Goal: Information Seeking & Learning: Check status

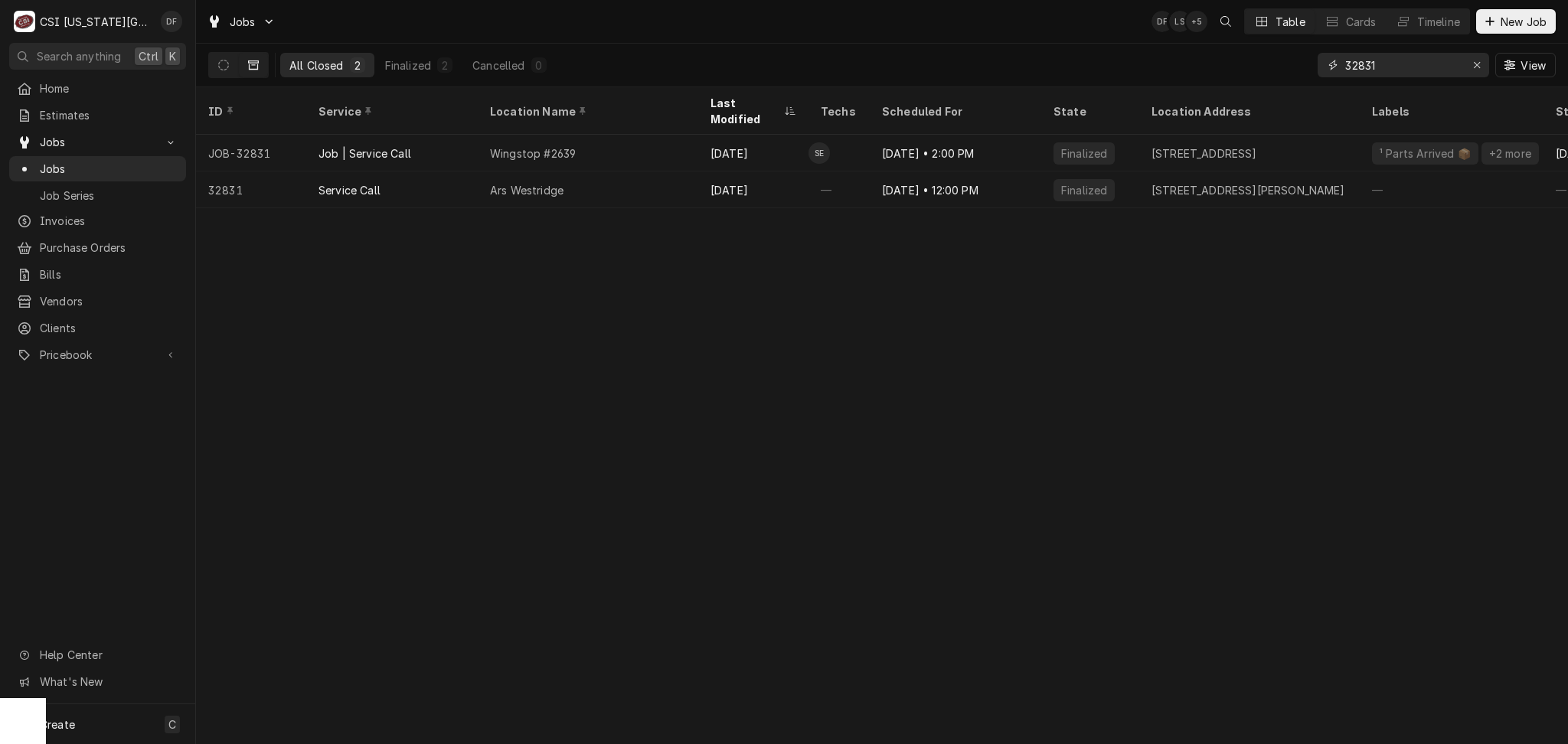
drag, startPoint x: 1401, startPoint y: 69, endPoint x: 1303, endPoint y: 85, distance: 100.1
click at [1303, 85] on div "All Closed 2 Finalized 2 Cancelled 0 32831 View" at bounding box center [882, 65] width 1348 height 43
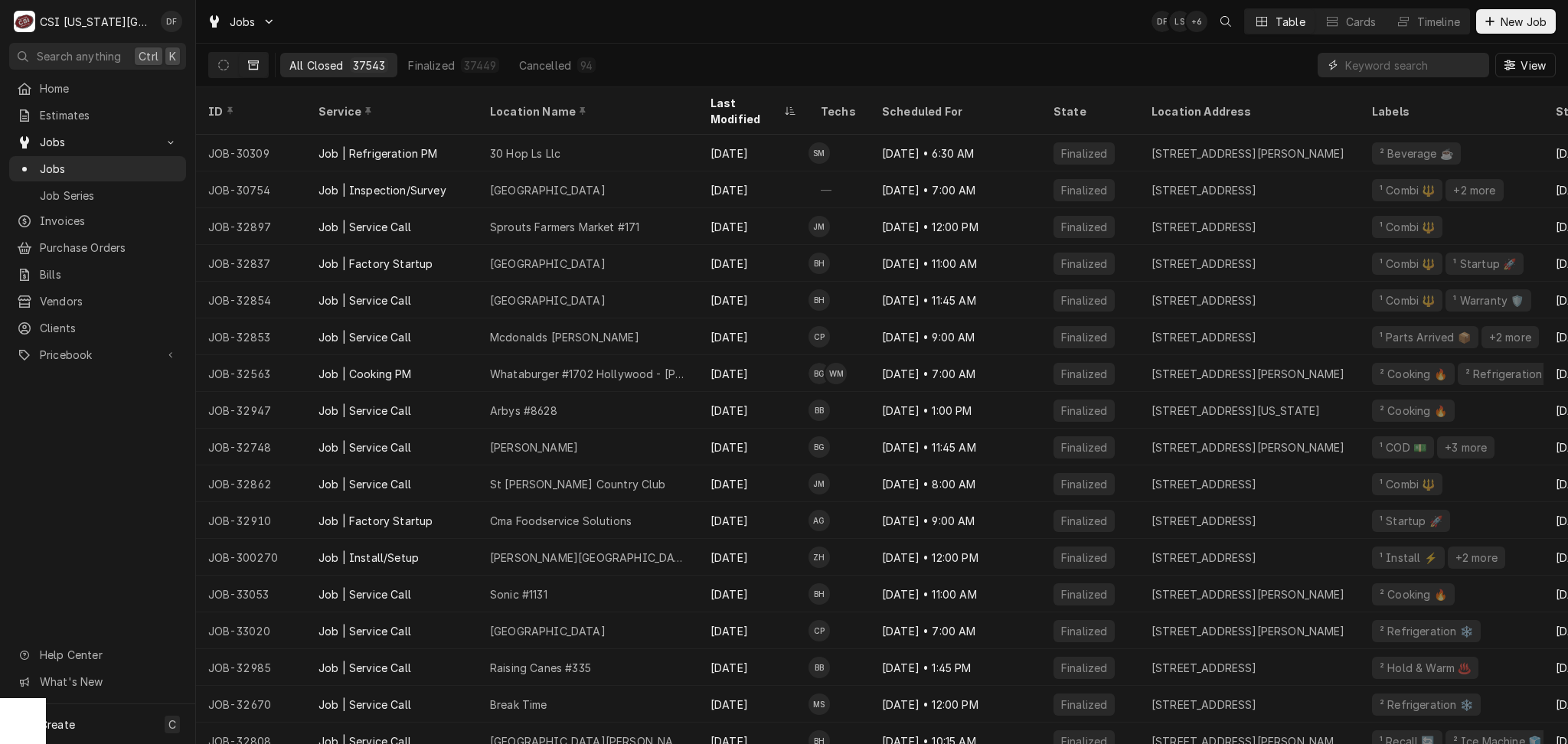
click at [1383, 63] on input "Dynamic Content Wrapper" at bounding box center [1413, 65] width 136 height 25
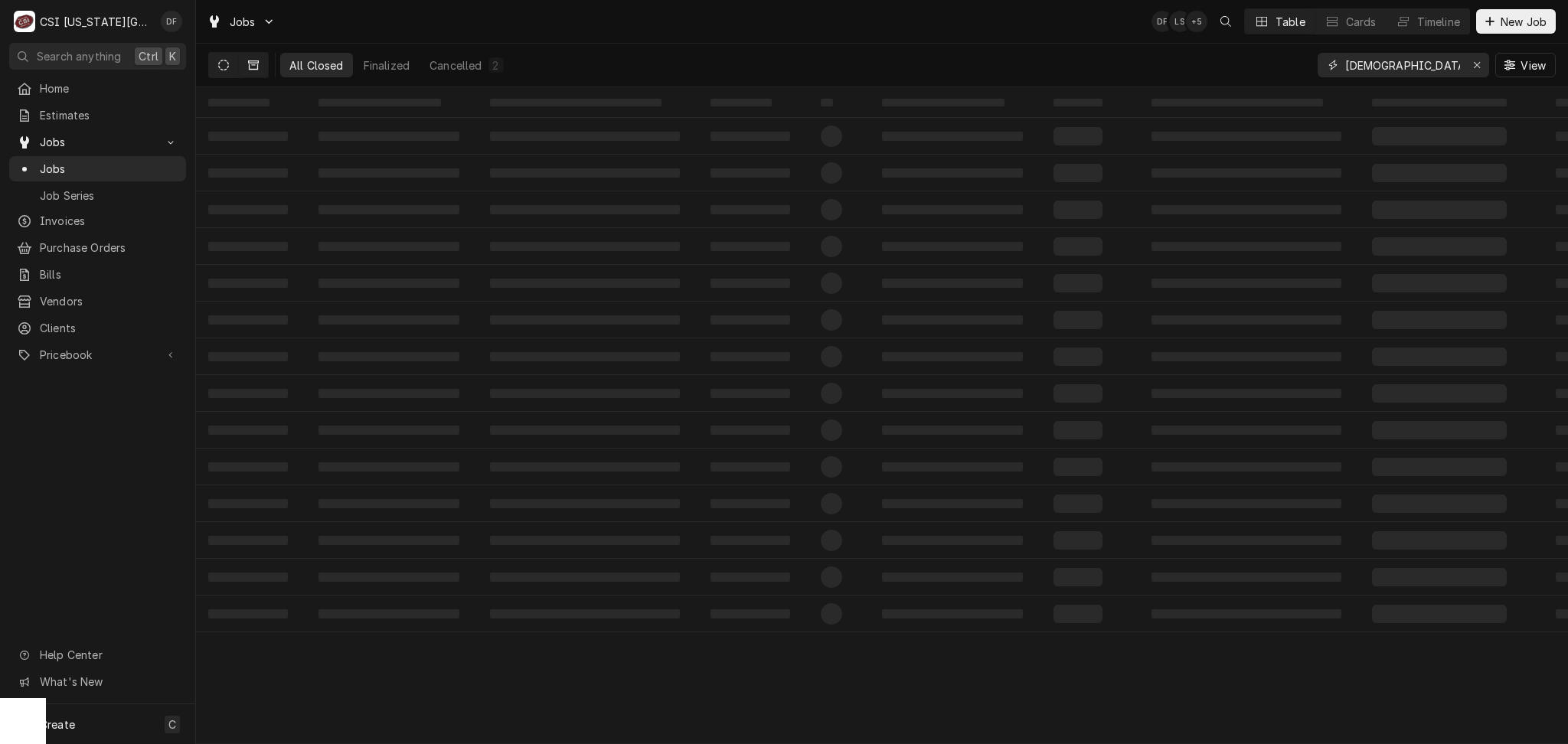
type input "chick"
click at [218, 67] on icon "Dynamic Content Wrapper" at bounding box center [223, 65] width 11 height 11
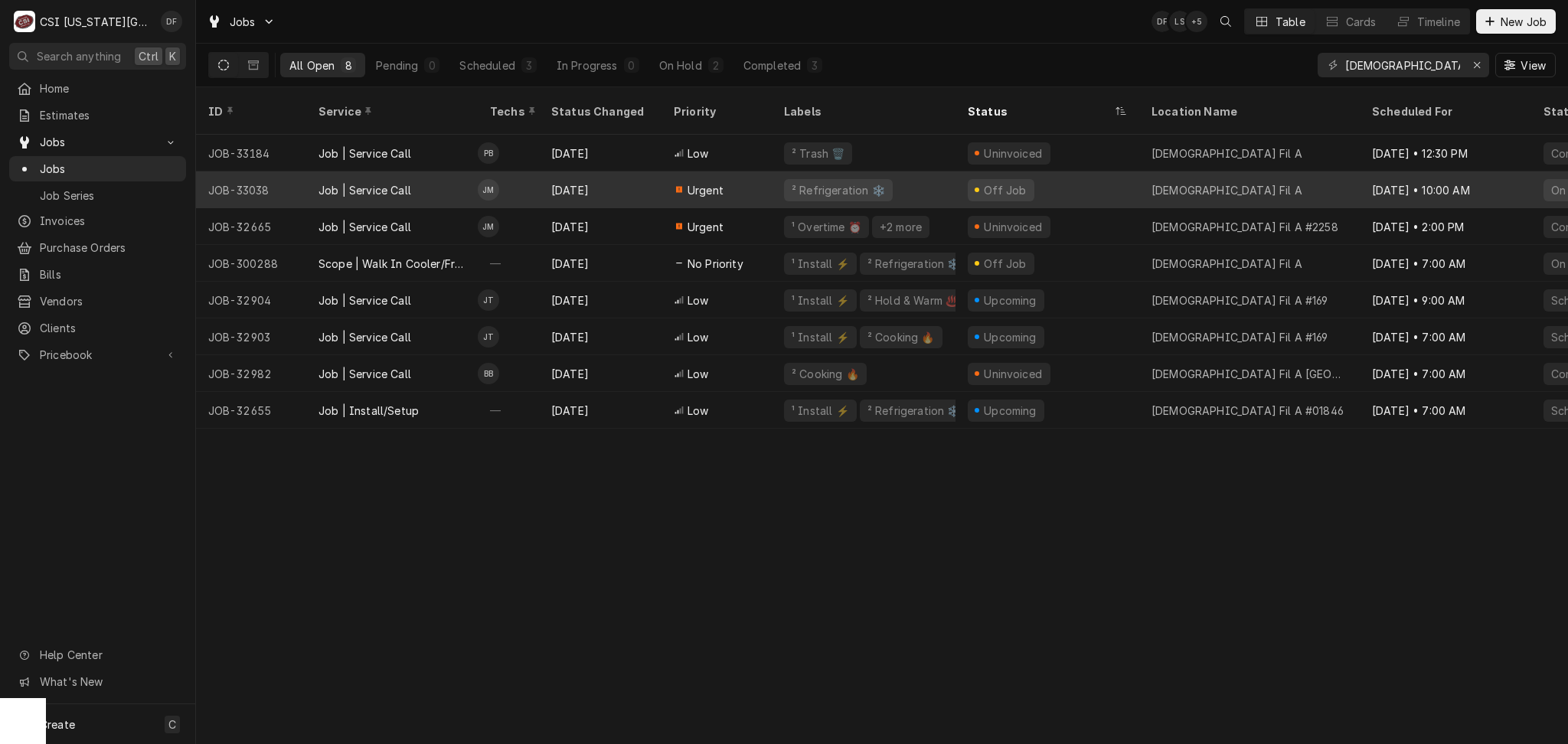
click at [1082, 175] on div "Off Job" at bounding box center [1048, 190] width 184 height 37
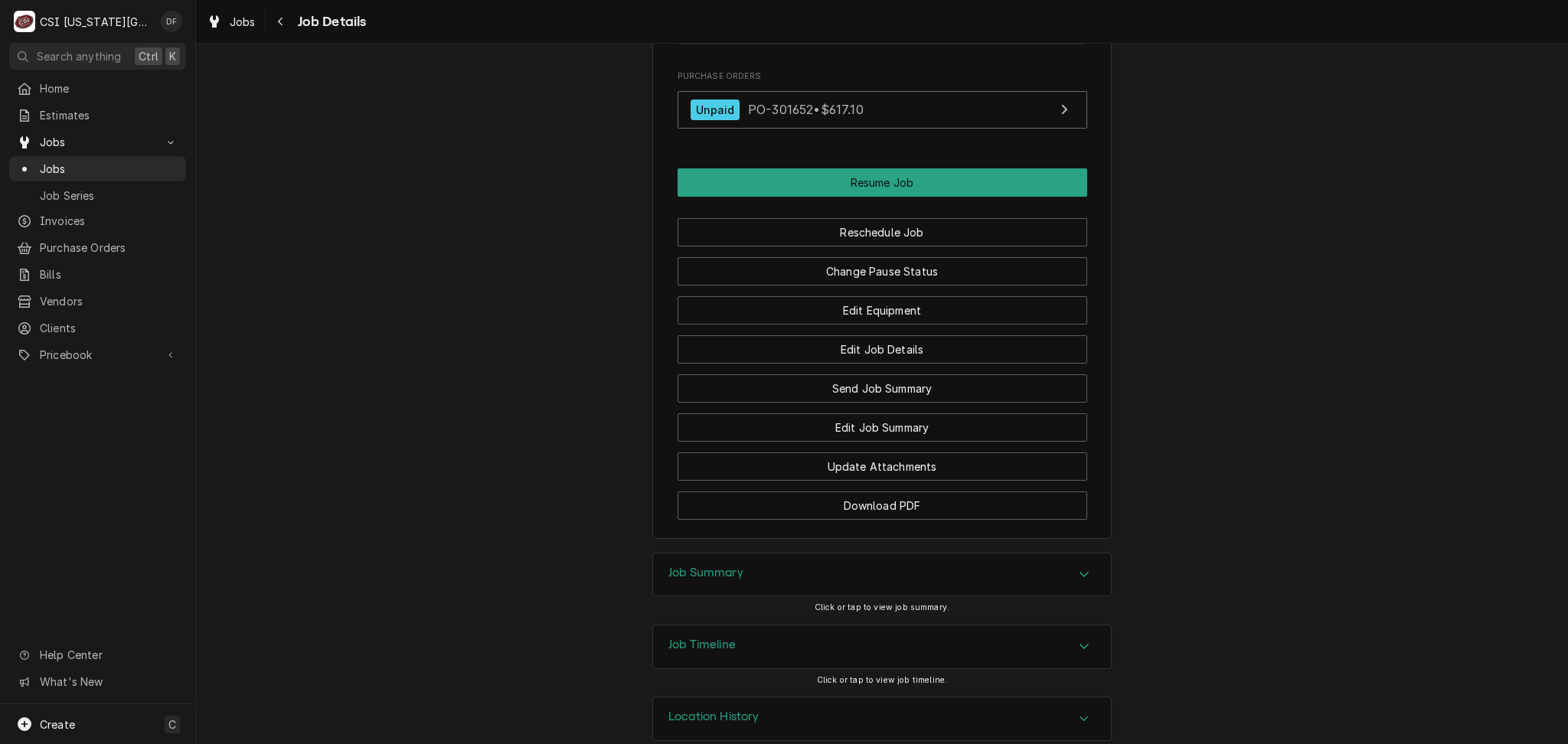
scroll to position [1644, 0]
click at [858, 624] on div "Job Timeline" at bounding box center [882, 645] width 458 height 43
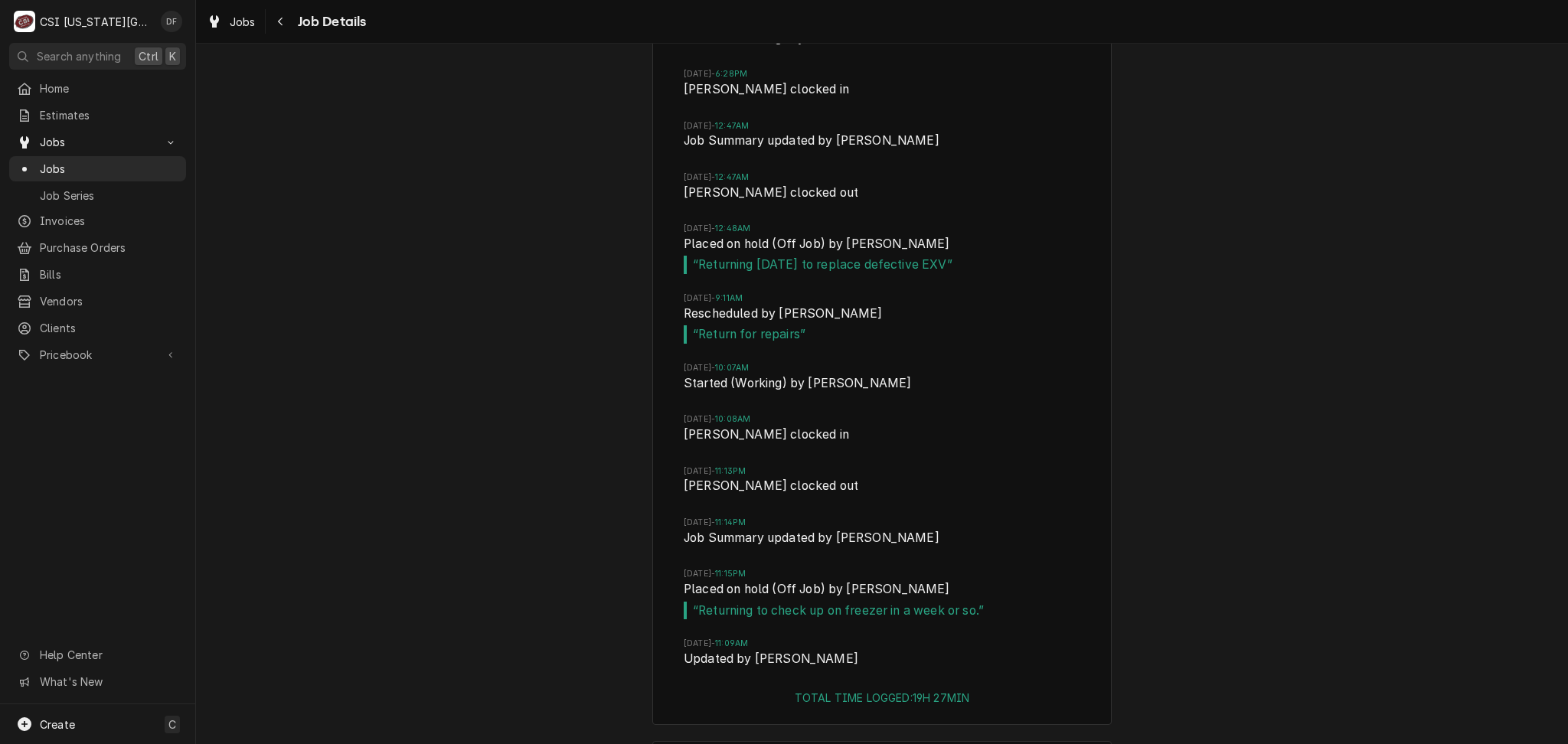
scroll to position [2407, 0]
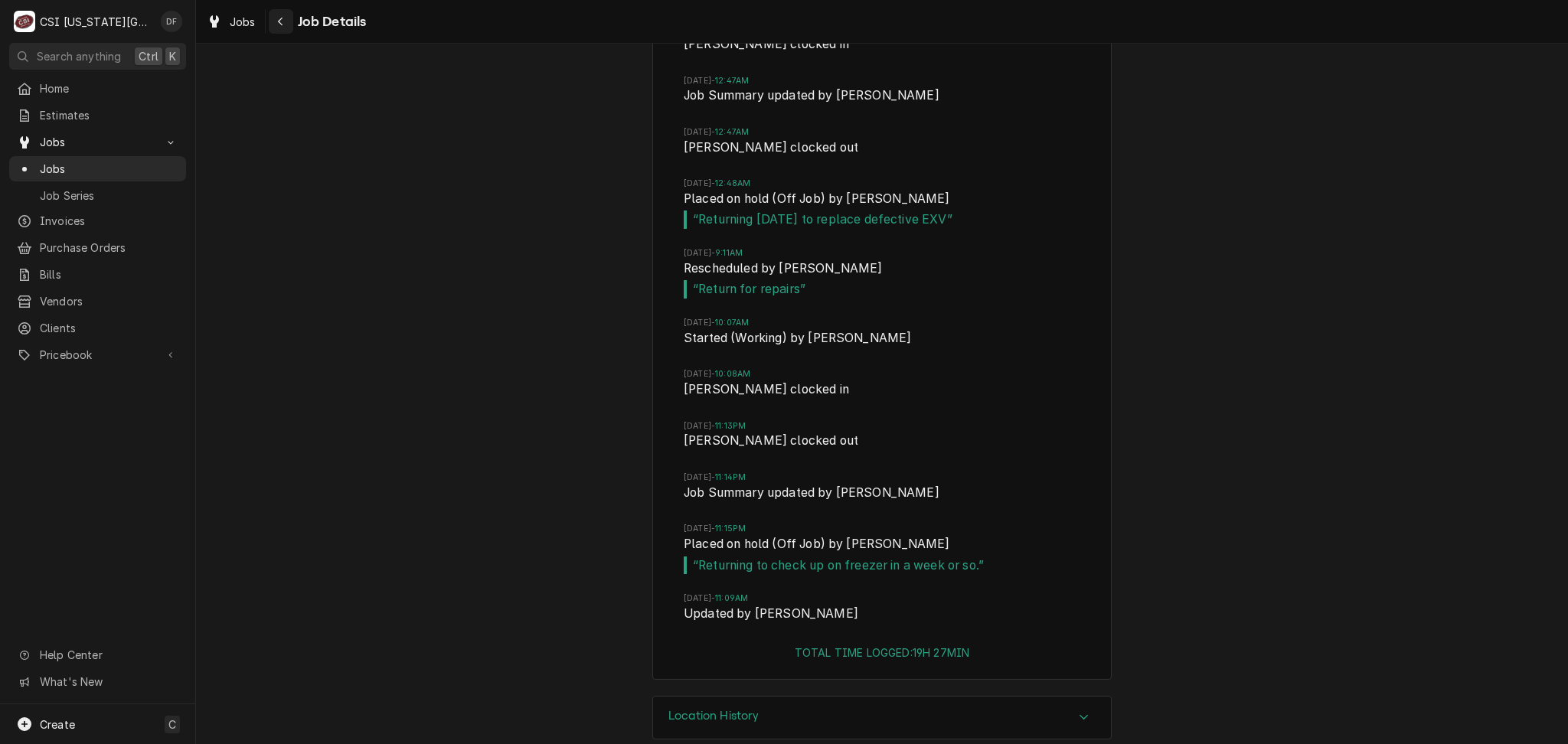
click at [275, 28] on div "Navigate back" at bounding box center [280, 21] width 15 height 15
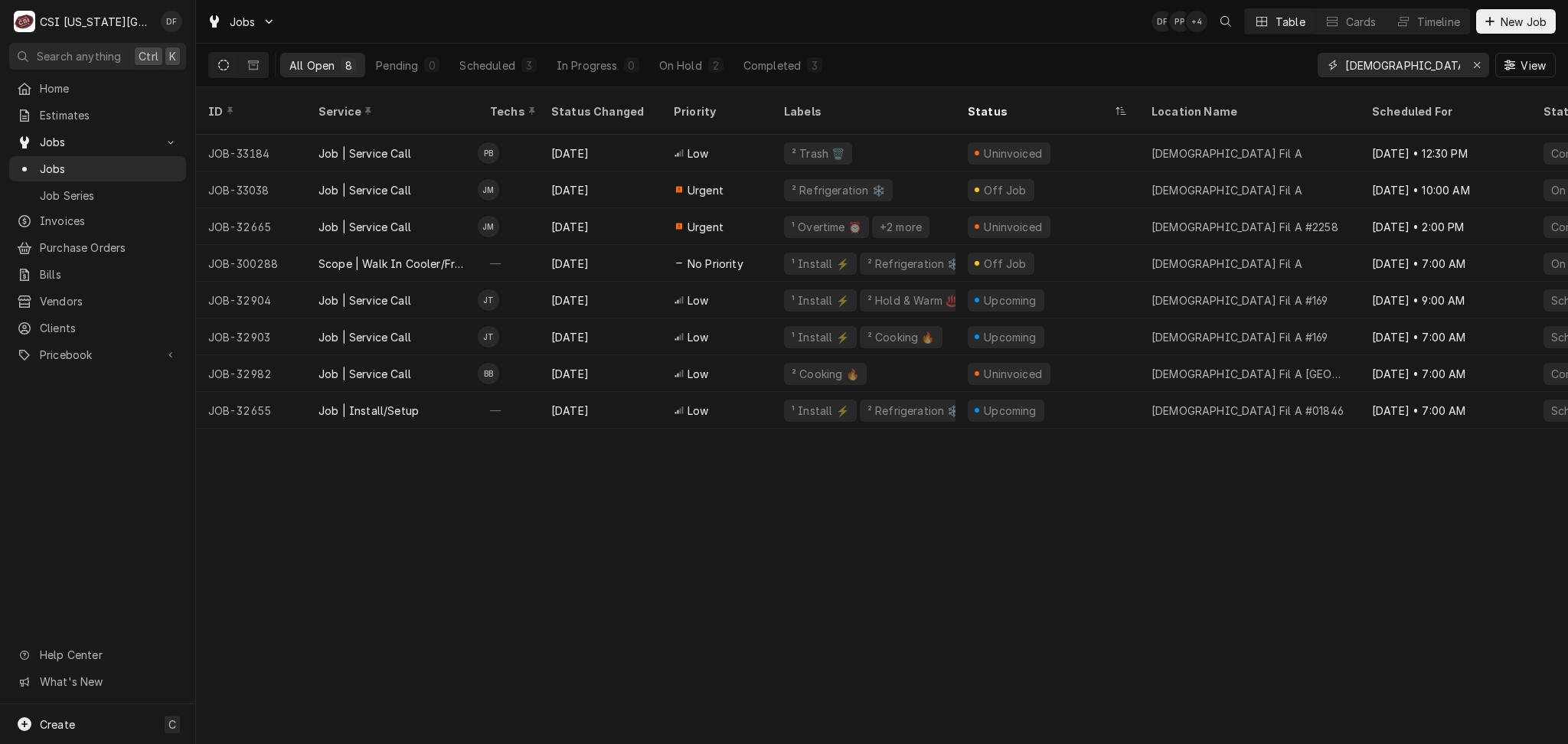
click at [1382, 66] on input "[DEMOGRAPHIC_DATA]" at bounding box center [1402, 65] width 115 height 25
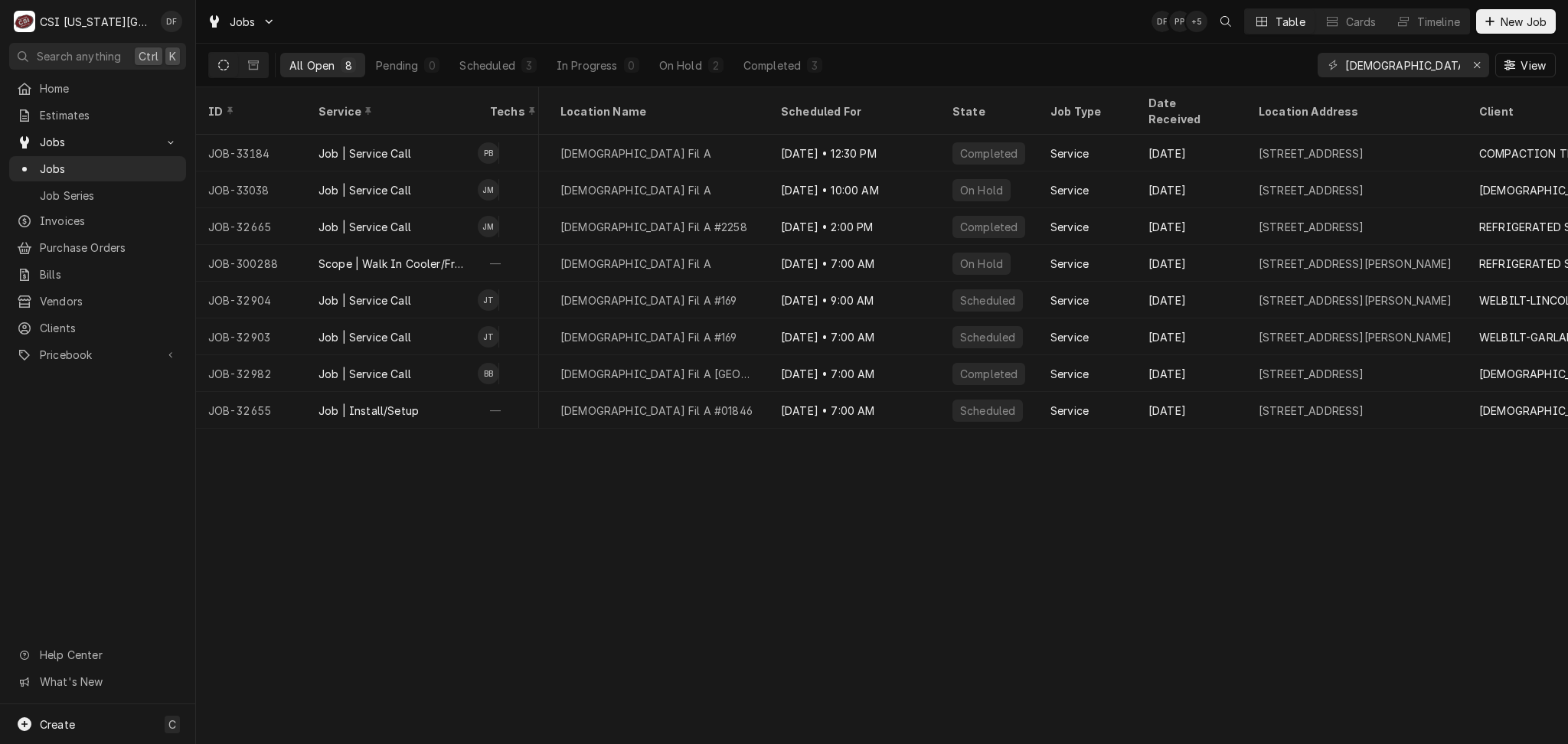
scroll to position [0, 607]
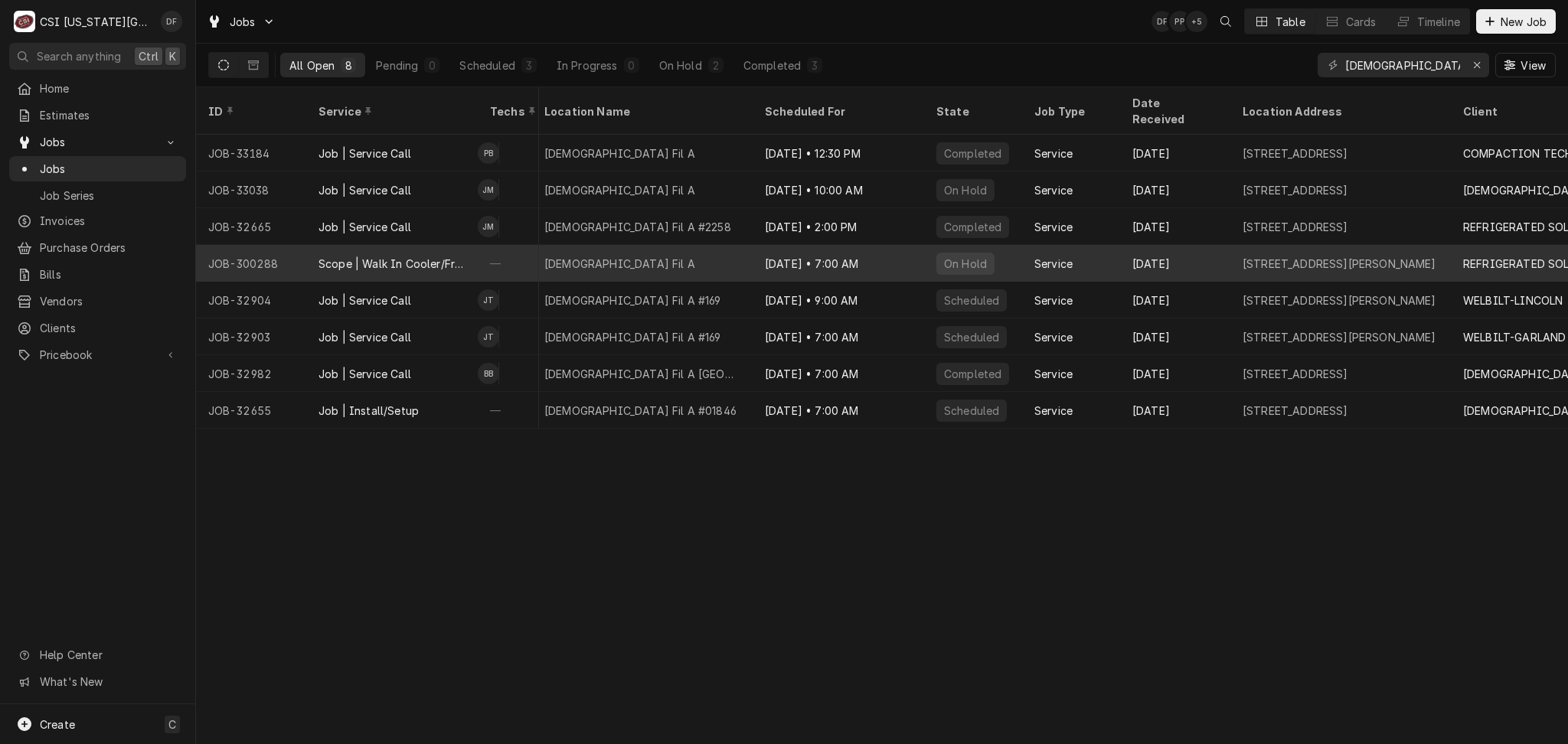
click at [521, 245] on div "—" at bounding box center [508, 263] width 61 height 37
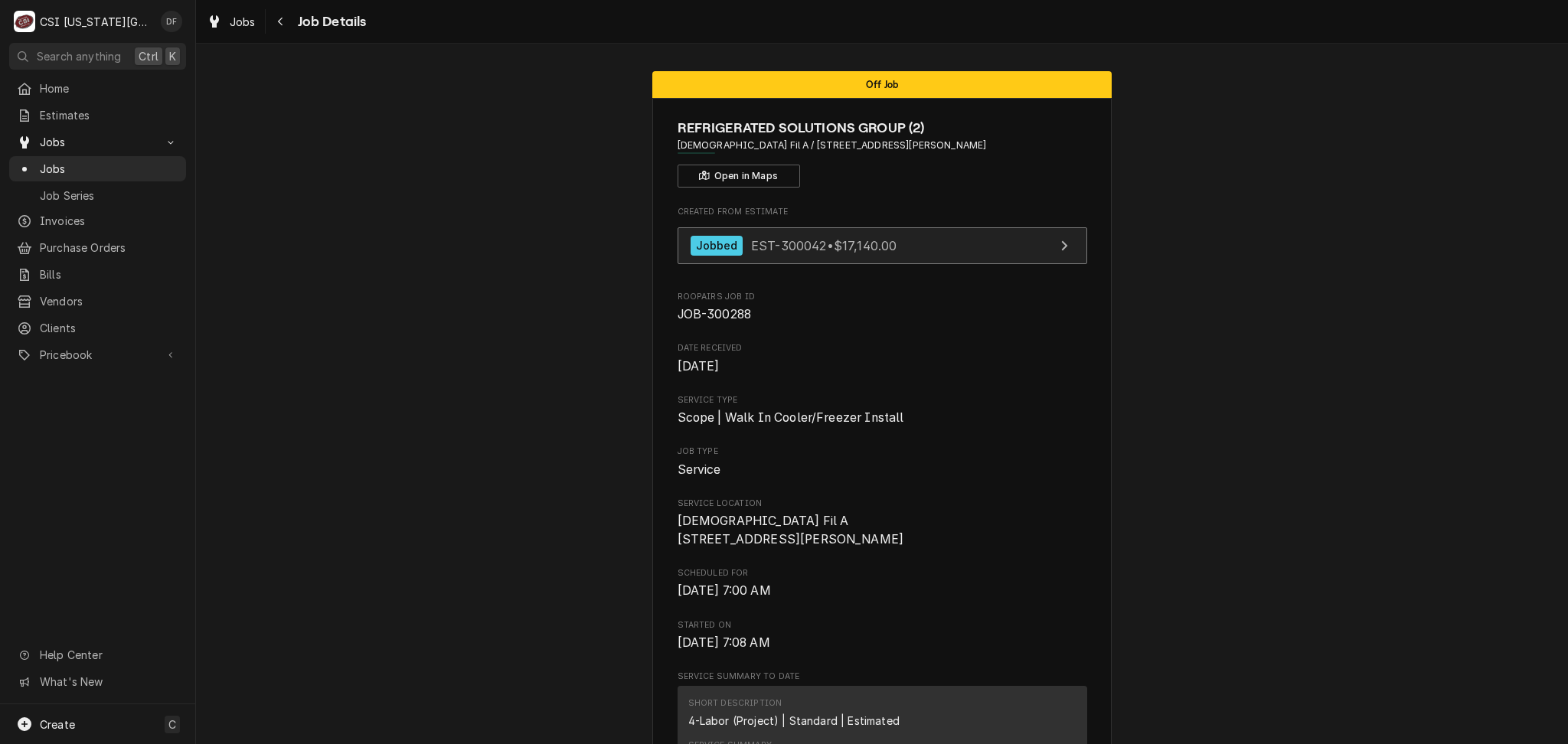
click at [917, 246] on link "Jobbed EST-300042 • $17,140.00" at bounding box center [883, 246] width 410 height 38
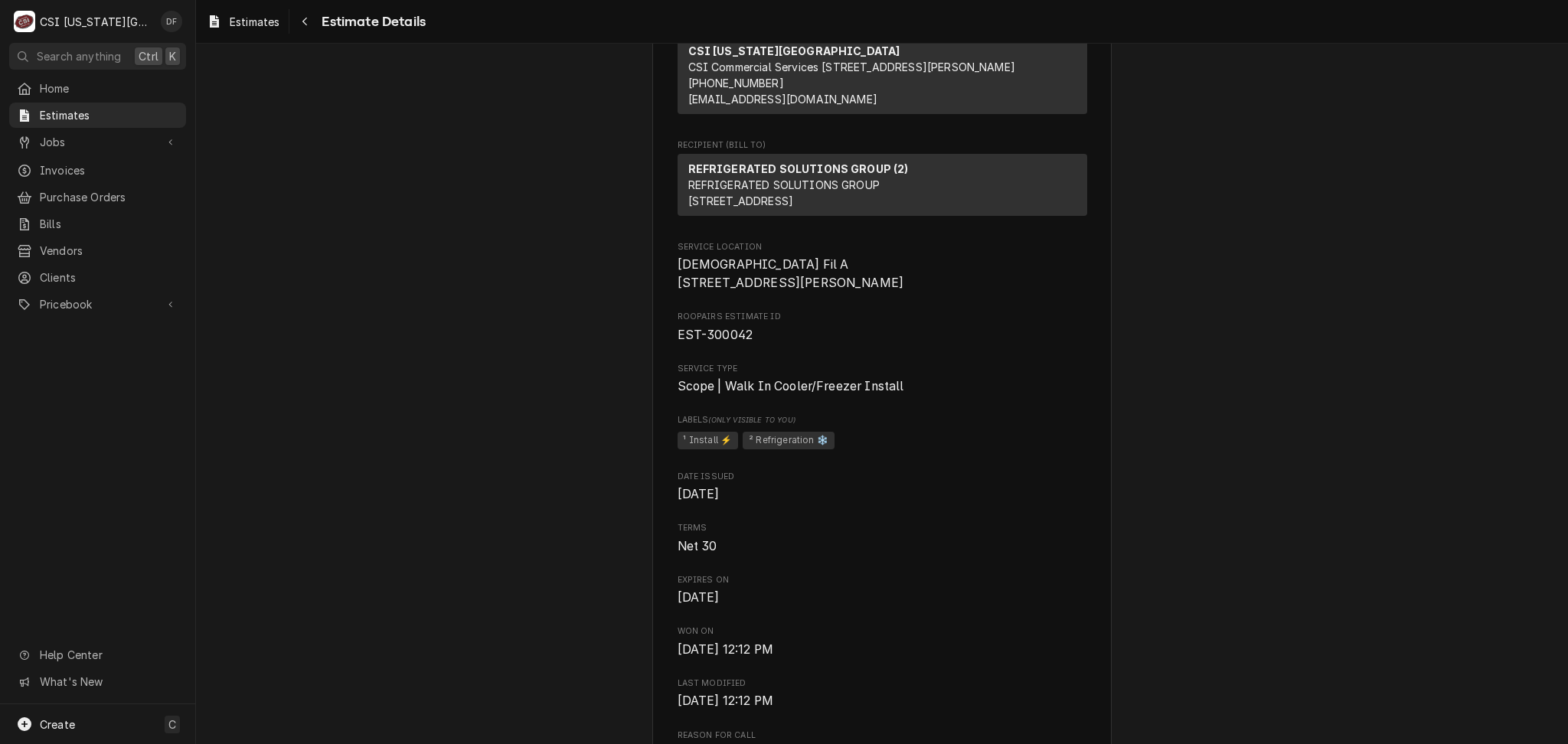
scroll to position [204, 0]
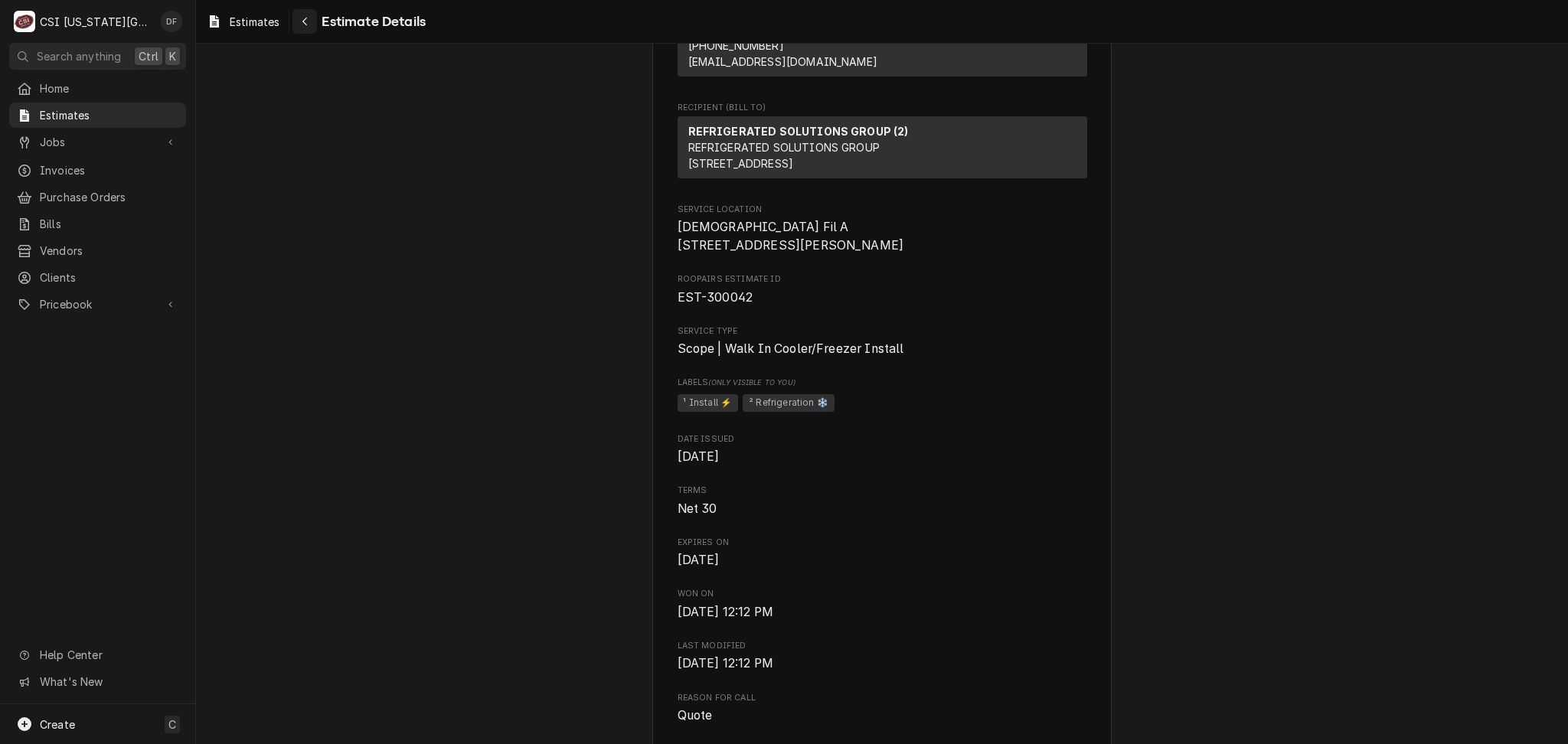
click at [306, 16] on icon "Navigate back" at bounding box center [305, 21] width 7 height 11
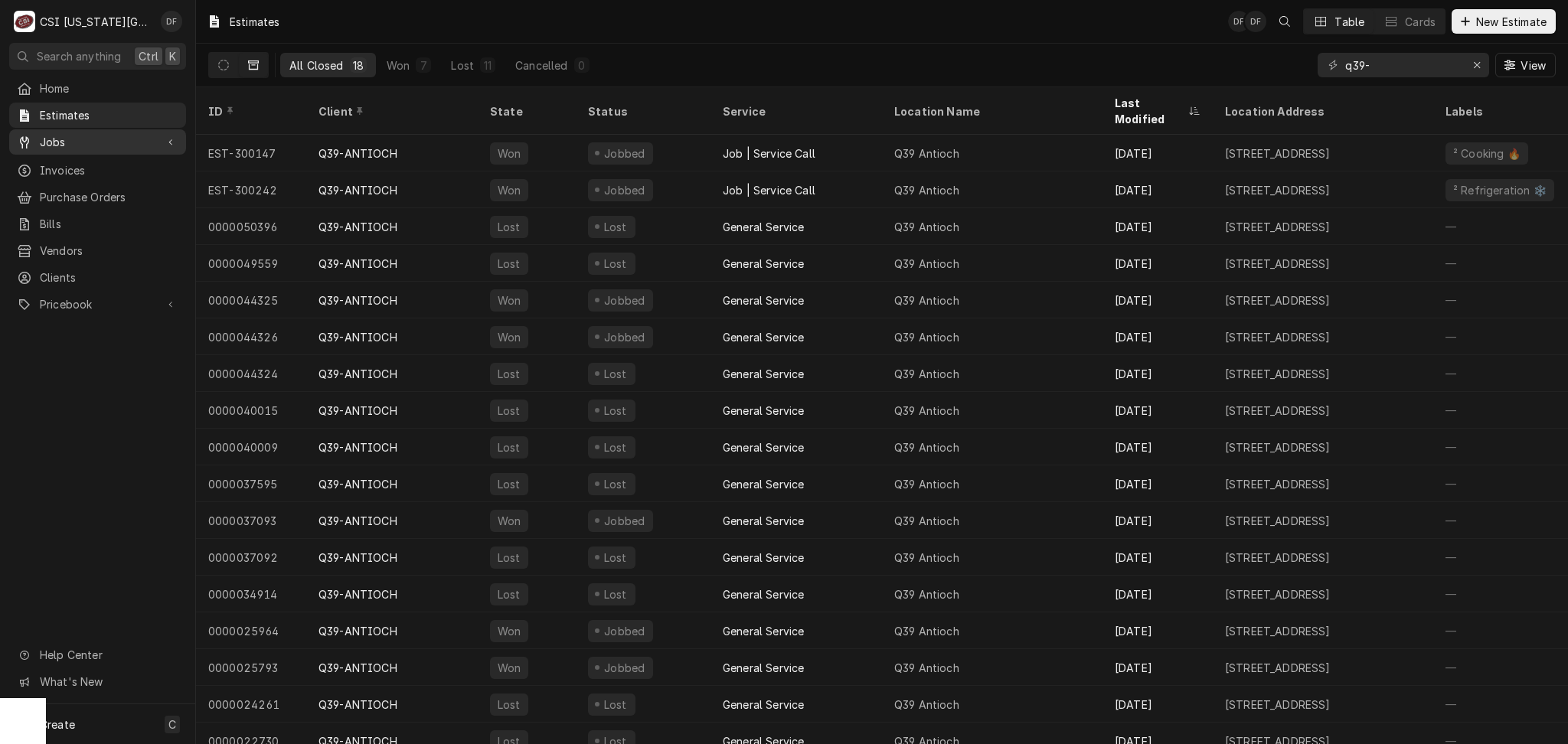
click at [80, 144] on span "Jobs" at bounding box center [98, 142] width 116 height 16
click at [75, 161] on span "Jobs" at bounding box center [109, 169] width 139 height 16
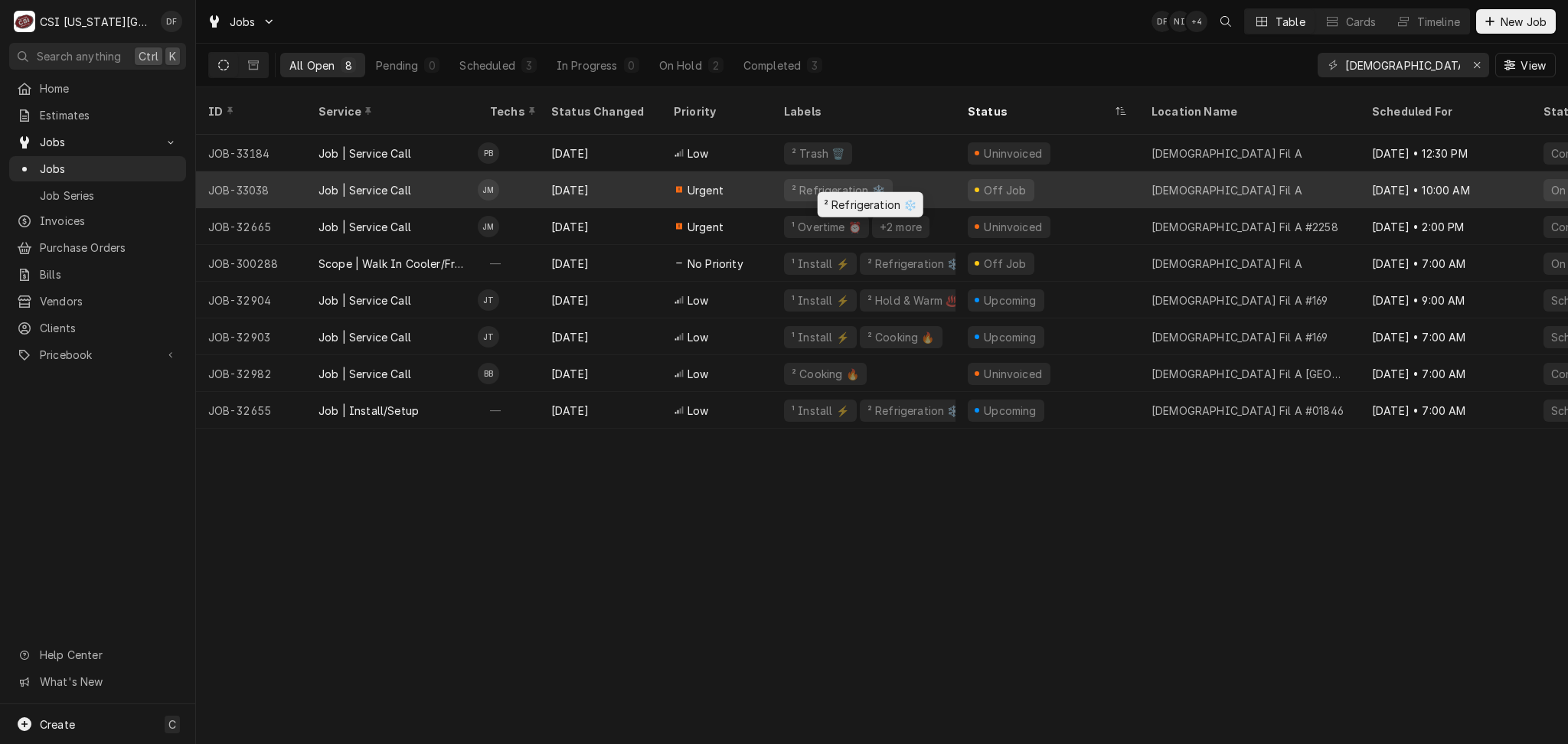
click at [932, 173] on div "² Refrigeration ❄️" at bounding box center [864, 190] width 184 height 37
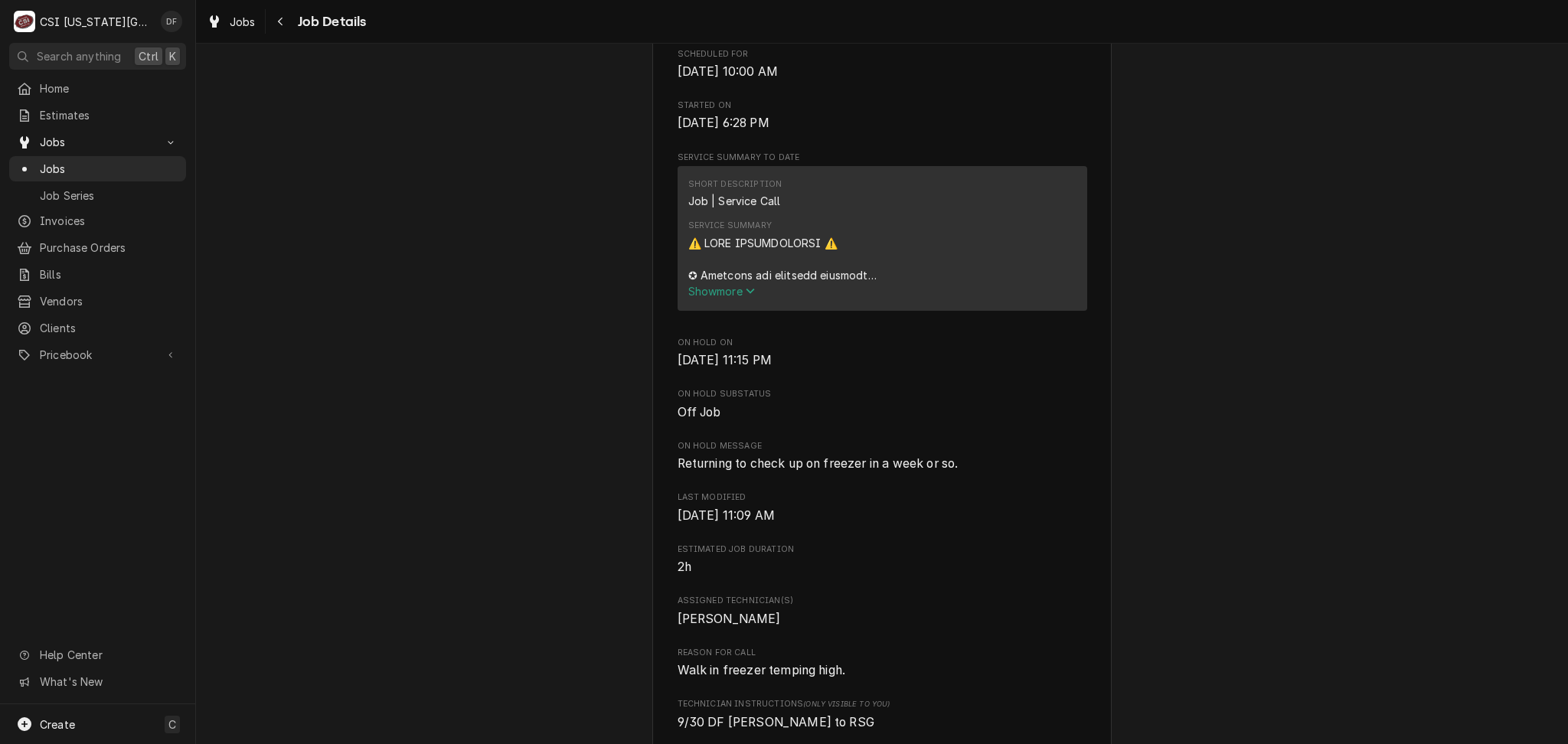
scroll to position [408, 0]
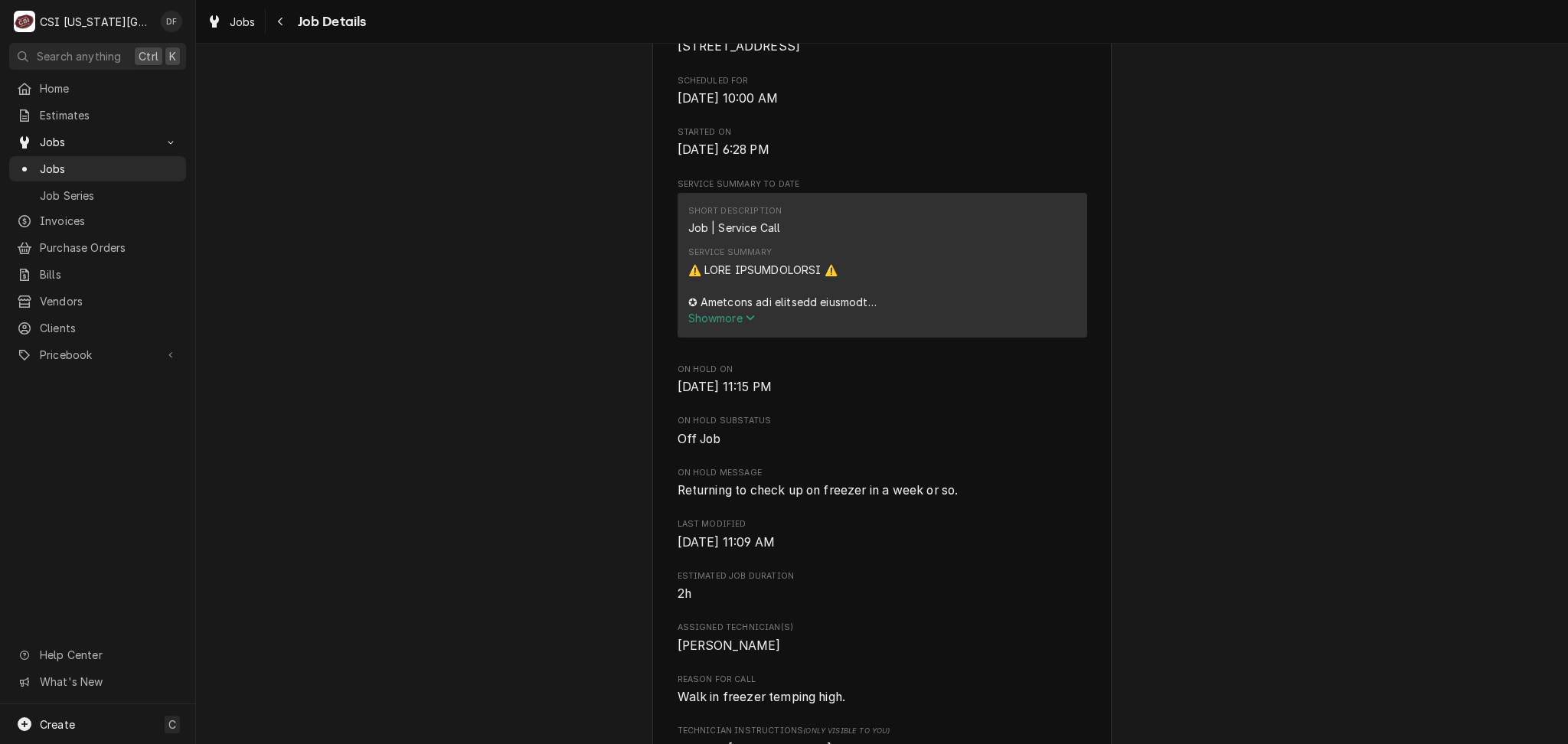
click at [979, 338] on div "Short Description Job | Service Call Service Summary Show more" at bounding box center [883, 265] width 410 height 145
click at [284, 24] on div "Navigate back" at bounding box center [280, 21] width 15 height 15
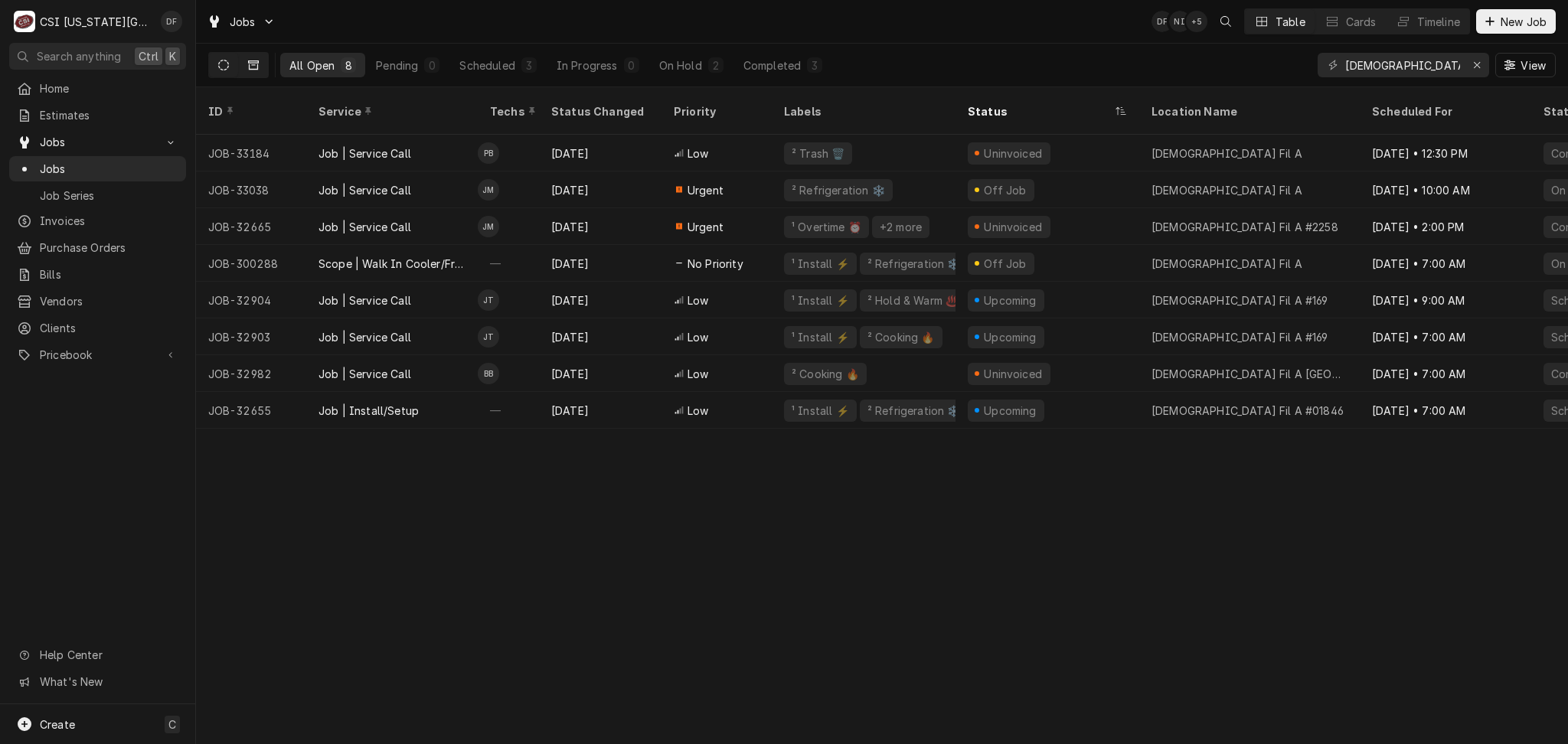
click at [259, 66] on button "Dynamic Content Wrapper" at bounding box center [253, 65] width 29 height 25
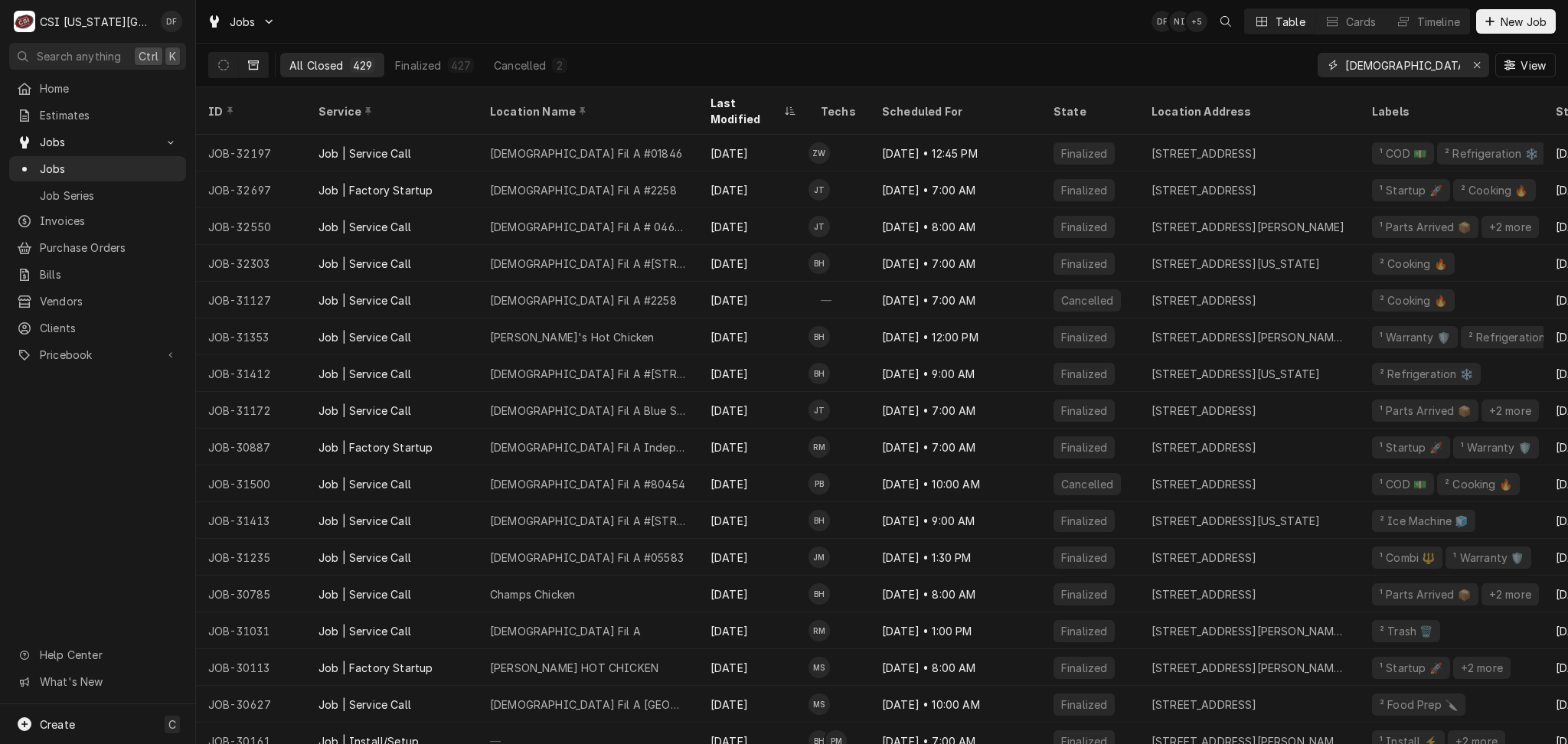
drag, startPoint x: 1401, startPoint y: 71, endPoint x: 1306, endPoint y: 65, distance: 95.1
click at [1306, 65] on div "All Closed 429 Finalized 427 Cancelled 2 chick View" at bounding box center [882, 65] width 1348 height 43
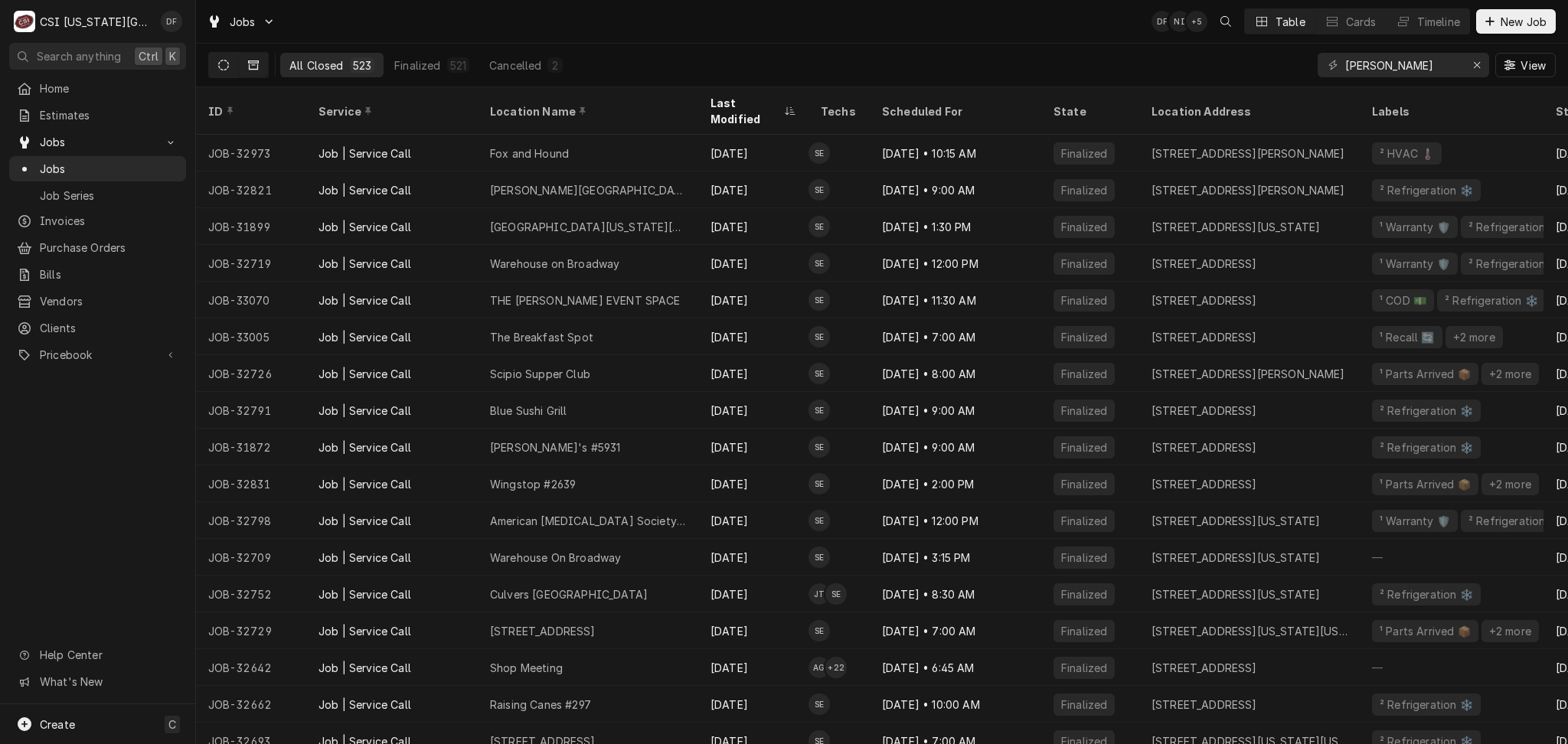
click at [221, 71] on button "Dynamic Content Wrapper" at bounding box center [223, 65] width 29 height 25
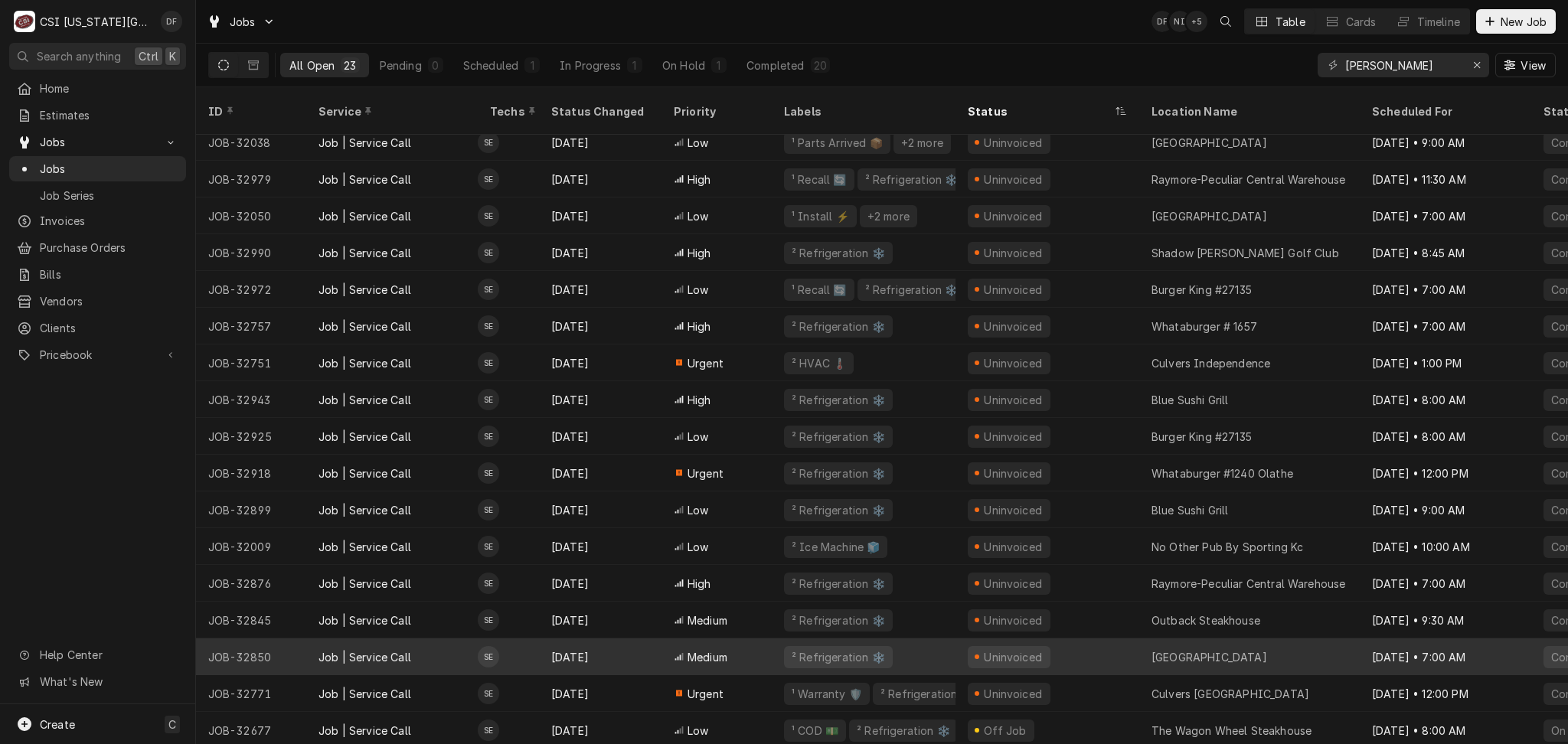
scroll to position [233, 0]
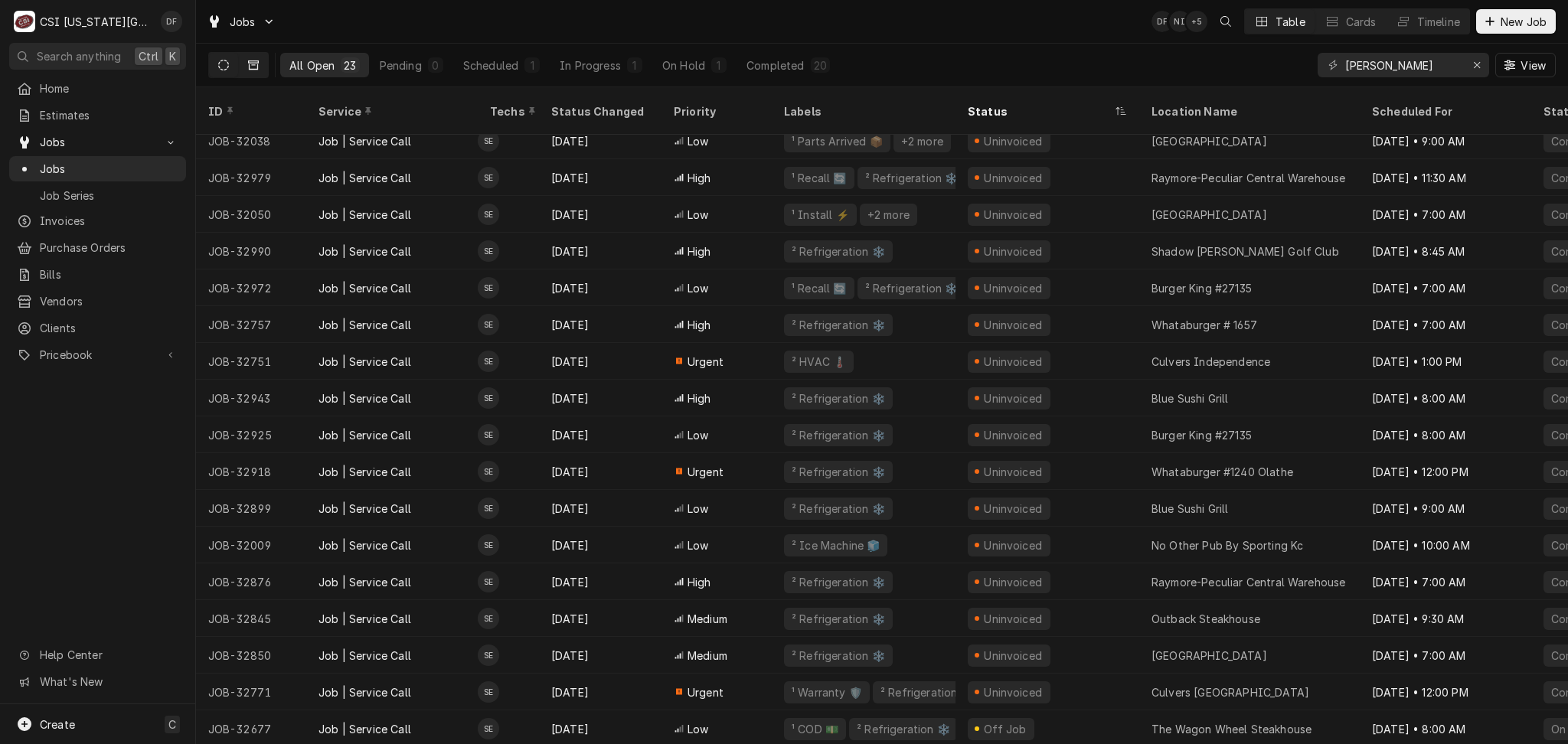
click at [253, 66] on icon "Dynamic Content Wrapper" at bounding box center [253, 65] width 11 height 11
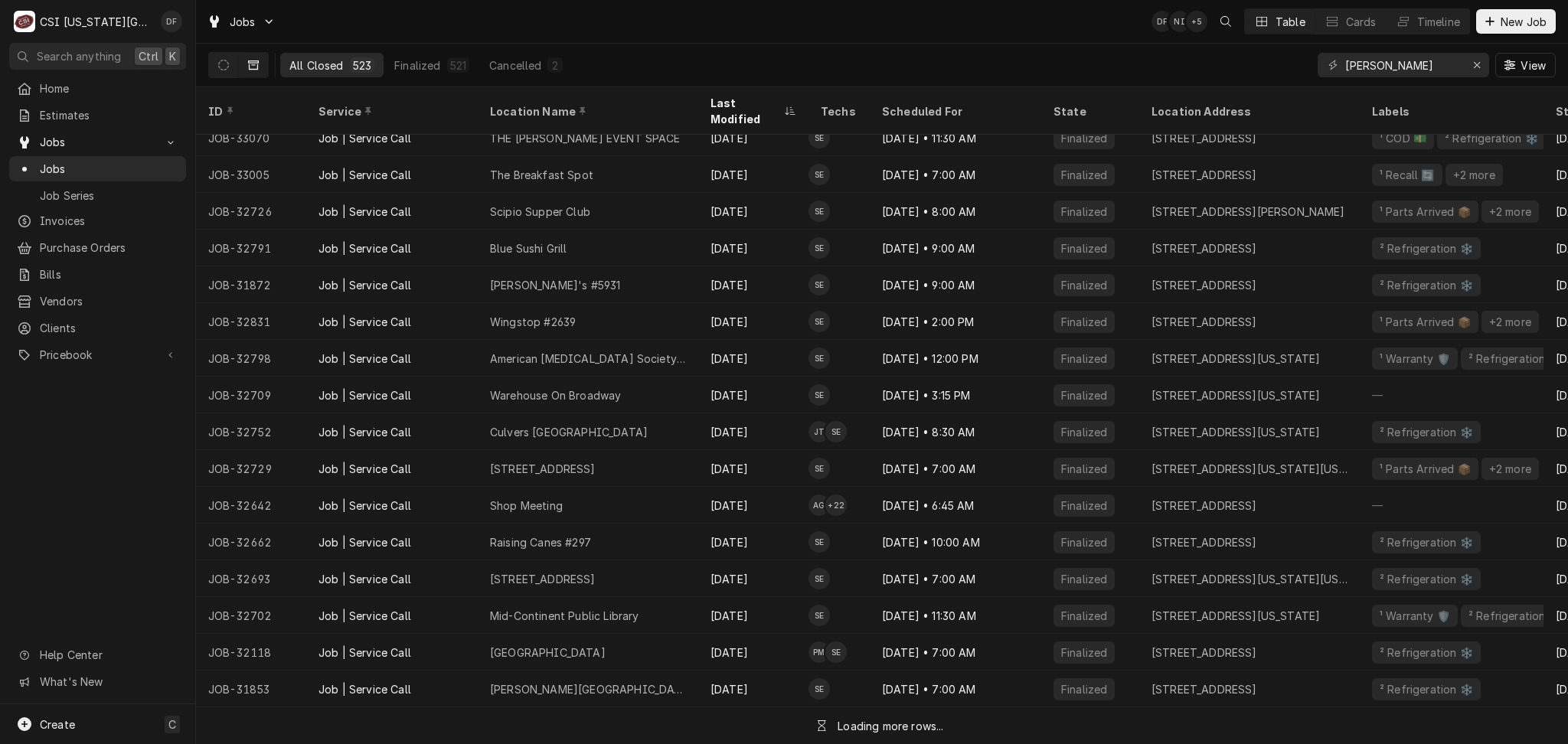
scroll to position [159, 0]
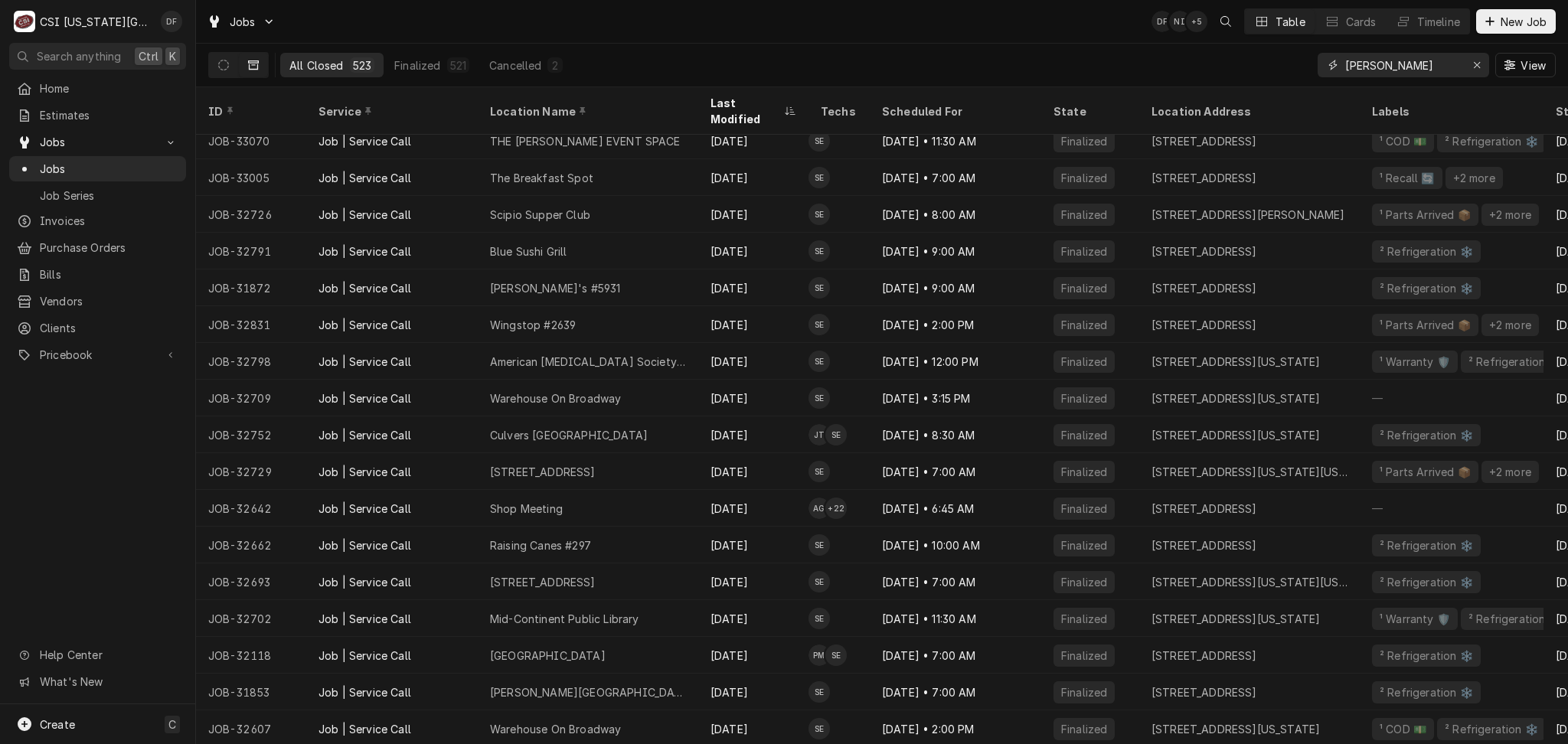
click at [1411, 68] on input "steve" at bounding box center [1402, 65] width 115 height 25
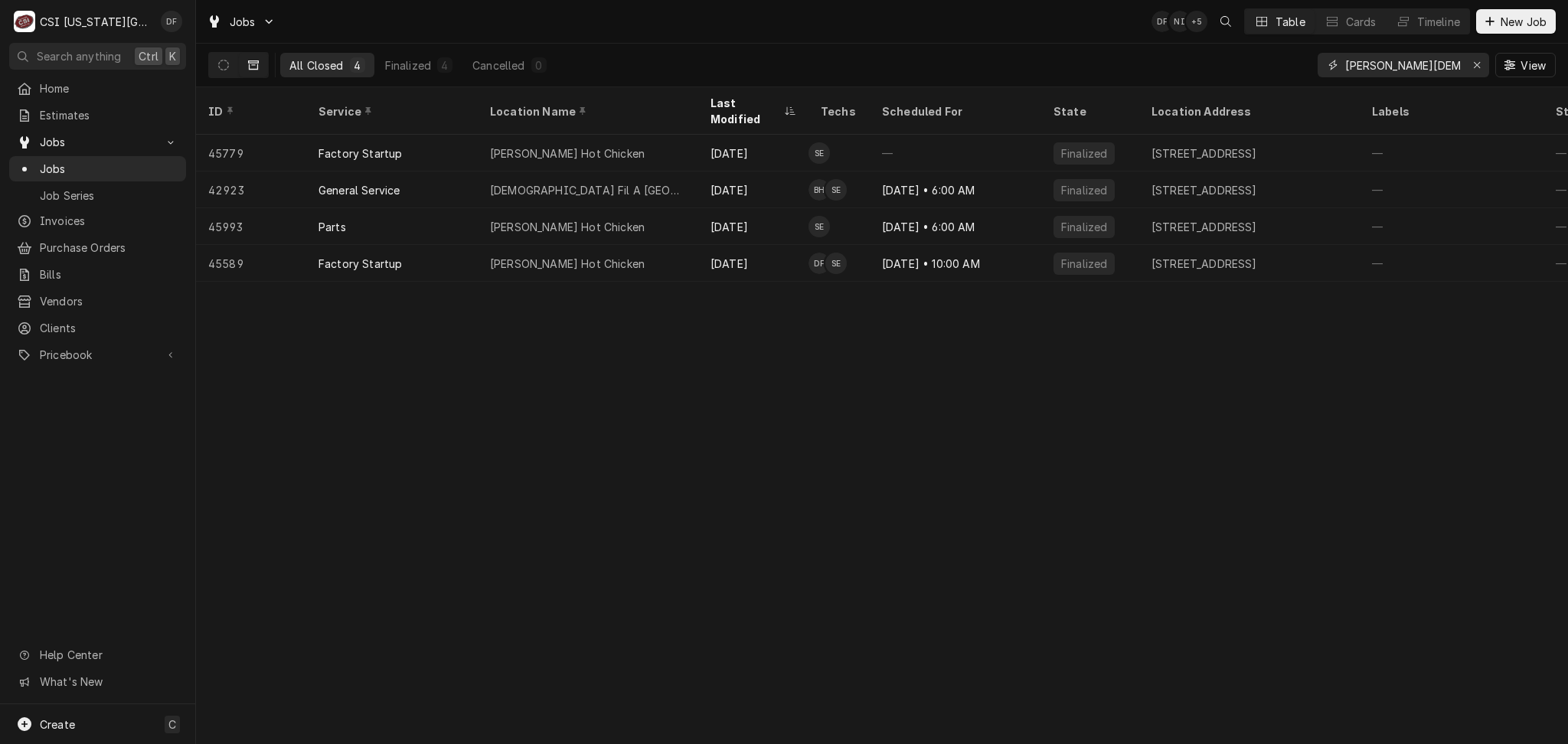
drag, startPoint x: 1422, startPoint y: 62, endPoint x: 1295, endPoint y: 65, distance: 127.1
click at [1295, 65] on div "All Closed 4 Finalized 4 Cancelled 0 steve chick View" at bounding box center [882, 65] width 1348 height 43
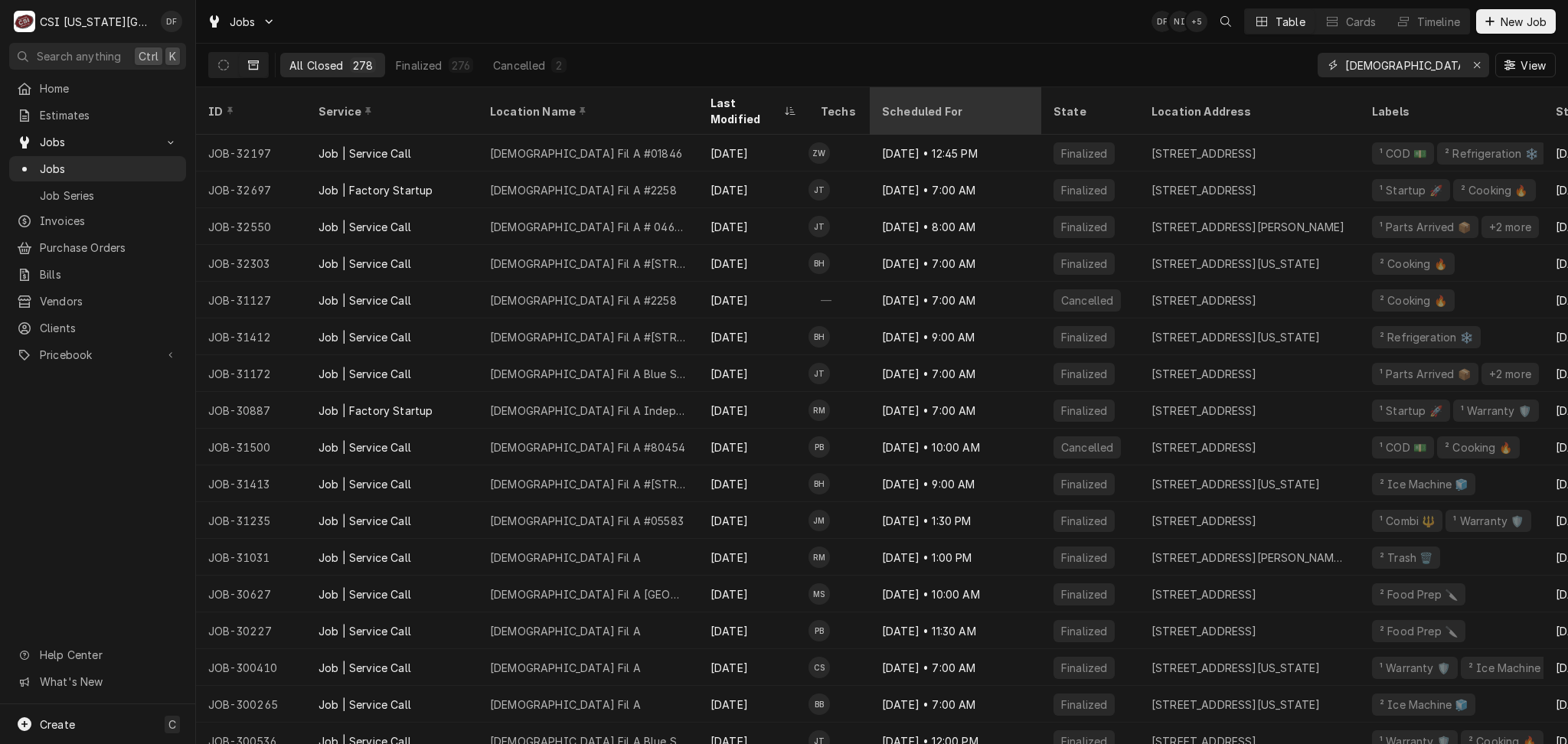
type input "chick fil"
click at [915, 109] on div "Scheduled For" at bounding box center [955, 110] width 165 height 41
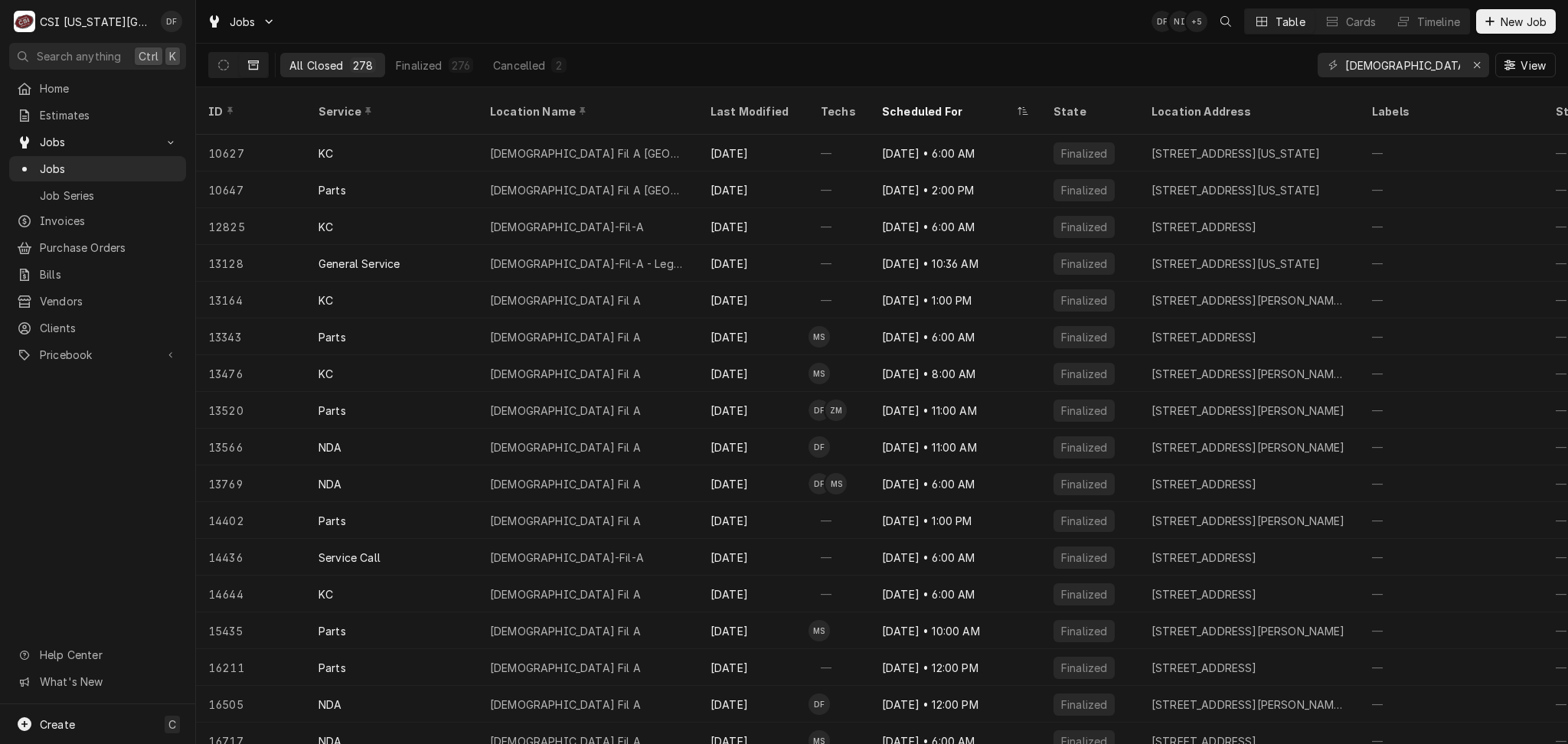
click at [915, 109] on div "Scheduled For" at bounding box center [955, 110] width 165 height 41
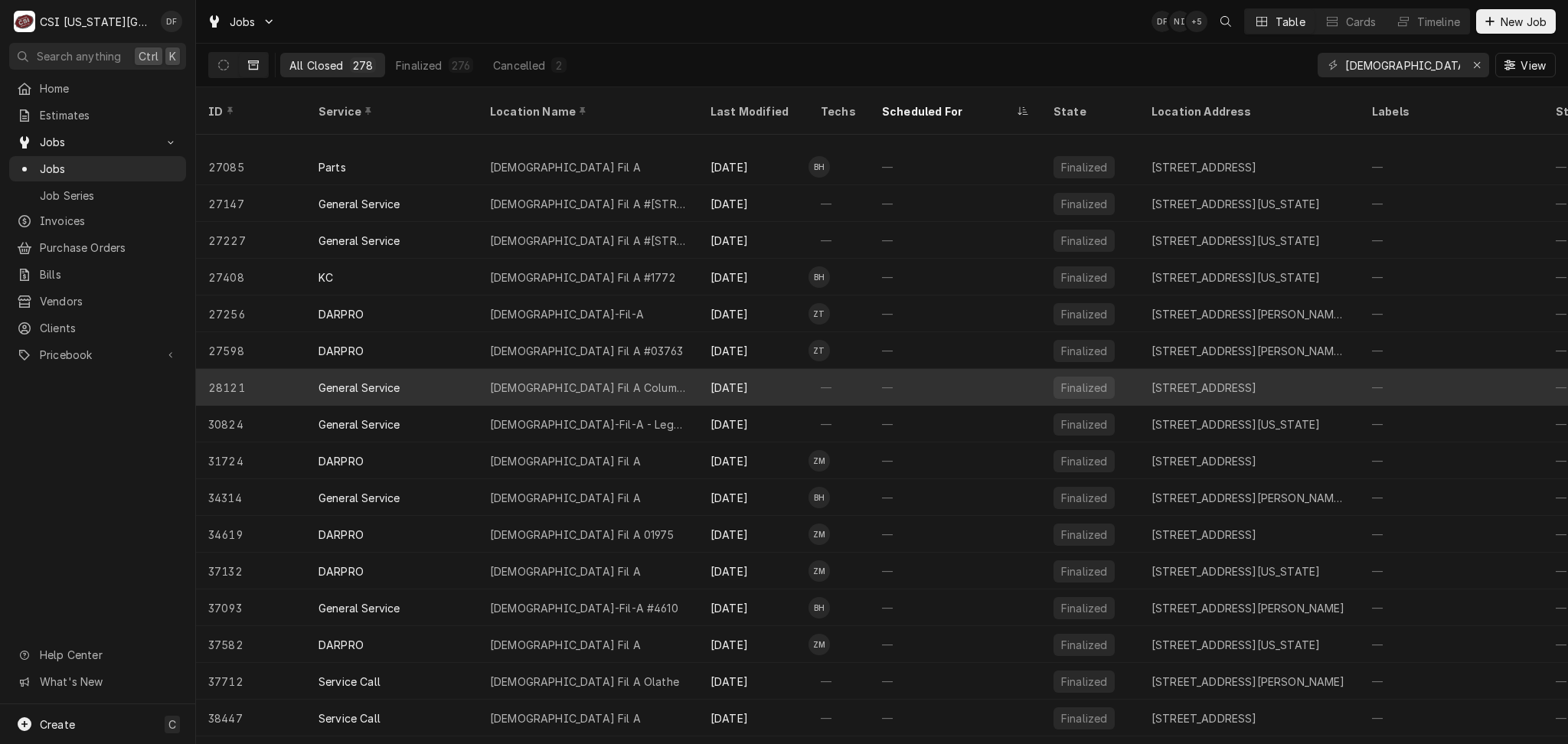
scroll to position [1115, 0]
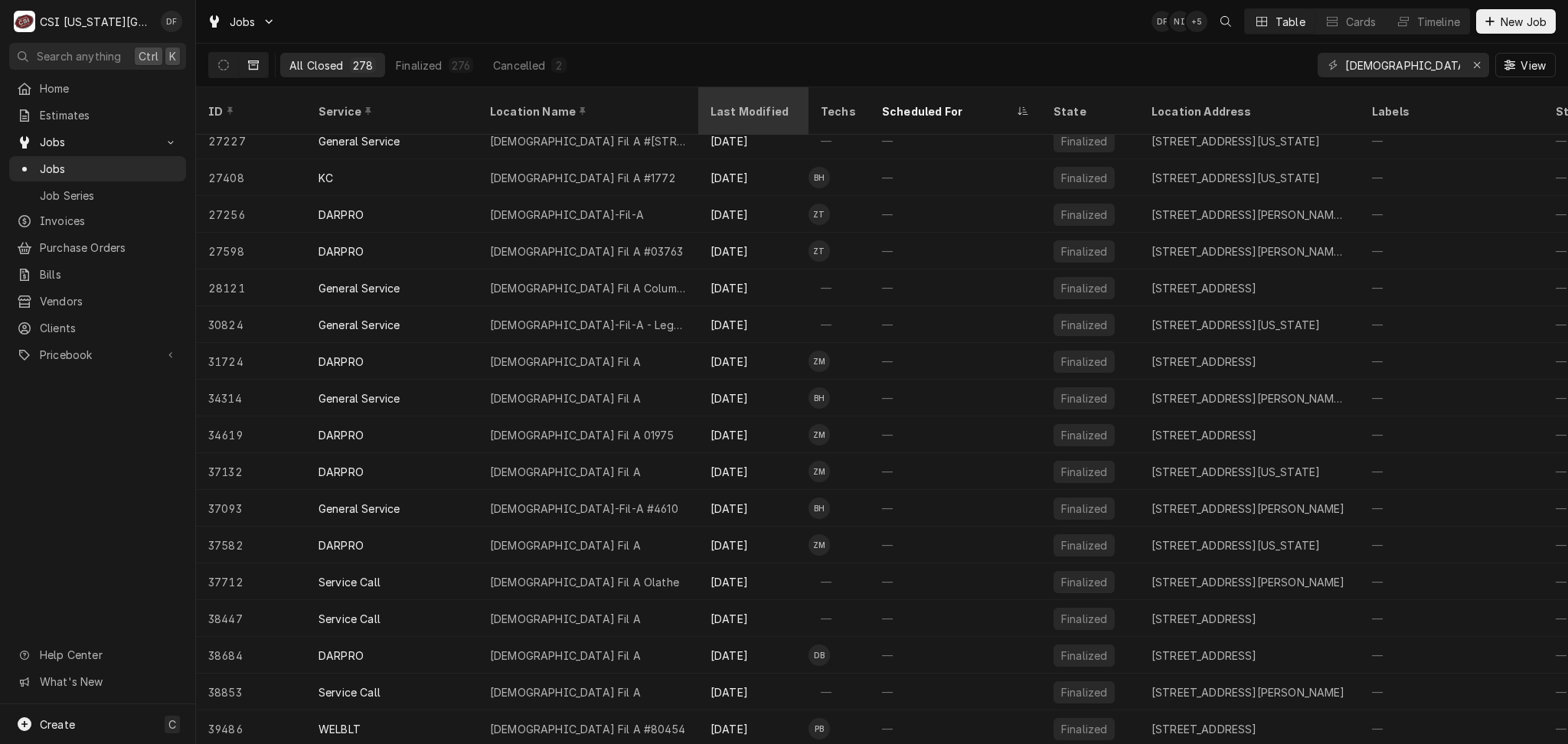
click at [724, 95] on div "Last Modified" at bounding box center [753, 110] width 104 height 41
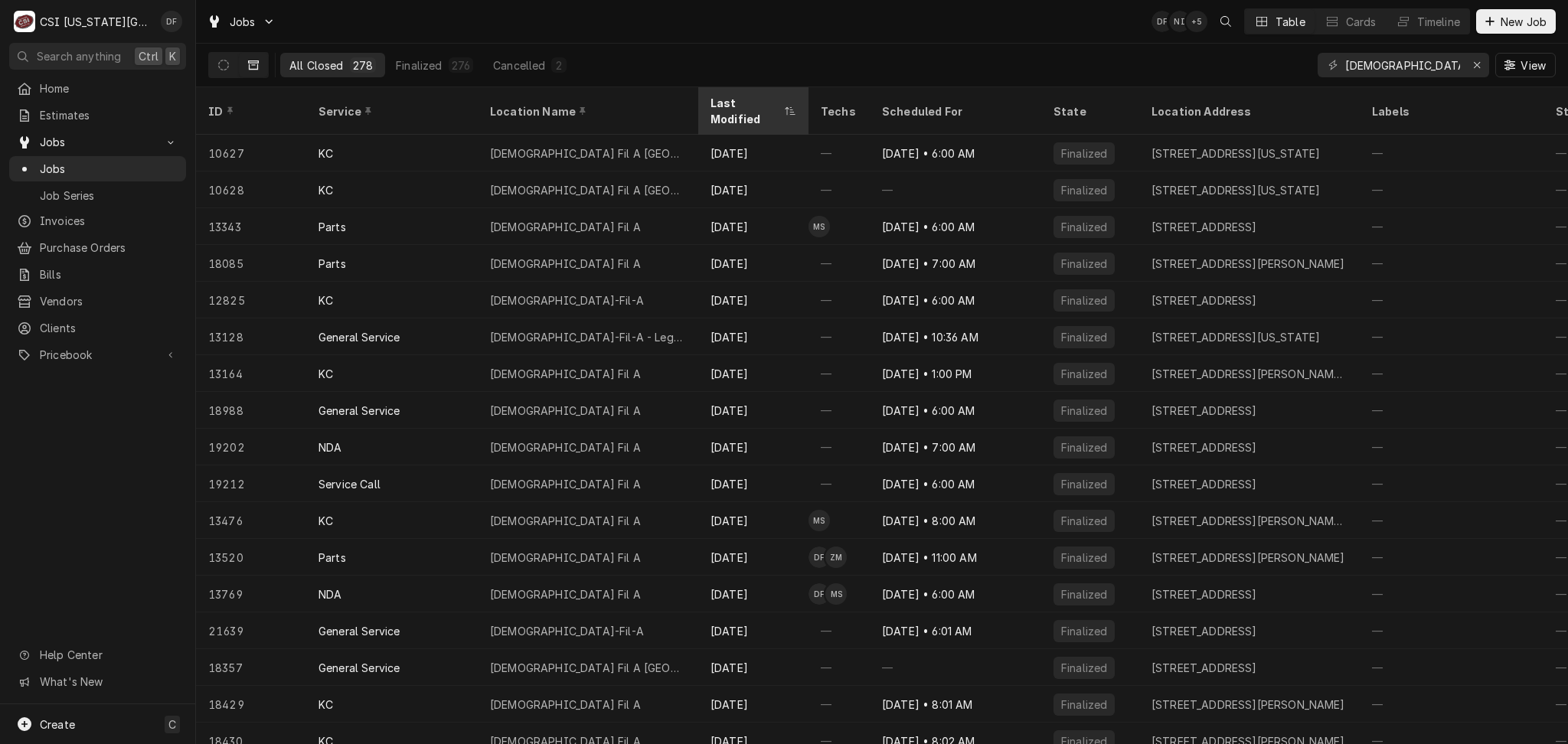
click at [736, 101] on div "Last Modified" at bounding box center [746, 111] width 70 height 32
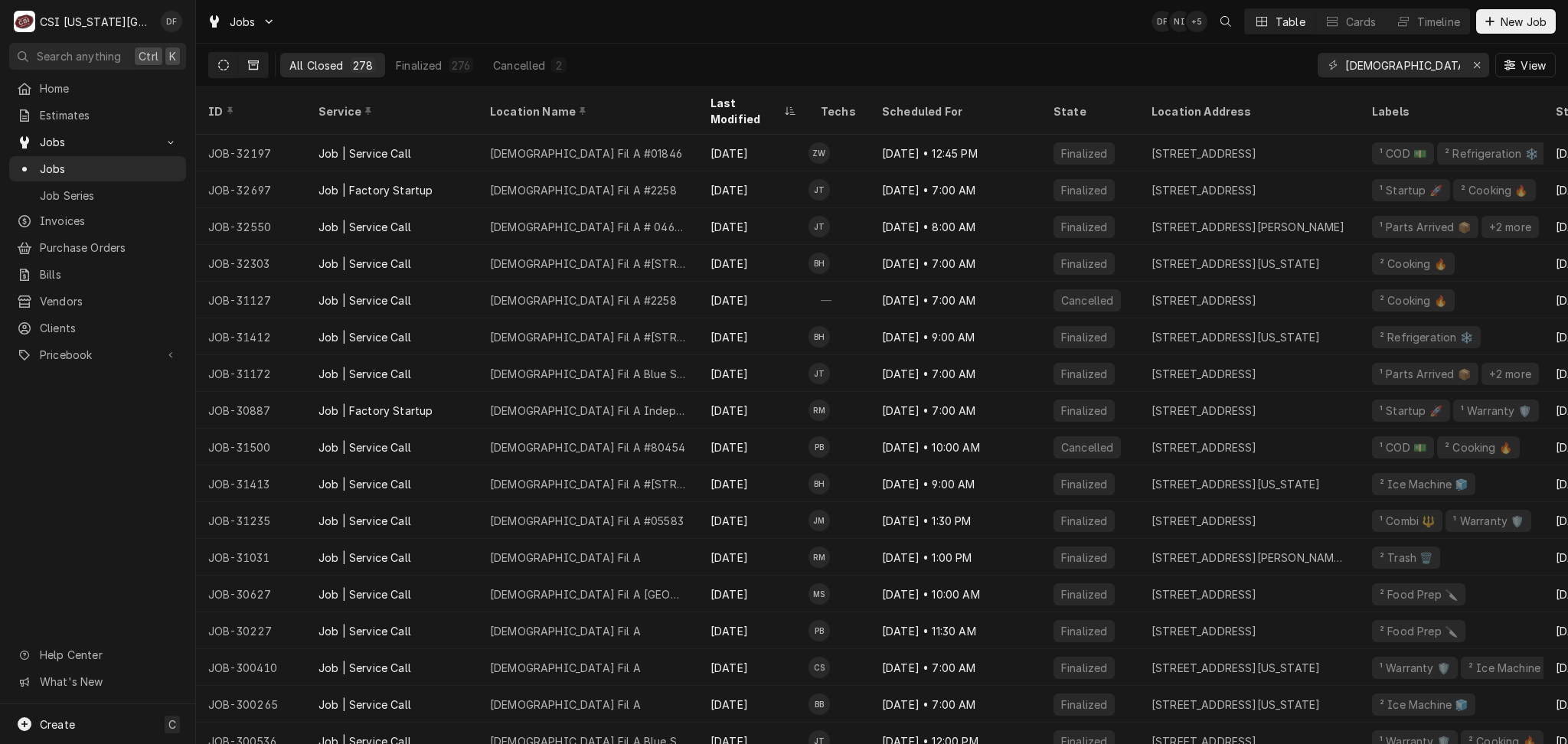
click at [231, 67] on button "Dynamic Content Wrapper" at bounding box center [223, 65] width 29 height 25
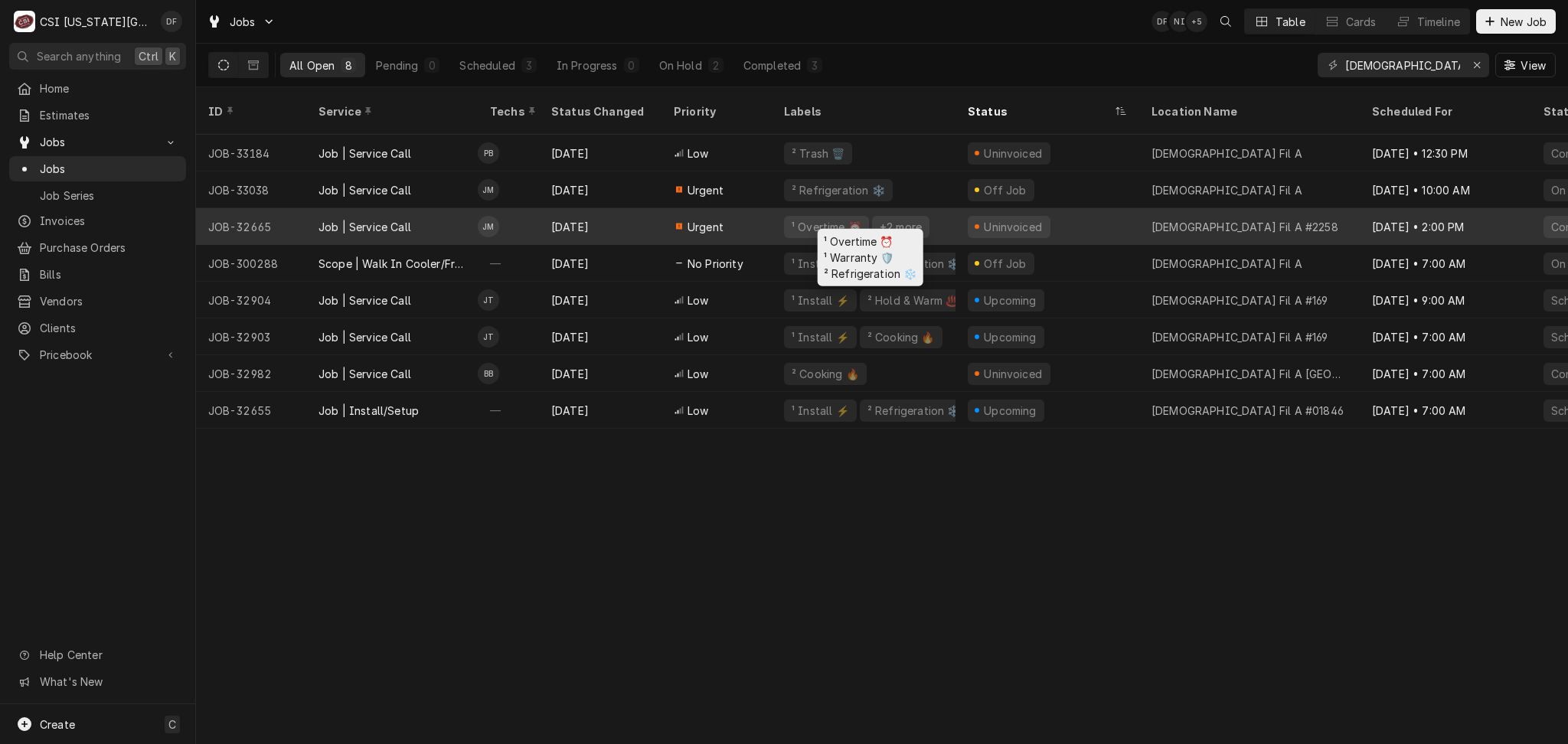
click at [832, 219] on div "¹ Overtime ⏰" at bounding box center [826, 227] width 73 height 16
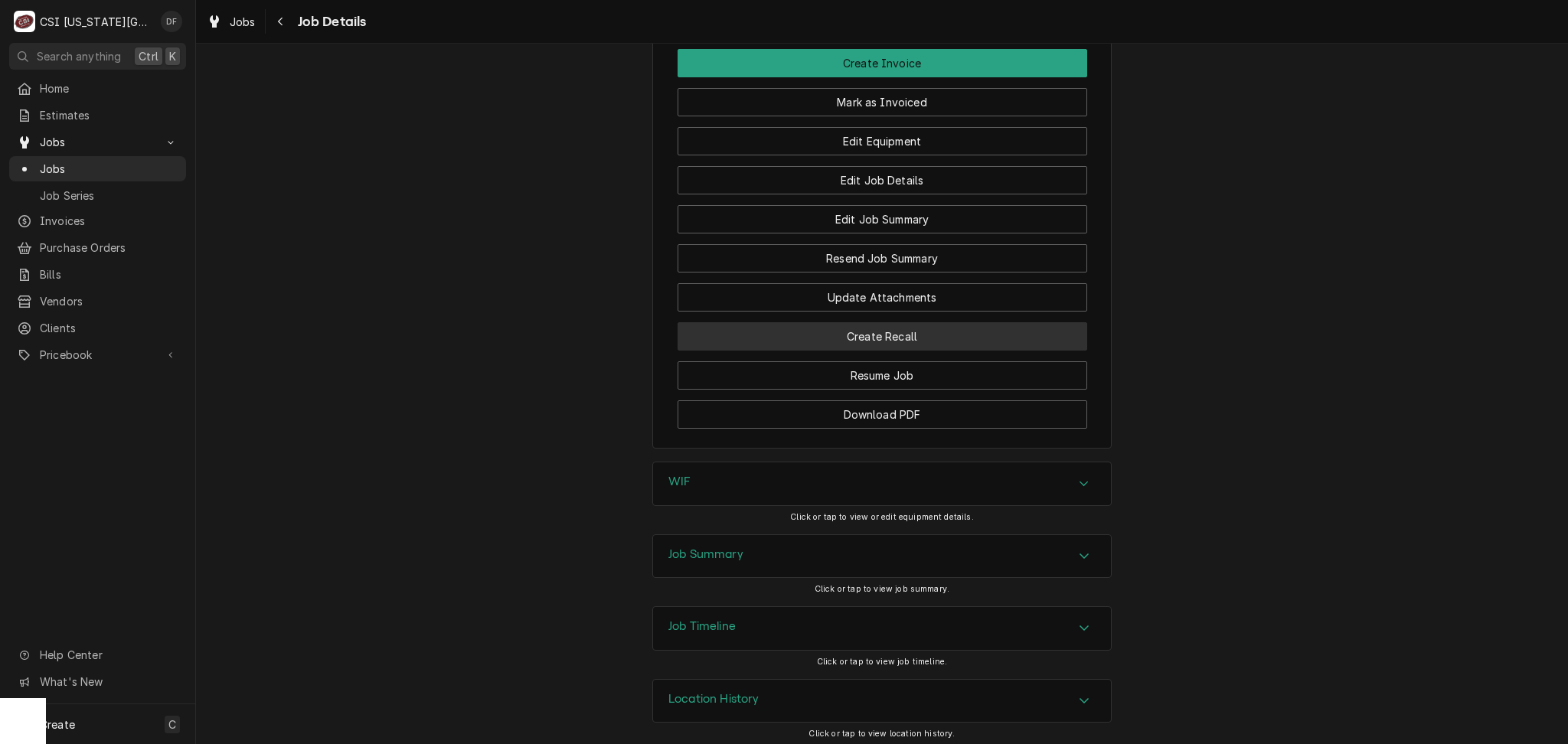
scroll to position [2041, 0]
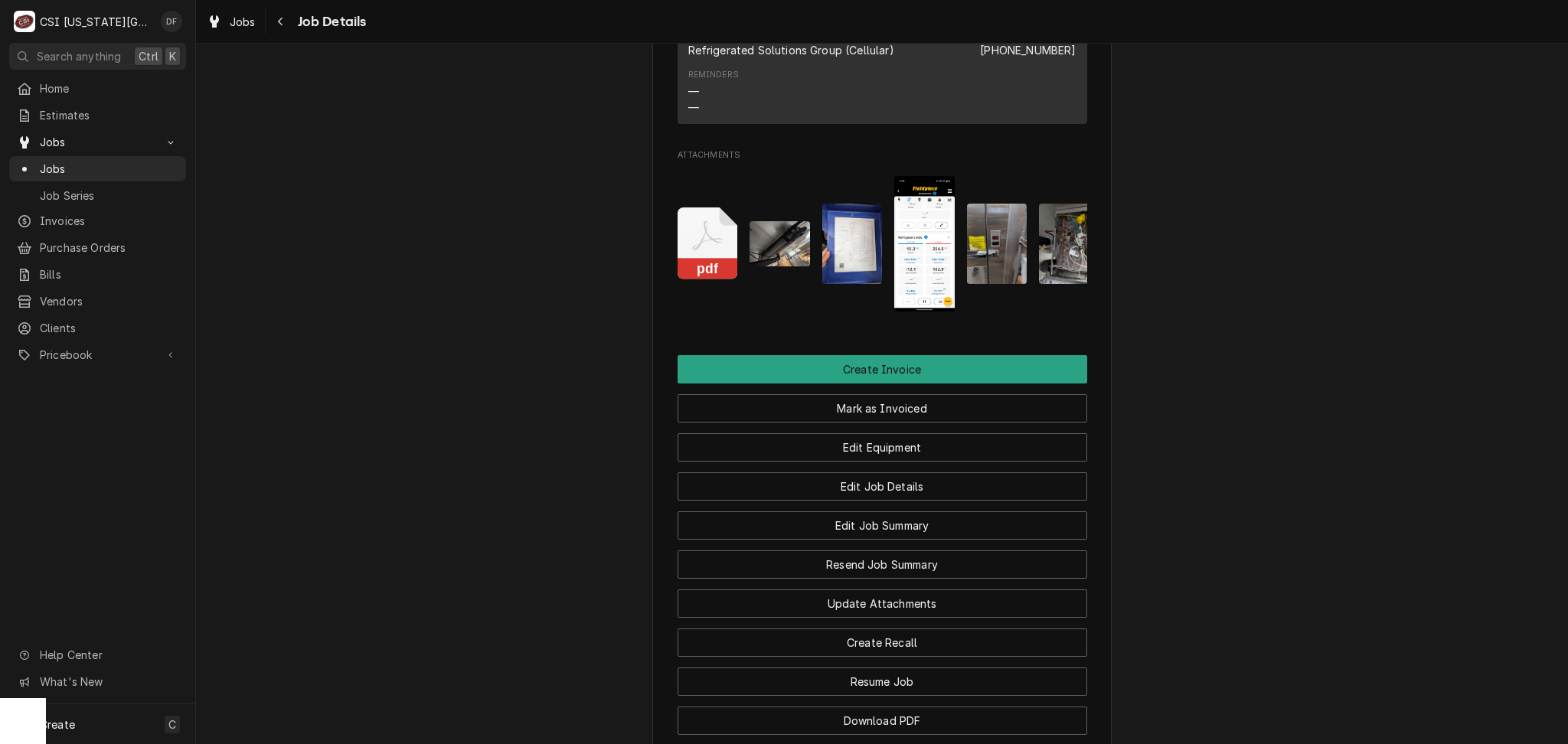
click at [795, 266] on img "Attachments" at bounding box center [780, 243] width 60 height 45
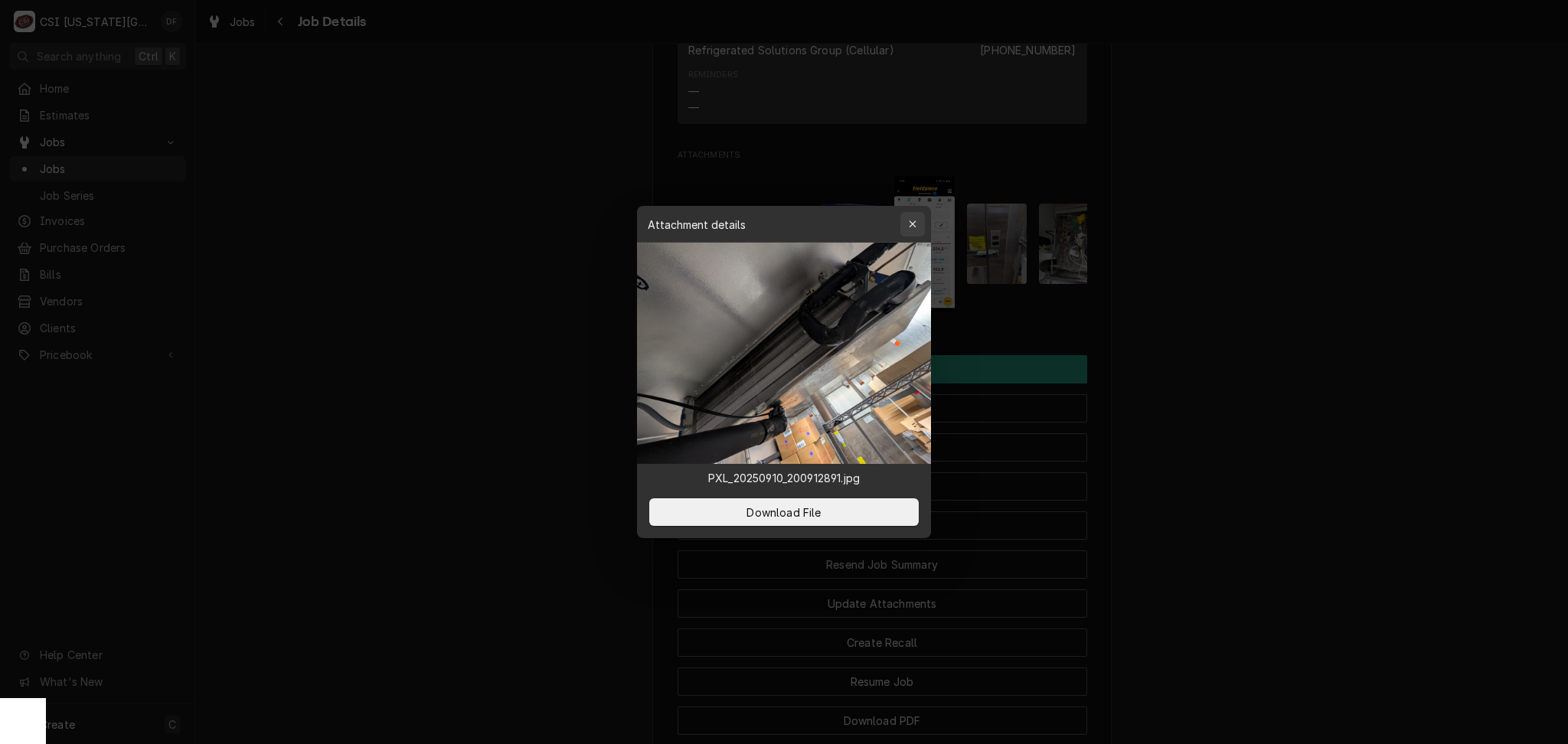
click at [912, 228] on icon "button" at bounding box center [913, 224] width 8 height 11
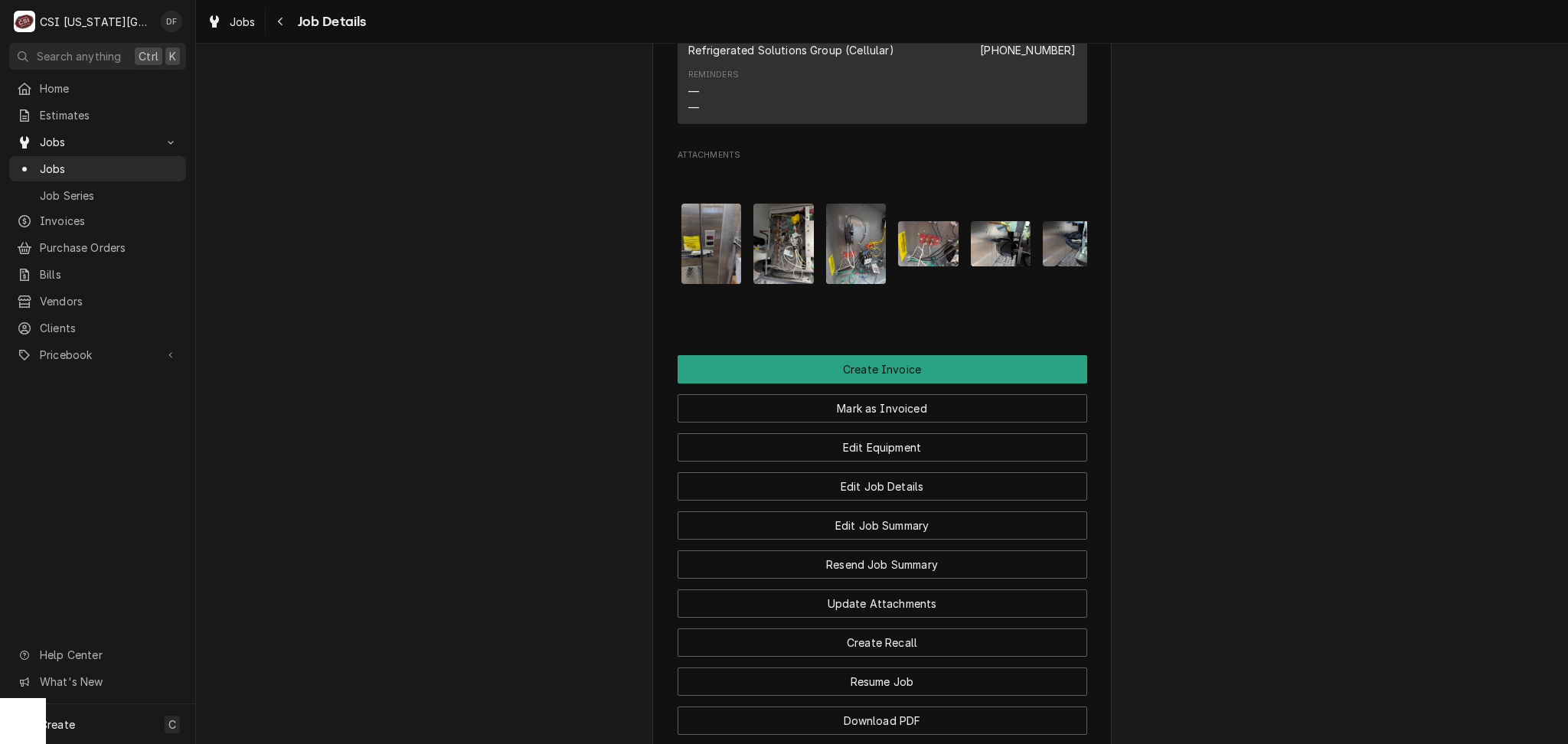
scroll to position [0, 326]
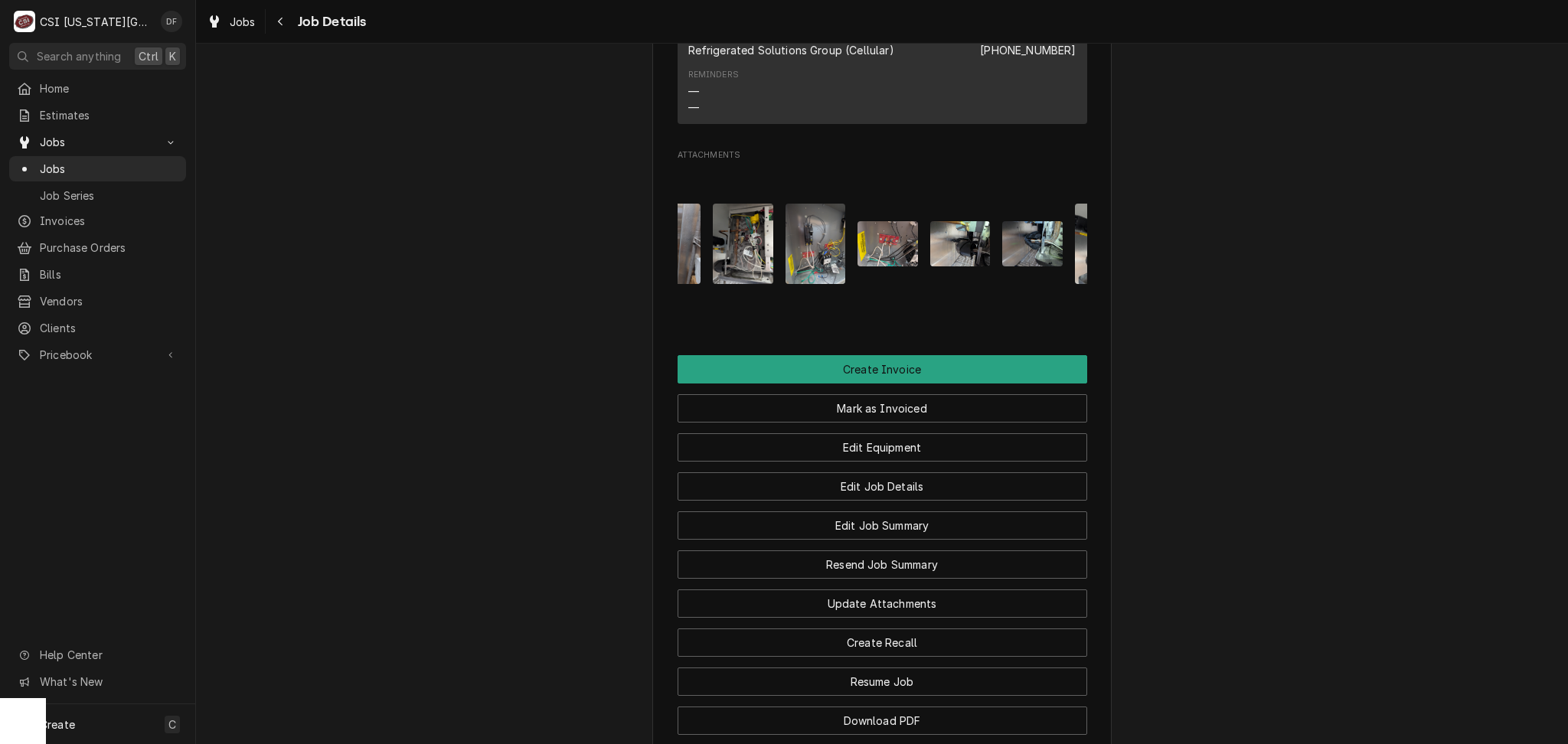
click at [956, 266] on img "Attachments" at bounding box center [960, 243] width 60 height 45
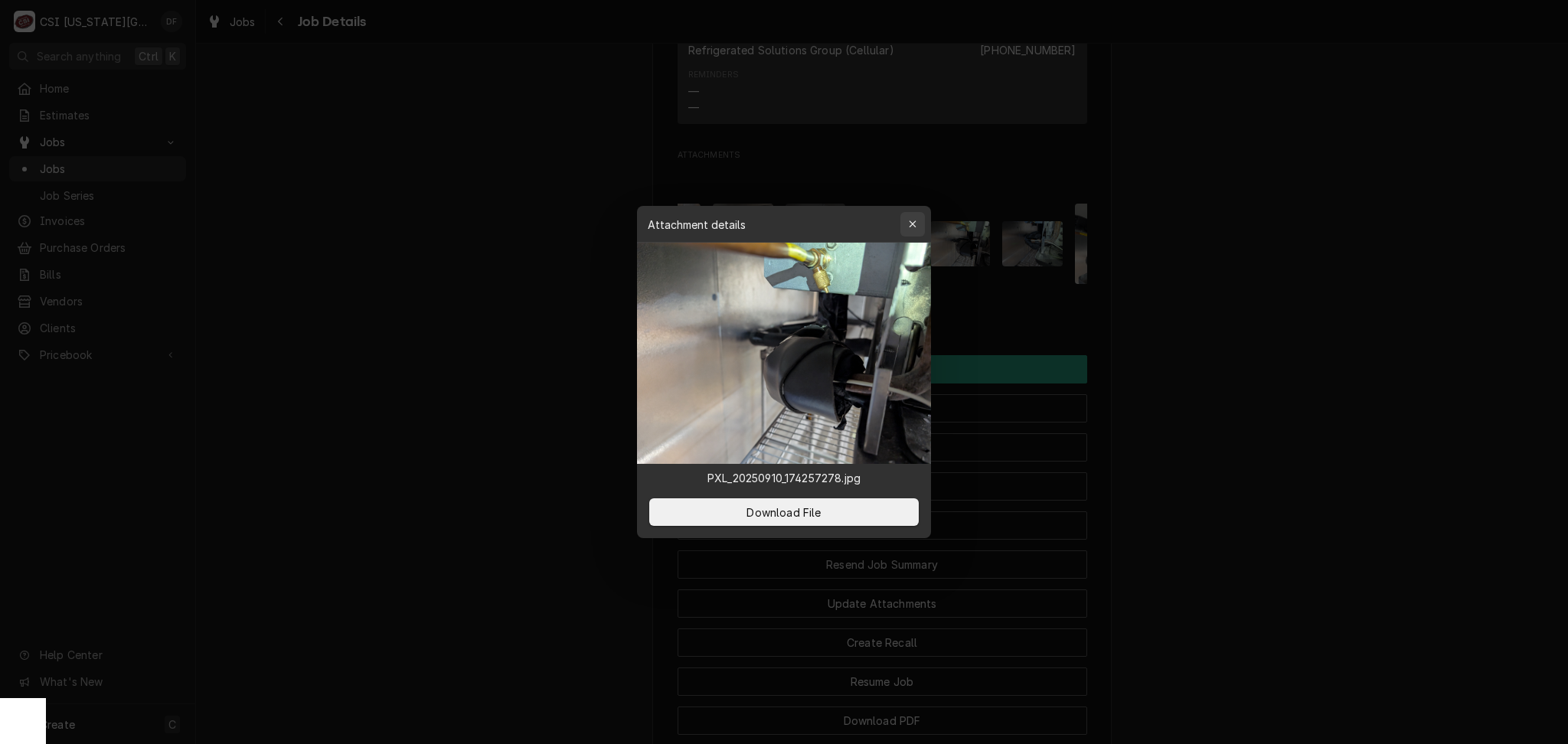
click at [910, 226] on icon "button" at bounding box center [912, 224] width 7 height 7
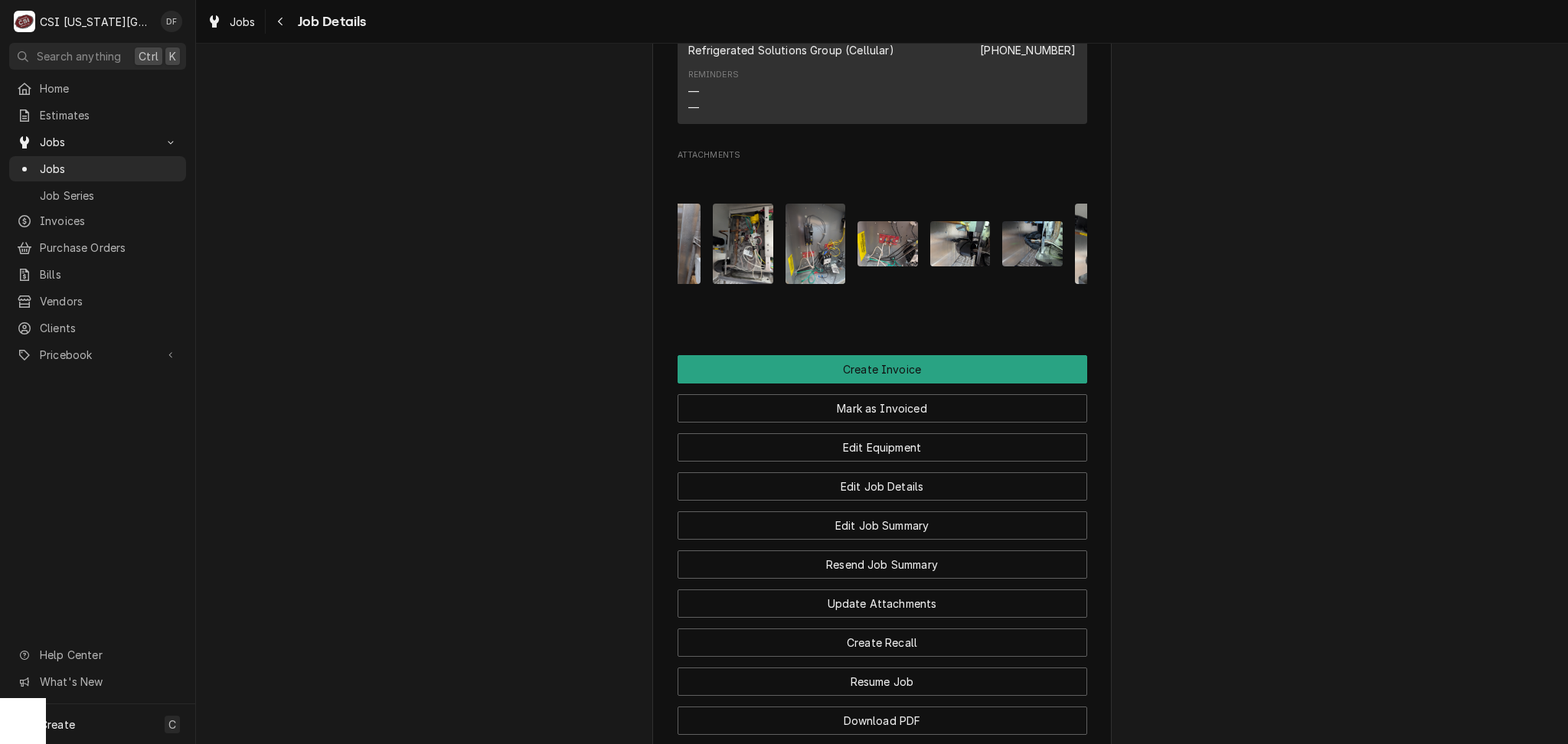
click at [1005, 266] on img "Attachments" at bounding box center [1032, 243] width 60 height 45
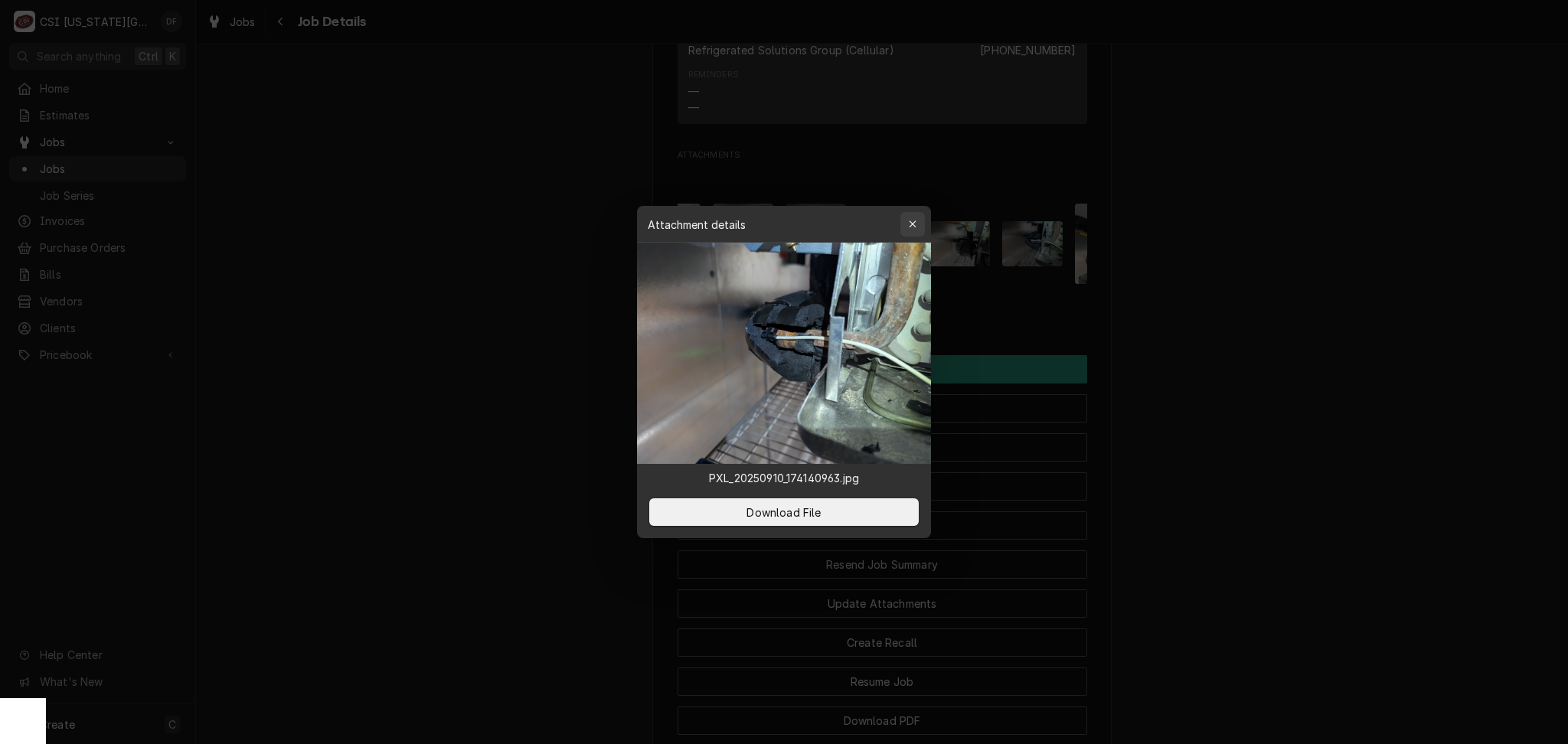
click at [913, 232] on button "button" at bounding box center [913, 224] width 25 height 25
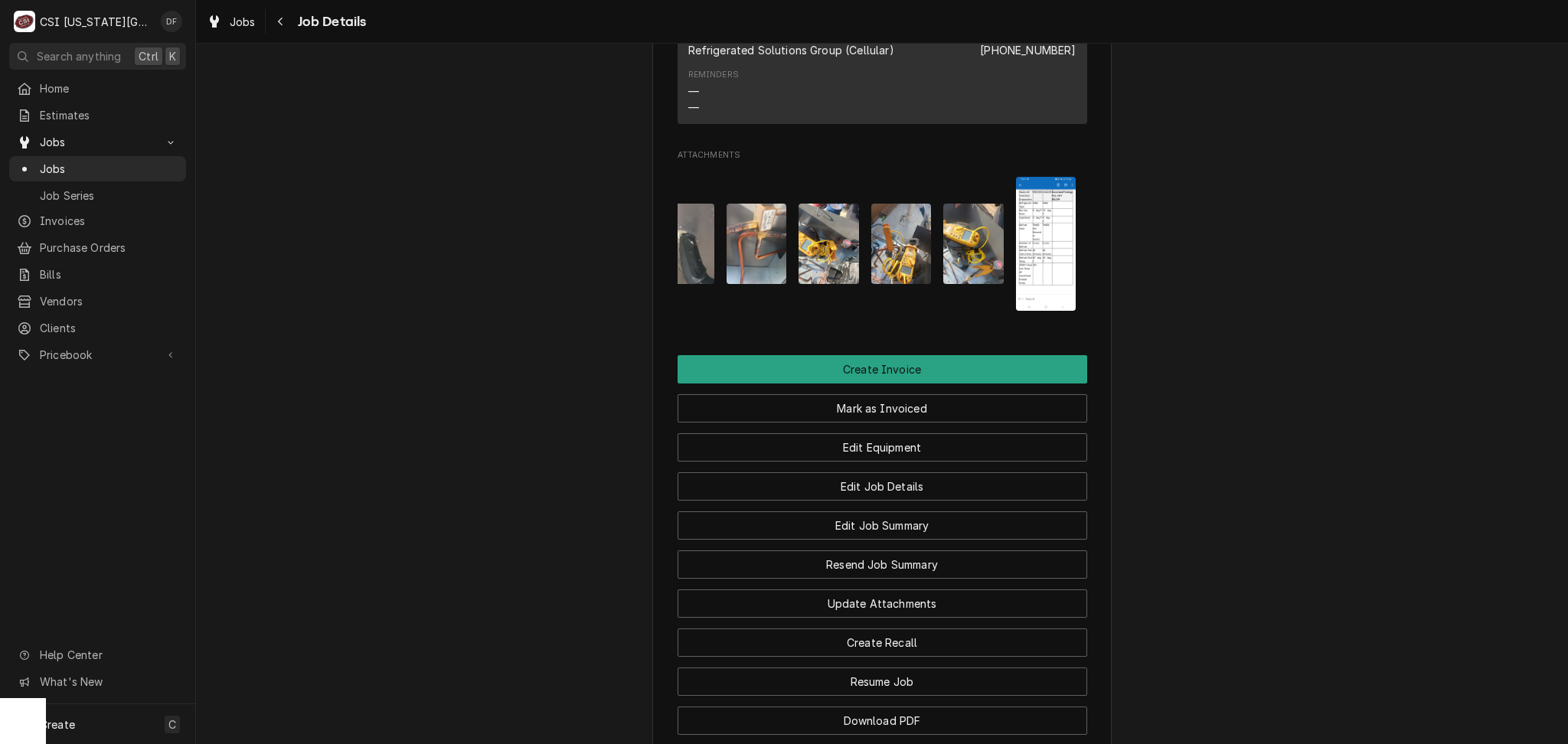
scroll to position [0, 1400]
click at [275, 17] on div "Navigate back" at bounding box center [280, 21] width 15 height 15
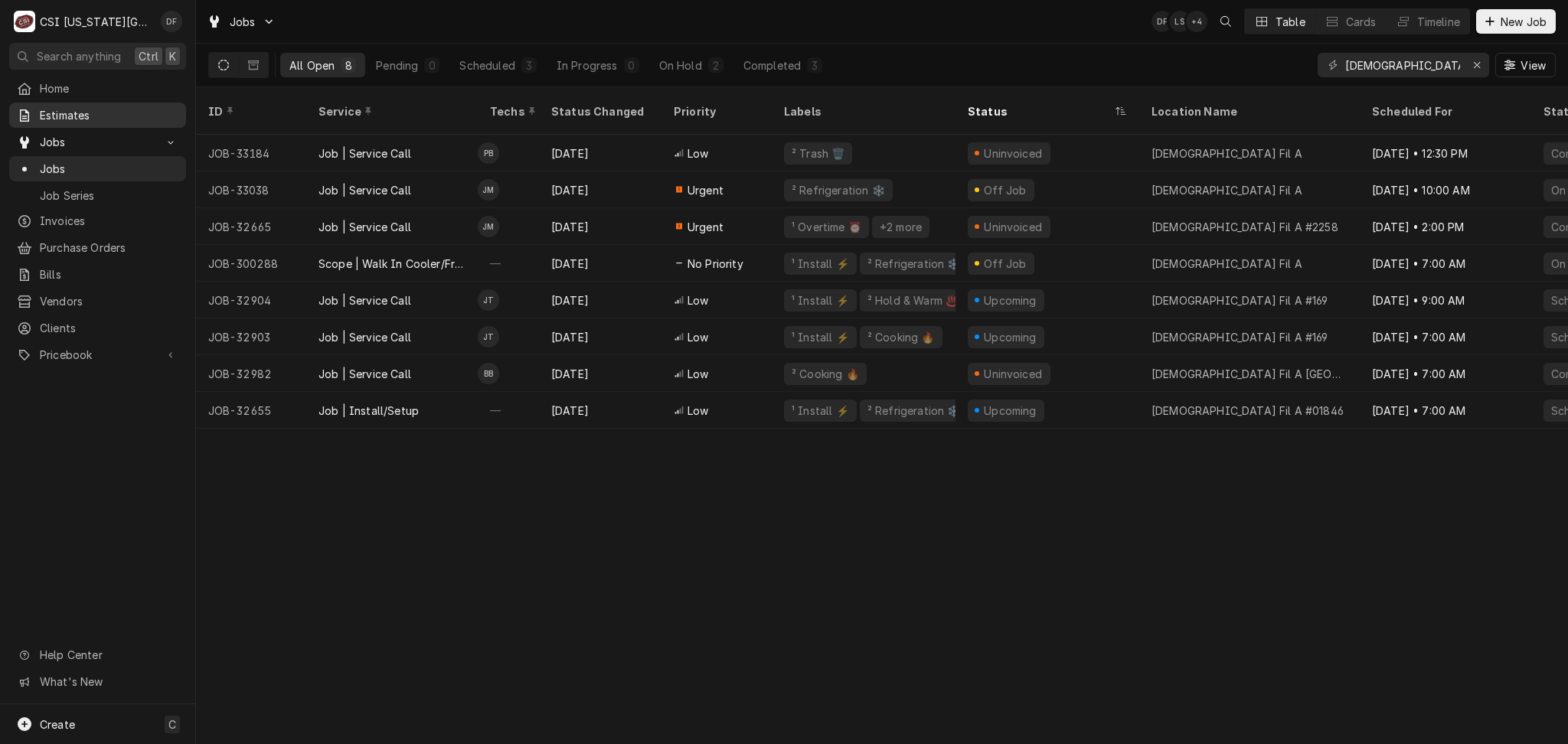
click at [57, 111] on span "Estimates" at bounding box center [109, 115] width 139 height 16
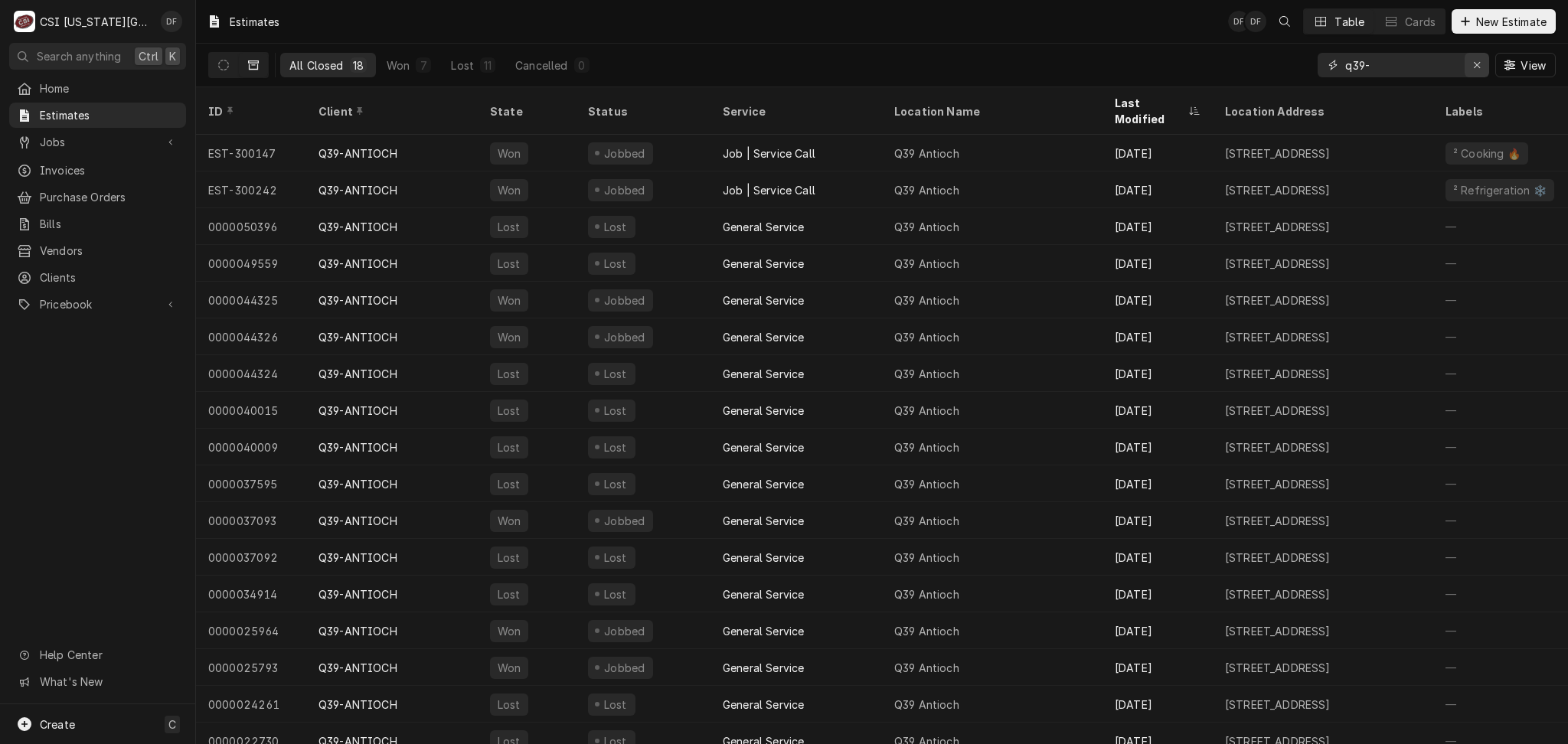
click at [1480, 61] on div "Erase input" at bounding box center [1476, 64] width 15 height 15
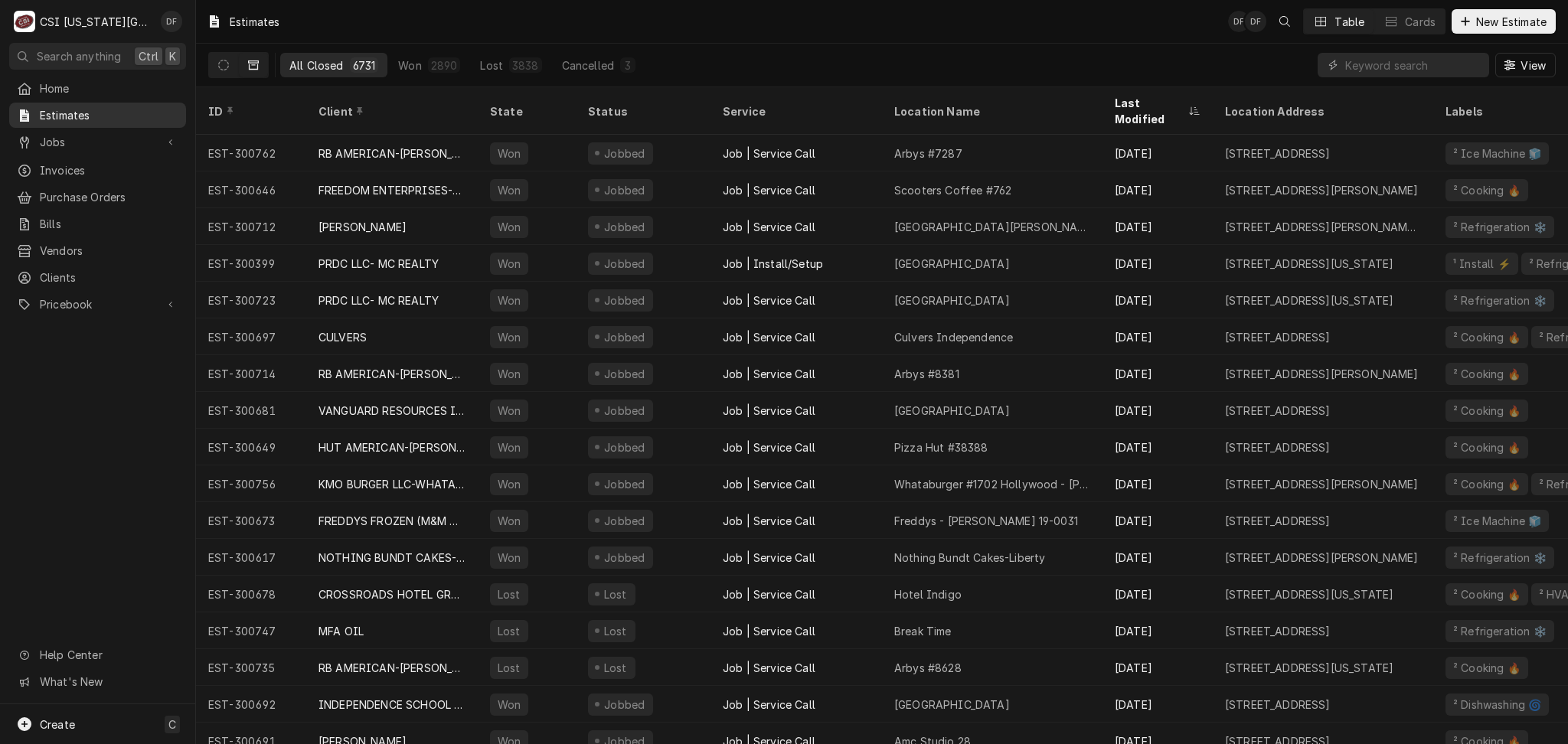
click at [78, 116] on span "Estimates" at bounding box center [109, 115] width 139 height 16
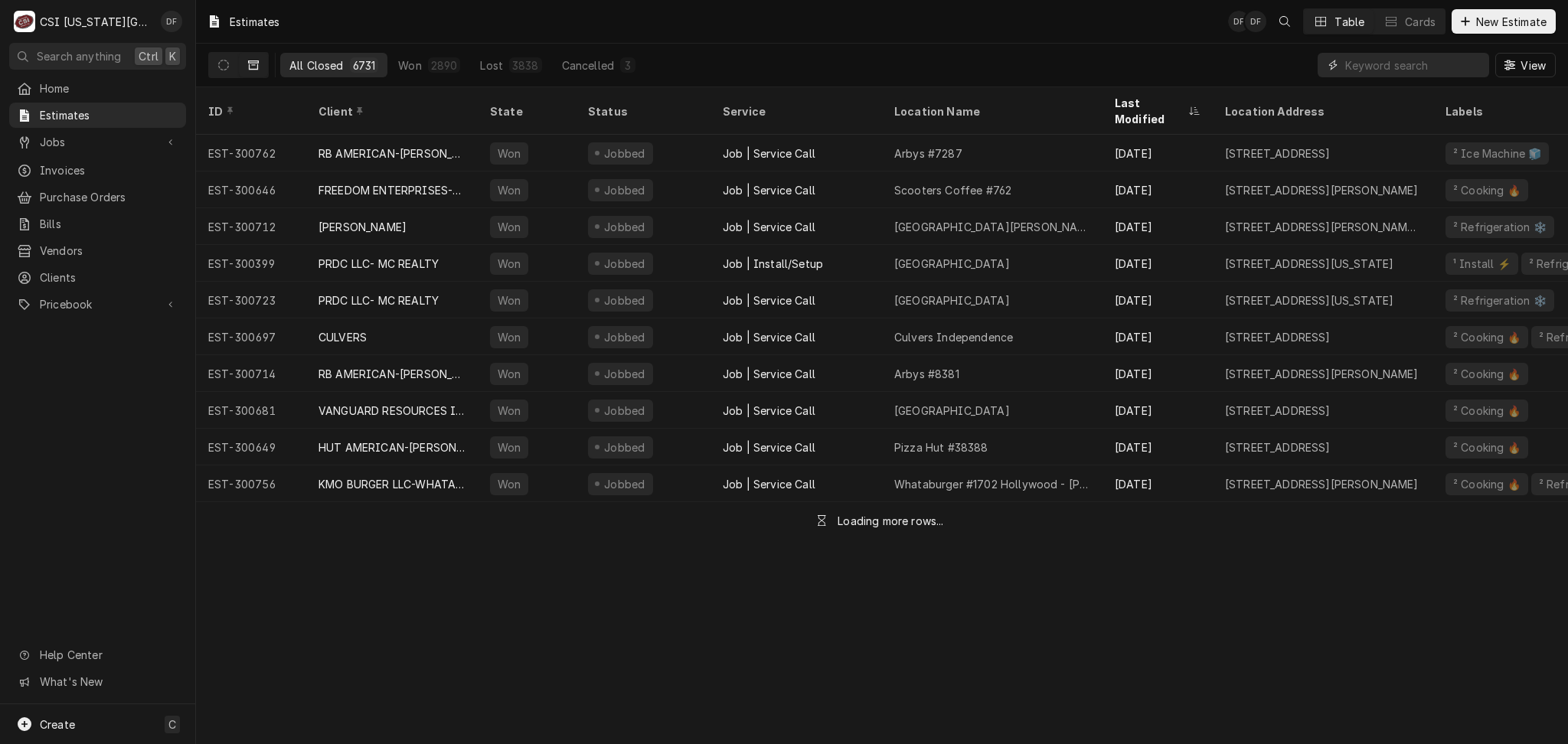
click at [1403, 63] on input "Dynamic Content Wrapper" at bounding box center [1413, 65] width 136 height 25
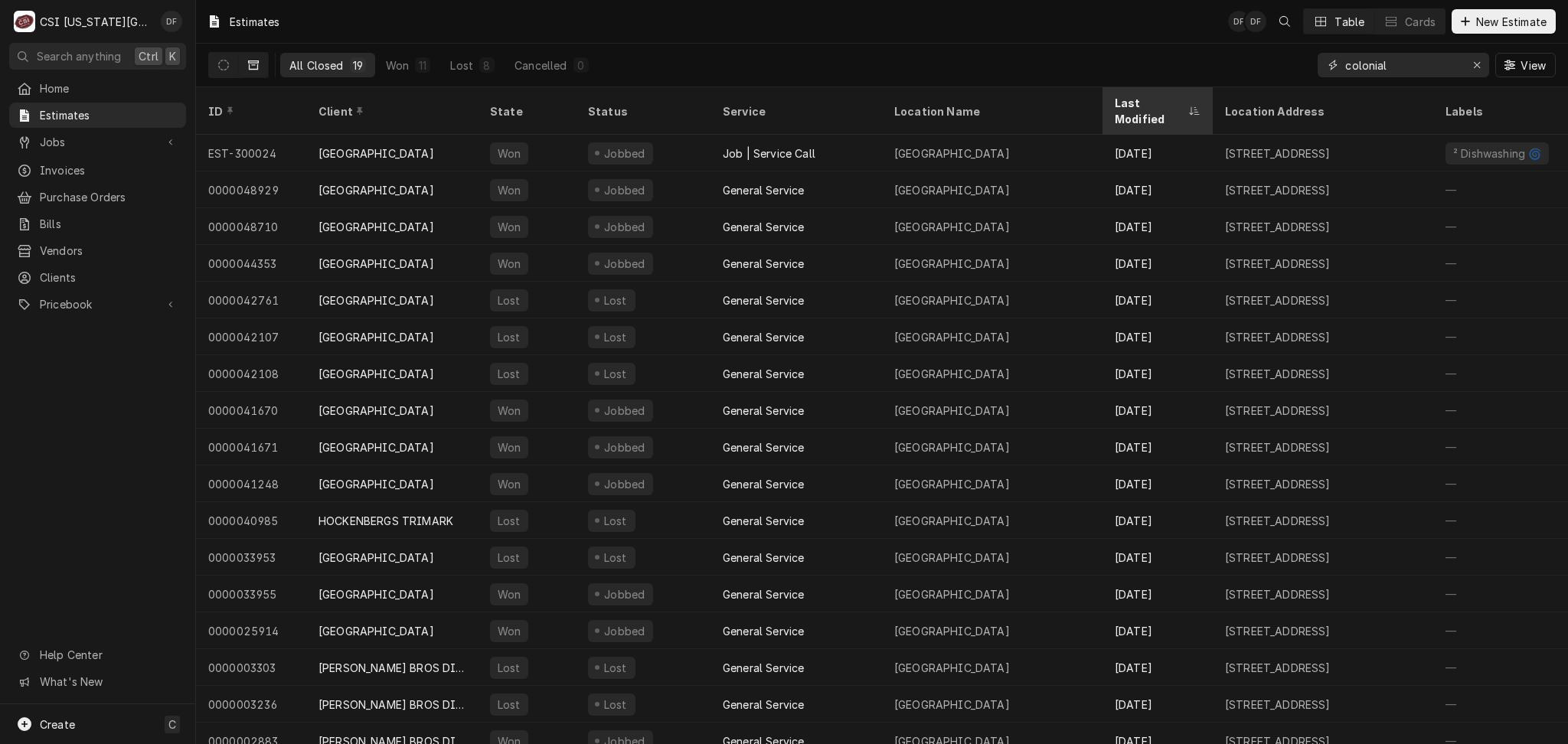
type input "colonial"
click at [1133, 103] on div "Last Modified" at bounding box center [1150, 111] width 70 height 32
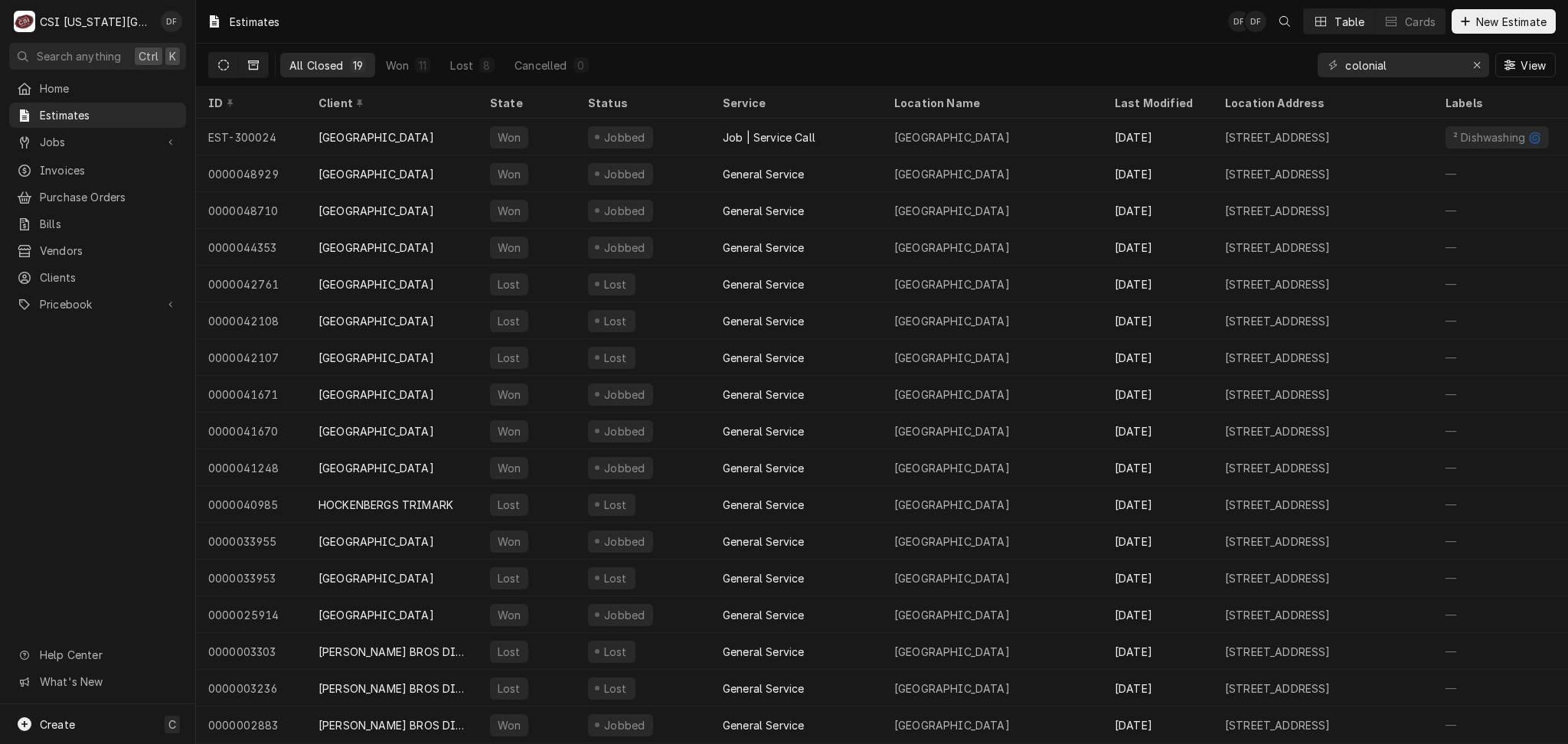
click at [221, 64] on icon "Dynamic Content Wrapper" at bounding box center [223, 65] width 11 height 11
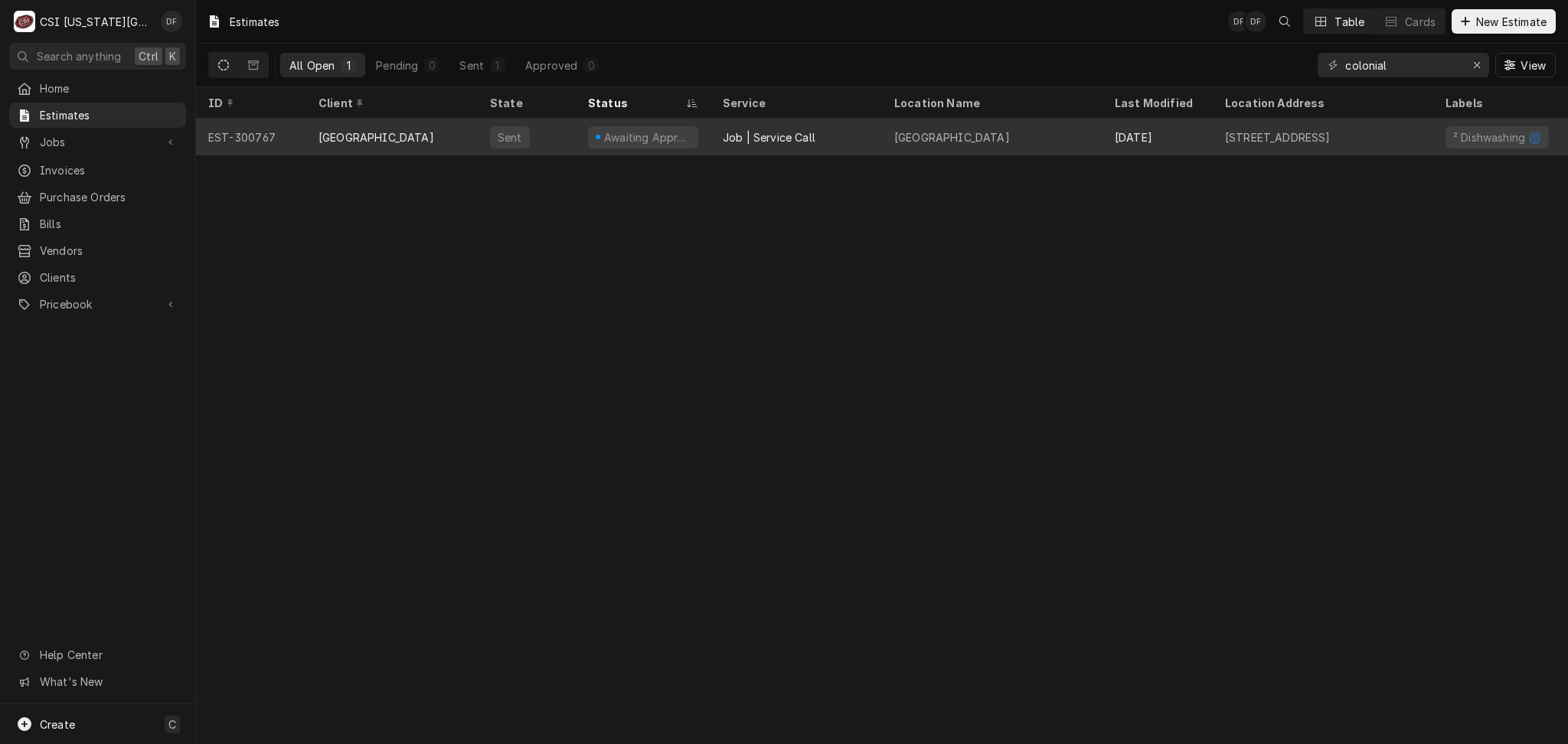
click at [821, 132] on div "Job | Service Call" at bounding box center [797, 137] width 172 height 37
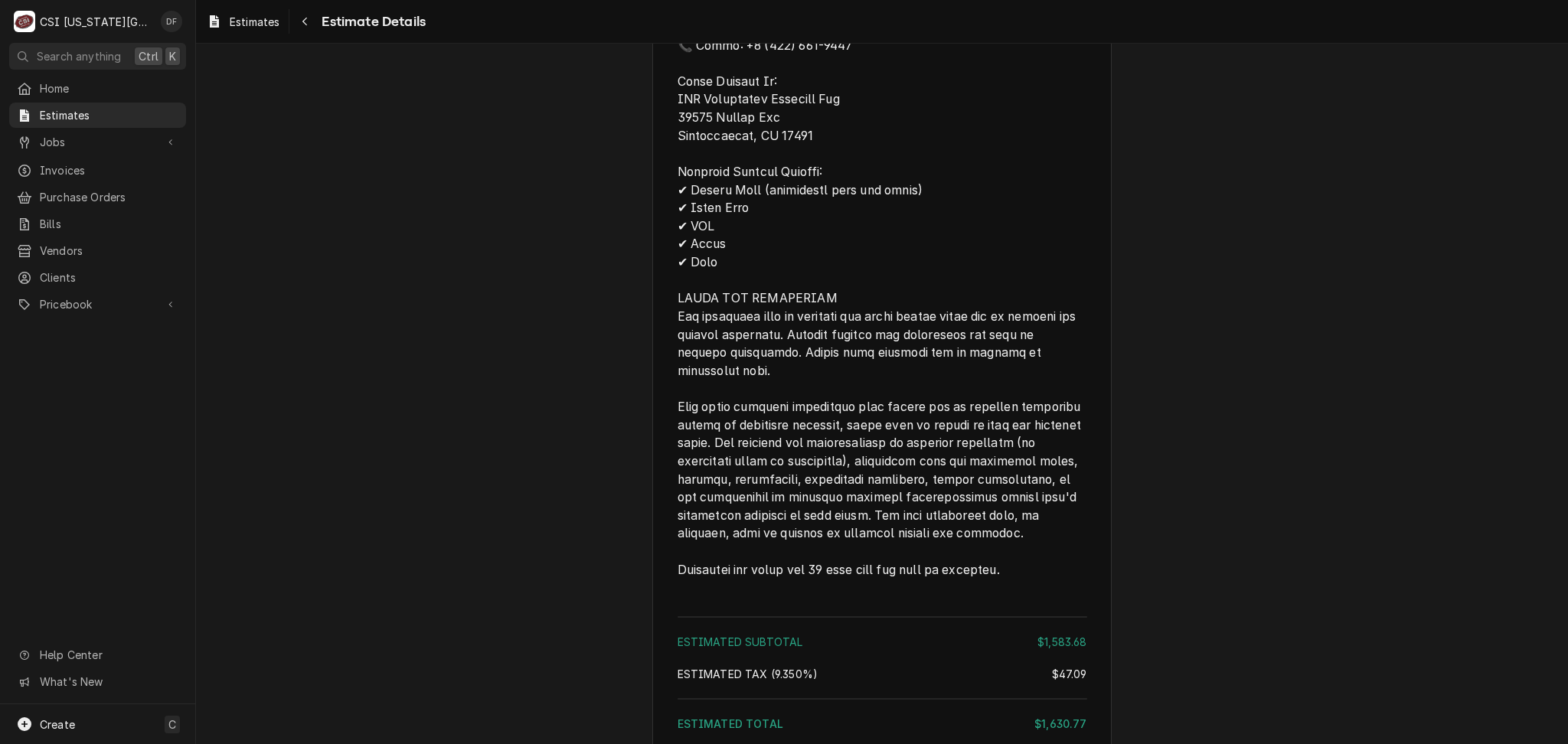
scroll to position [2823, 0]
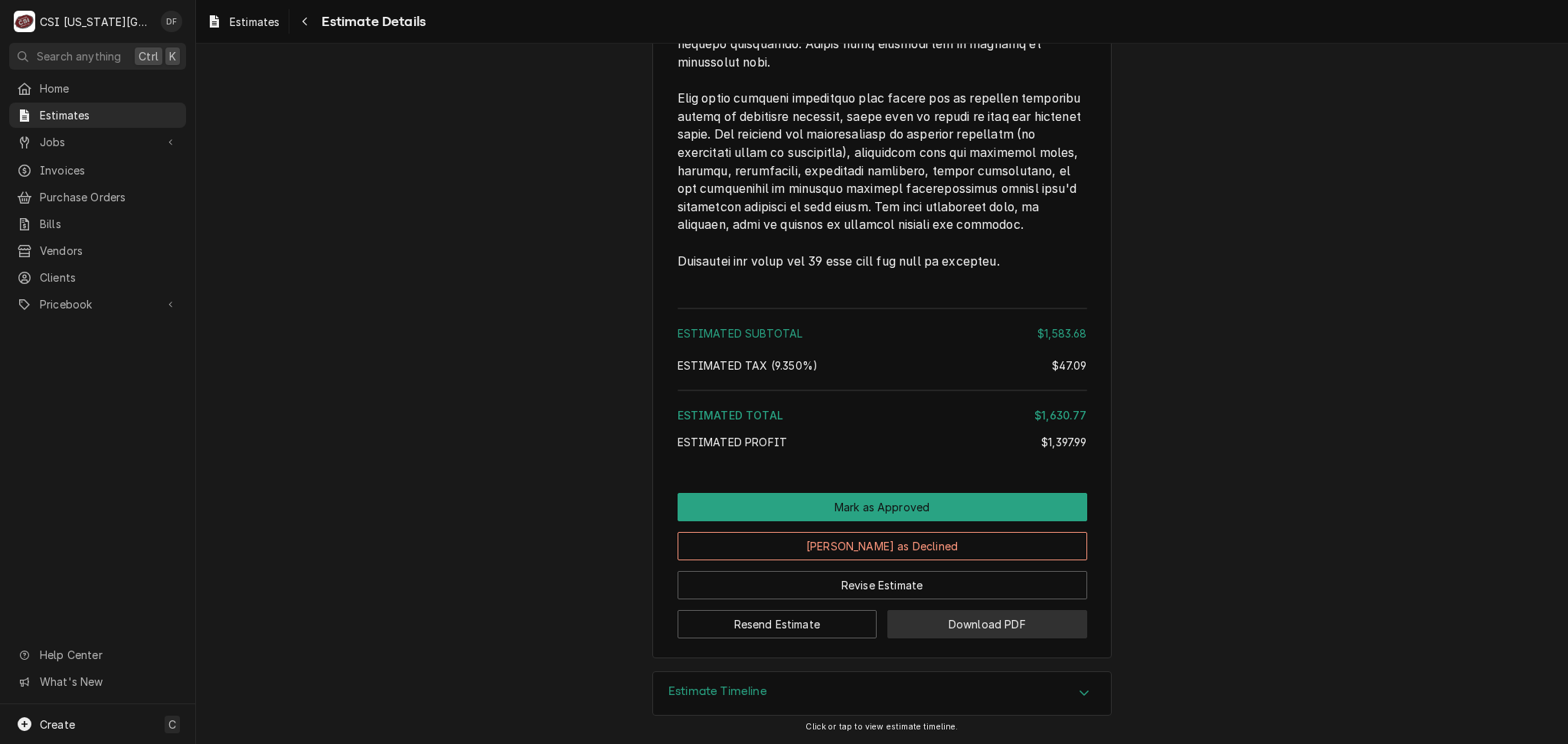
click at [985, 622] on button "Download PDF" at bounding box center [987, 624] width 200 height 28
click at [813, 624] on button "Resend Estimate" at bounding box center [778, 624] width 200 height 28
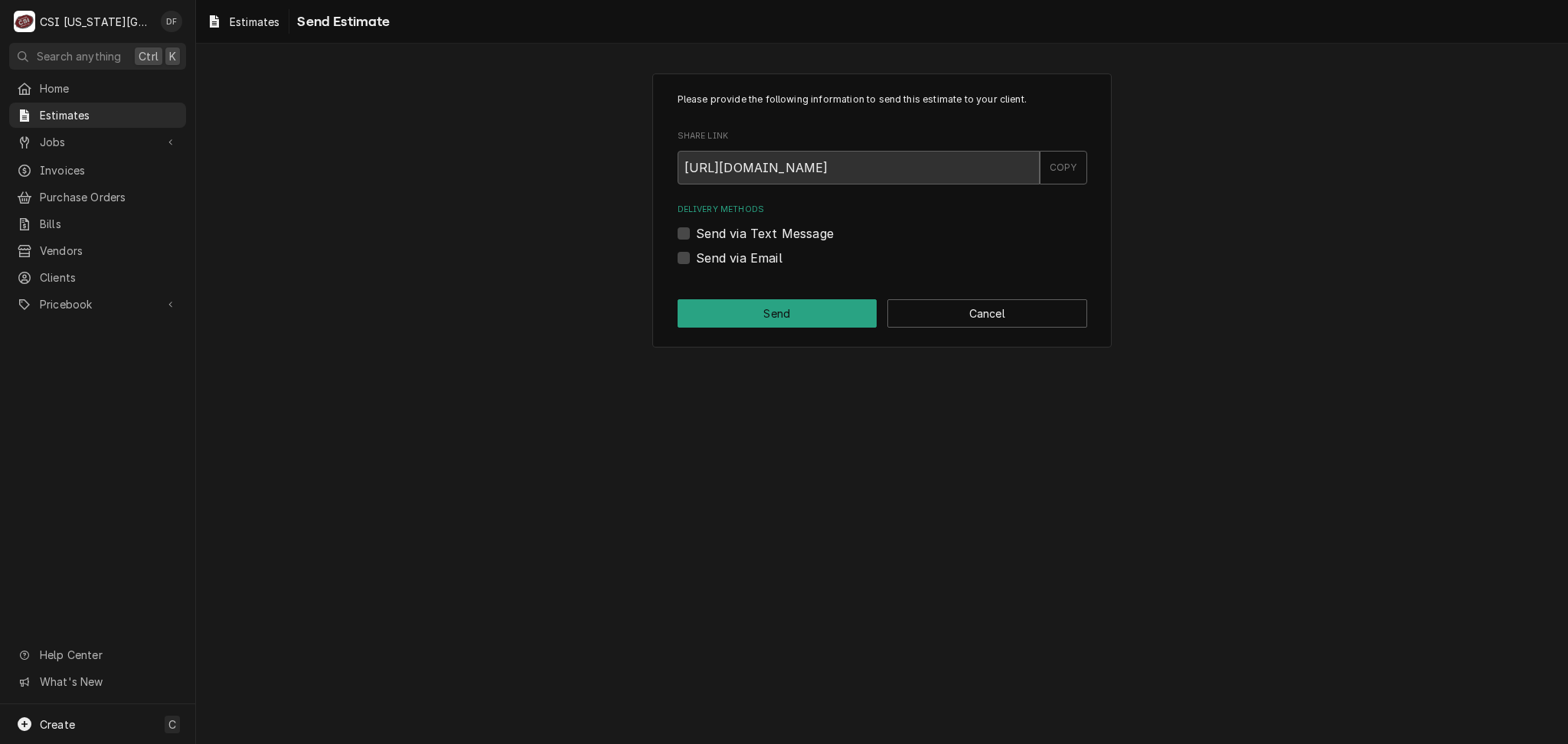
click at [750, 262] on label "Send via Email" at bounding box center [739, 258] width 87 height 18
click at [750, 262] on input "Send via Email" at bounding box center [901, 266] width 410 height 34
checkbox input "true"
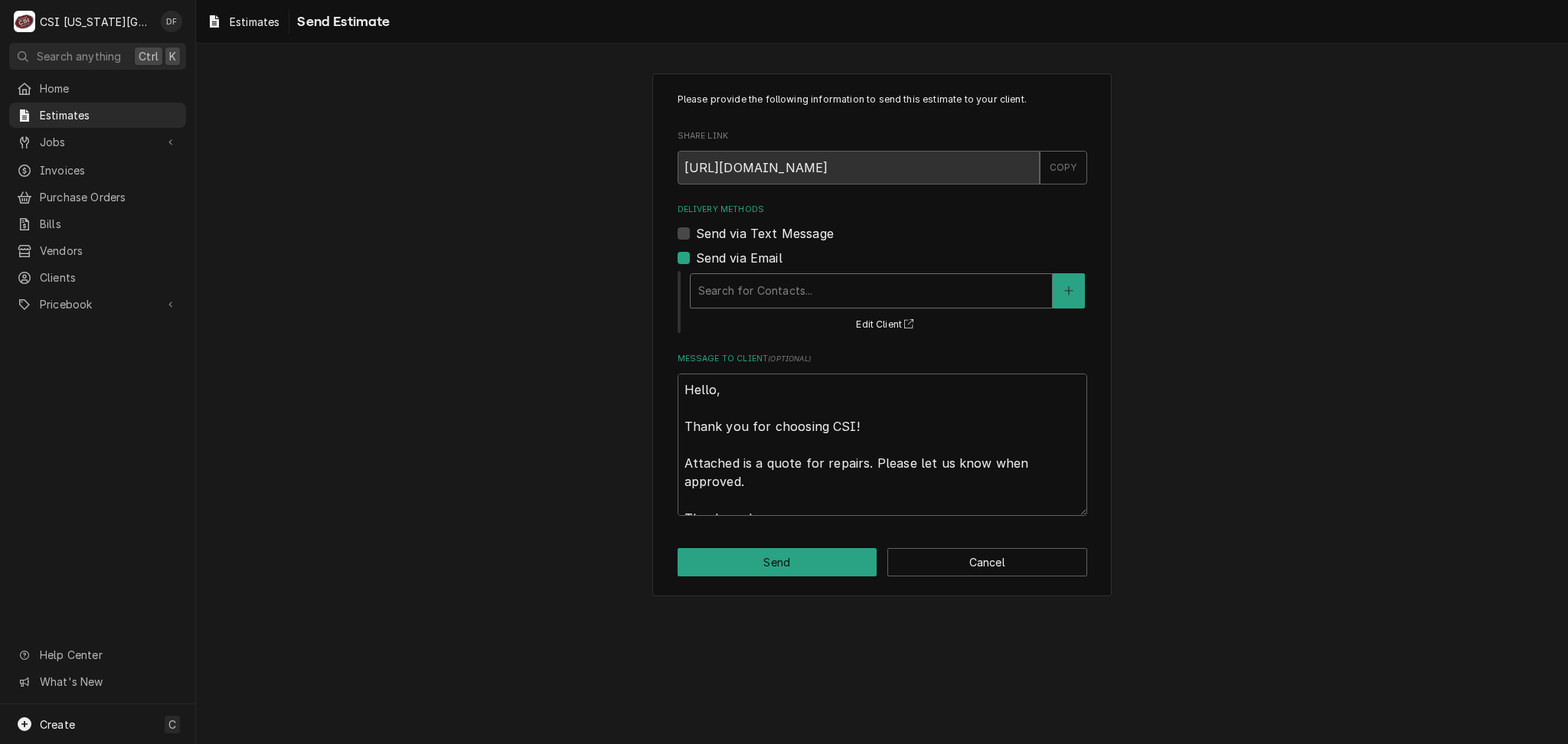
click at [887, 294] on div "Delivery Methods" at bounding box center [871, 291] width 346 height 28
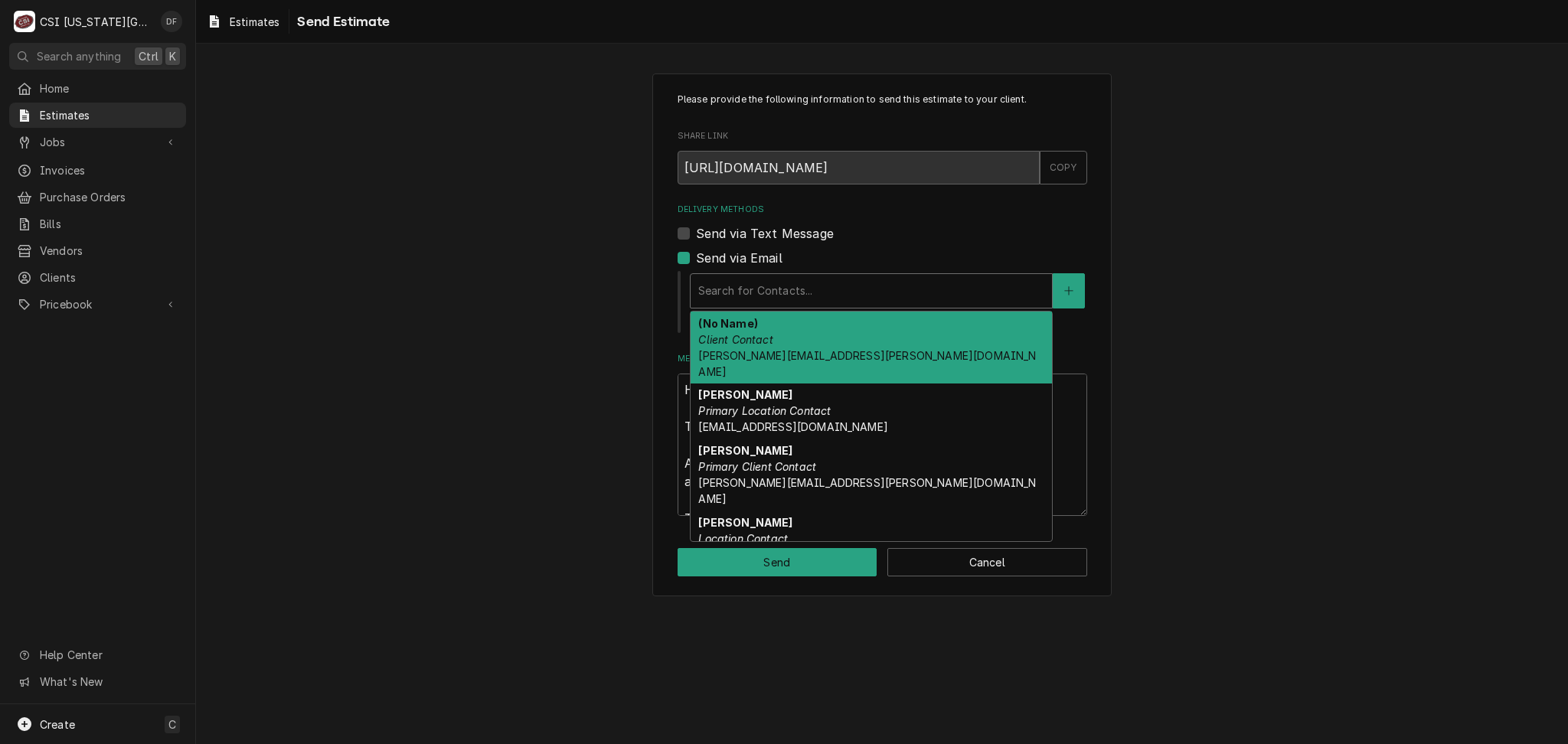
click at [864, 350] on div "(No Name) Client Contact david.fannin@csi1.com" at bounding box center [871, 348] width 361 height 72
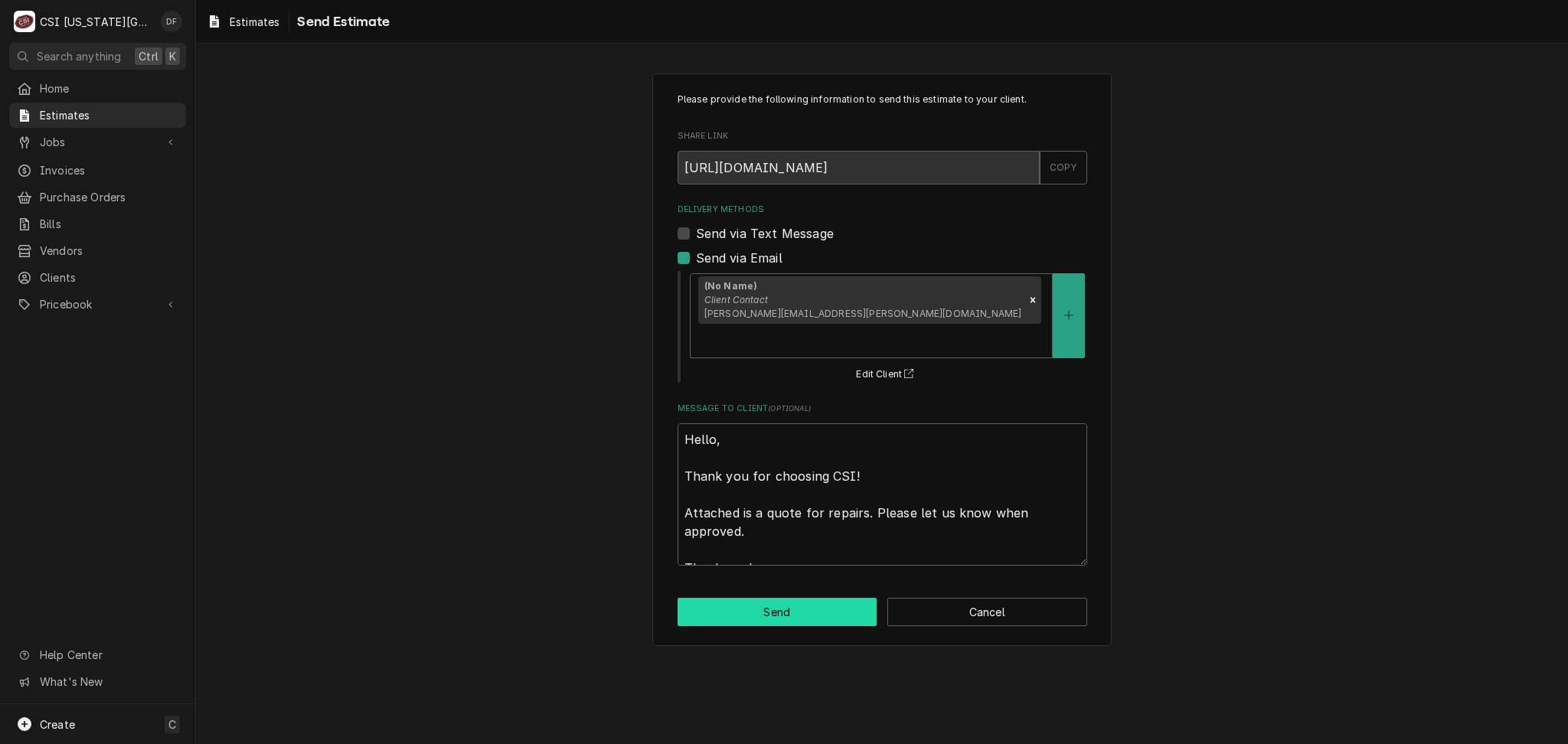
click at [780, 598] on button "Send" at bounding box center [778, 612] width 200 height 28
type textarea "x"
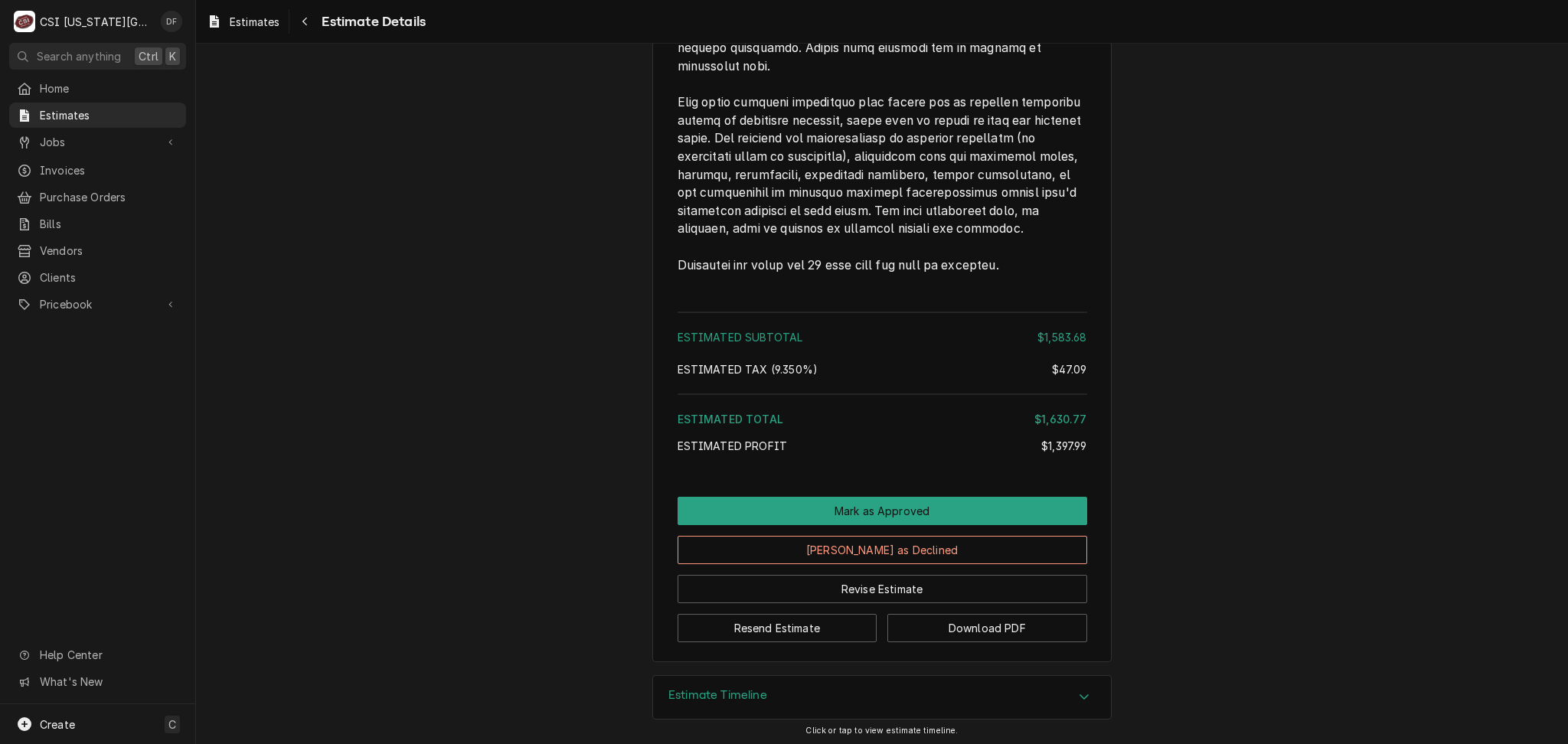
scroll to position [2823, 0]
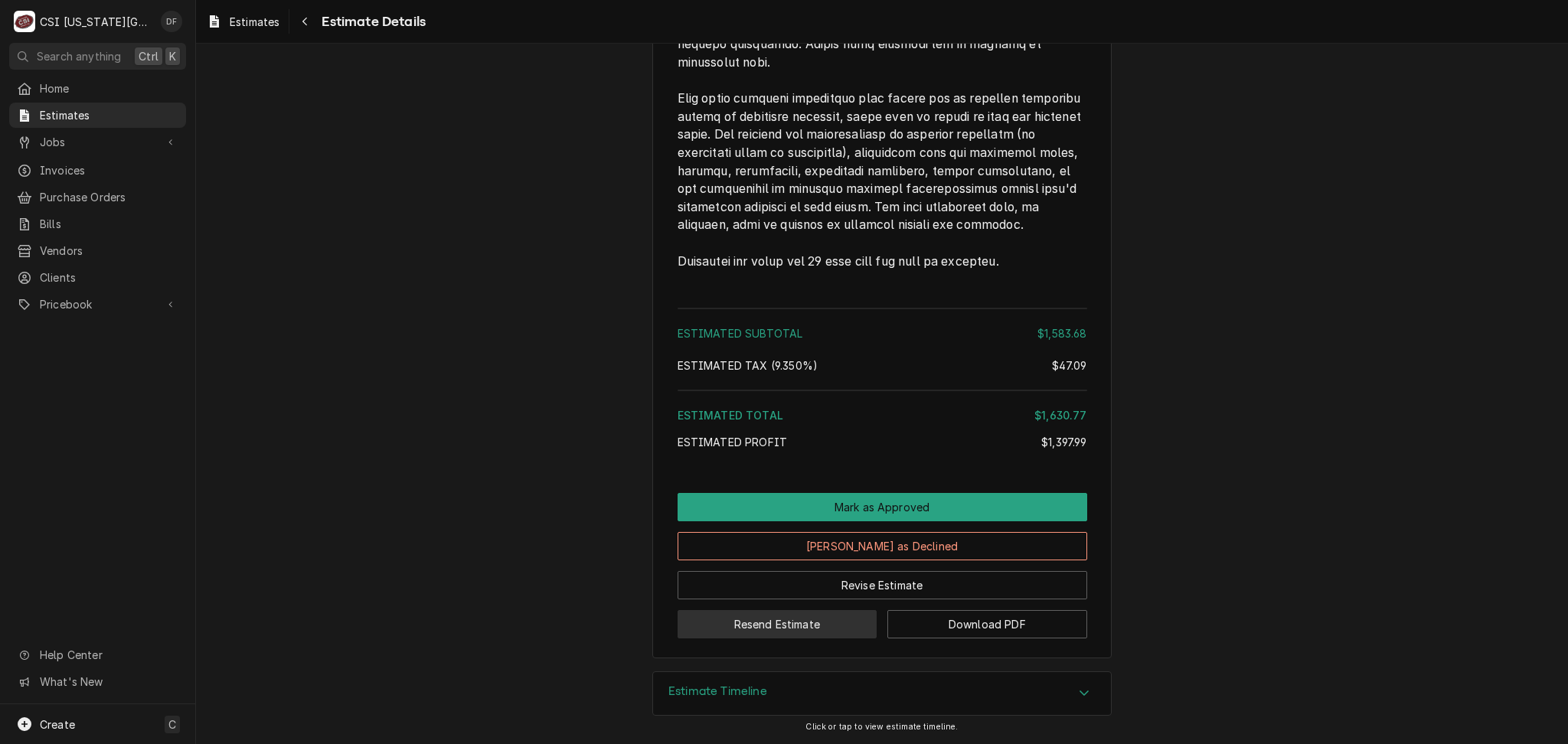
click at [829, 624] on button "Resend Estimate" at bounding box center [778, 624] width 200 height 28
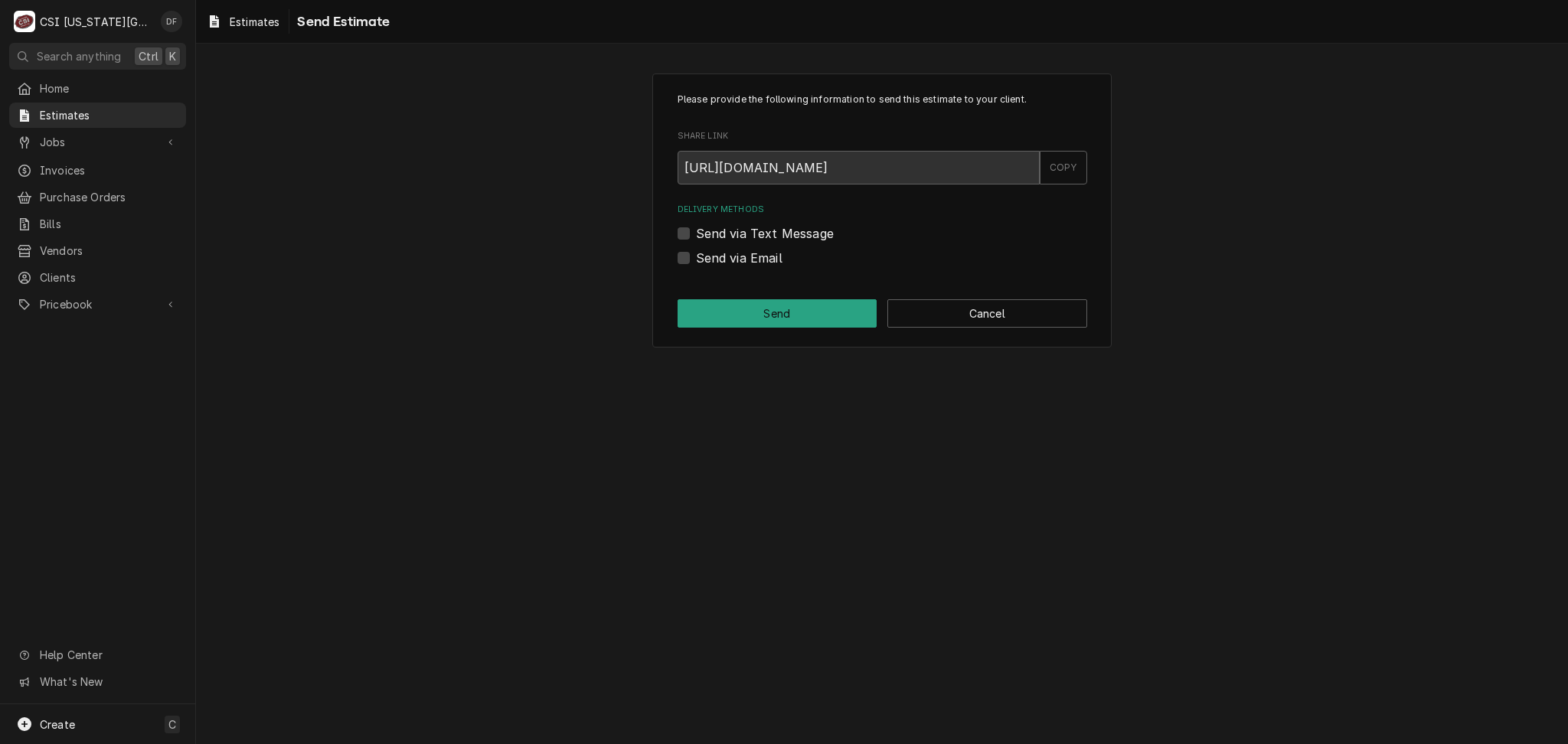
click at [750, 260] on label "Send via Email" at bounding box center [739, 258] width 87 height 18
click at [750, 260] on input "Send via Email" at bounding box center [901, 266] width 410 height 34
checkbox input "true"
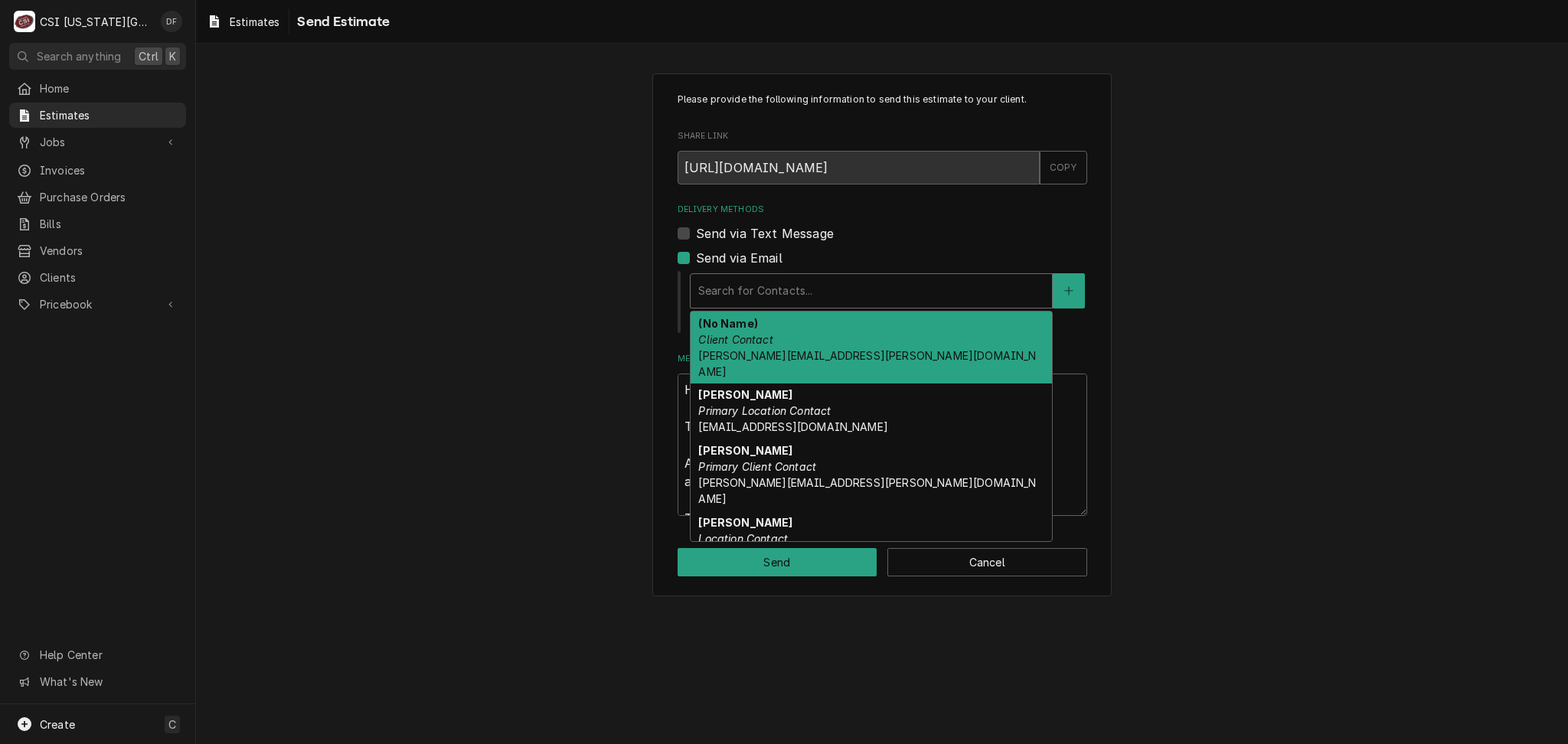
click at [776, 289] on div "Delivery Methods" at bounding box center [871, 291] width 346 height 28
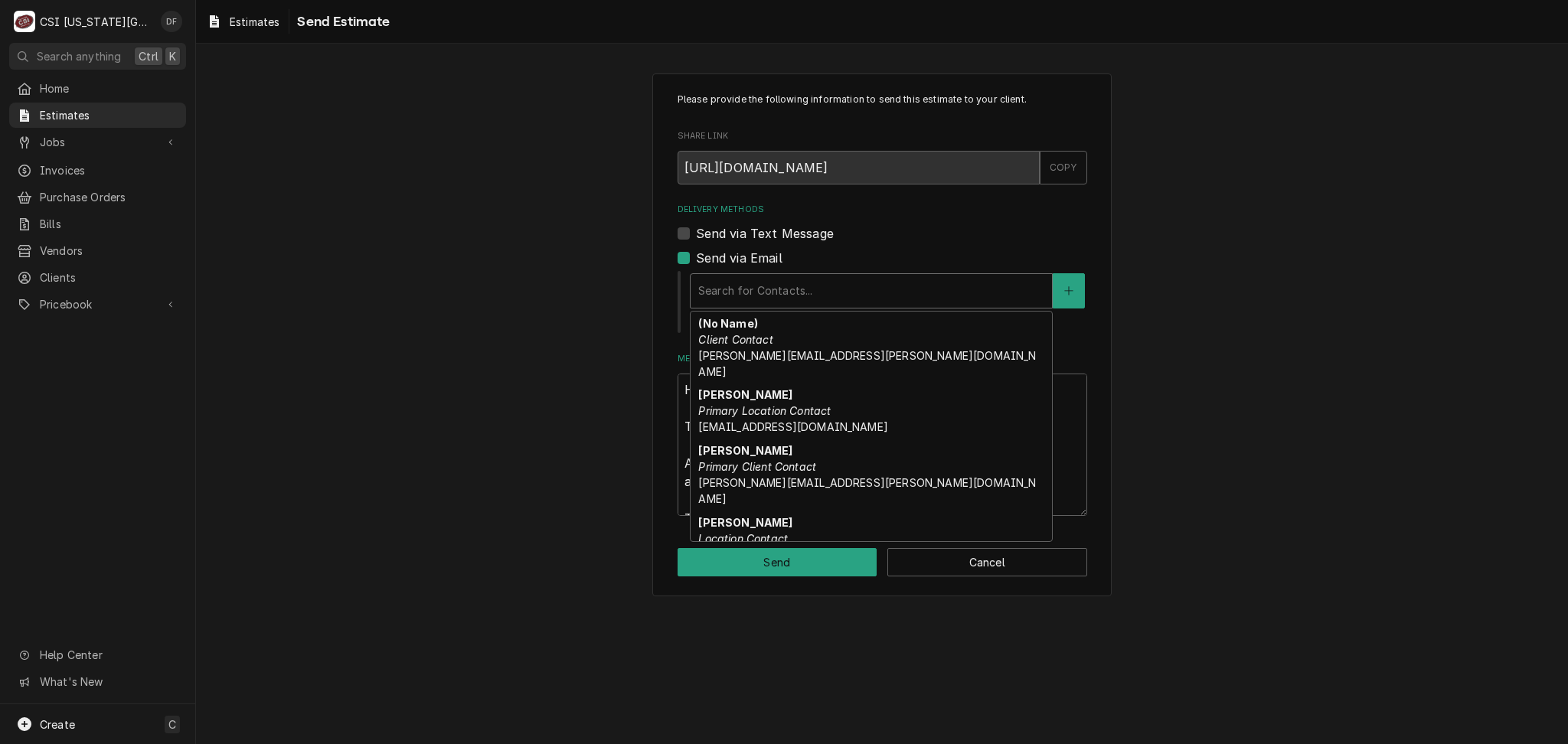
scroll to position [103, 0]
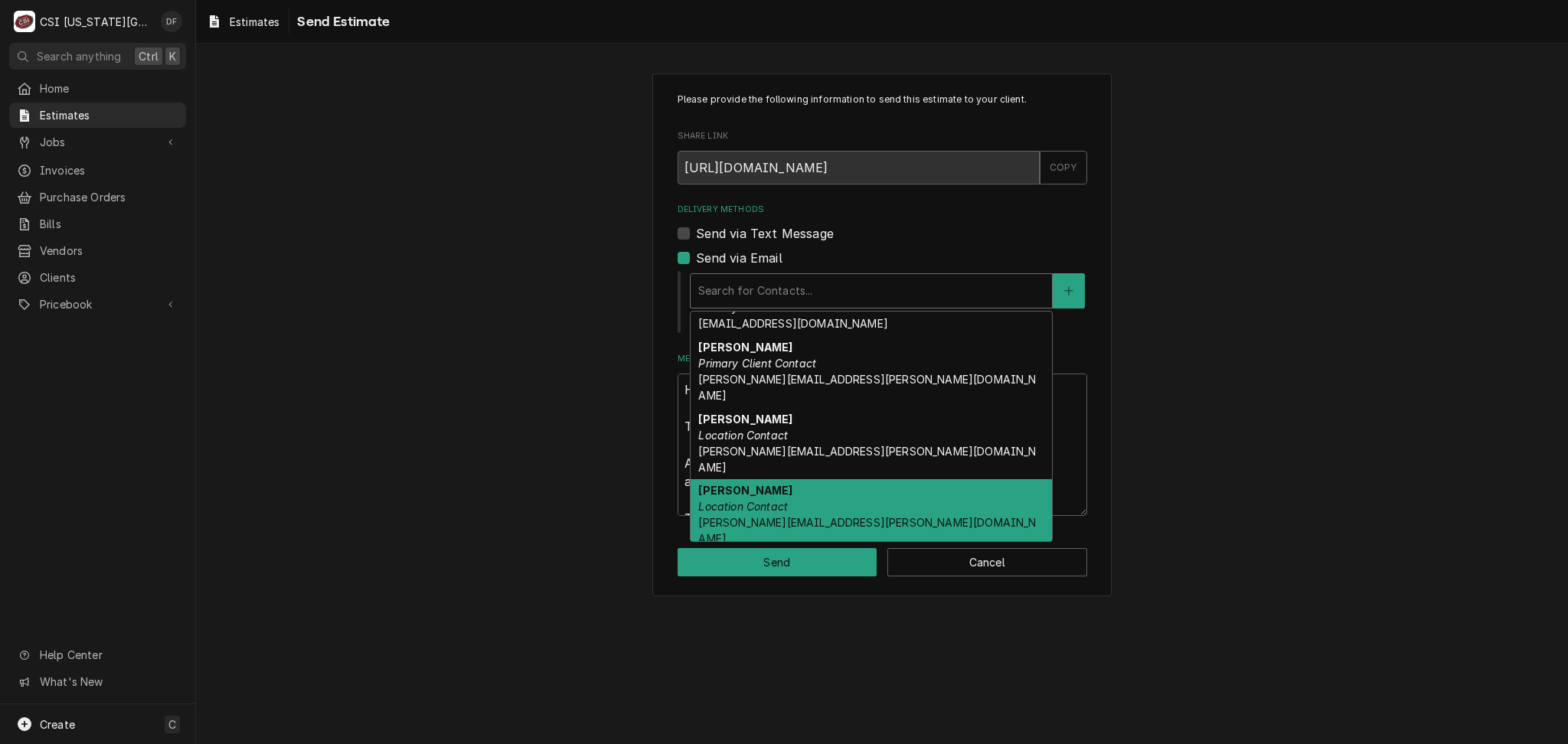
click at [829, 479] on div "Louis Location Contact louis.reyes@clv-op.com" at bounding box center [871, 515] width 361 height 72
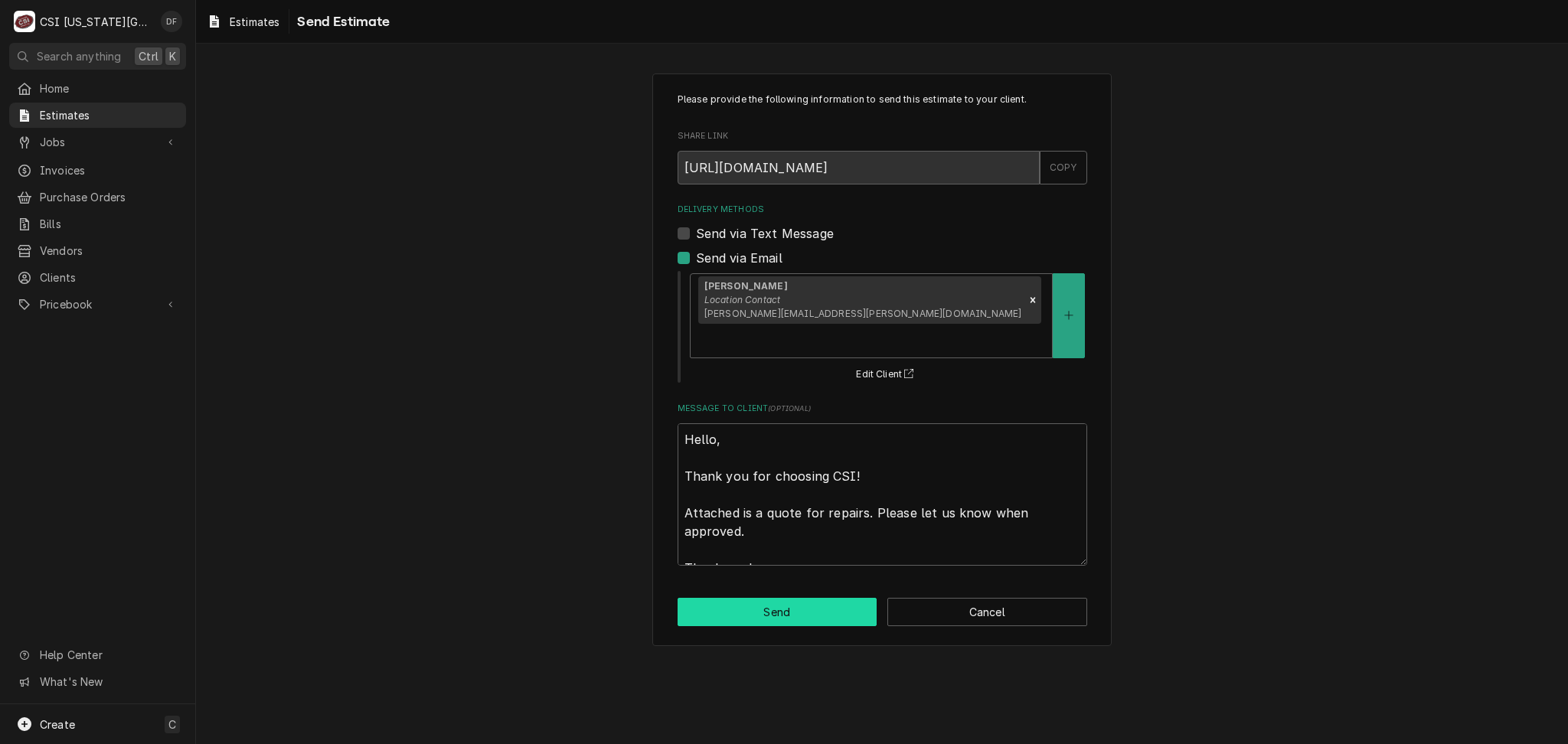
click at [778, 598] on button "Send" at bounding box center [778, 612] width 200 height 28
type textarea "x"
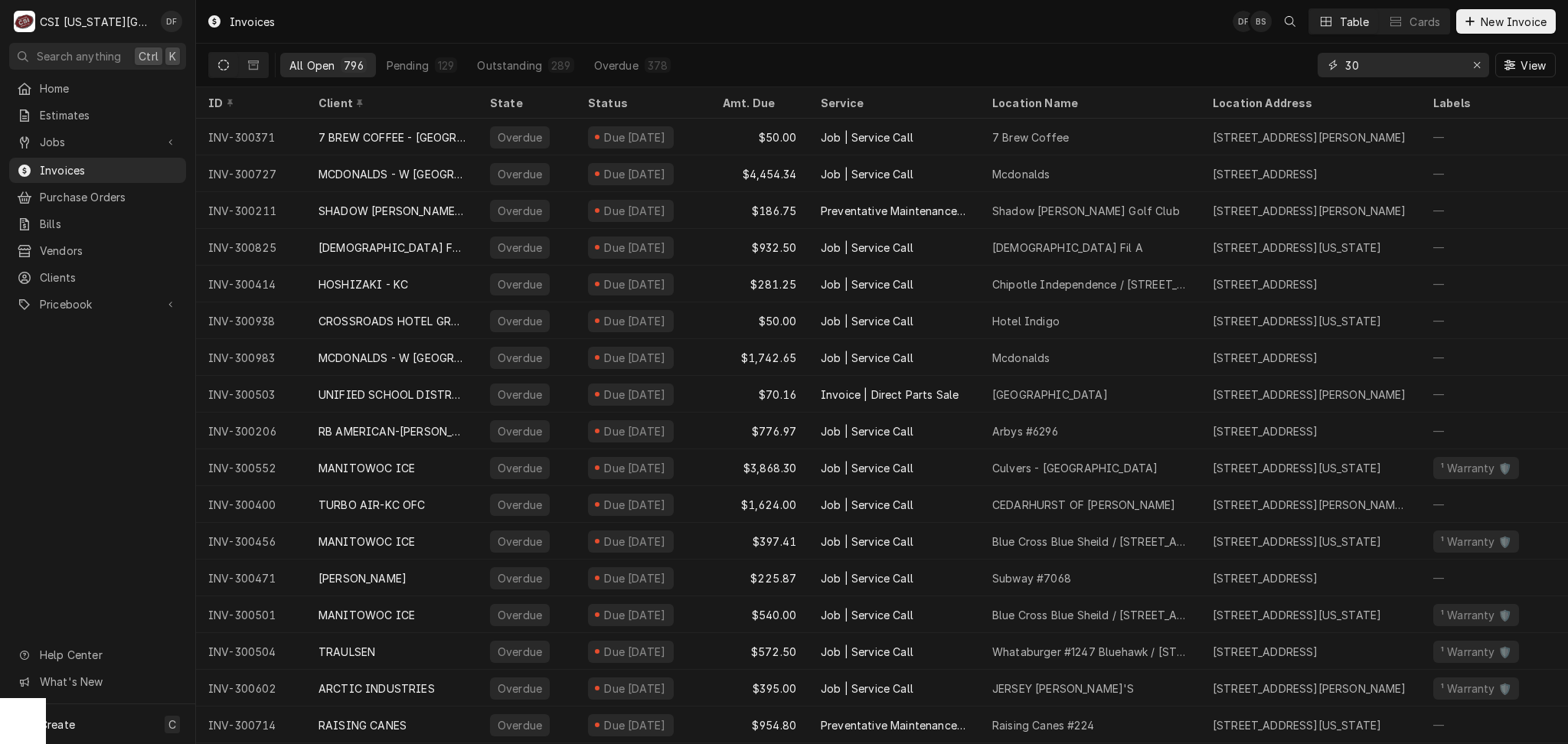
click at [1383, 69] on input "30" at bounding box center [1402, 65] width 115 height 25
click at [87, 140] on span "Jobs" at bounding box center [98, 142] width 116 height 16
click at [88, 172] on div "Jobs" at bounding box center [97, 168] width 171 height 19
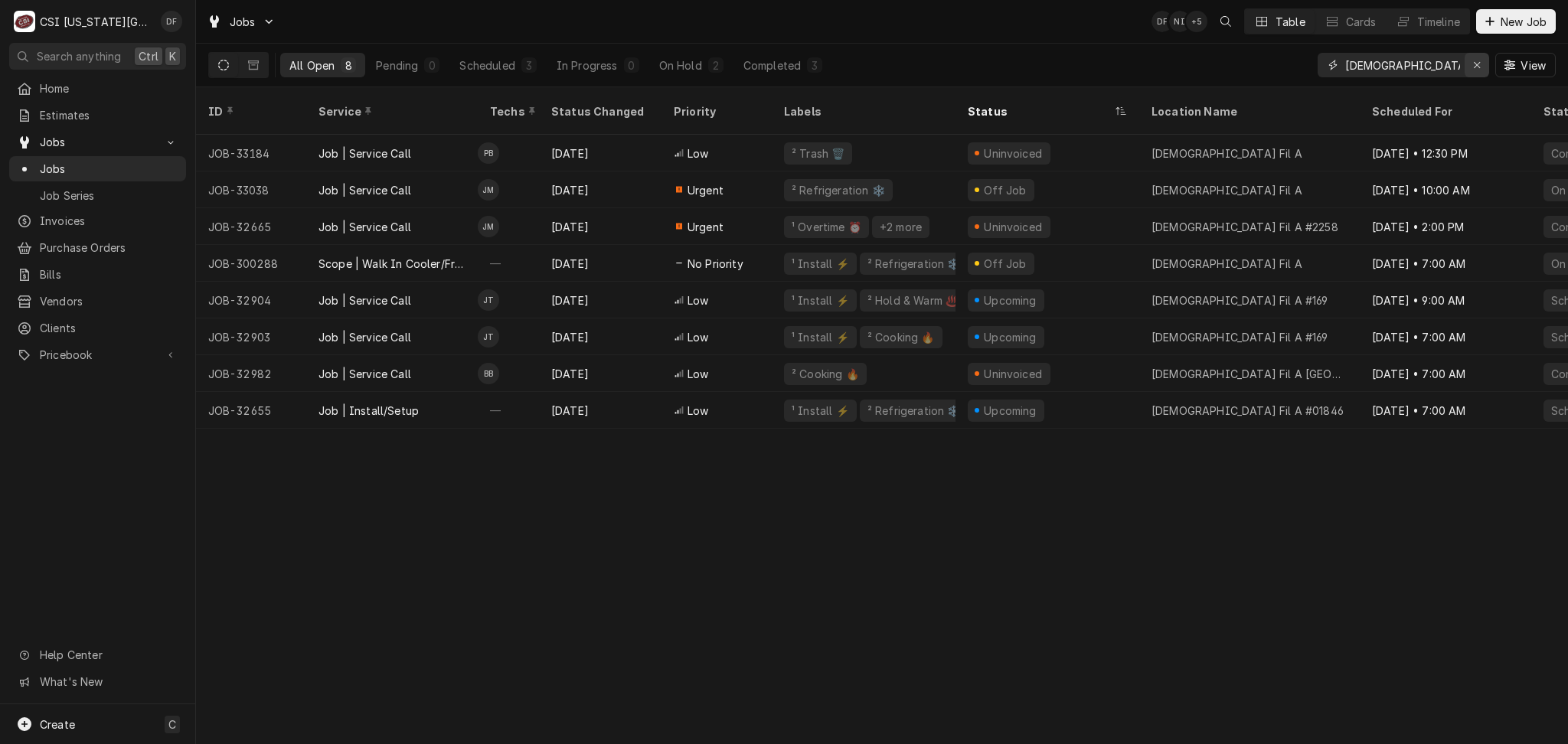
click at [1473, 65] on icon "Erase input" at bounding box center [1477, 65] width 8 height 11
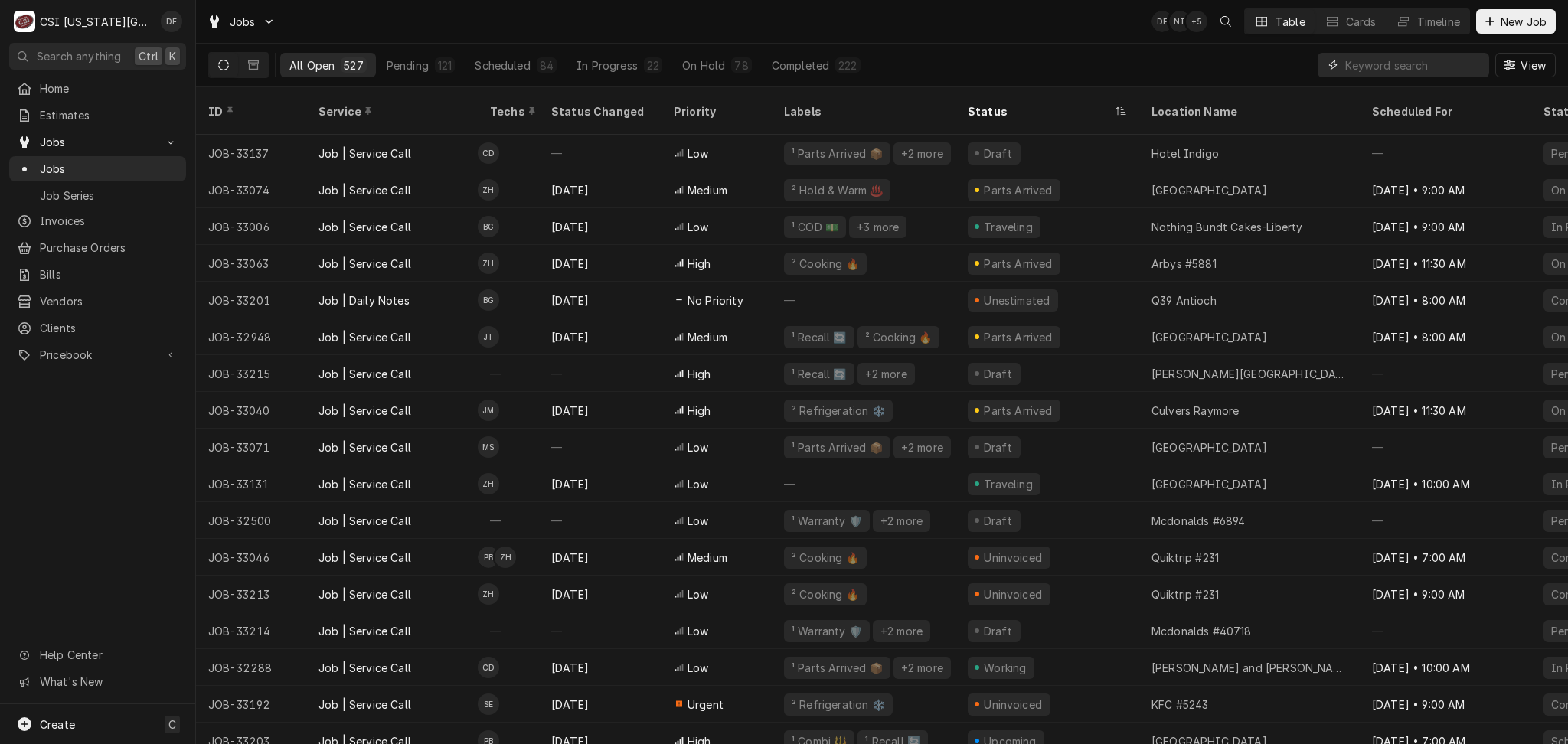
click at [1383, 53] on input "Dynamic Content Wrapper" at bounding box center [1413, 65] width 136 height 25
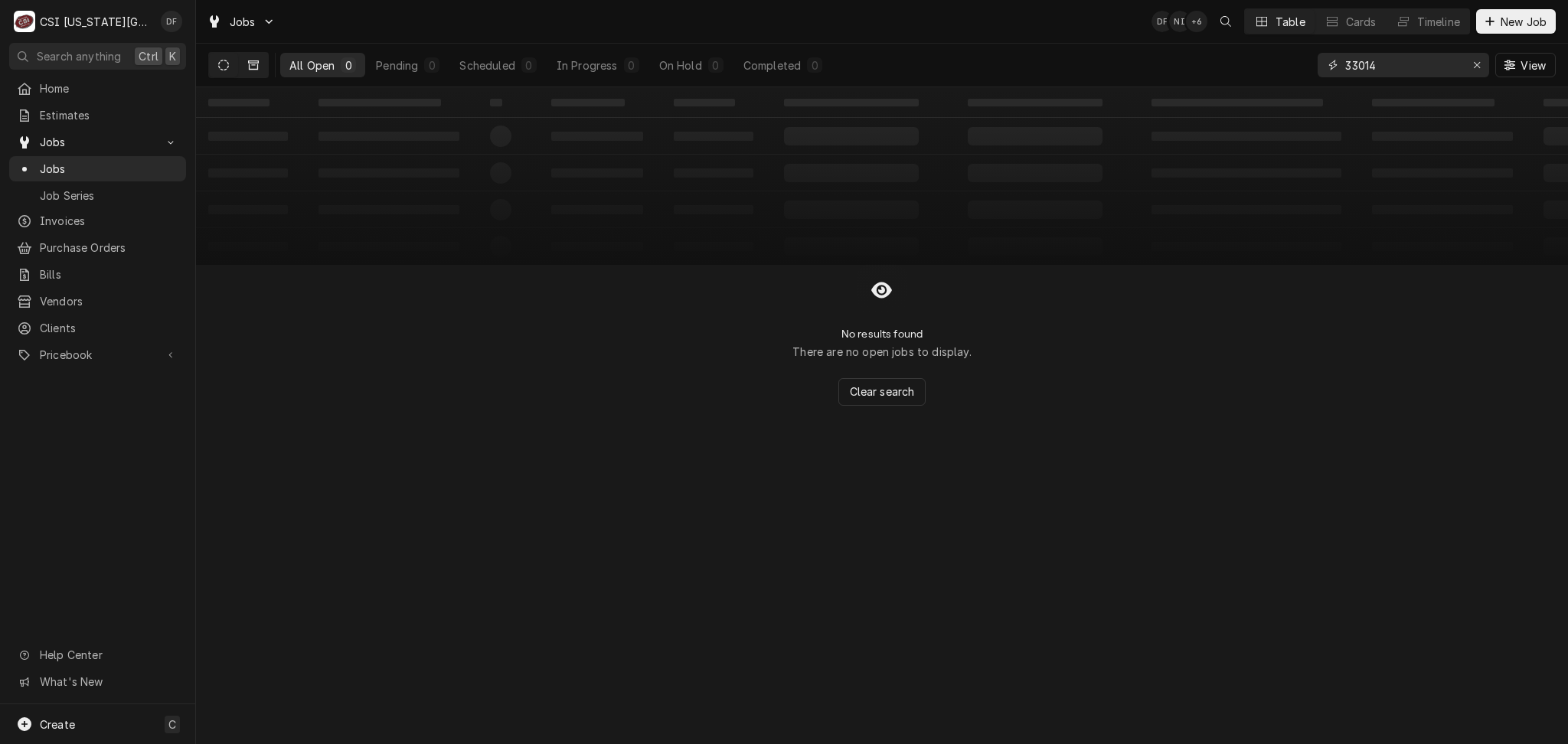
type input "33014"
click at [263, 73] on button "Dynamic Content Wrapper" at bounding box center [253, 65] width 29 height 25
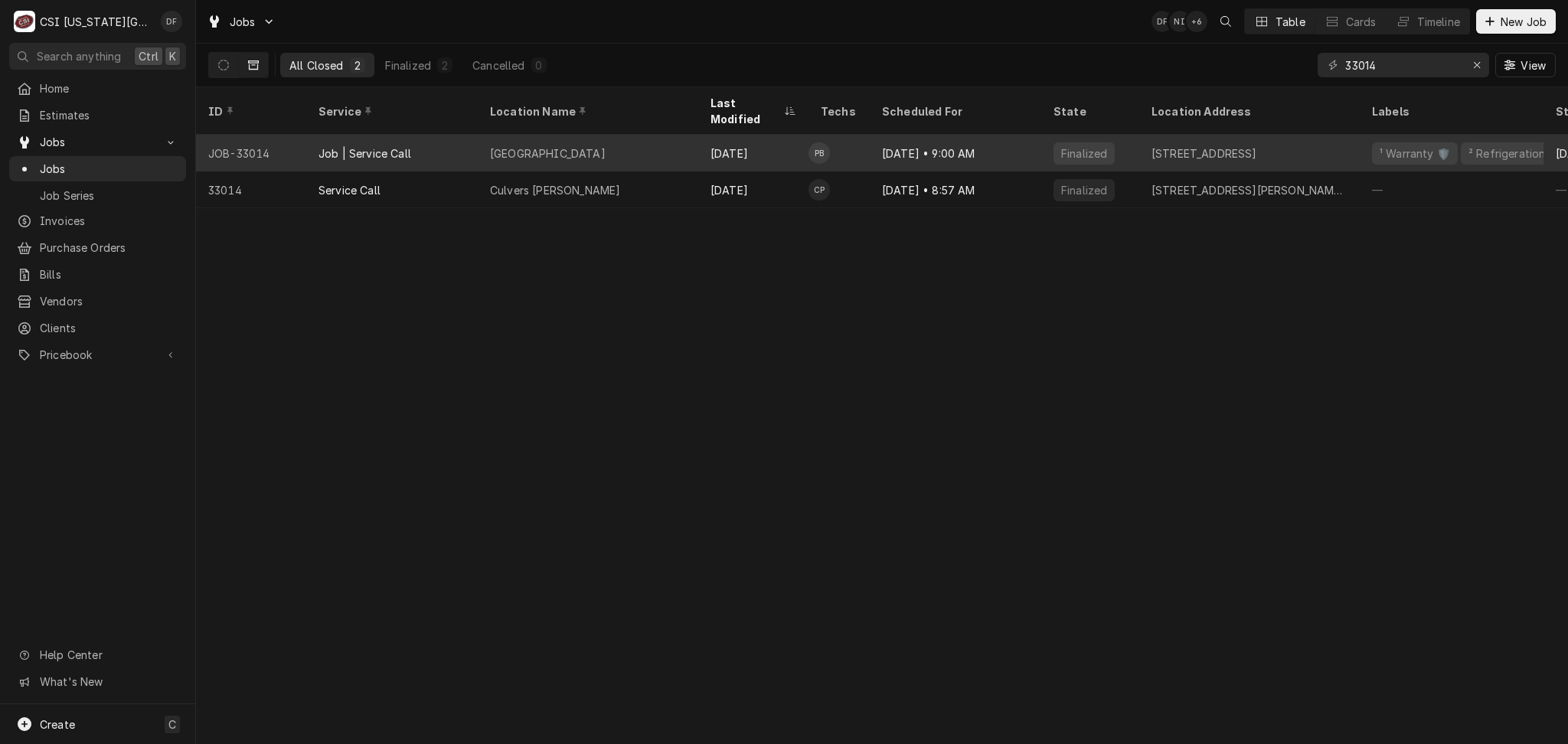
click at [792, 142] on div "Sep 30" at bounding box center [753, 153] width 110 height 37
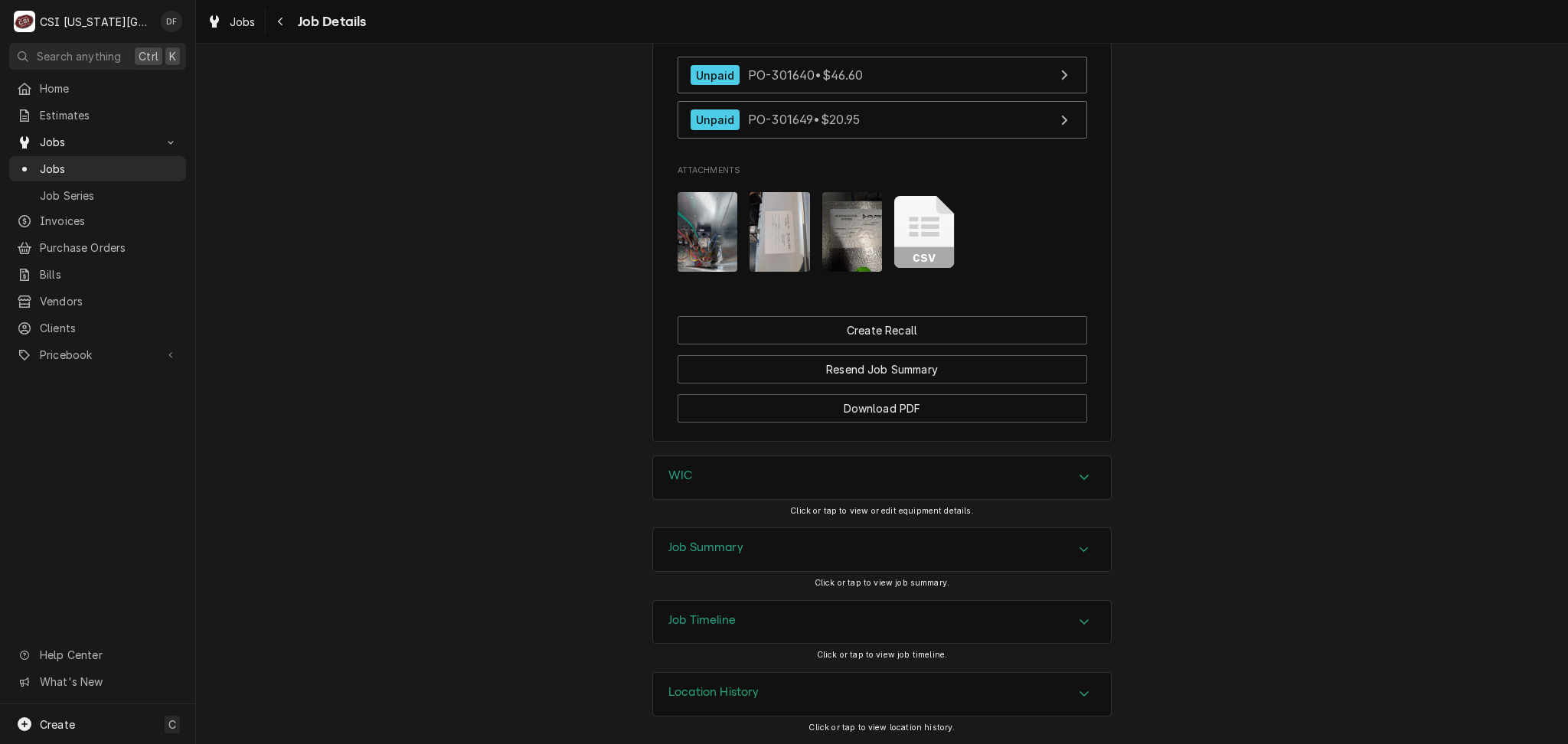
scroll to position [2382, 0]
click at [704, 235] on img "Attachments" at bounding box center [708, 232] width 60 height 80
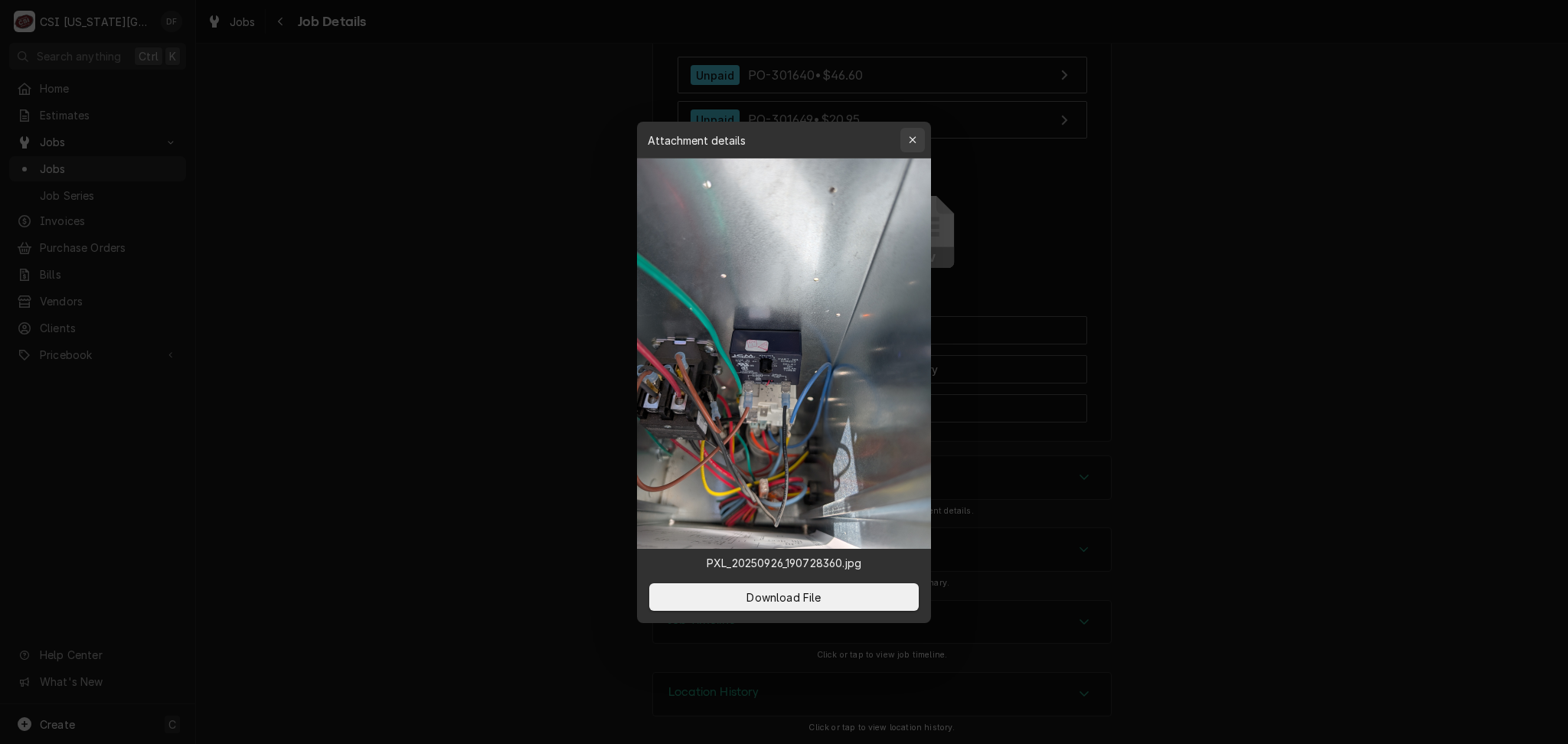
click at [914, 141] on icon "button" at bounding box center [912, 139] width 7 height 7
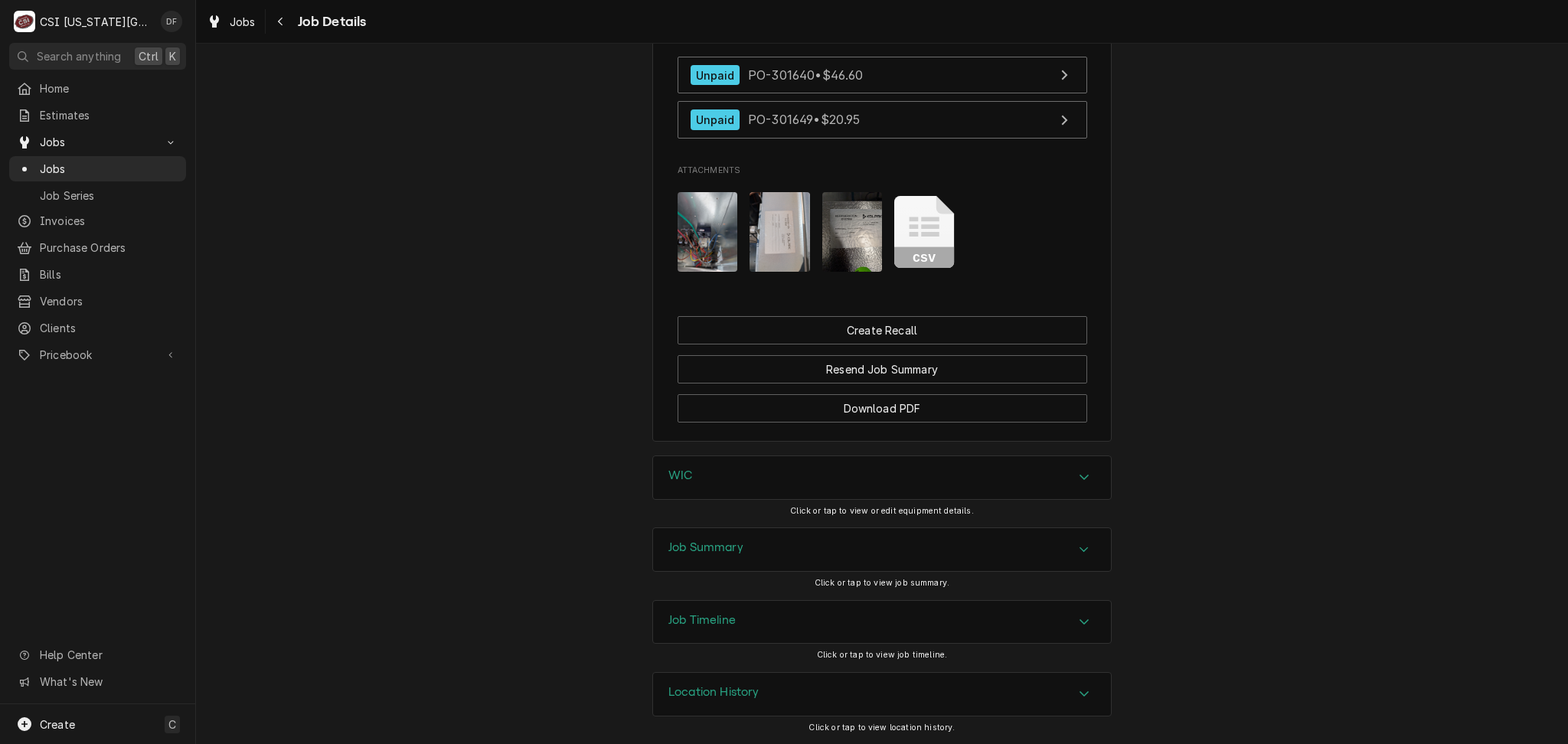
click at [910, 249] on rect "Attachments" at bounding box center [924, 257] width 60 height 21
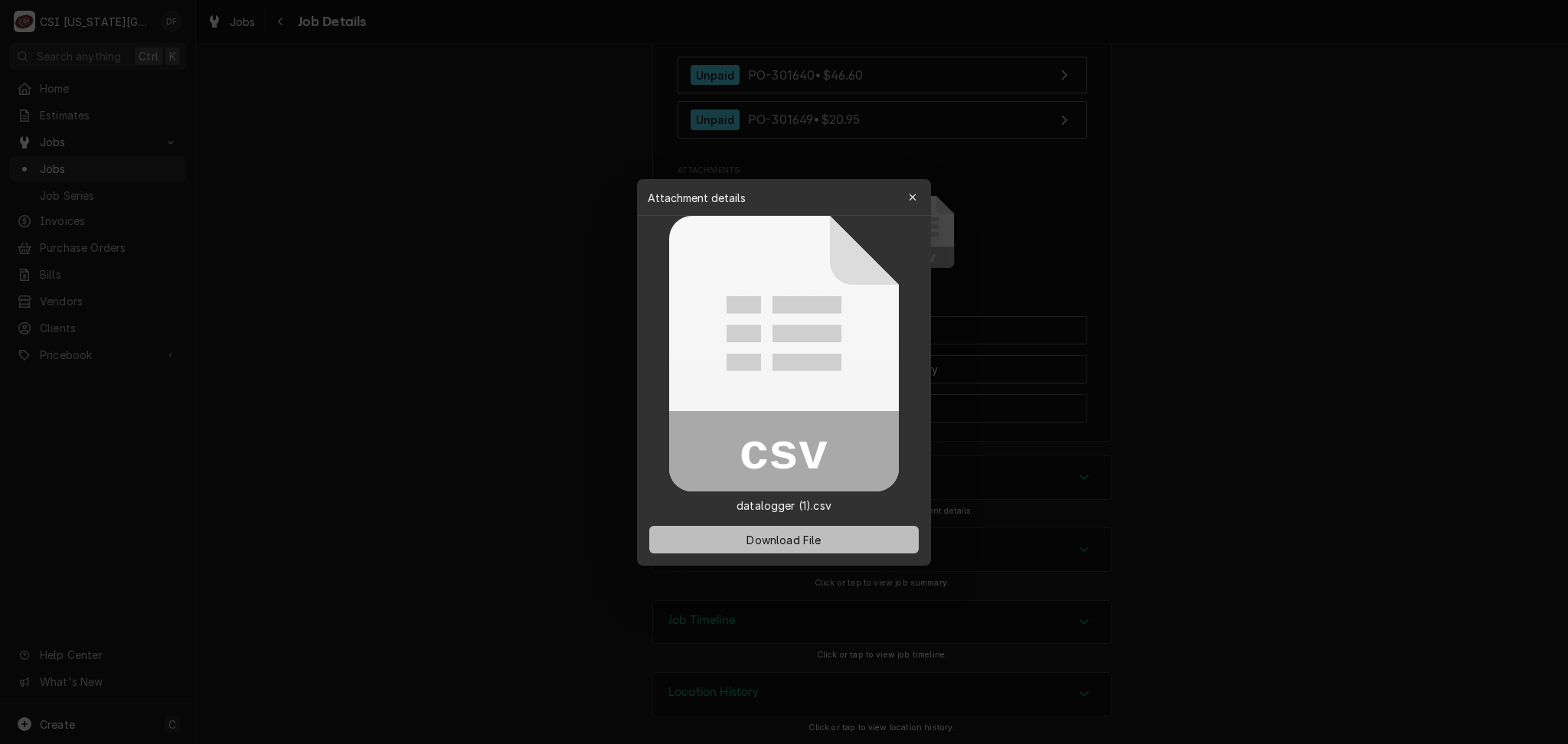
click at [788, 545] on span "Download File" at bounding box center [784, 539] width 80 height 16
click at [916, 199] on icon "button" at bounding box center [913, 197] width 8 height 11
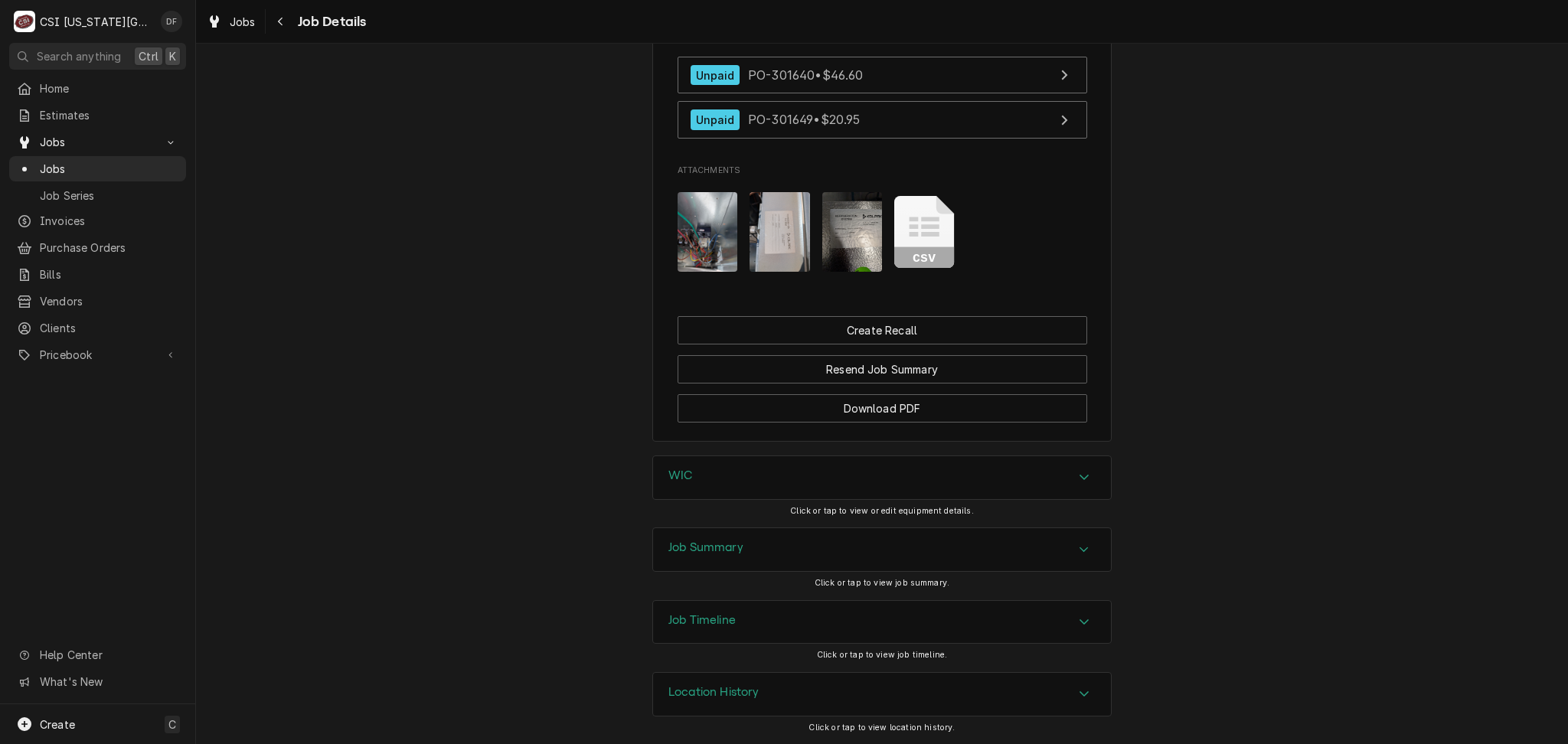
click at [764, 551] on div "Job Summary" at bounding box center [882, 549] width 458 height 43
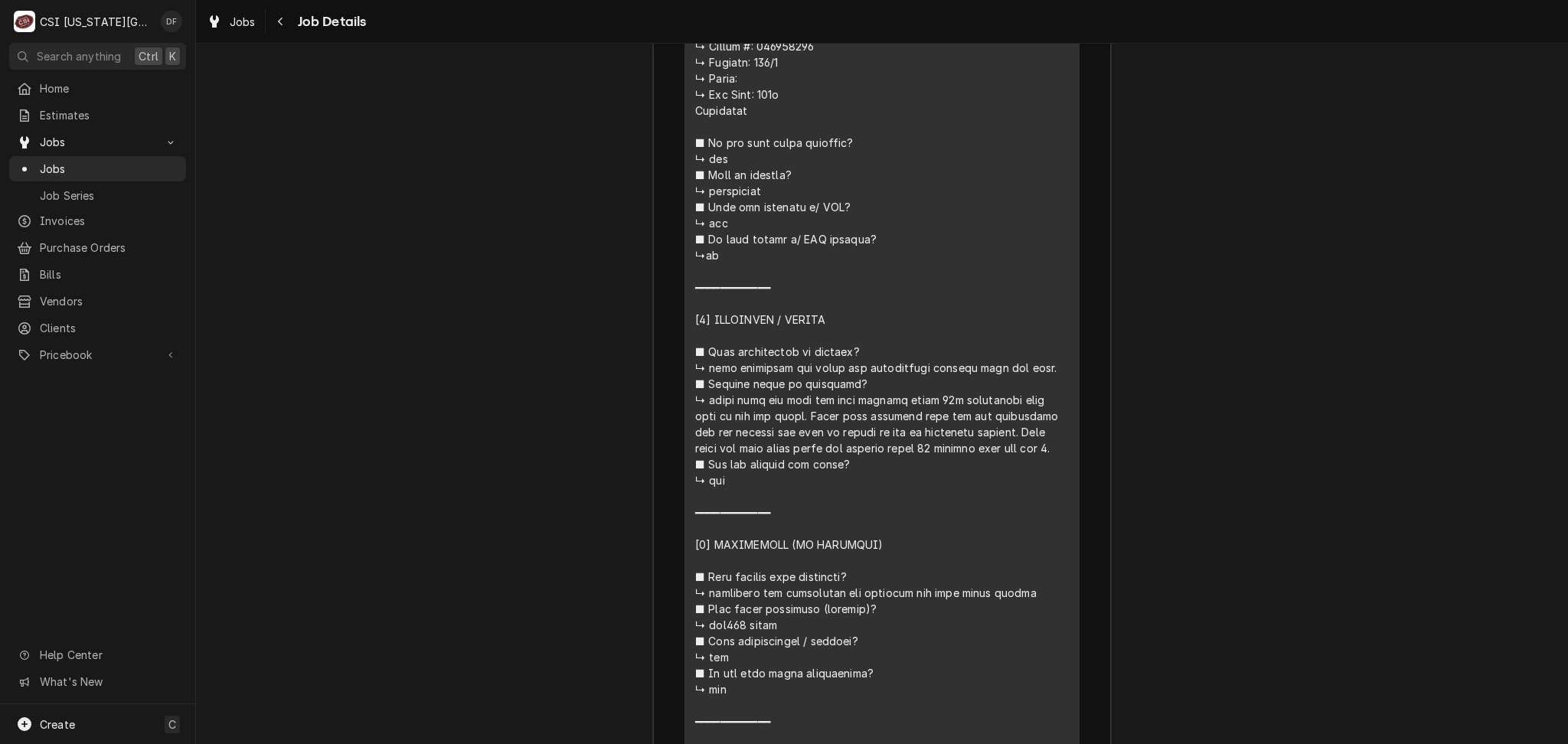
scroll to position [4016, 0]
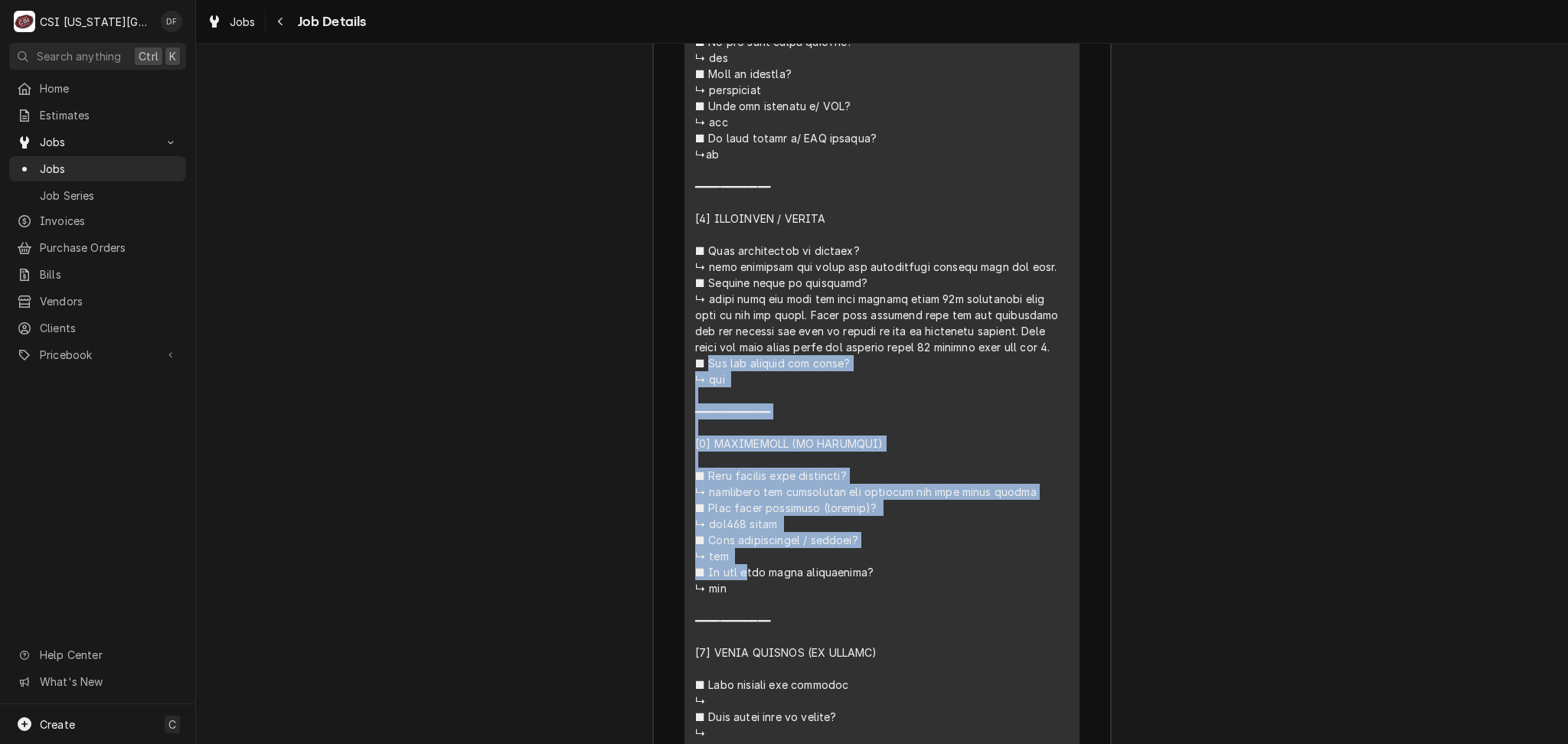
drag, startPoint x: 700, startPoint y: 317, endPoint x: 1034, endPoint y: 361, distance: 336.8
click at [1034, 361] on div "Line Item" at bounding box center [882, 387] width 374 height 1415
click at [1035, 361] on div "Line Item" at bounding box center [882, 387] width 374 height 1415
drag, startPoint x: 1035, startPoint y: 361, endPoint x: 701, endPoint y: 319, distance: 336.5
click at [701, 319] on div "Line Item" at bounding box center [882, 387] width 374 height 1415
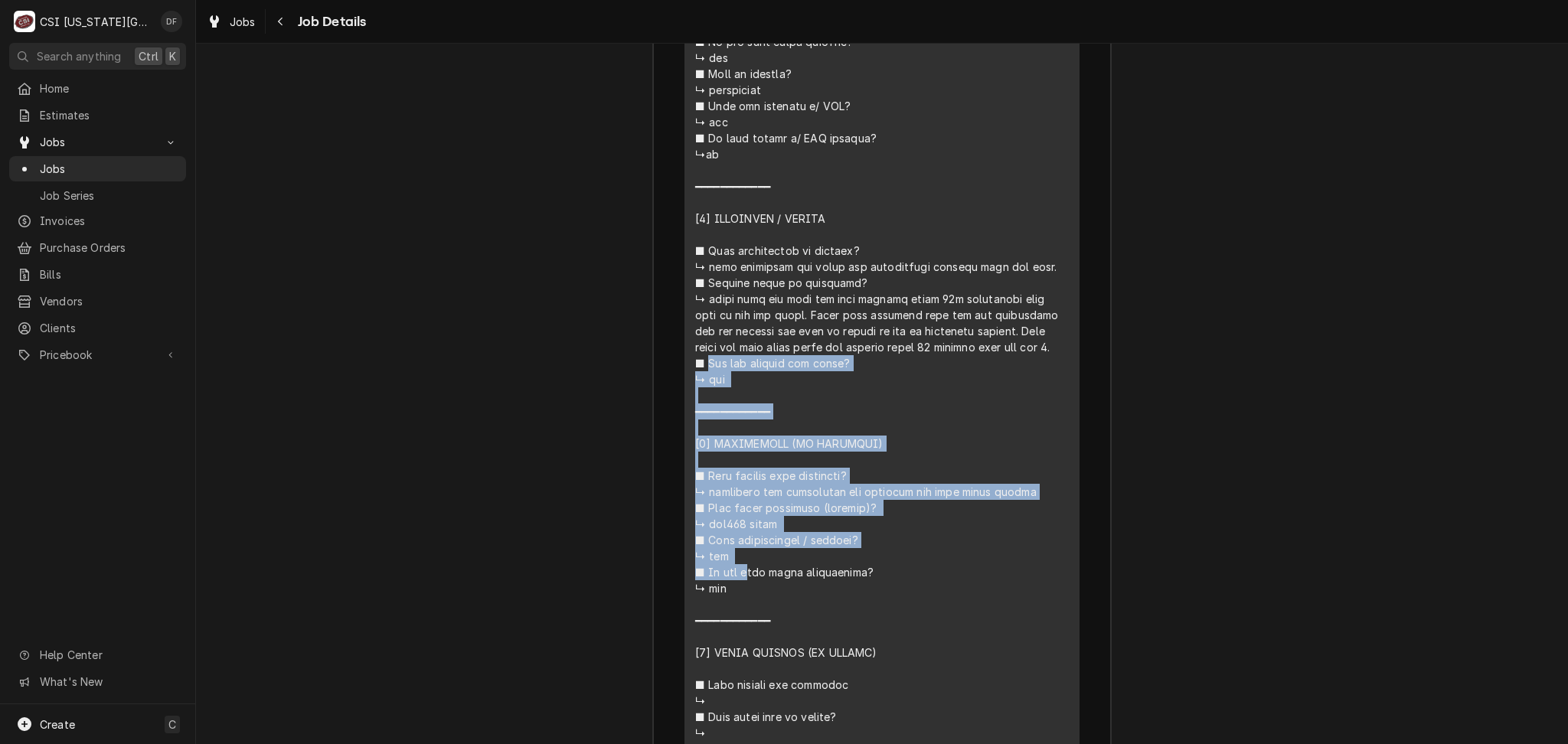
click at [701, 319] on div "Line Item" at bounding box center [882, 387] width 374 height 1415
drag, startPoint x: 701, startPoint y: 319, endPoint x: 1042, endPoint y: 366, distance: 344.7
click at [1042, 366] on div "Line Item" at bounding box center [882, 387] width 374 height 1415
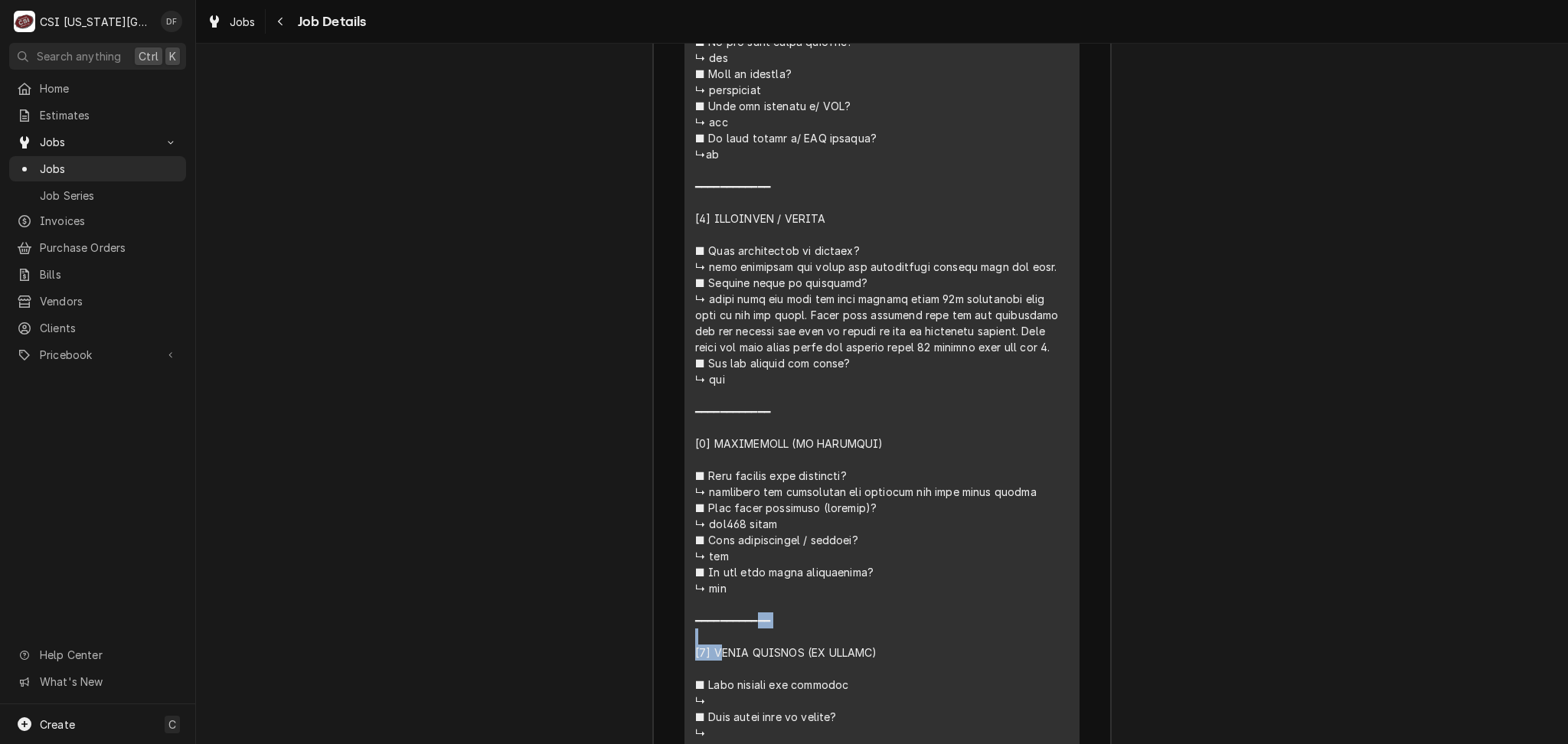
drag, startPoint x: 842, startPoint y: 382, endPoint x: 809, endPoint y: 382, distance: 32.9
click at [809, 382] on div "Line Item" at bounding box center [882, 387] width 374 height 1415
click at [785, 386] on div "Line Item" at bounding box center [882, 387] width 374 height 1415
drag, startPoint x: 698, startPoint y: 314, endPoint x: 775, endPoint y: 322, distance: 77.0
click at [769, 322] on div "Line Item" at bounding box center [882, 387] width 374 height 1415
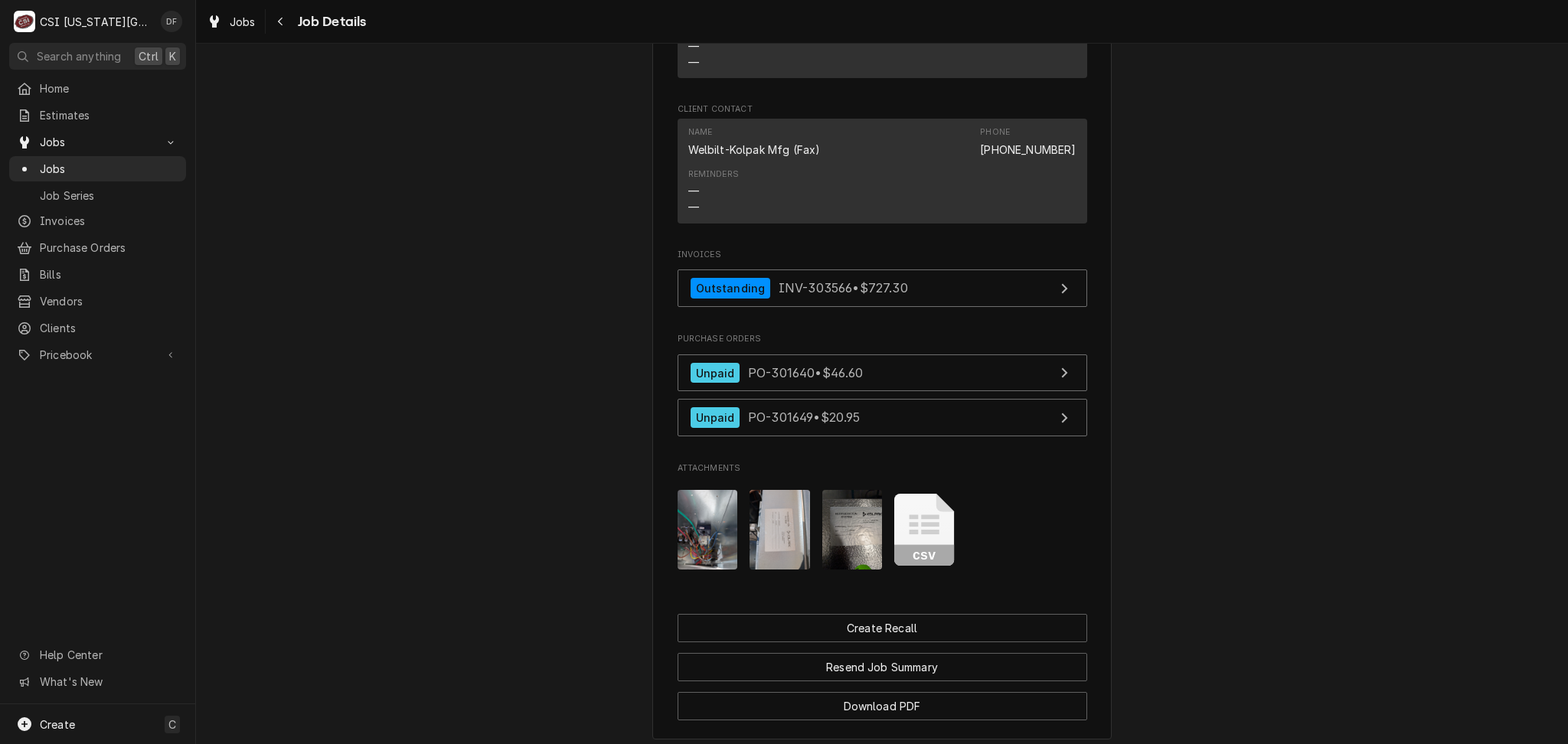
scroll to position [2019, 0]
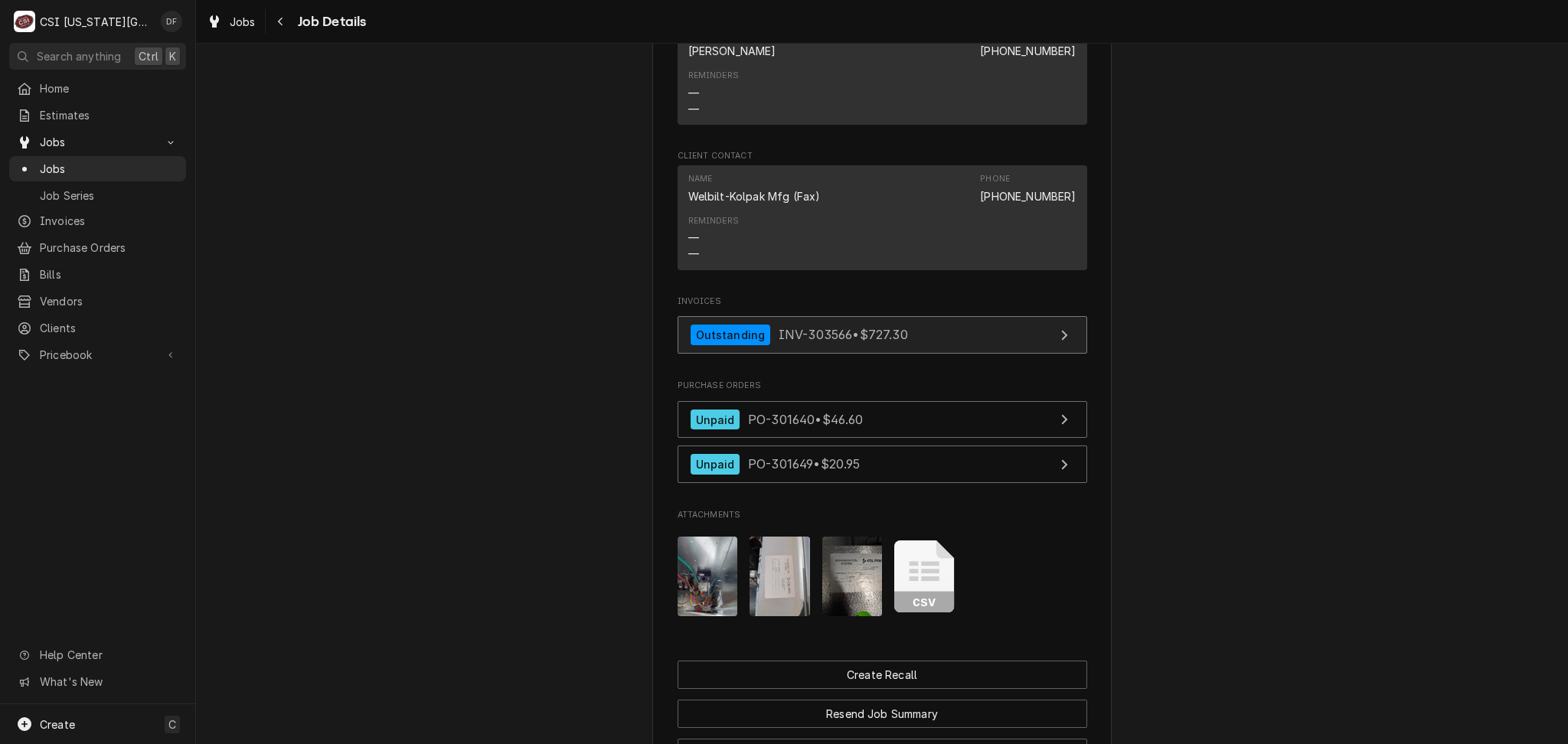
click at [831, 342] on span "INV-303566 • $727.30" at bounding box center [843, 334] width 129 height 15
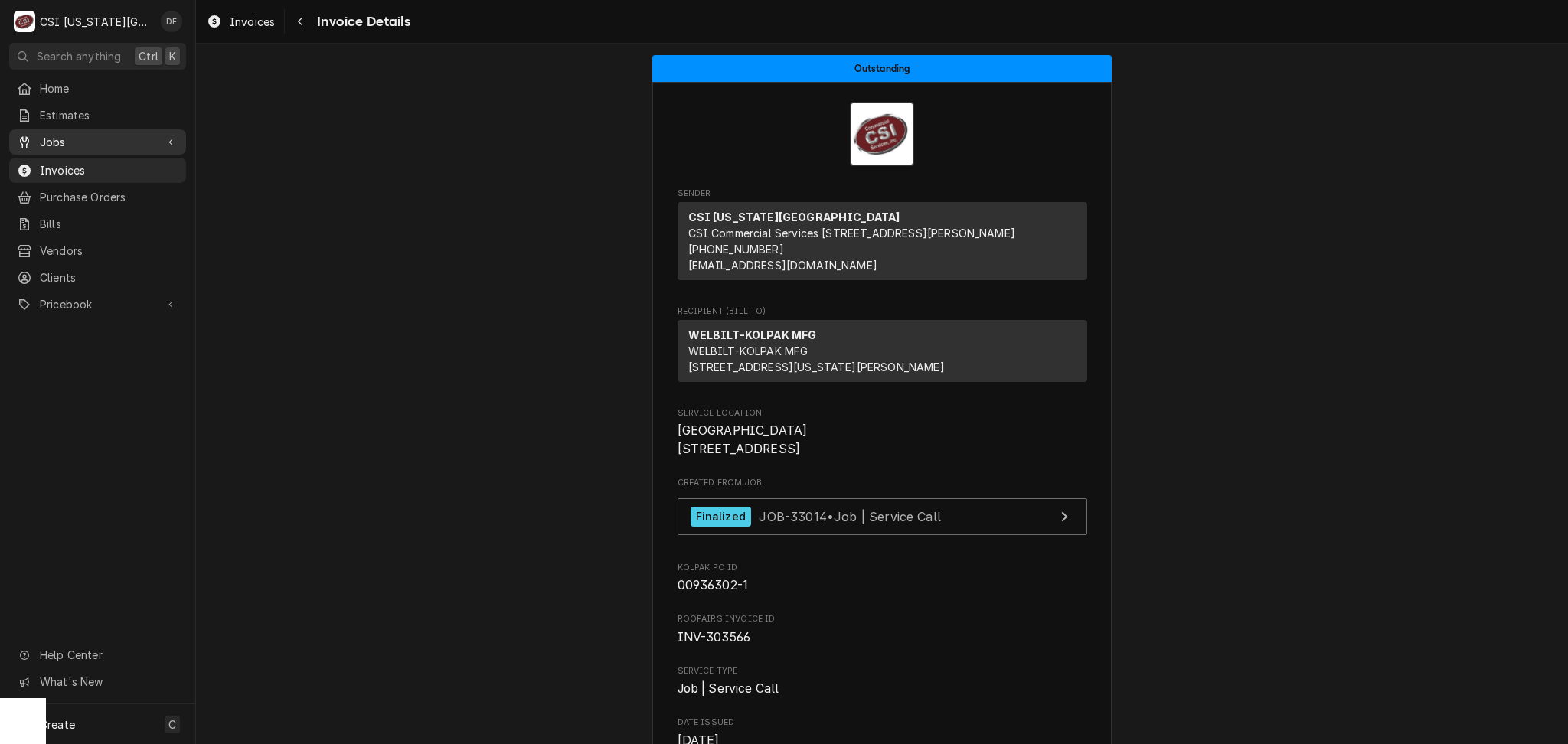
click at [90, 137] on span "Jobs" at bounding box center [98, 142] width 116 height 16
click at [87, 162] on span "Jobs" at bounding box center [109, 169] width 139 height 16
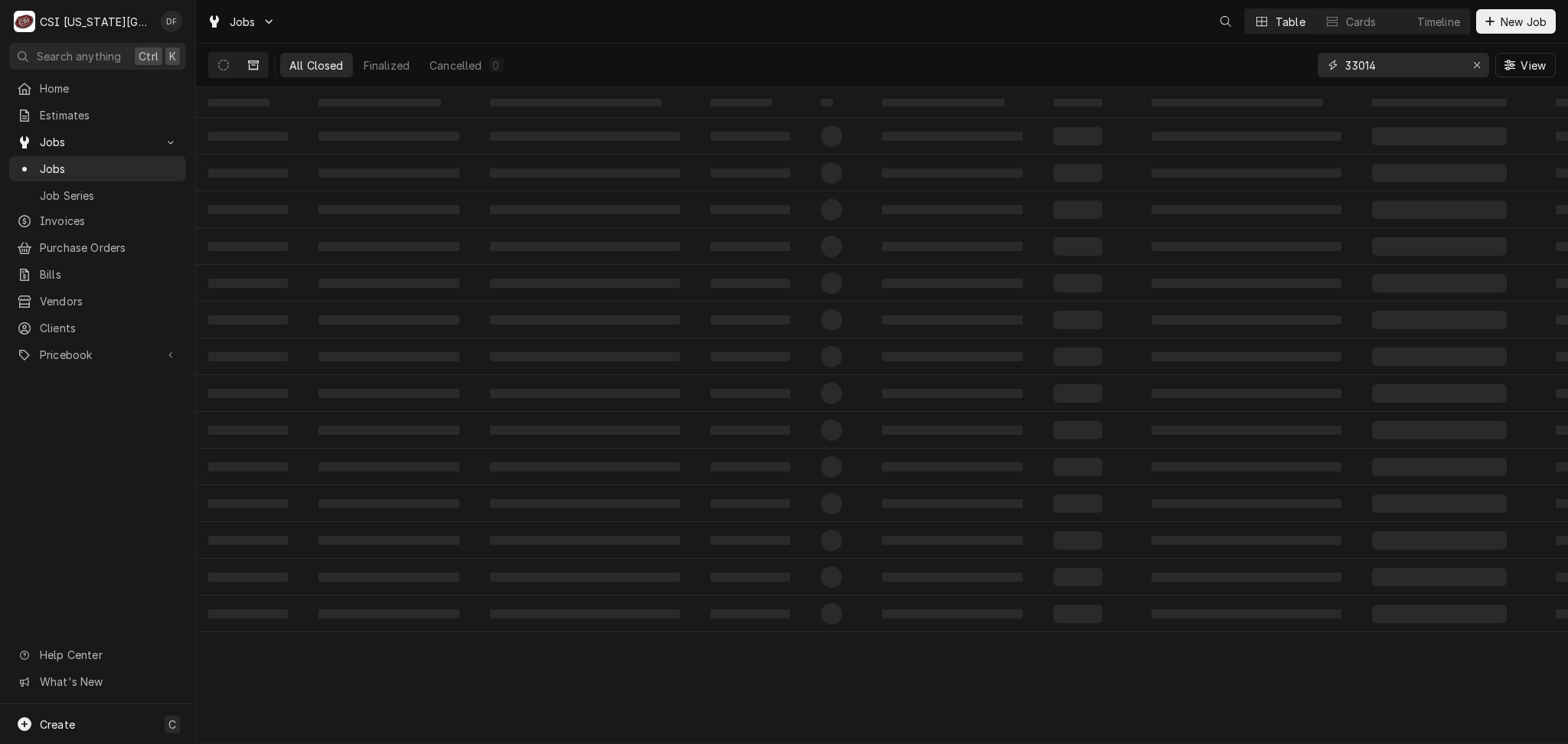
drag, startPoint x: 1401, startPoint y: 65, endPoint x: 1320, endPoint y: 69, distance: 80.5
click at [1320, 69] on div "33014" at bounding box center [1404, 65] width 172 height 25
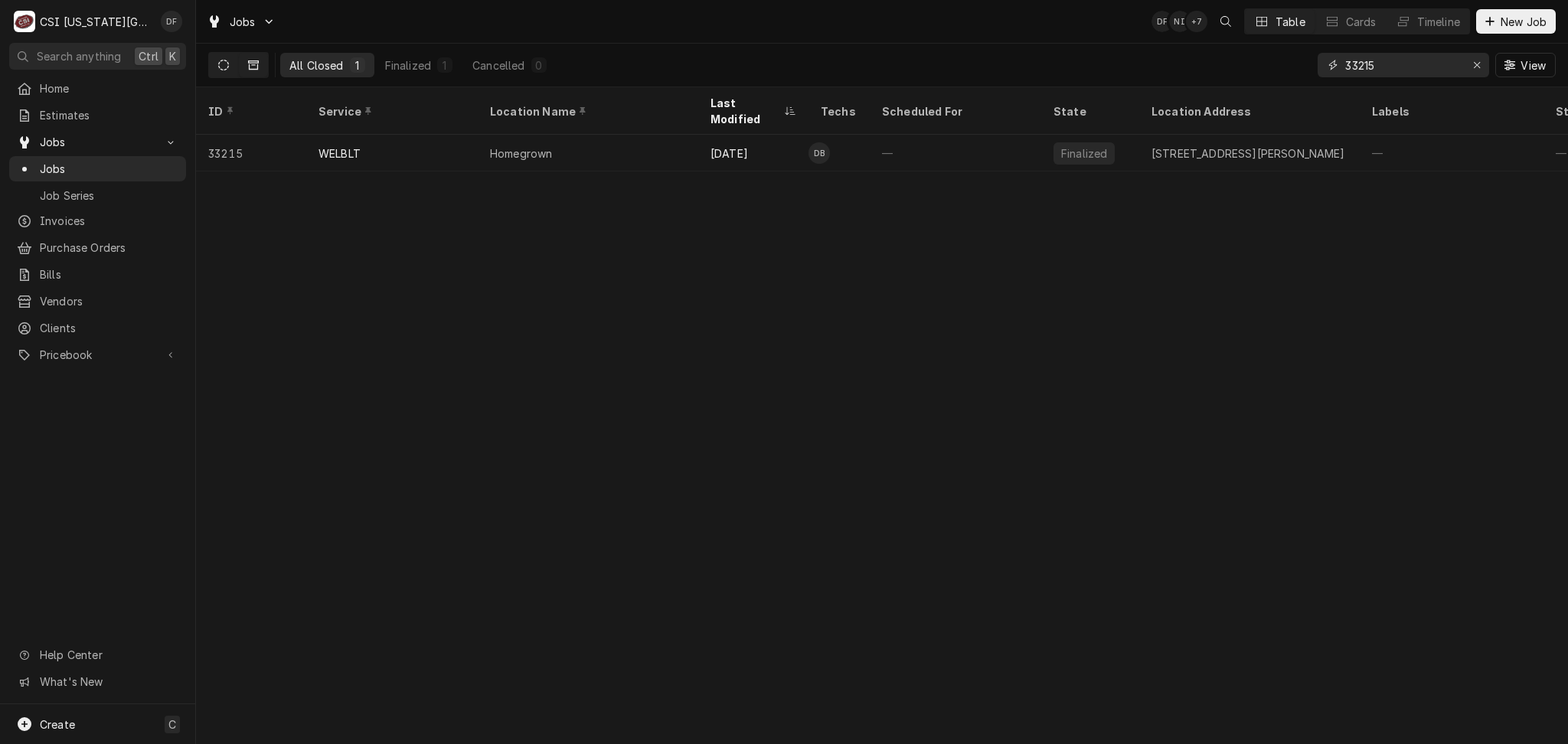
type input "33215"
click at [219, 68] on icon "Dynamic Content Wrapper" at bounding box center [223, 65] width 11 height 11
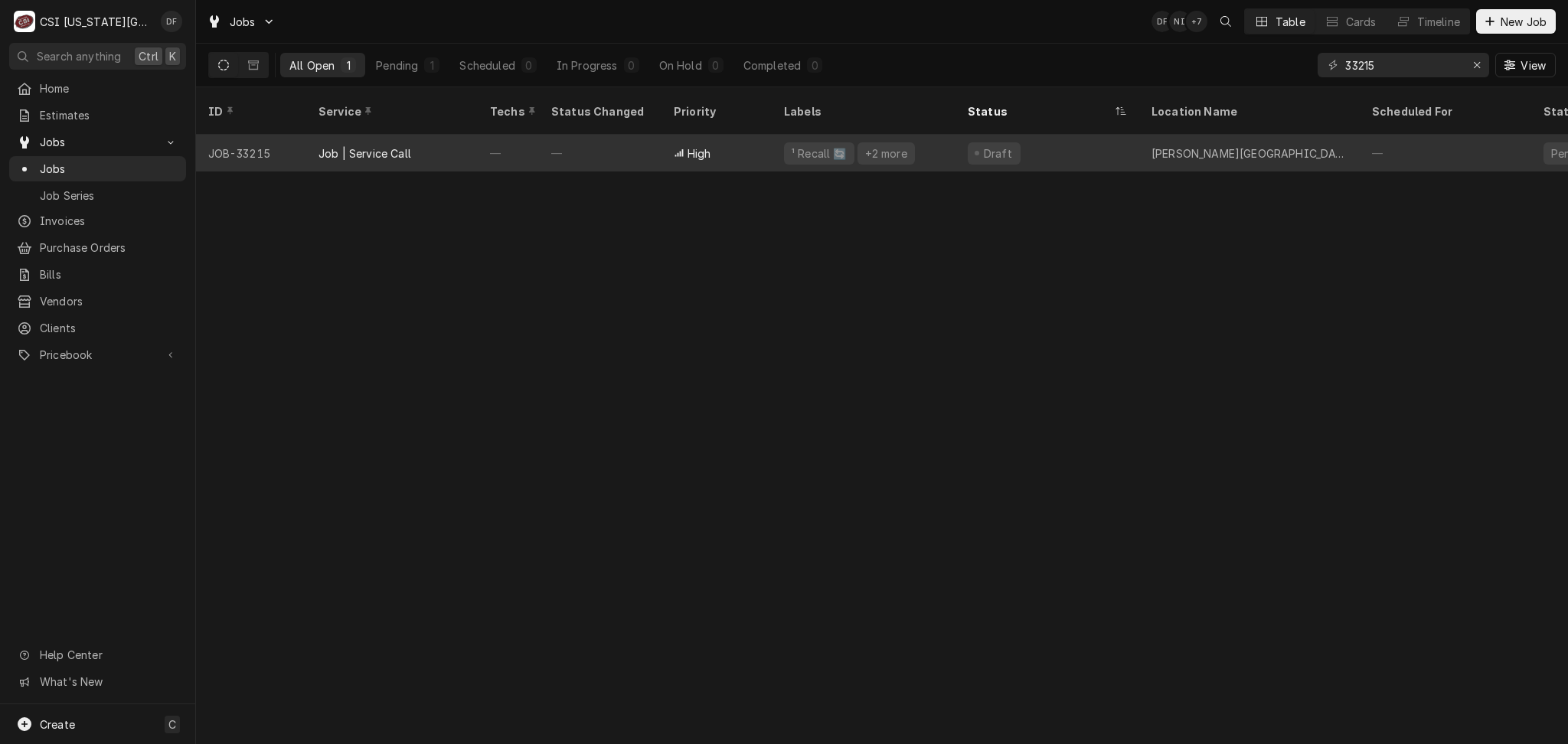
click at [766, 140] on div "High" at bounding box center [717, 153] width 110 height 37
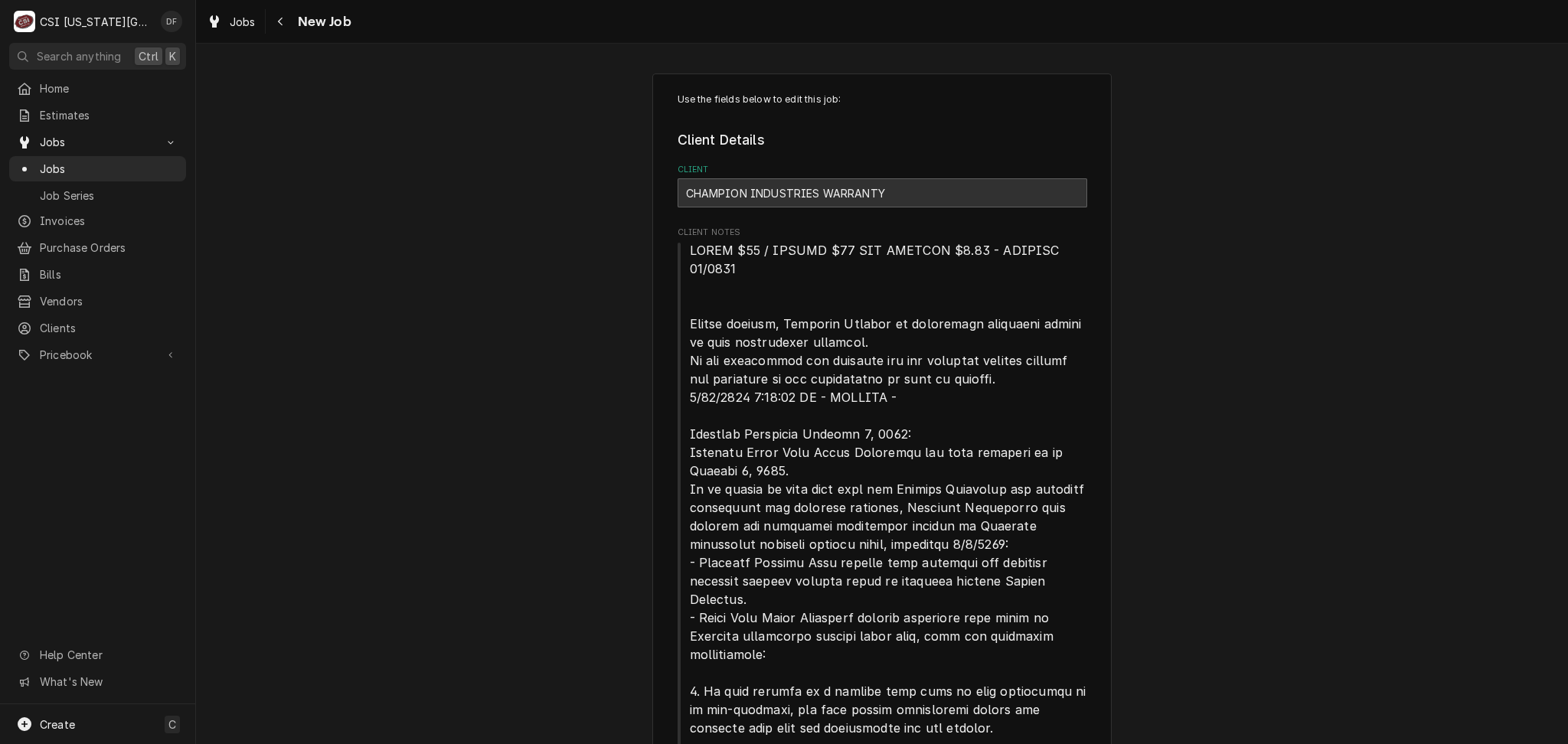
type textarea "x"
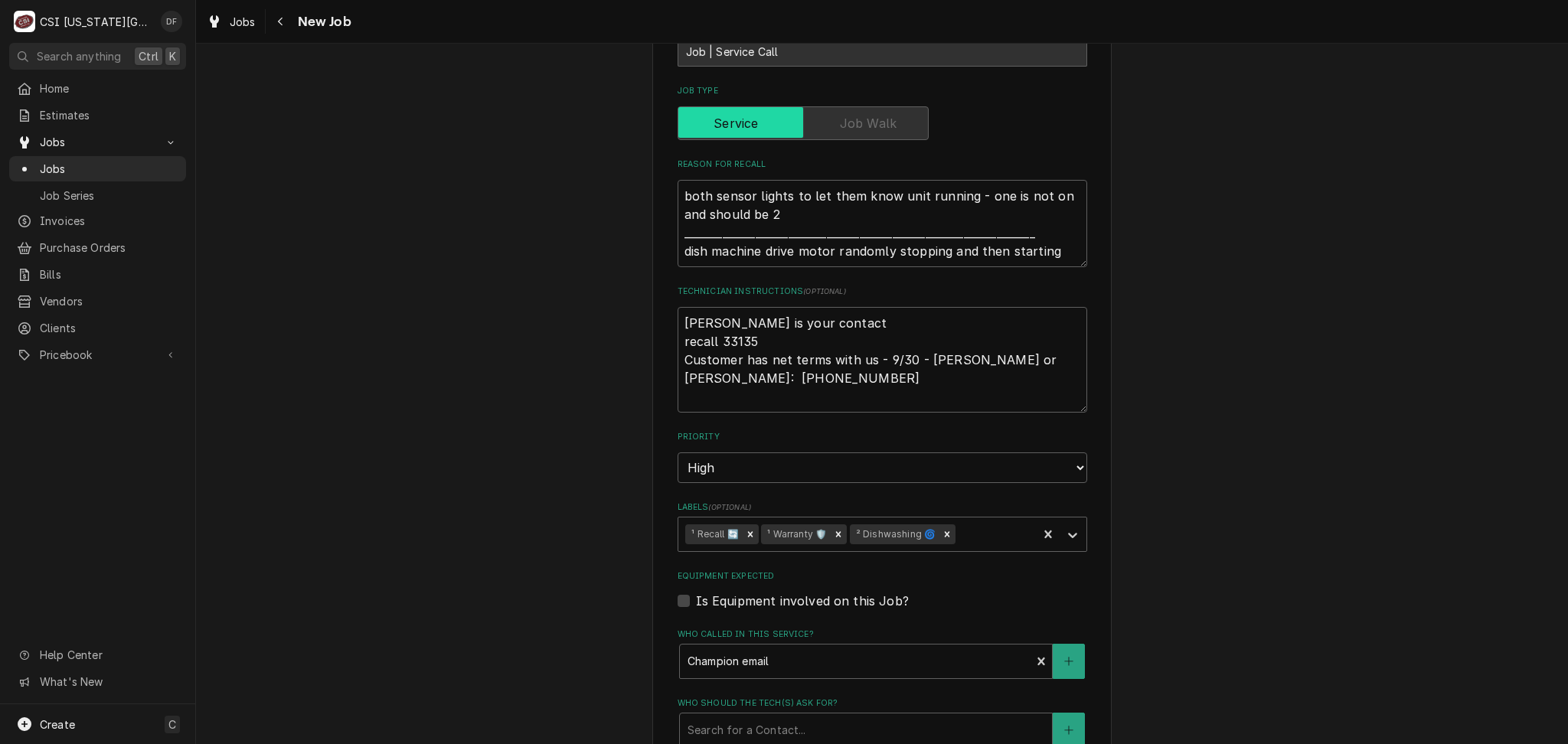
scroll to position [2246, 0]
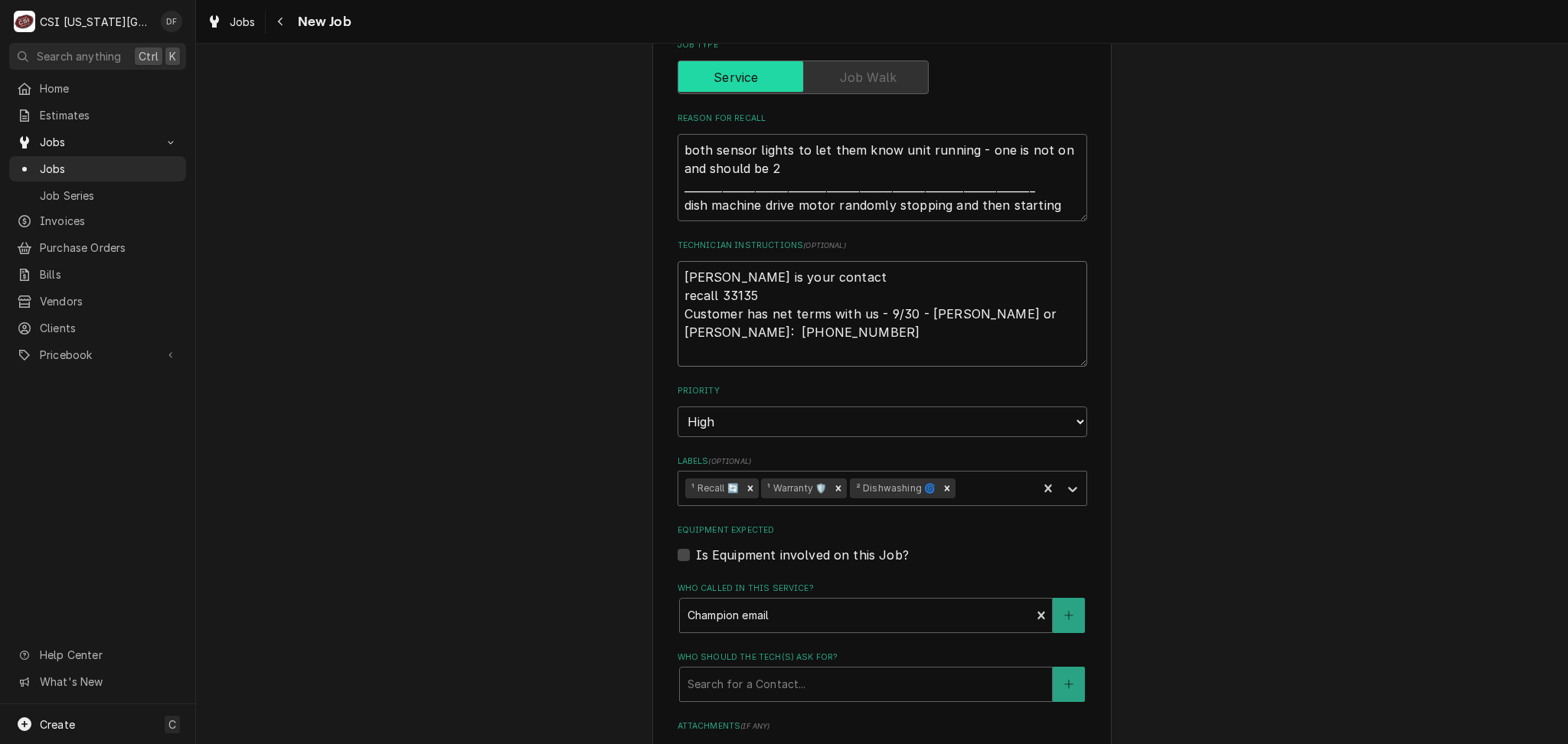
drag, startPoint x: 864, startPoint y: 313, endPoint x: 780, endPoint y: 308, distance: 83.6
click at [780, 308] on textarea "[PERSON_NAME] is your contact recall 33135 Customer has net terms with us - 9/3…" at bounding box center [883, 314] width 410 height 106
click at [887, 313] on textarea "[PERSON_NAME] is your contact recall 33135 Customer has net terms with us - 9/3…" at bounding box center [883, 314] width 410 height 106
drag, startPoint x: 883, startPoint y: 312, endPoint x: 777, endPoint y: 311, distance: 105.7
click at [777, 311] on textarea "[PERSON_NAME] is your contact recall 33135 Customer has net terms with us - 9/3…" at bounding box center [883, 314] width 410 height 106
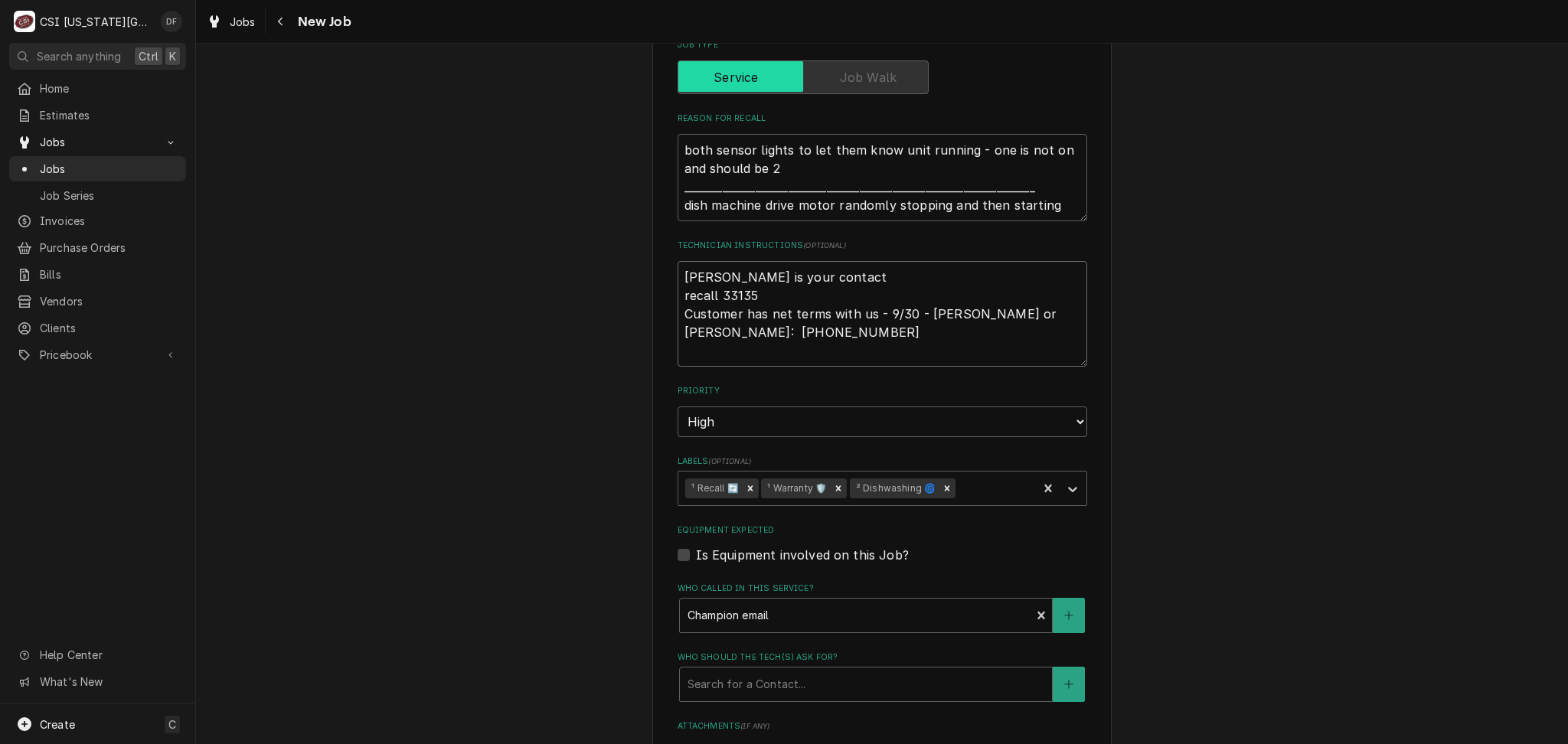
click at [901, 280] on textarea "Charles is your contact recall 33135 Customer has net terms with us - 9/30 - LS…" at bounding box center [883, 314] width 410 height 106
drag, startPoint x: 862, startPoint y: 315, endPoint x: 778, endPoint y: 316, distance: 84.2
click at [778, 316] on textarea "Charles is your contact recall 33135 Customer has net terms with us - 9/30 - LS…" at bounding box center [883, 314] width 410 height 106
click at [870, 281] on textarea "Charles is your contact recall 33135 Customer has net terms with us - 9/30 - LS…" at bounding box center [883, 314] width 410 height 106
drag, startPoint x: 861, startPoint y: 314, endPoint x: 779, endPoint y: 310, distance: 82.8
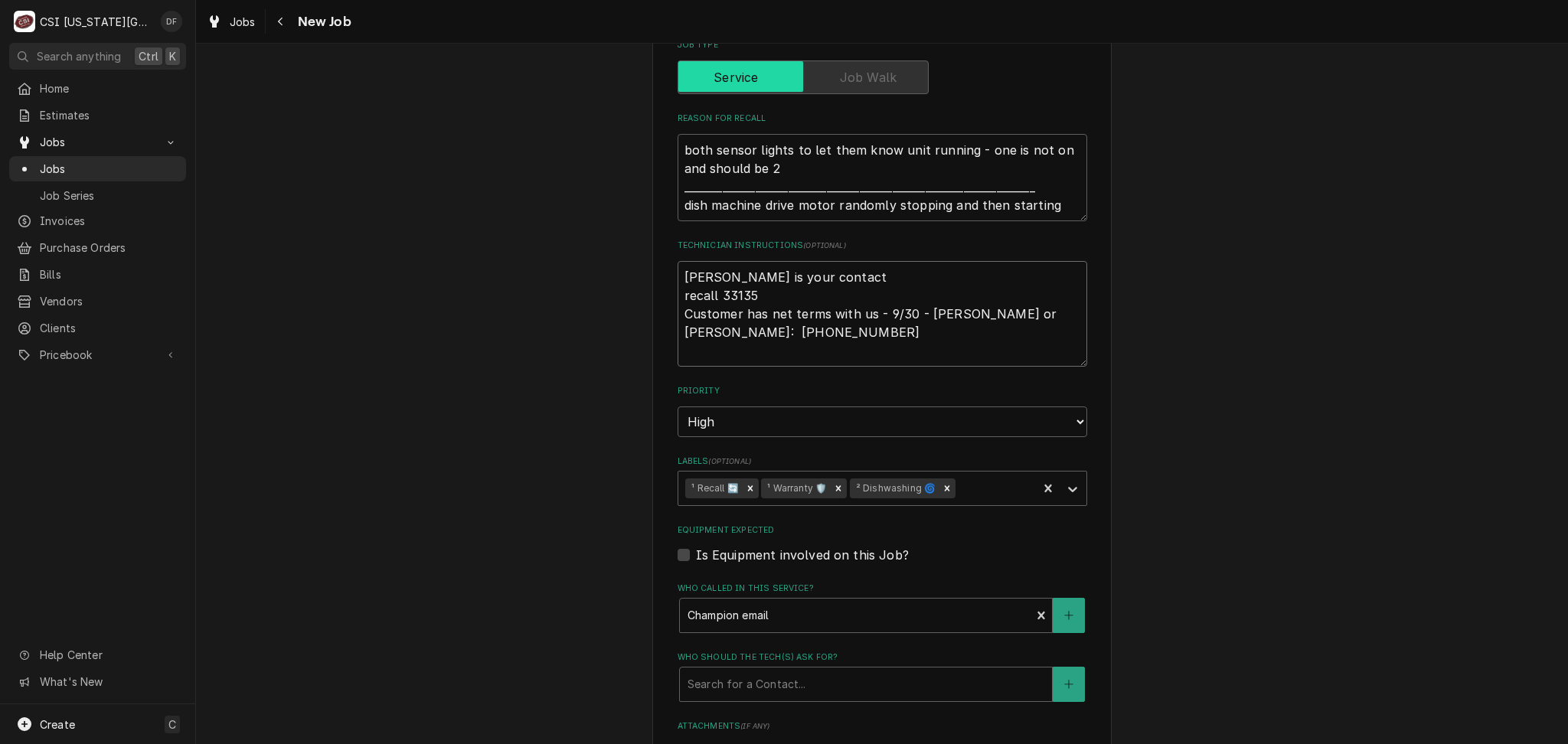
click at [779, 310] on textarea "Charles is your contact recall 33135 Customer has net terms with us - 9/30 - LS…" at bounding box center [883, 314] width 410 height 106
click at [283, 28] on div "Navigate back" at bounding box center [280, 21] width 15 height 15
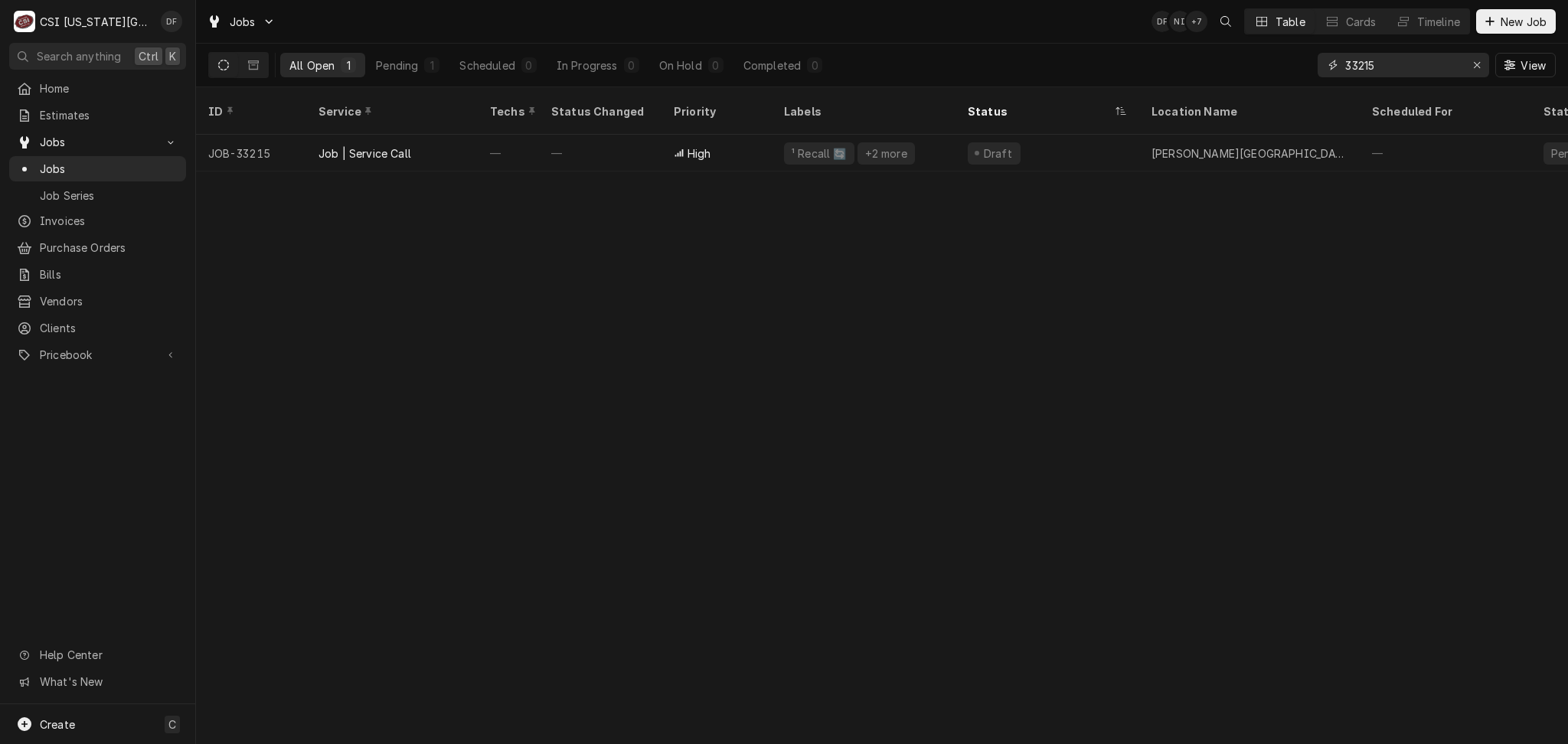
drag, startPoint x: 1406, startPoint y: 61, endPoint x: 1358, endPoint y: 67, distance: 47.9
click at [1358, 67] on input "33215" at bounding box center [1402, 65] width 115 height 25
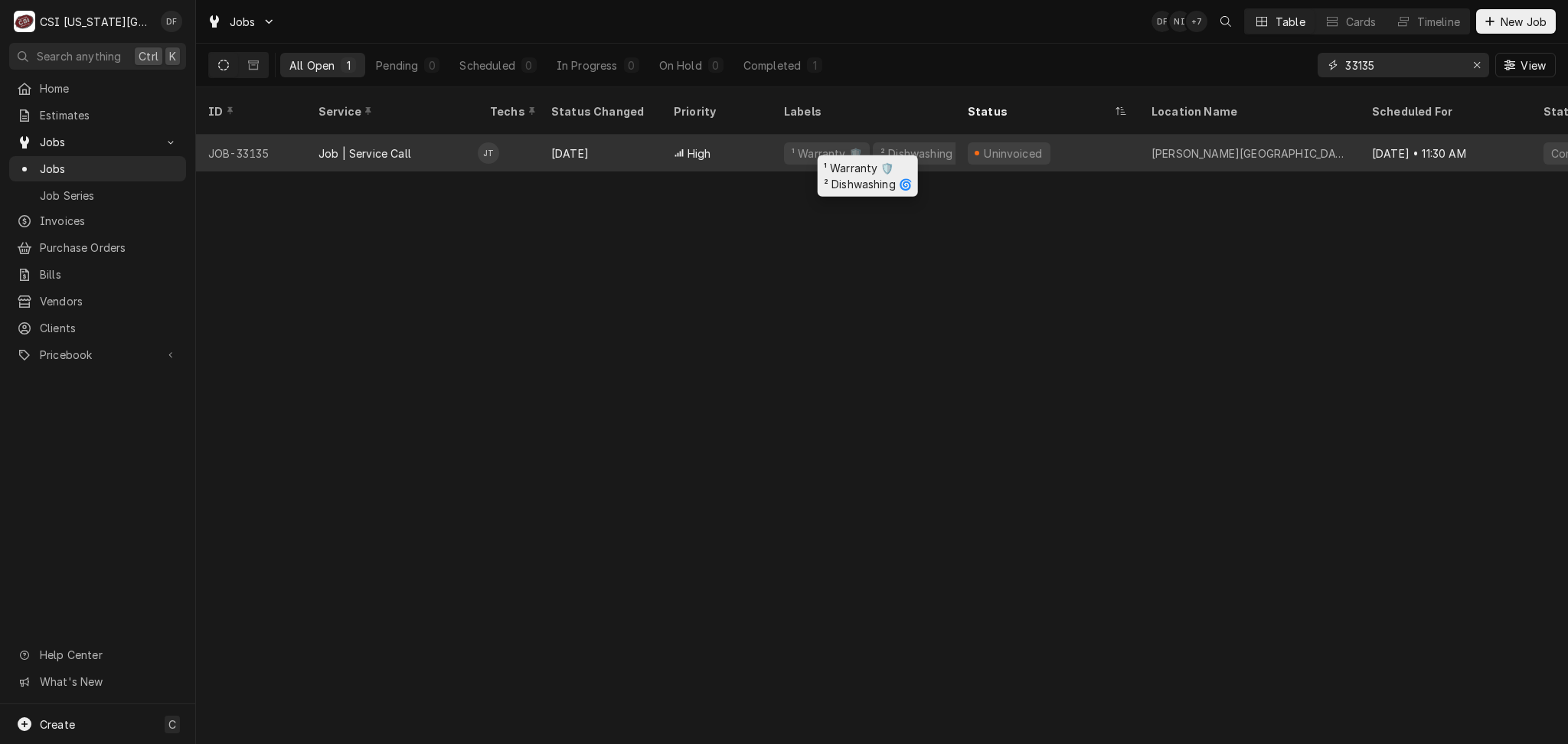
type input "33135"
click at [909, 146] on div "¹ Warranty 🛡️ ² Dishwashing 🌀" at bounding box center [864, 153] width 184 height 37
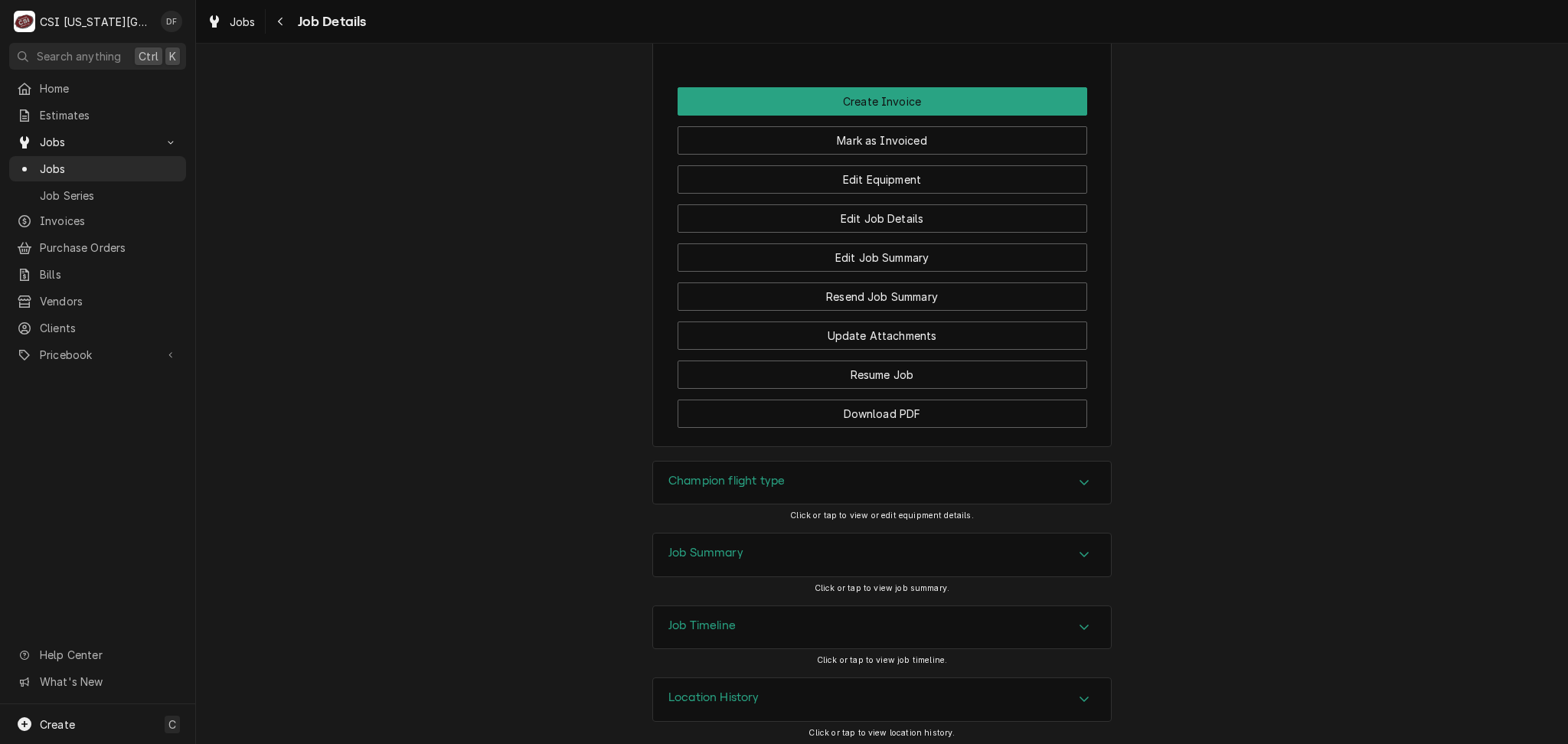
scroll to position [2976, 0]
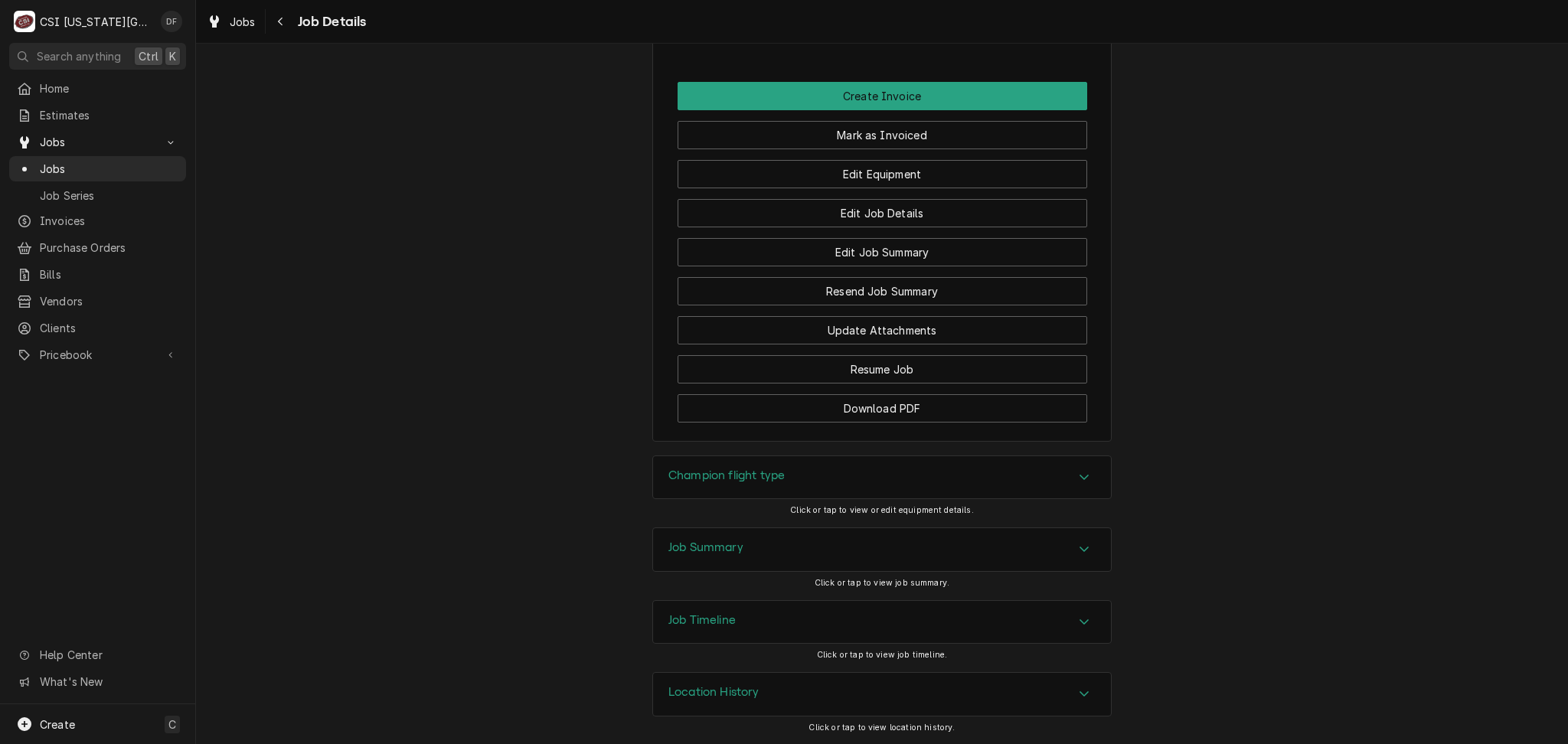
click at [737, 554] on div "Job Summary" at bounding box center [882, 549] width 458 height 43
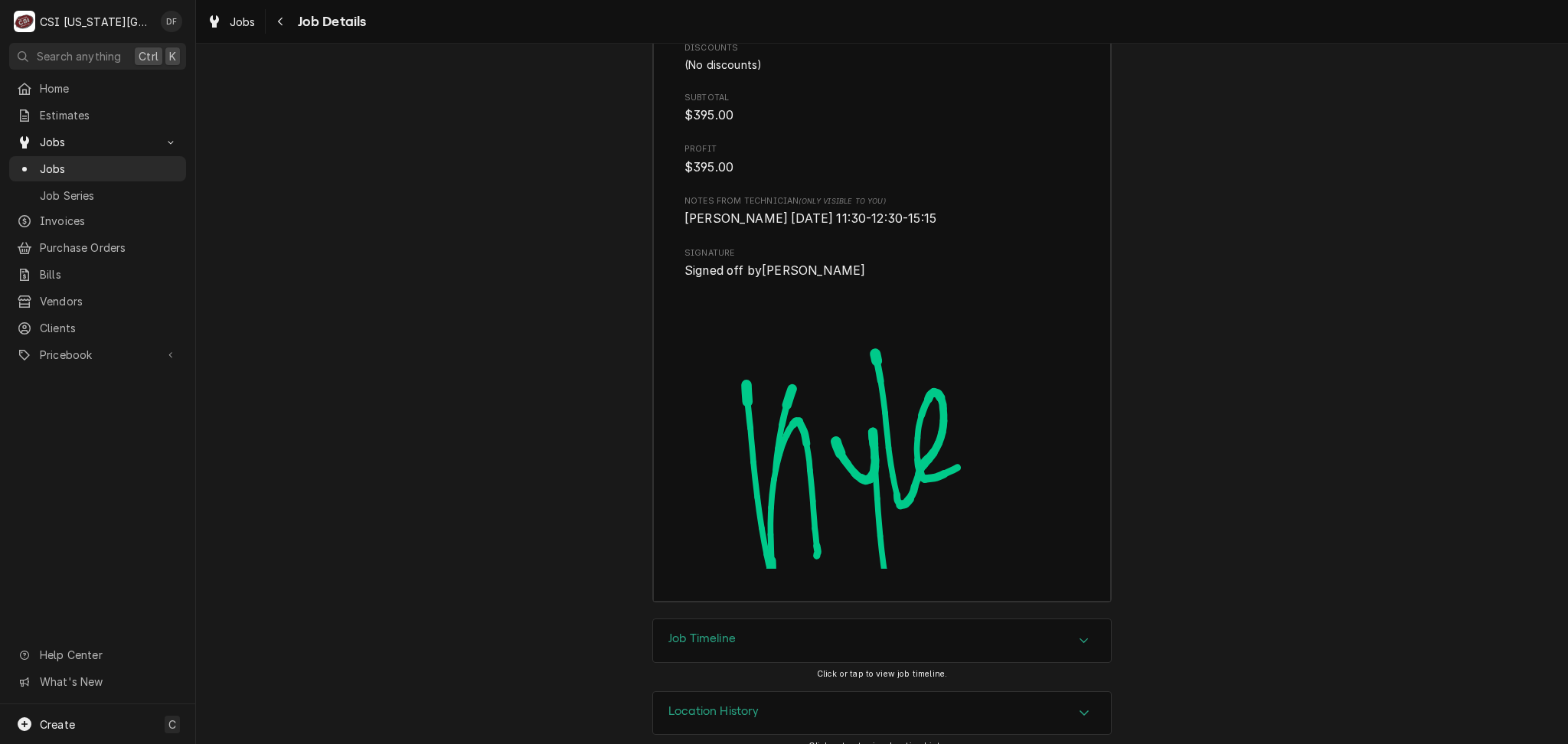
scroll to position [5862, 0]
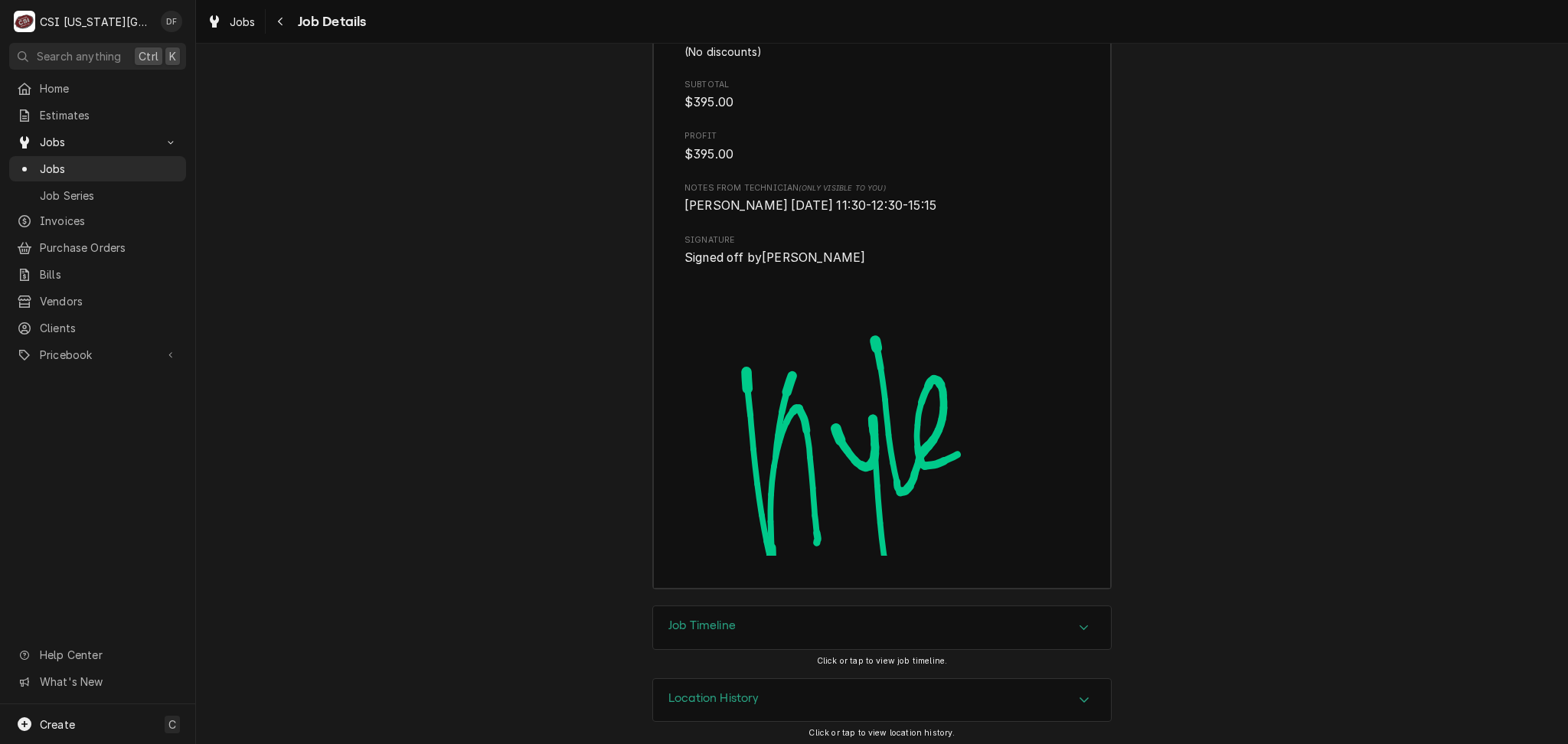
click at [796, 629] on div "Job Timeline" at bounding box center [882, 627] width 458 height 43
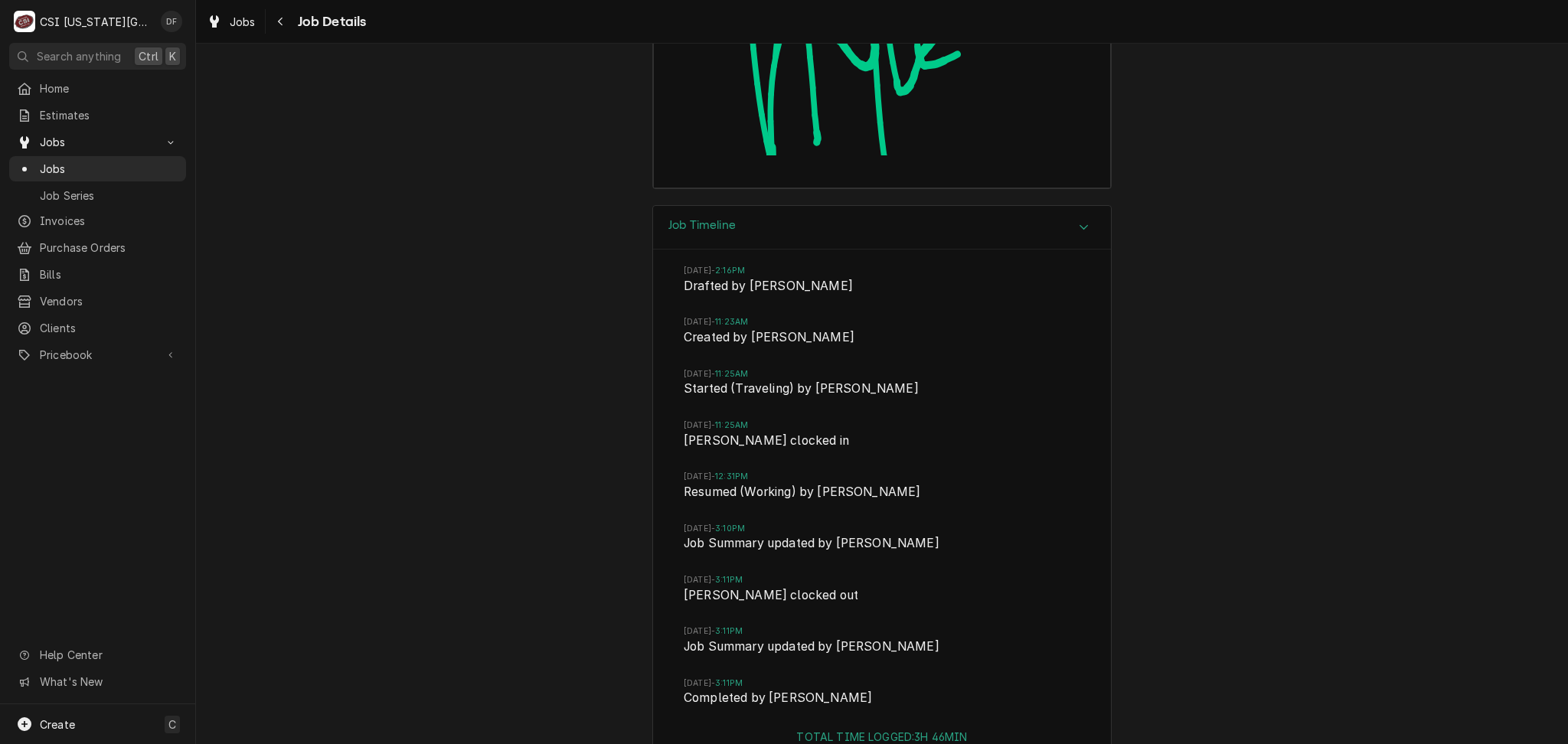
scroll to position [6365, 0]
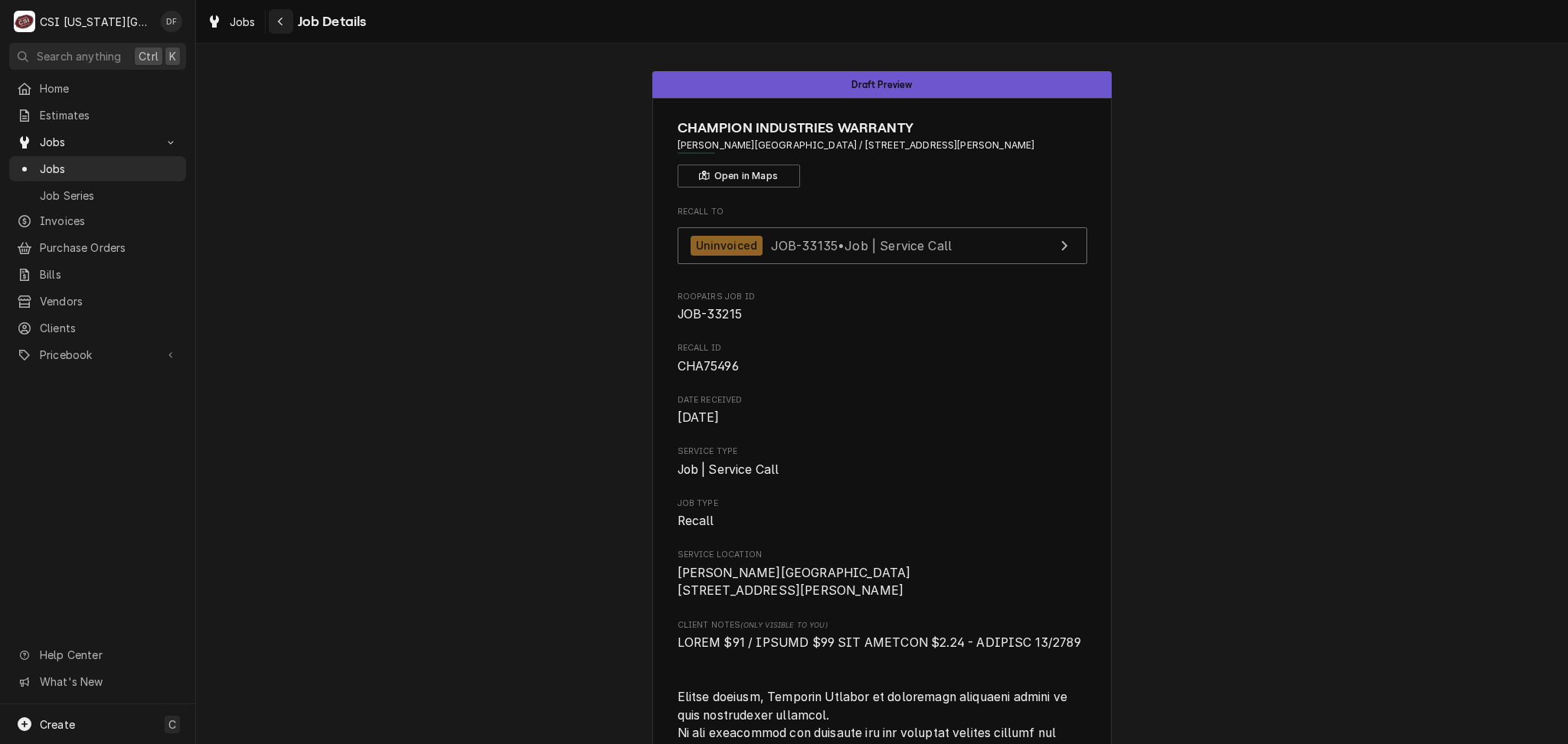
click at [273, 18] on div "Navigate back" at bounding box center [280, 21] width 15 height 15
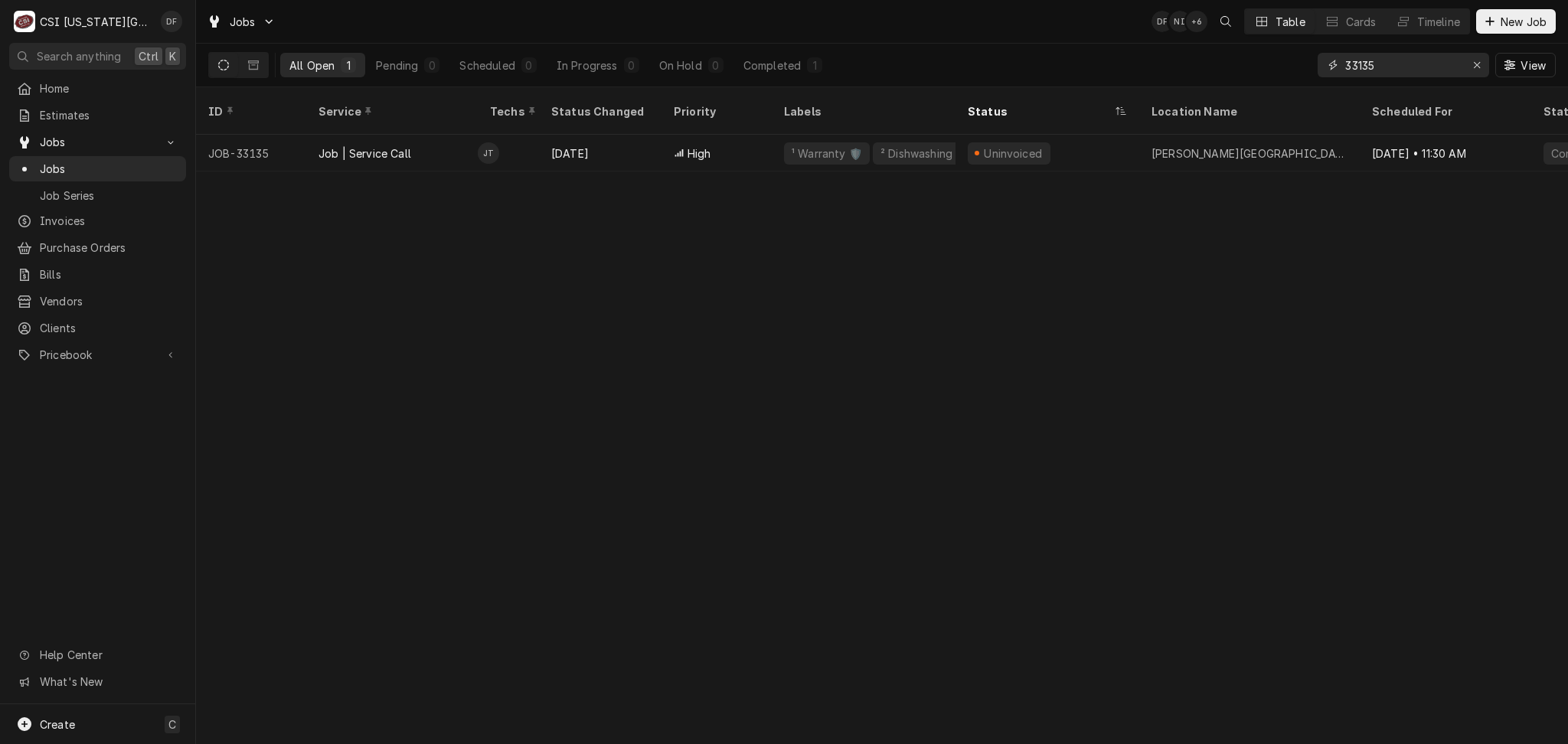
drag, startPoint x: 1400, startPoint y: 61, endPoint x: 1280, endPoint y: 60, distance: 120.2
click at [1280, 60] on div "All Open 1 Pending 0 Scheduled 0 In Progress 0 On Hold 0 Completed 1 33135 View" at bounding box center [882, 65] width 1348 height 43
paste input "00043183"
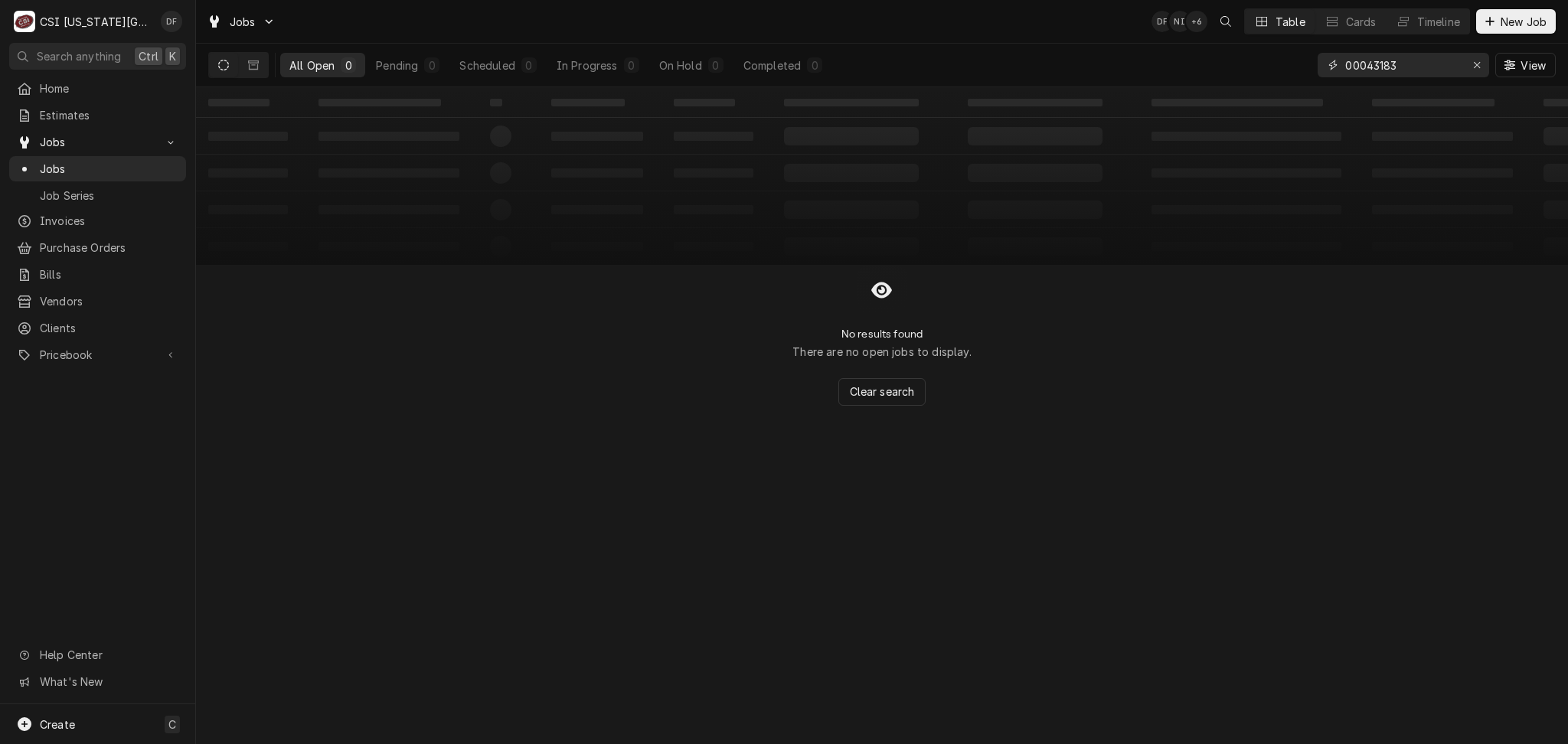
type input "00043183"
click at [222, 64] on icon "Dynamic Content Wrapper" at bounding box center [223, 65] width 11 height 11
click at [246, 63] on button "Dynamic Content Wrapper" at bounding box center [253, 65] width 29 height 25
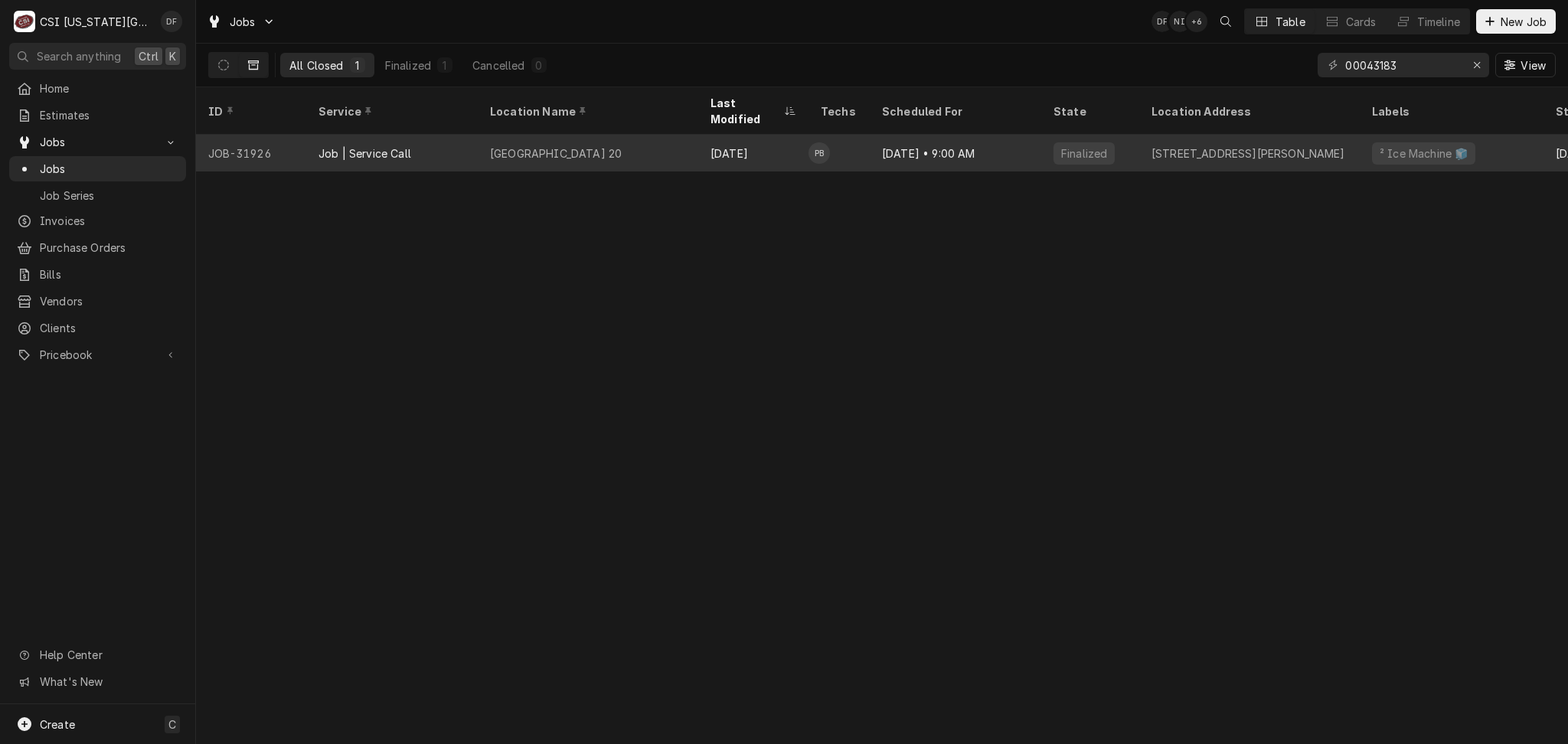
click at [750, 142] on div "Sep 10" at bounding box center [753, 153] width 110 height 37
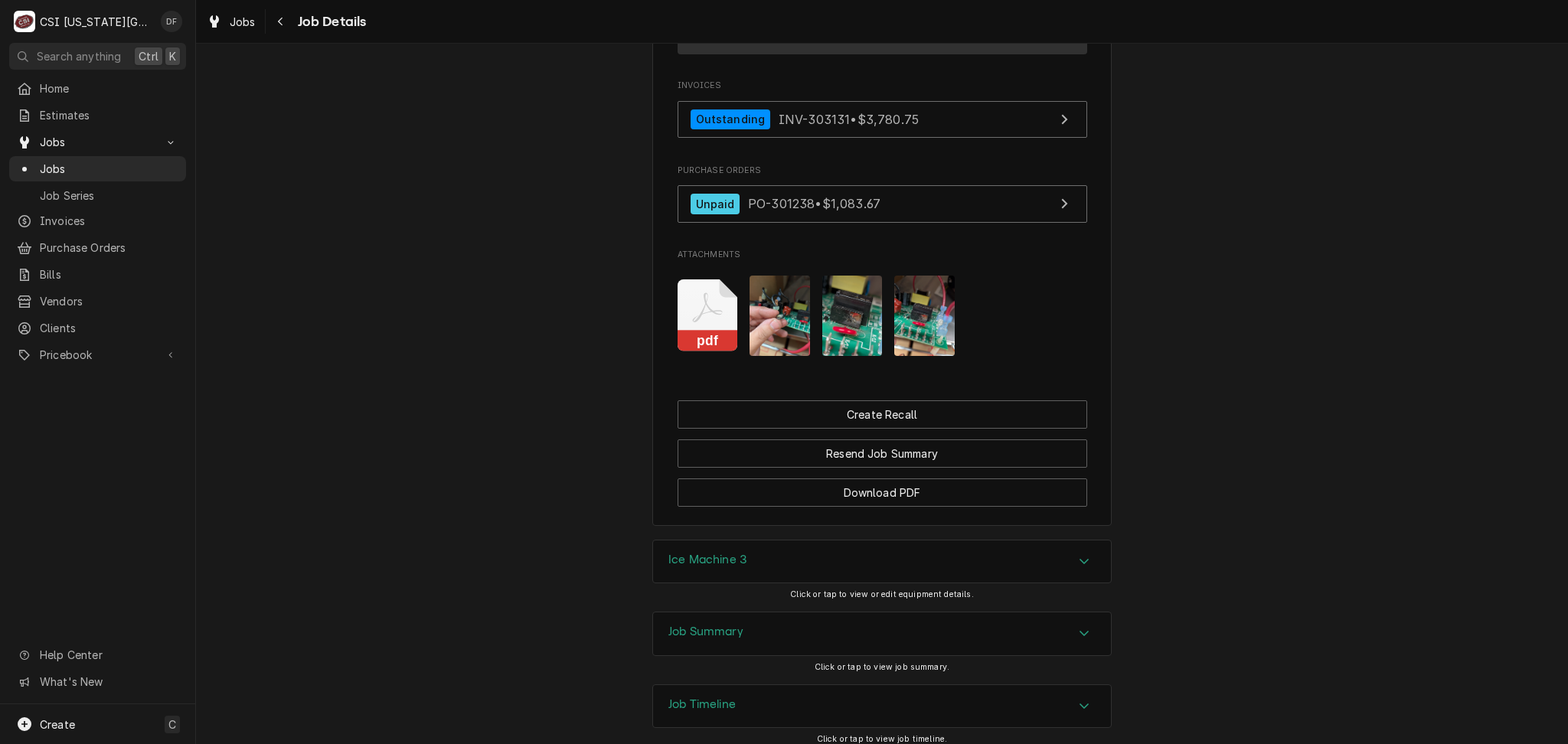
scroll to position [1701, 0]
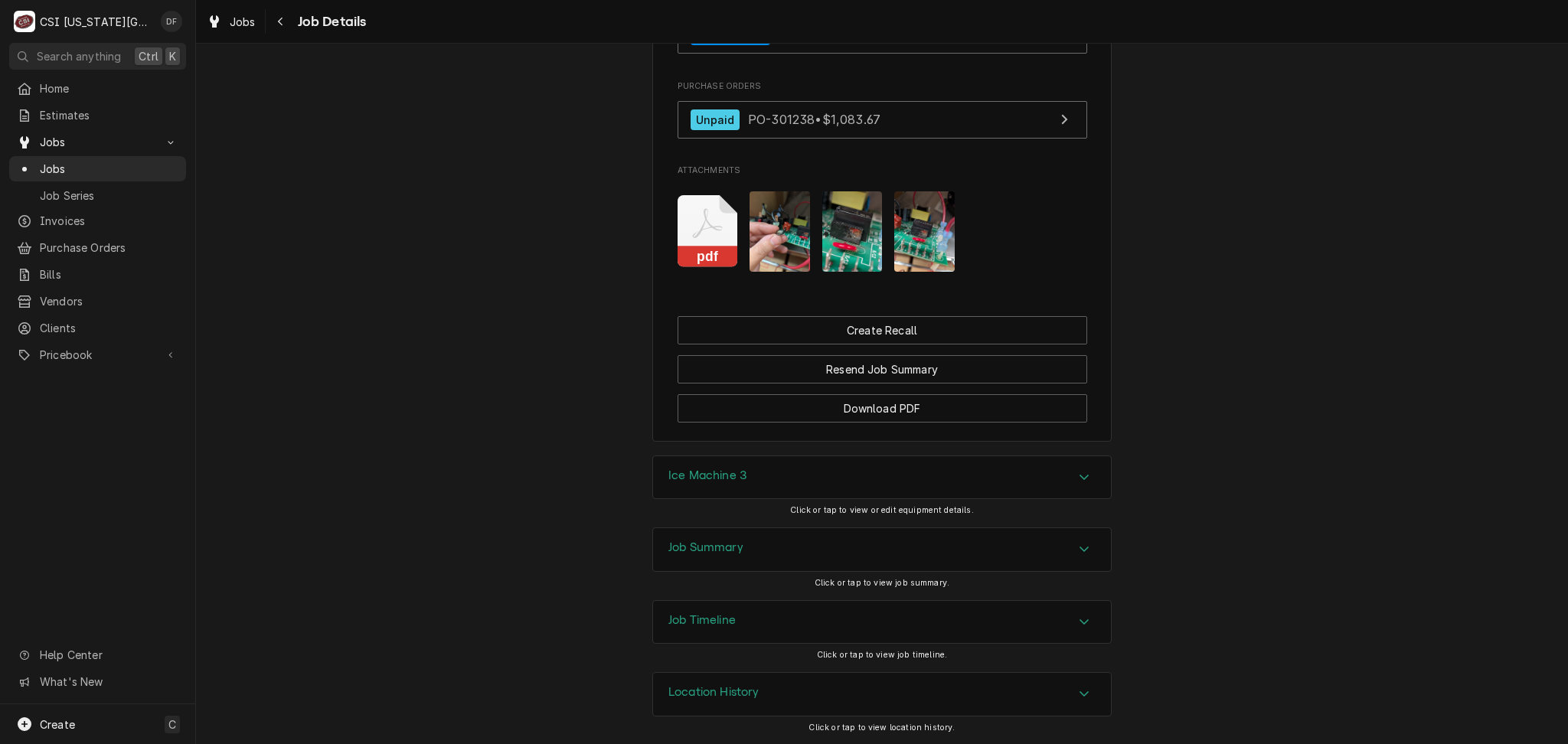
click at [757, 479] on div "Ice Machine 3" at bounding box center [882, 477] width 458 height 43
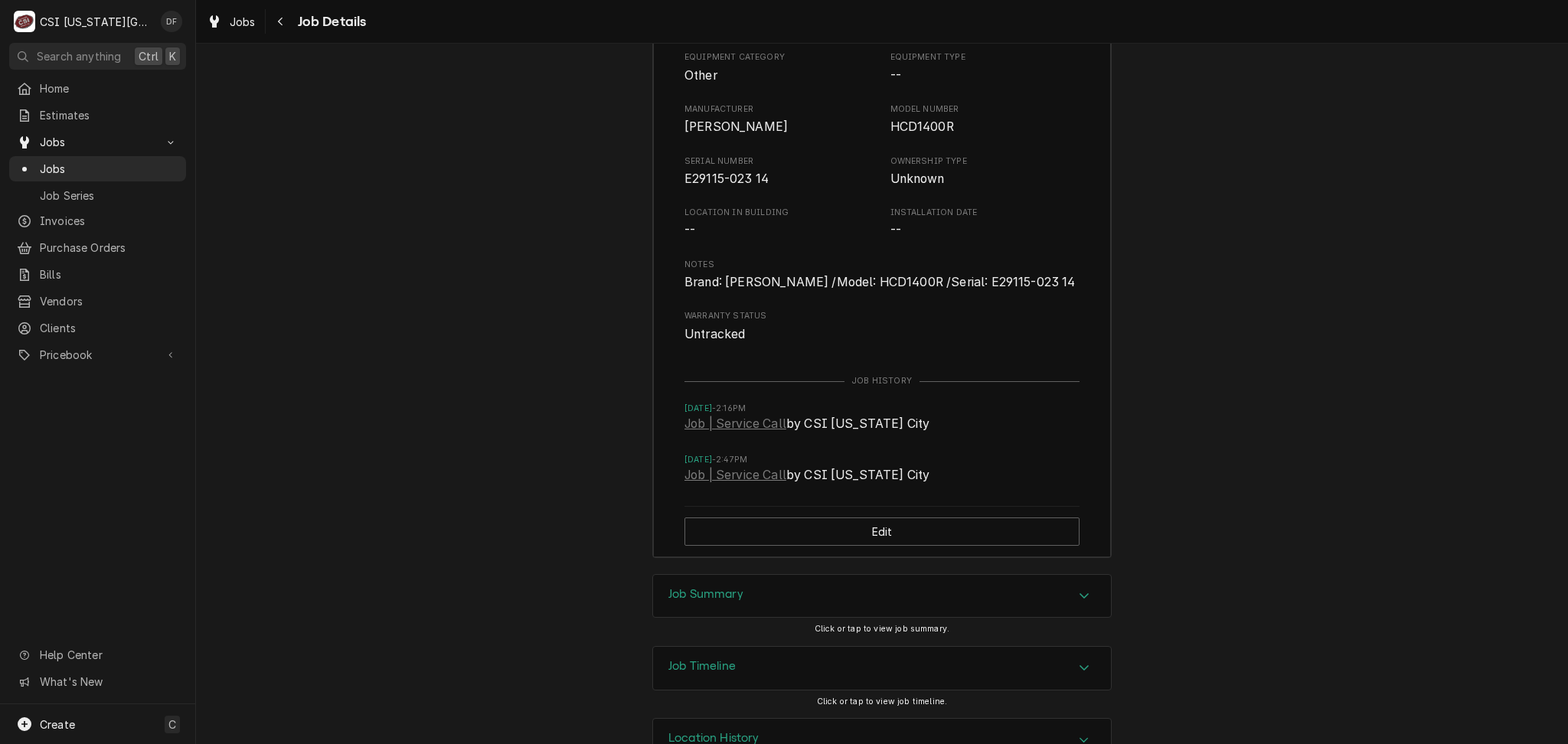
scroll to position [2212, 0]
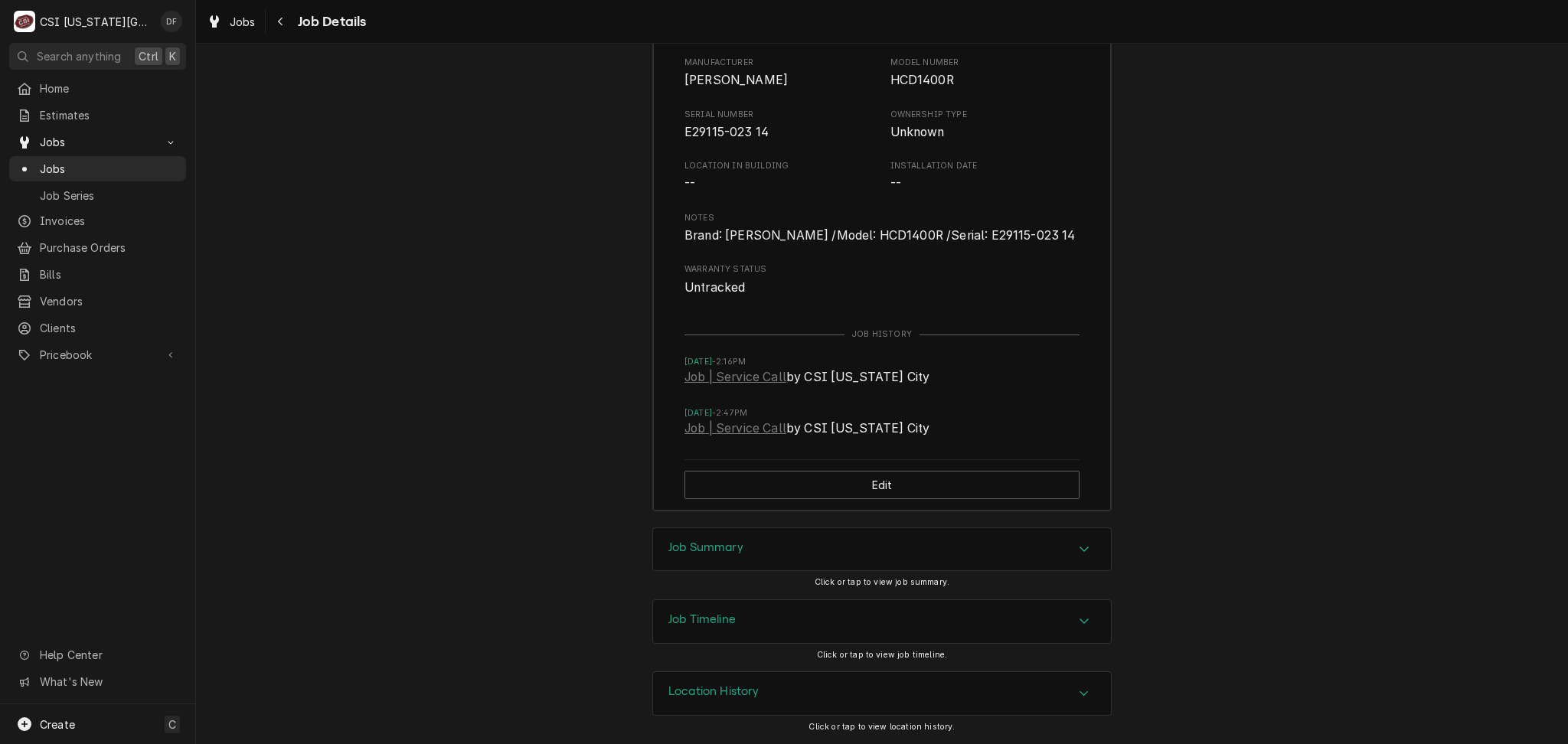
click at [919, 539] on div "Job Summary" at bounding box center [882, 549] width 458 height 43
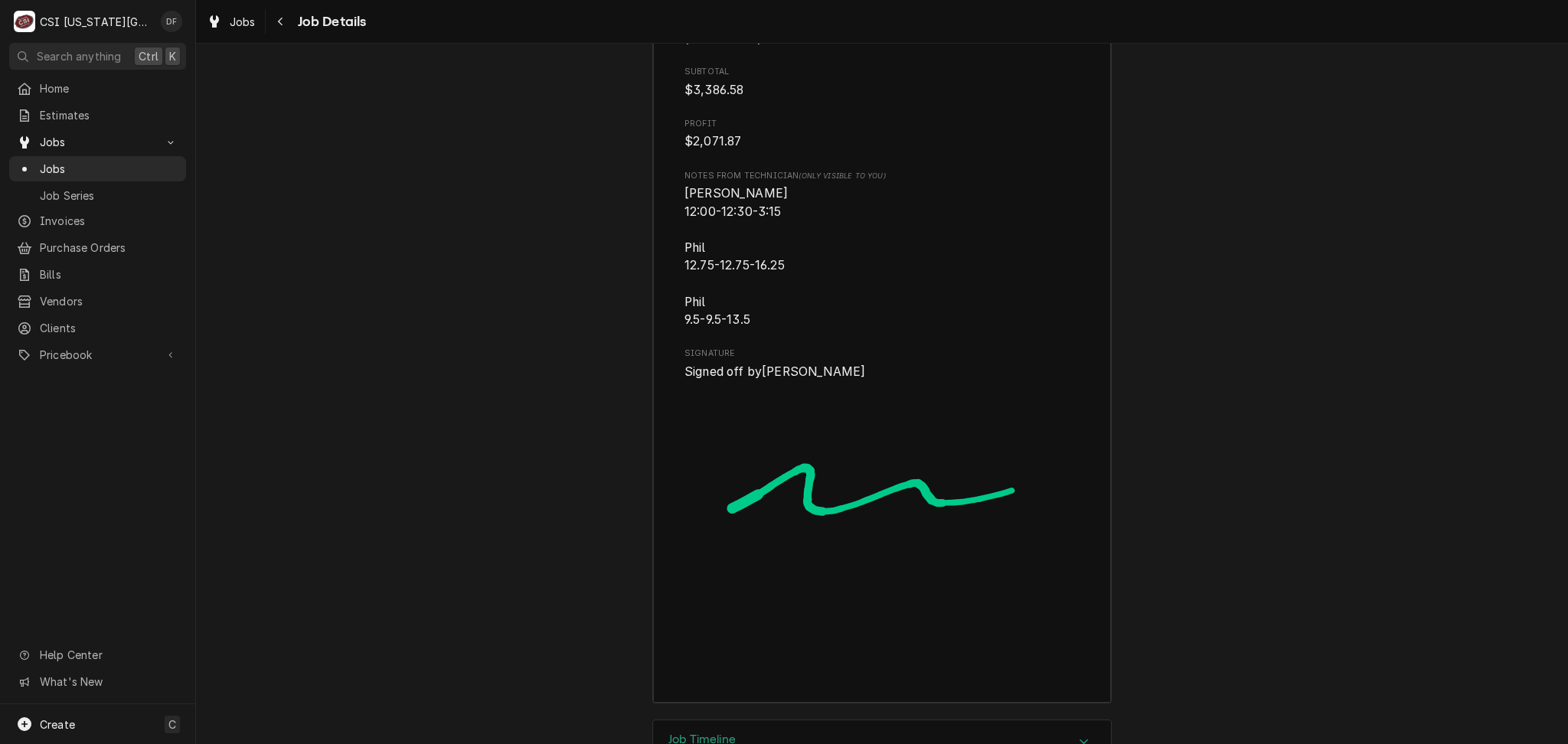
scroll to position [6094, 0]
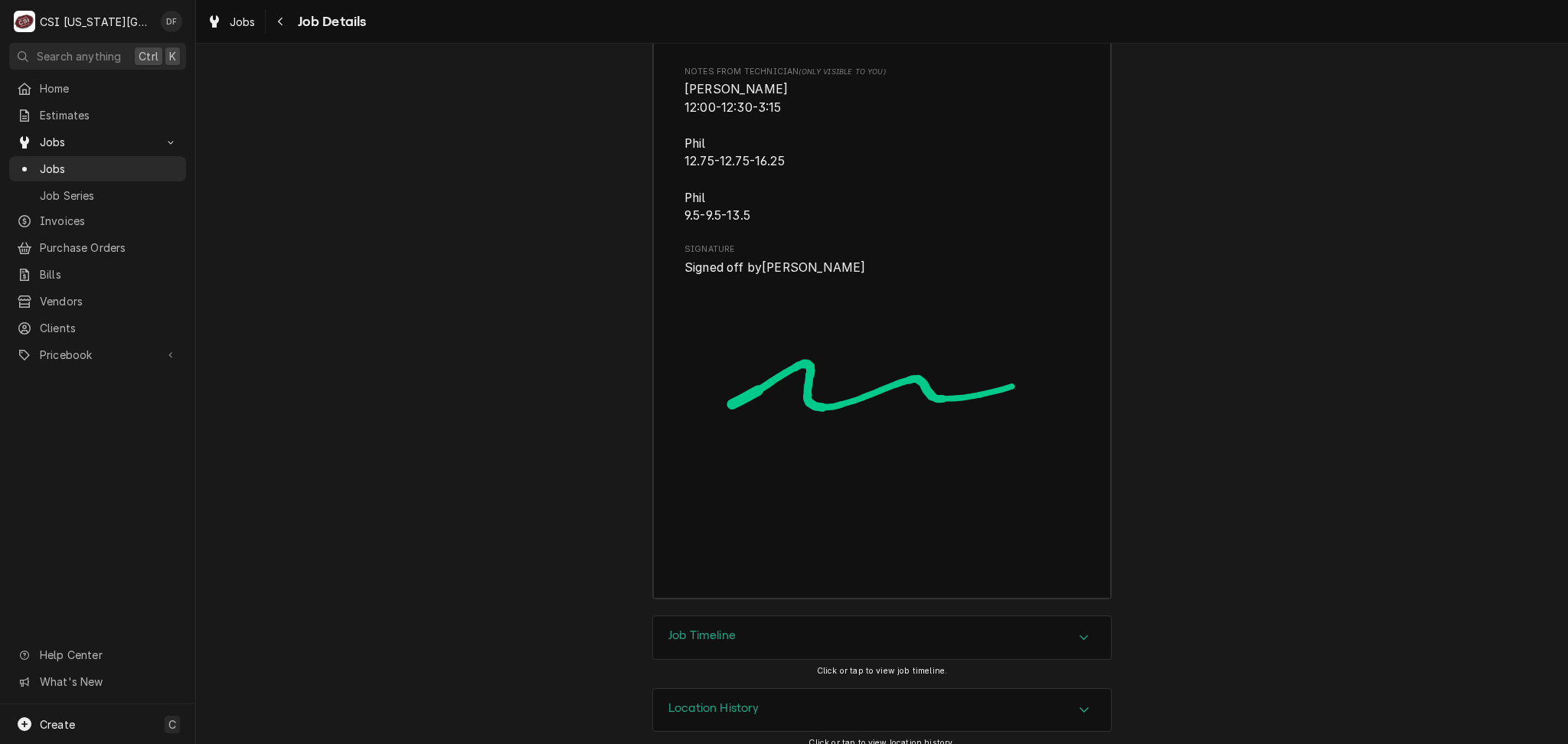
click at [749, 625] on div "Job Timeline" at bounding box center [882, 637] width 458 height 43
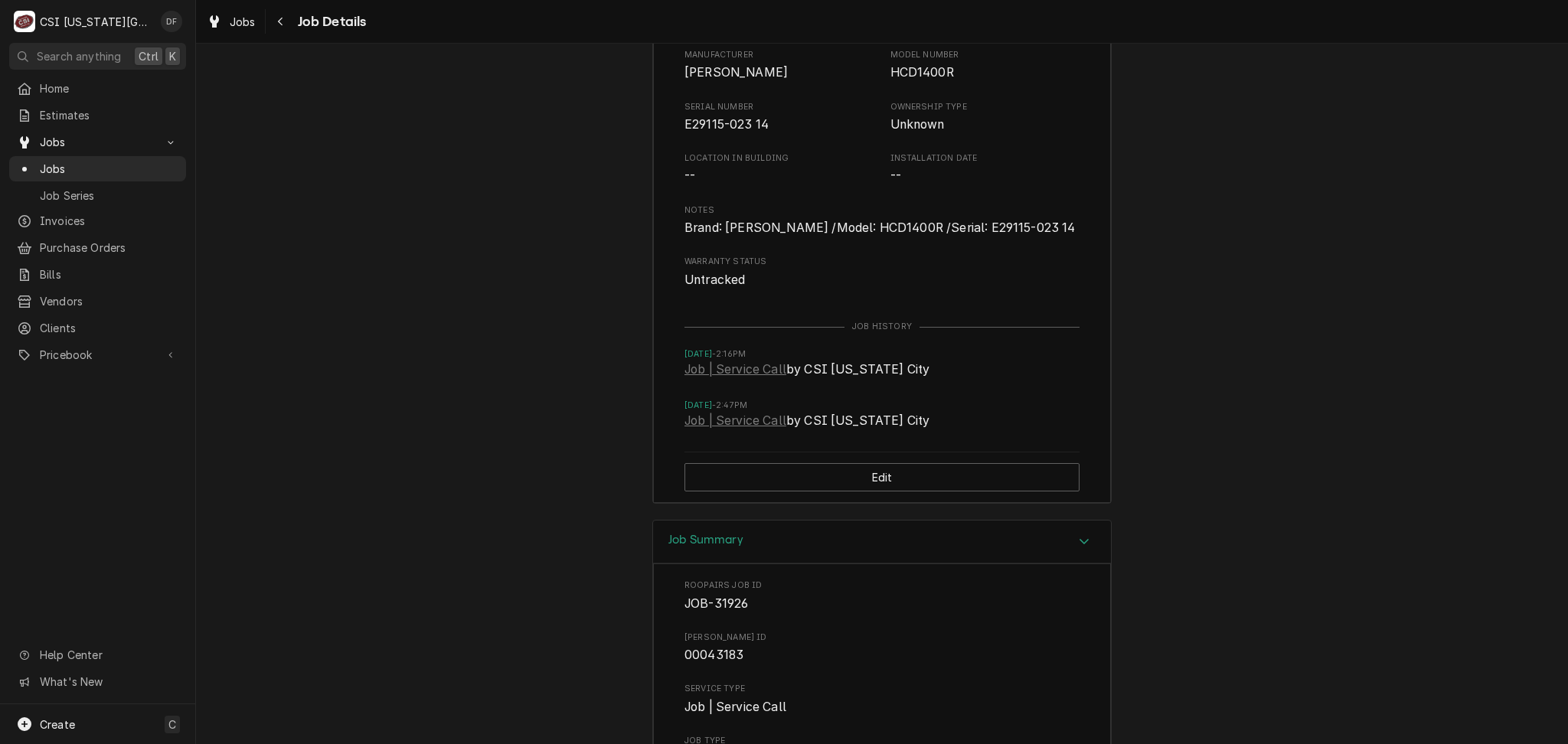
scroll to position [2068, 0]
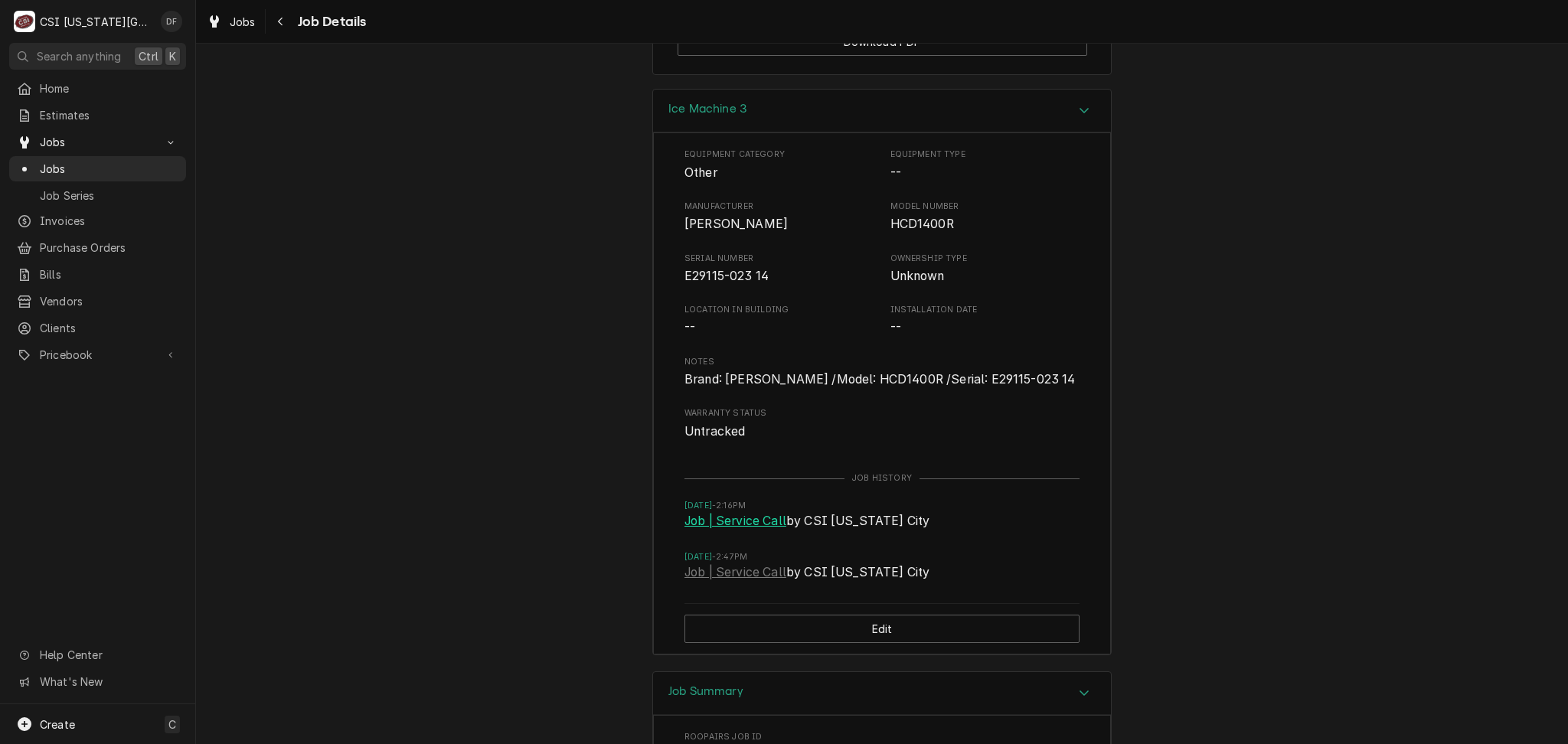
click at [738, 518] on link "Job | Service Call" at bounding box center [736, 521] width 102 height 18
click at [752, 571] on link "Job | Service Call" at bounding box center [736, 573] width 102 height 18
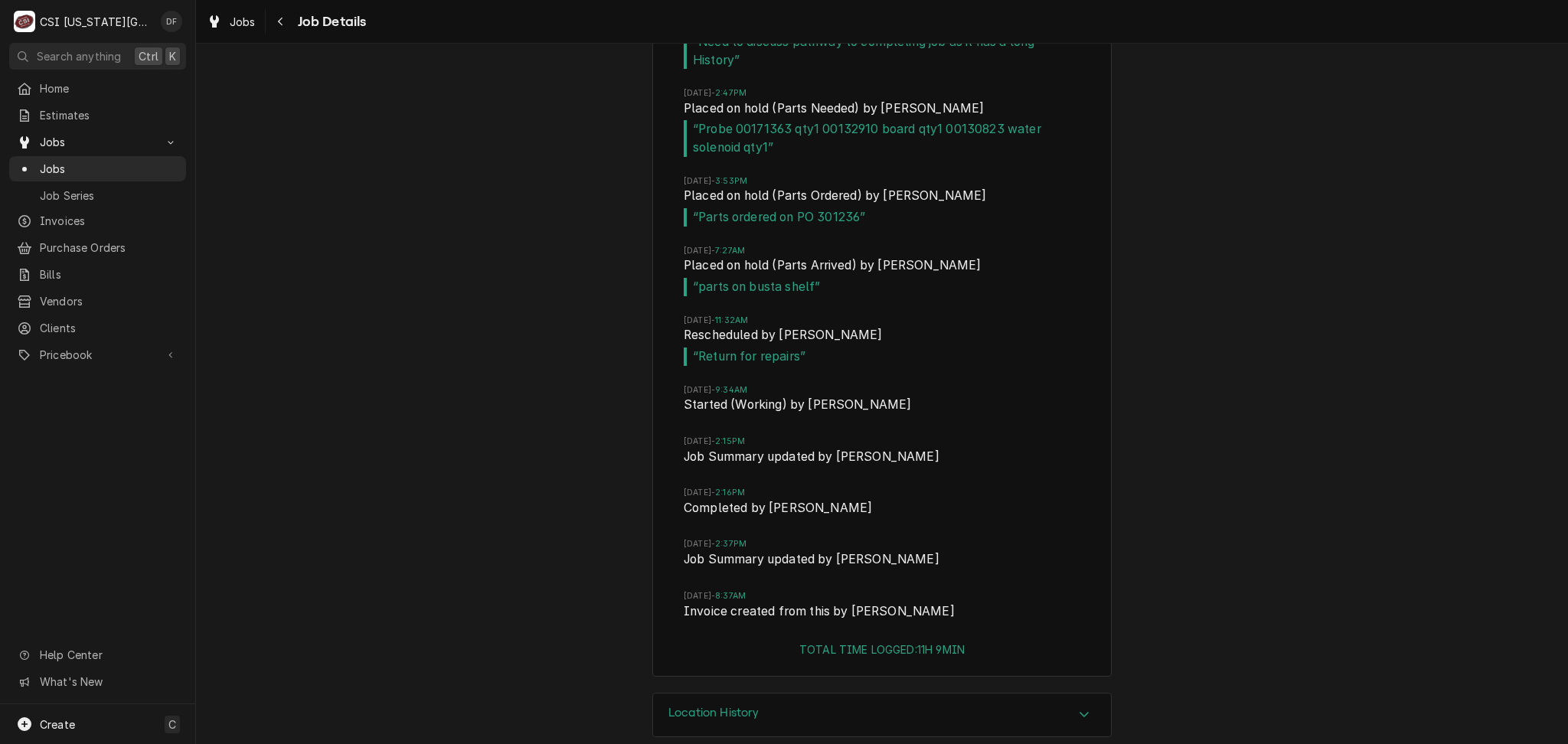
scroll to position [7378, 0]
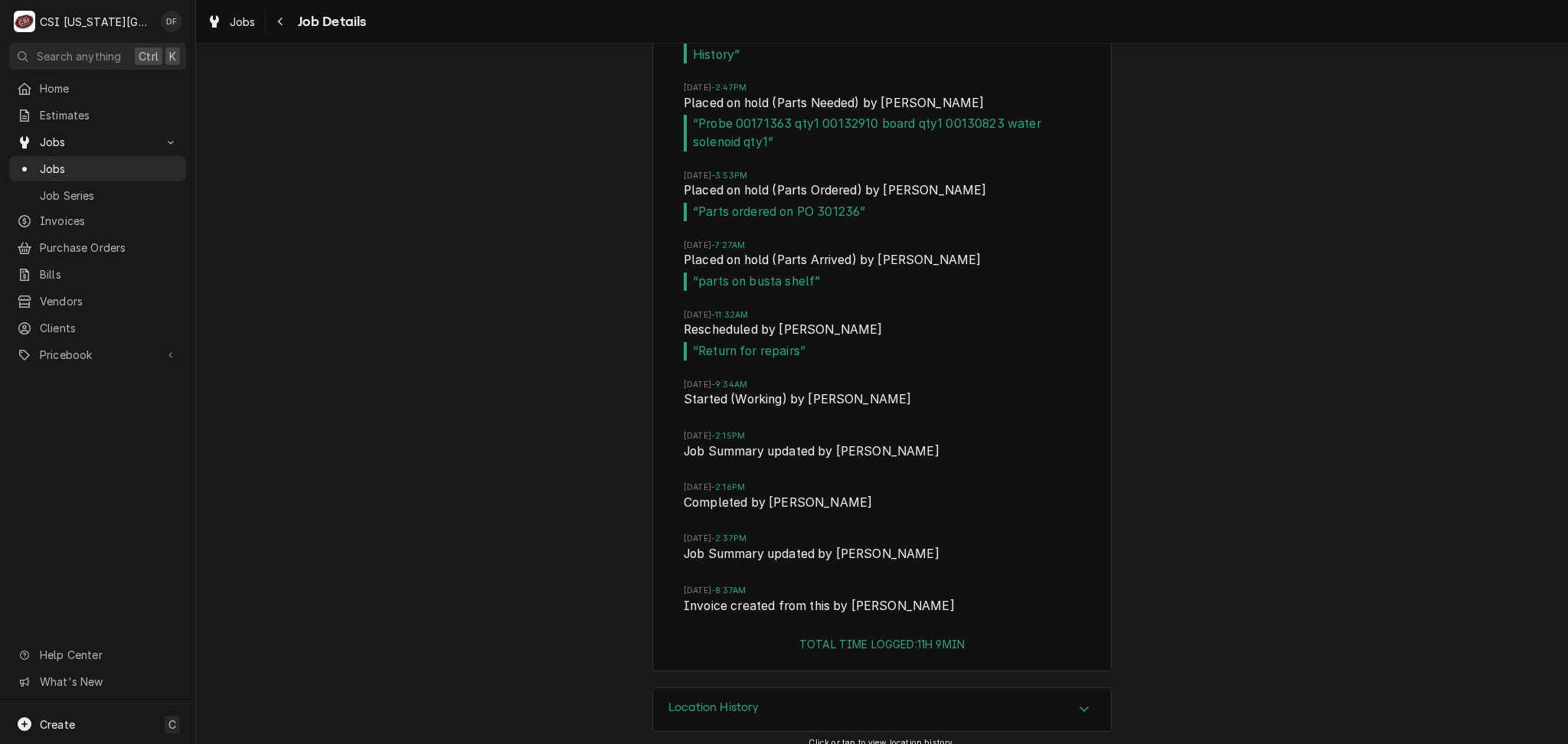
click at [701, 701] on h3 "Location History" at bounding box center [713, 708] width 91 height 15
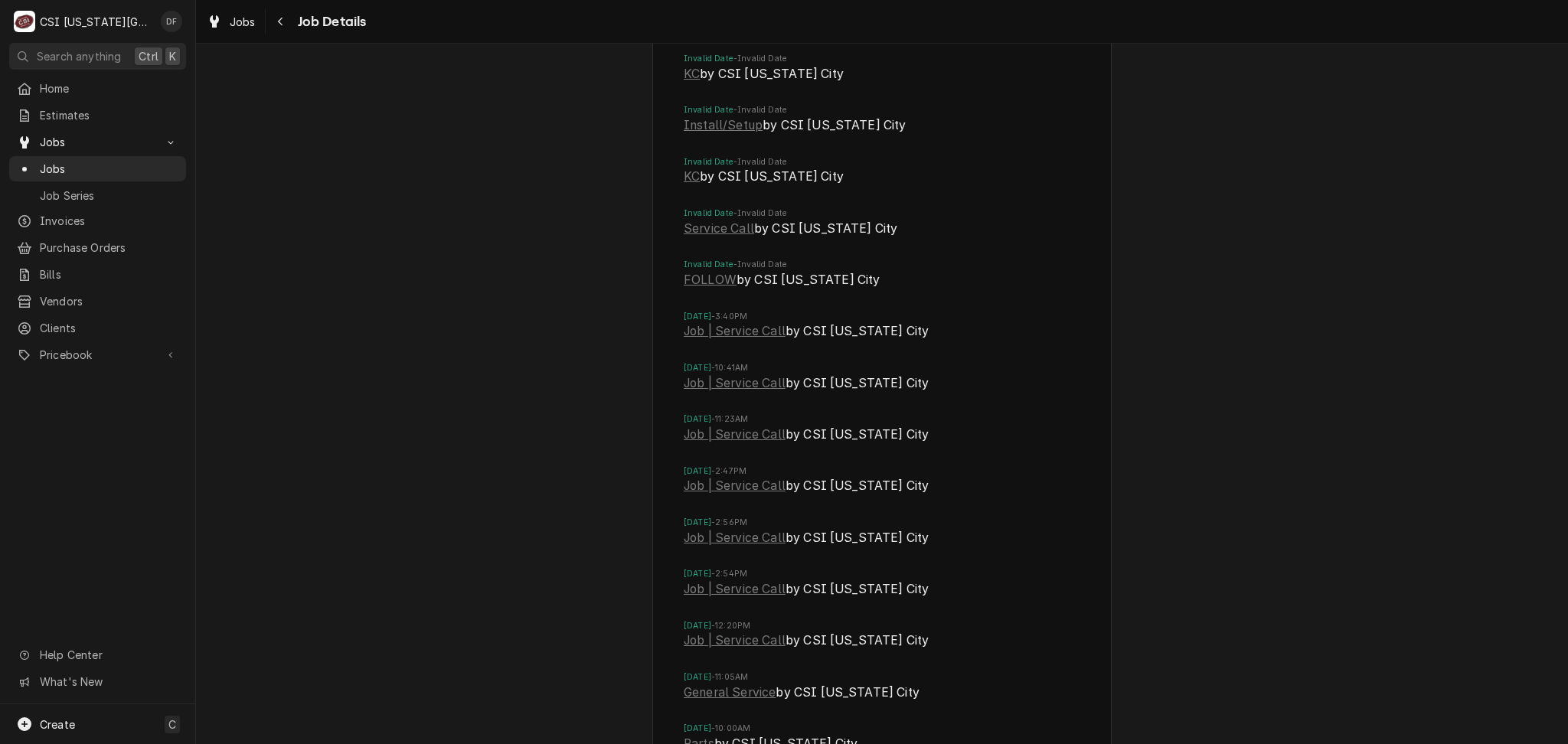
scroll to position [8807, 0]
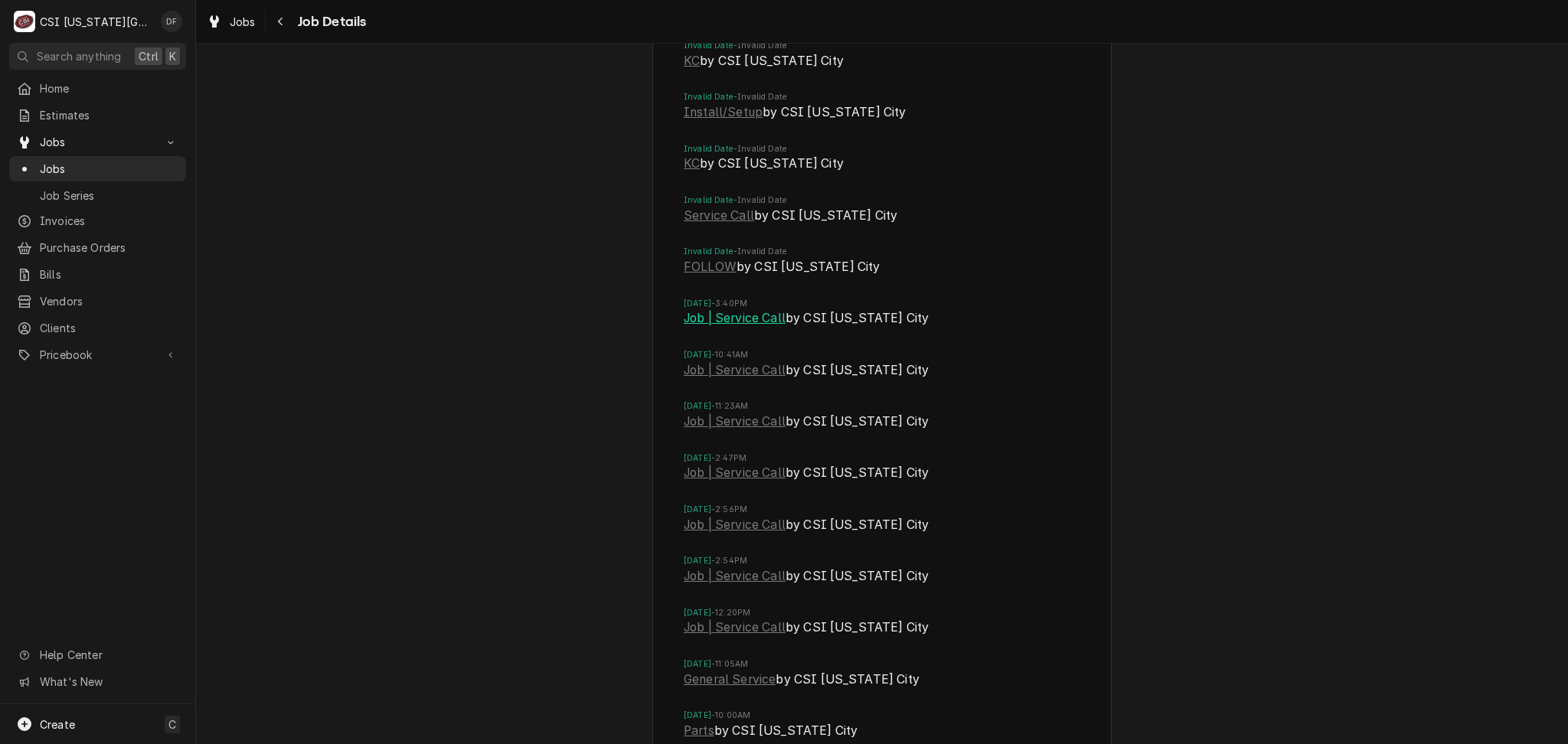
click at [738, 309] on link "Job | Service Call" at bounding box center [735, 318] width 102 height 18
click at [750, 361] on link "Job | Service Call" at bounding box center [735, 370] width 102 height 18
click at [729, 413] on link "Job | Service Call" at bounding box center [735, 422] width 102 height 18
click at [724, 464] on link "Job | Service Call" at bounding box center [735, 473] width 102 height 18
click at [727, 516] on link "Job | Service Call" at bounding box center [735, 525] width 102 height 18
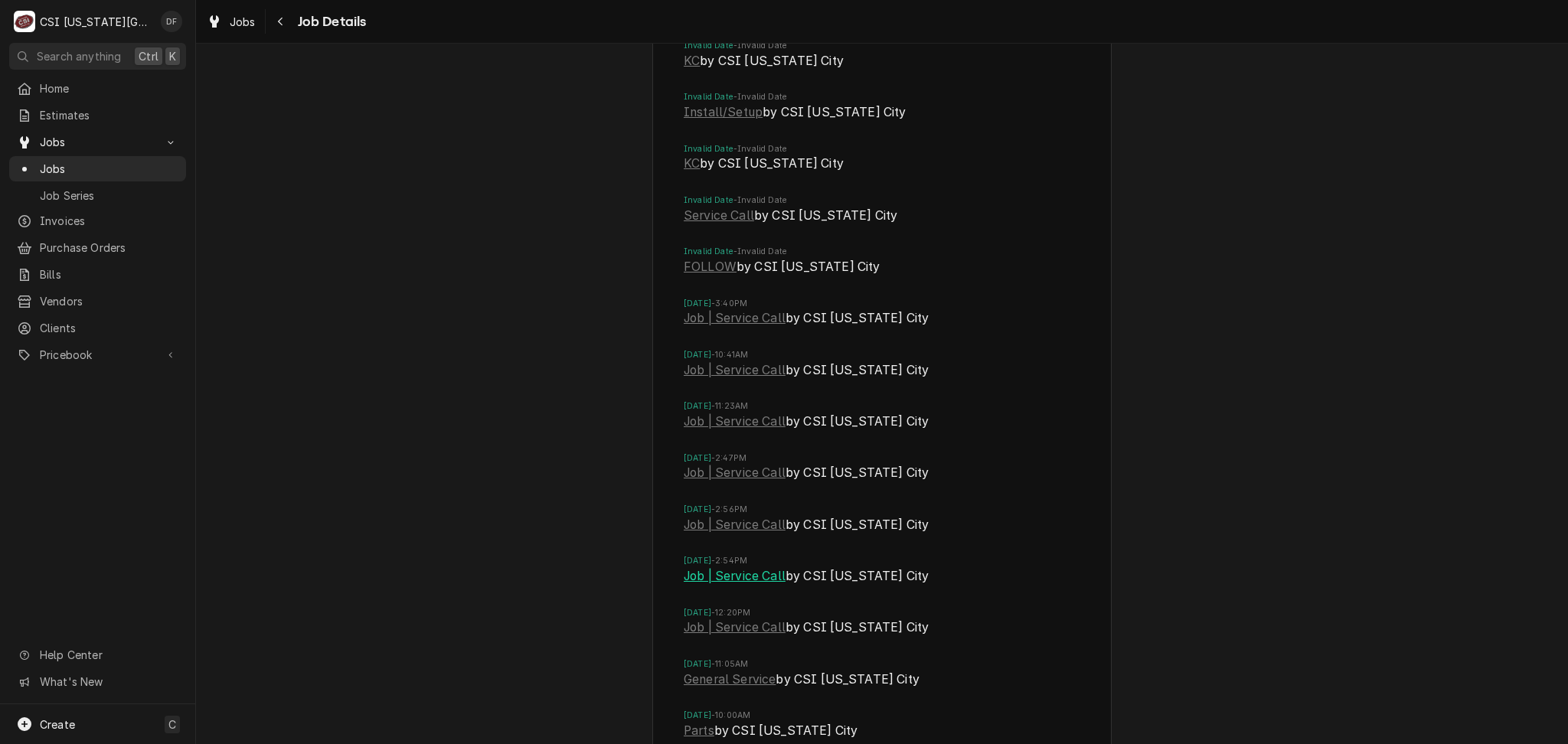
click at [702, 567] on link "Job | Service Call" at bounding box center [735, 576] width 102 height 18
click at [708, 619] on link "Job | Service Call" at bounding box center [735, 628] width 102 height 18
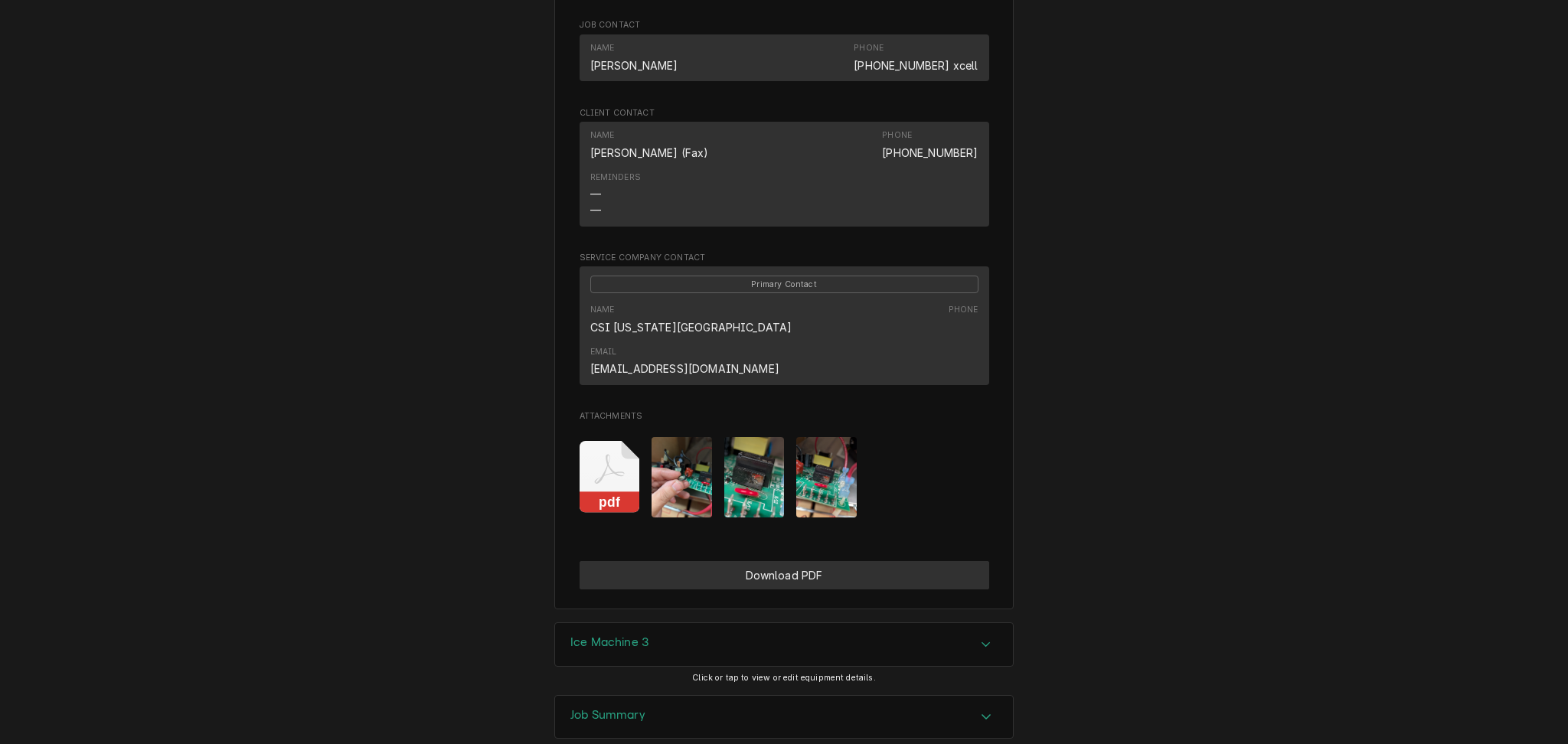
scroll to position [1081, 0]
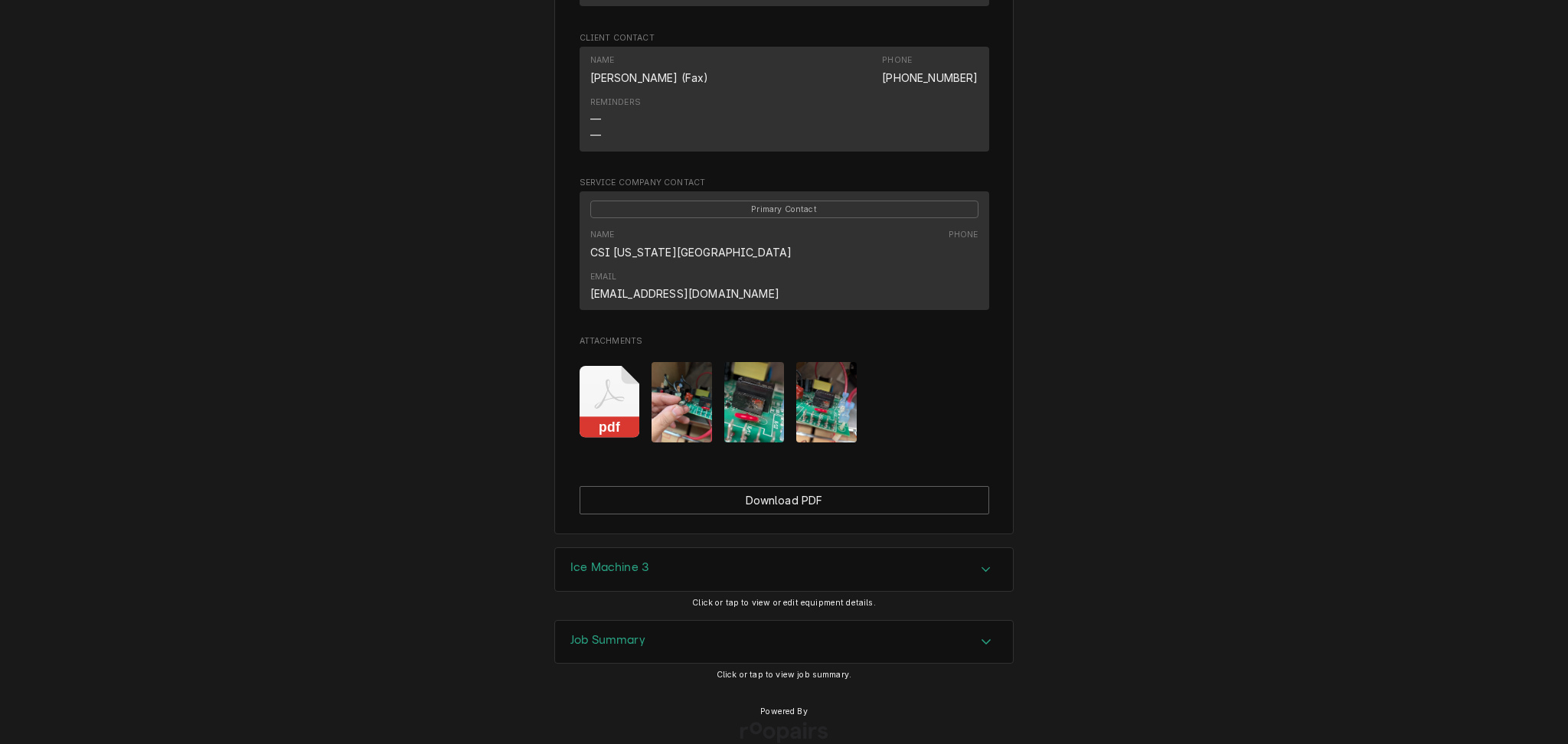
click at [601, 561] on h3 "Ice Machine 3" at bounding box center [609, 568] width 78 height 15
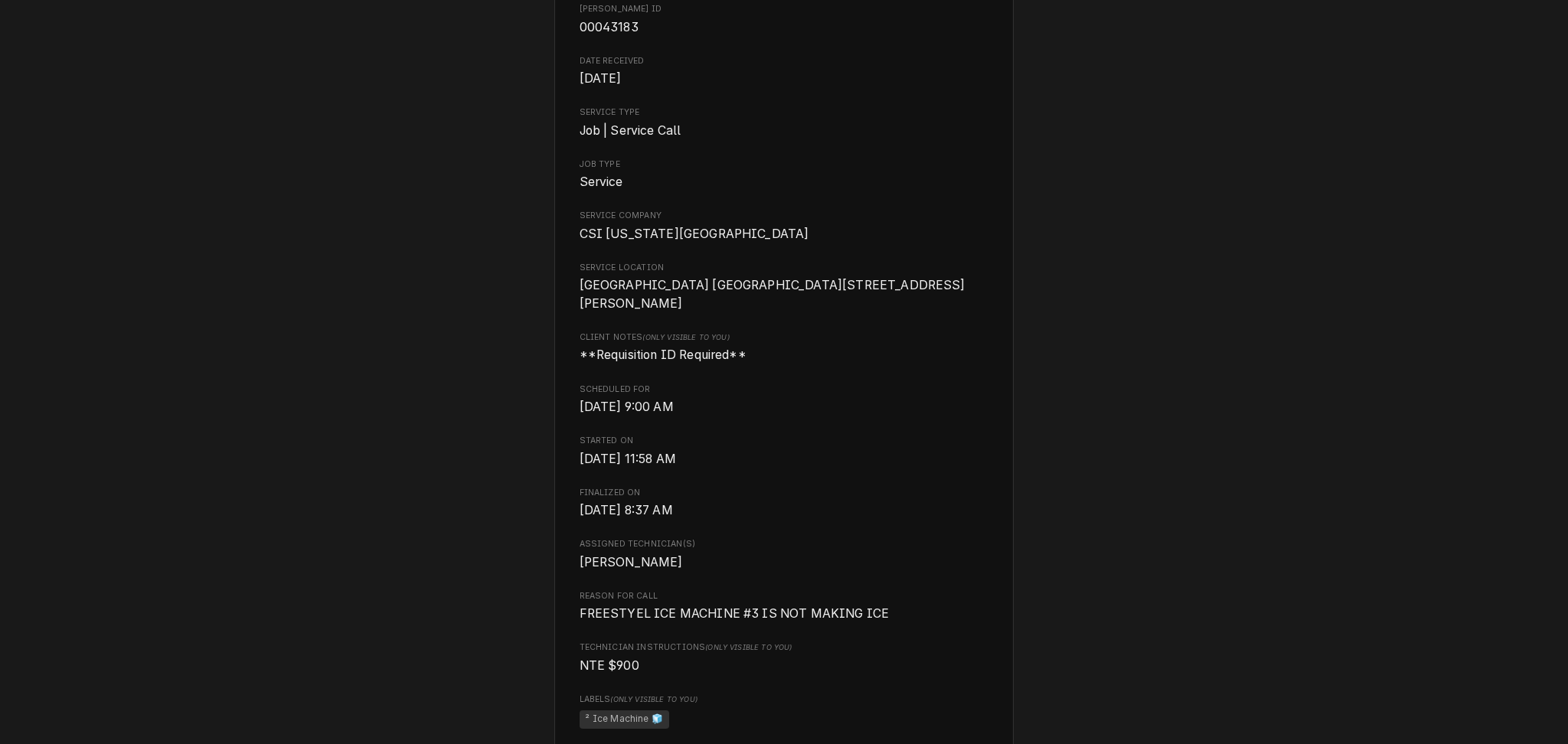
scroll to position [186, 0]
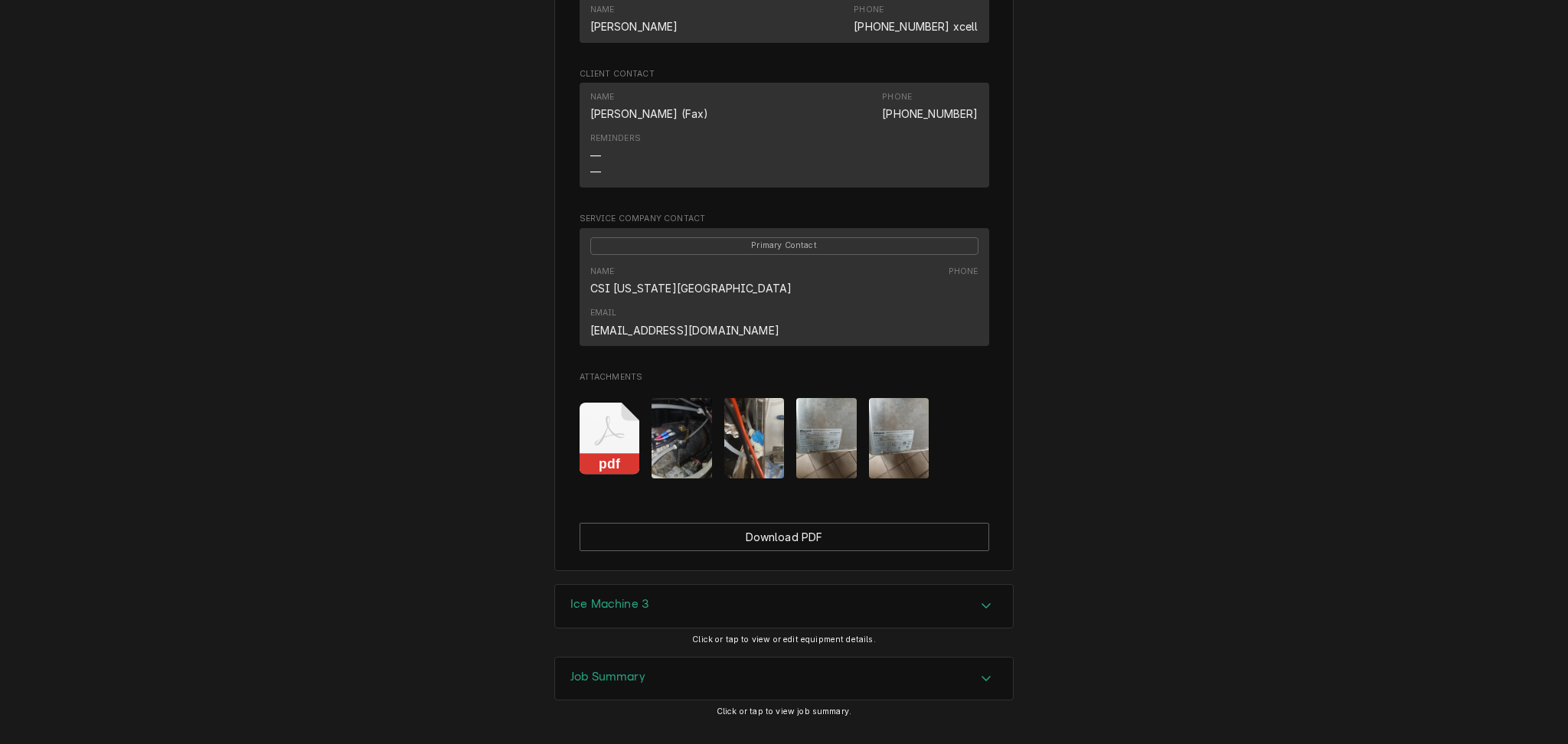
scroll to position [1479, 0]
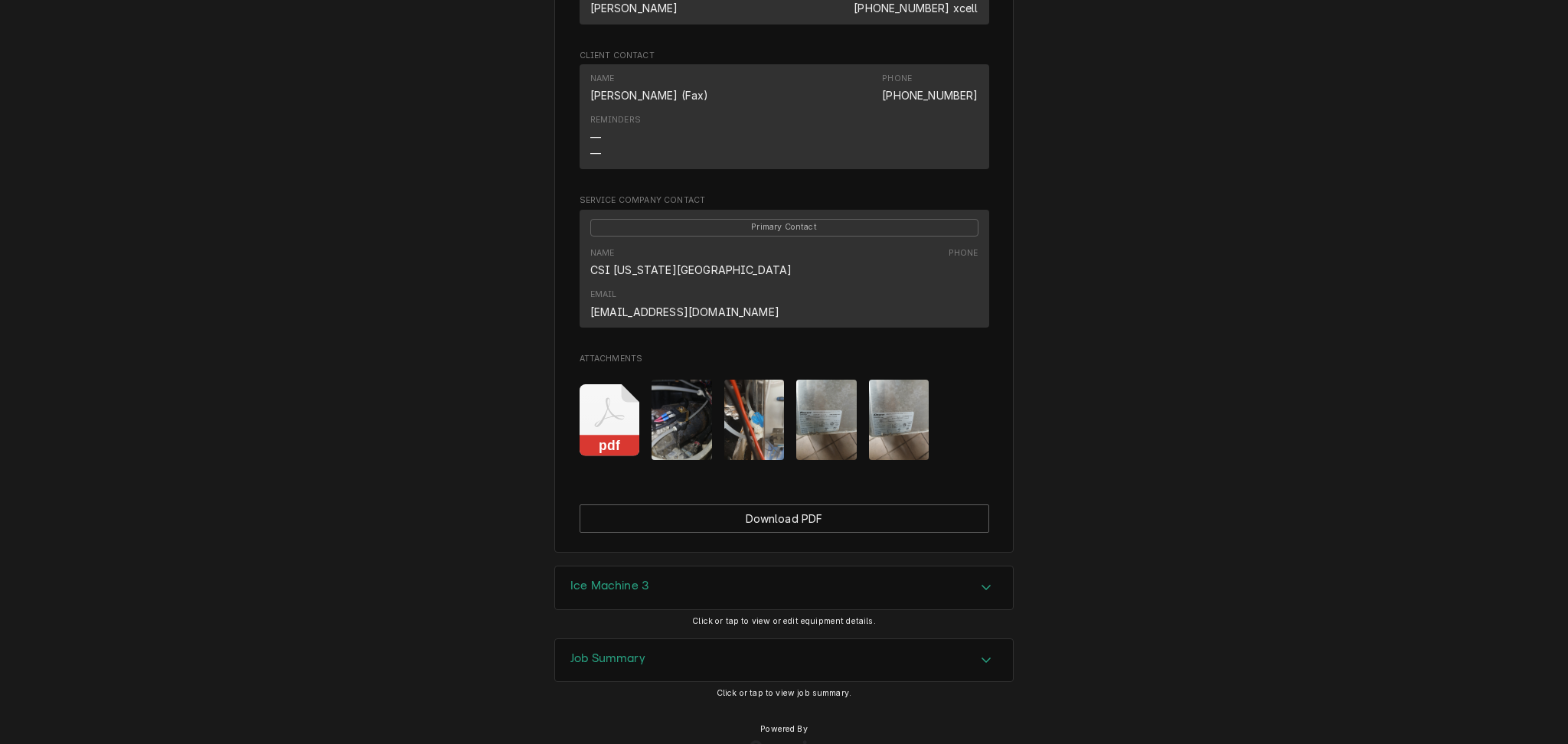
click at [724, 380] on img "Attachments" at bounding box center [754, 420] width 60 height 80
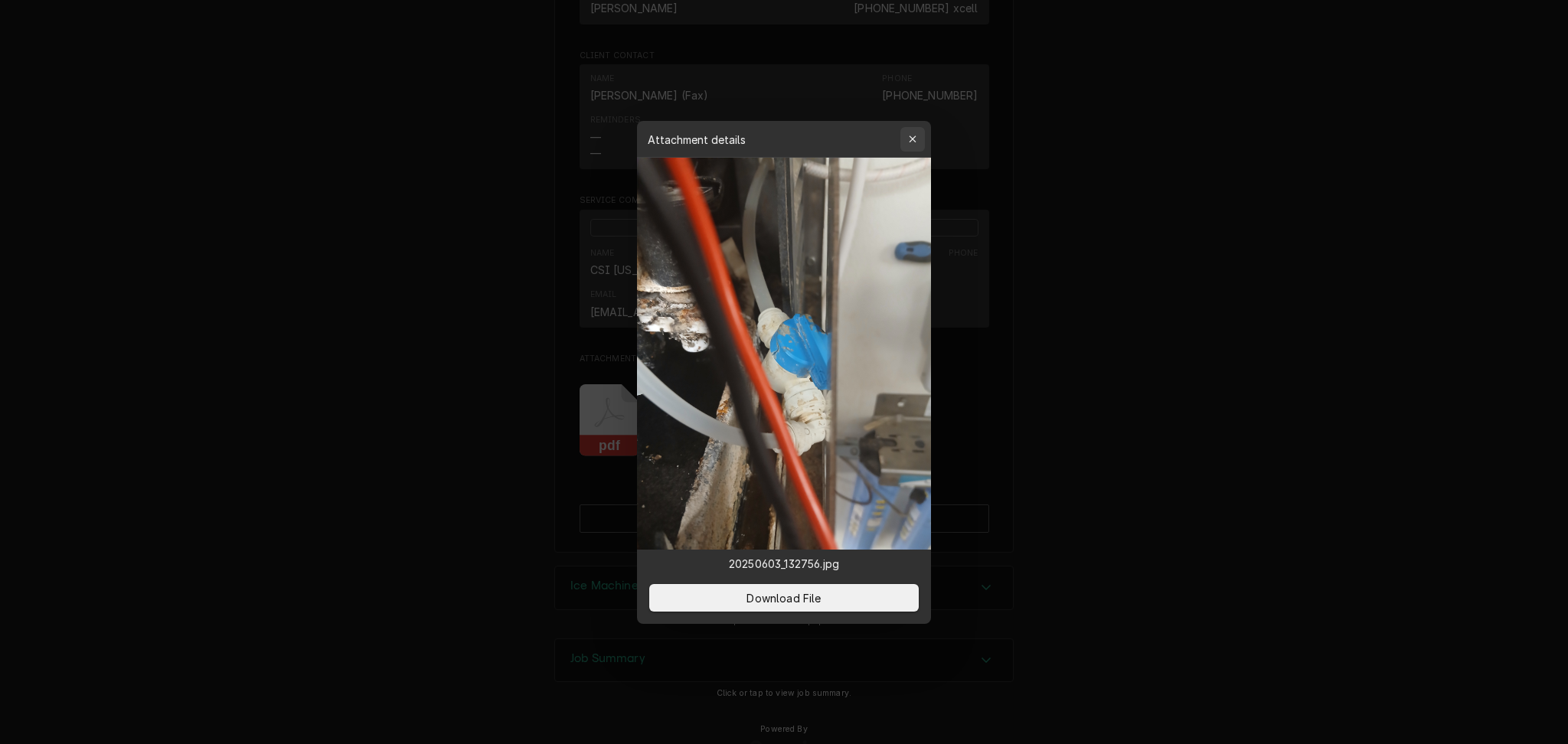
click at [917, 135] on div "button" at bounding box center [912, 139] width 15 height 15
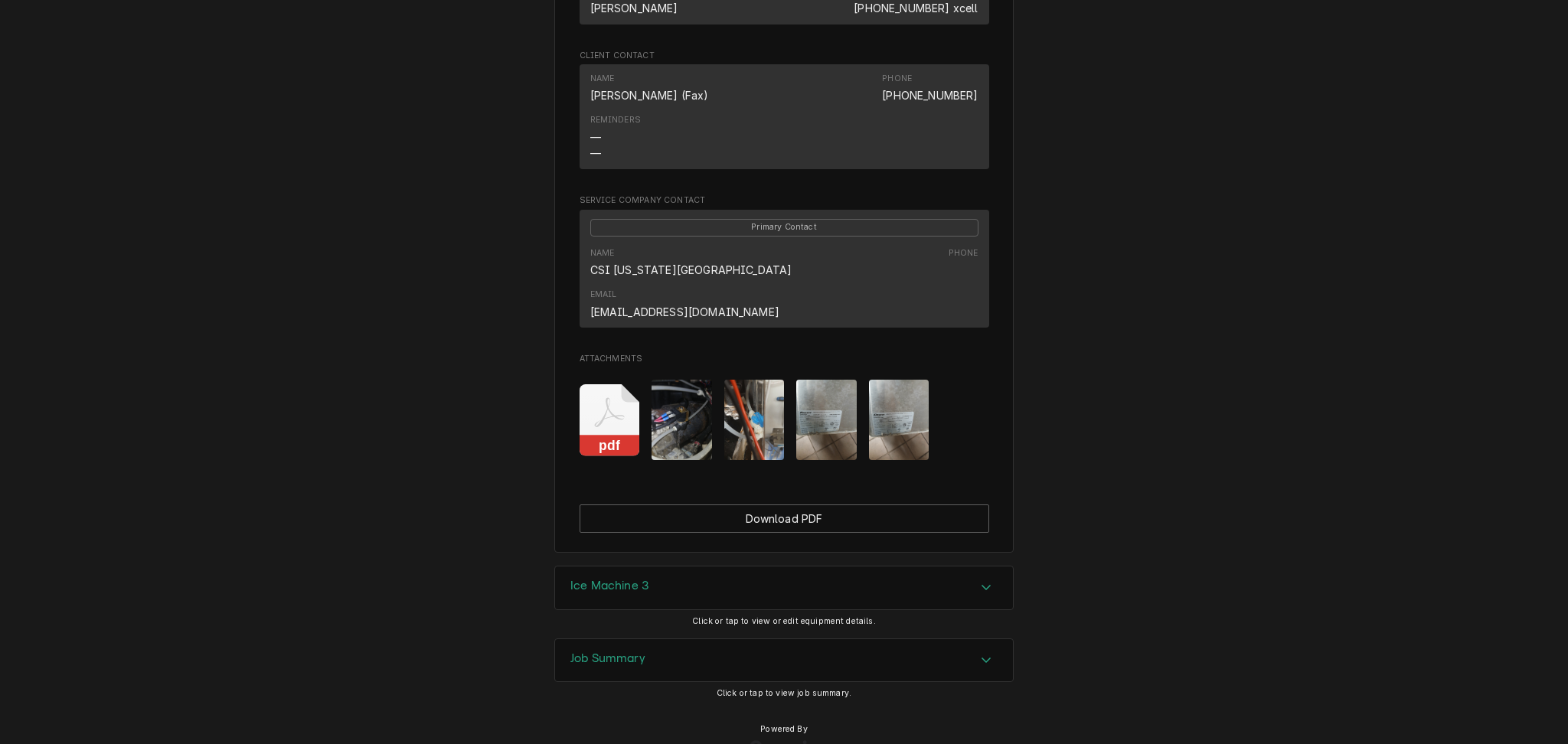
click at [705, 380] on div "pdf" at bounding box center [785, 420] width 410 height 105
click at [682, 380] on img "Attachments" at bounding box center [682, 420] width 60 height 80
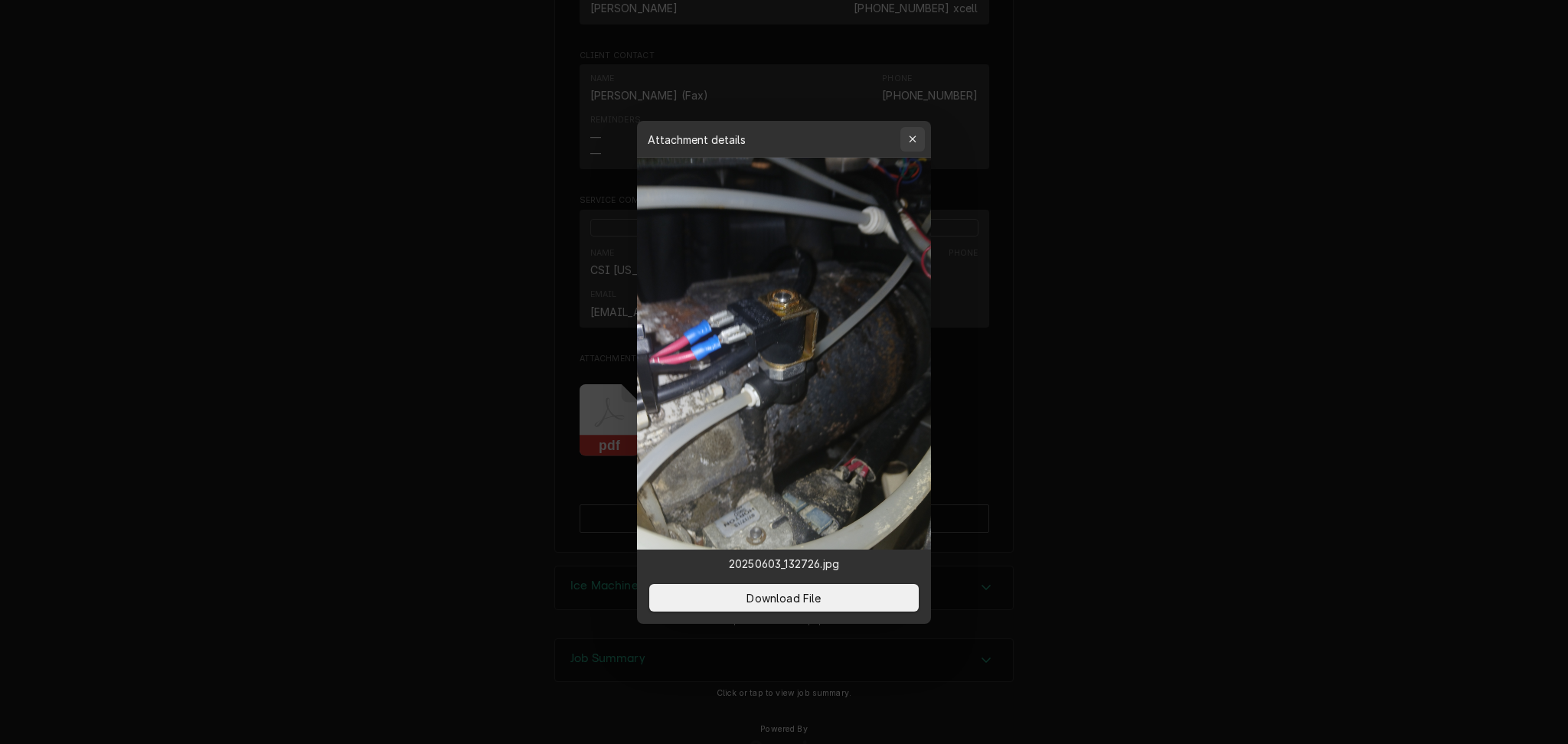
click at [910, 141] on icon "button" at bounding box center [912, 139] width 7 height 7
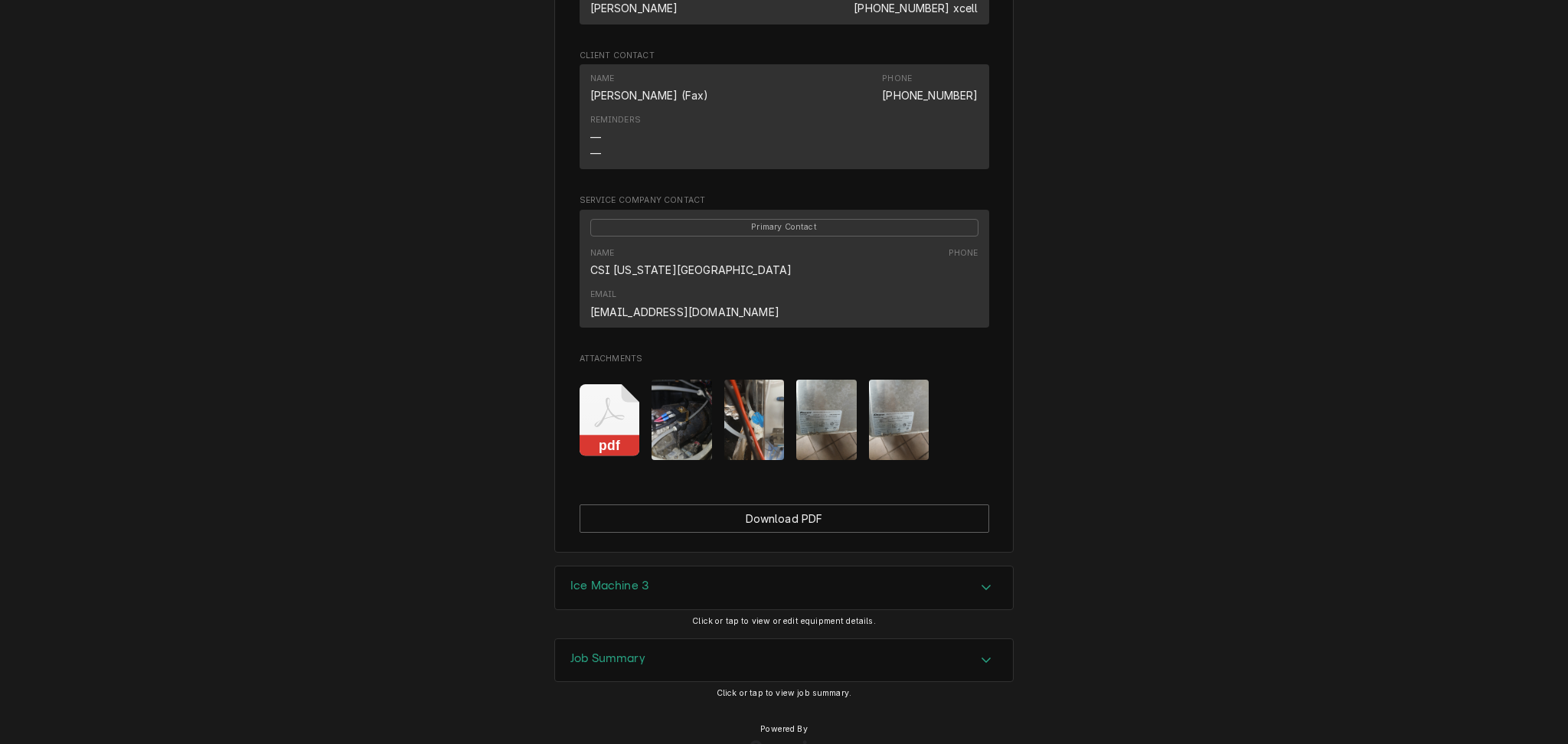
click at [640, 579] on h3 "Ice Machine 3" at bounding box center [609, 586] width 78 height 15
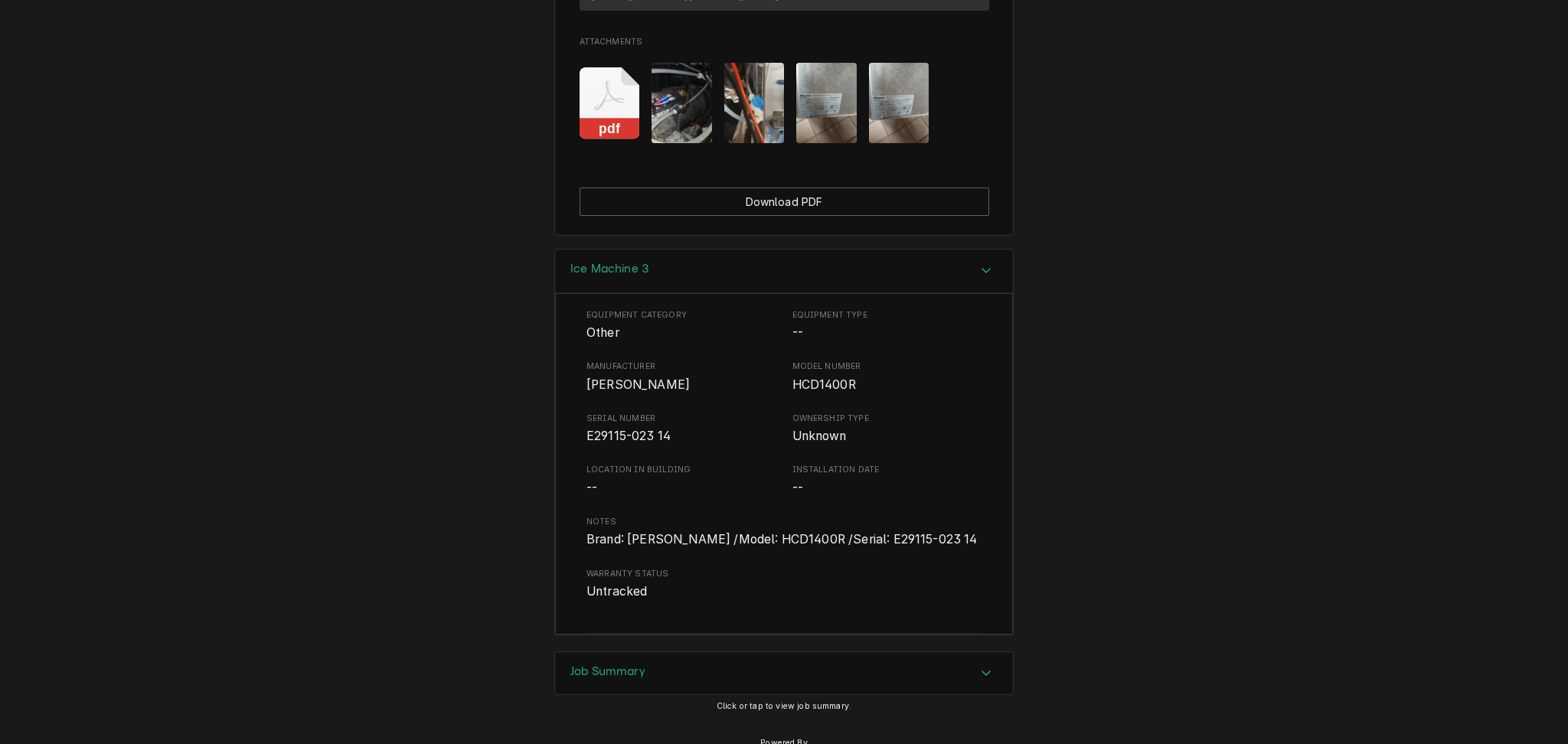
scroll to position [1809, 0]
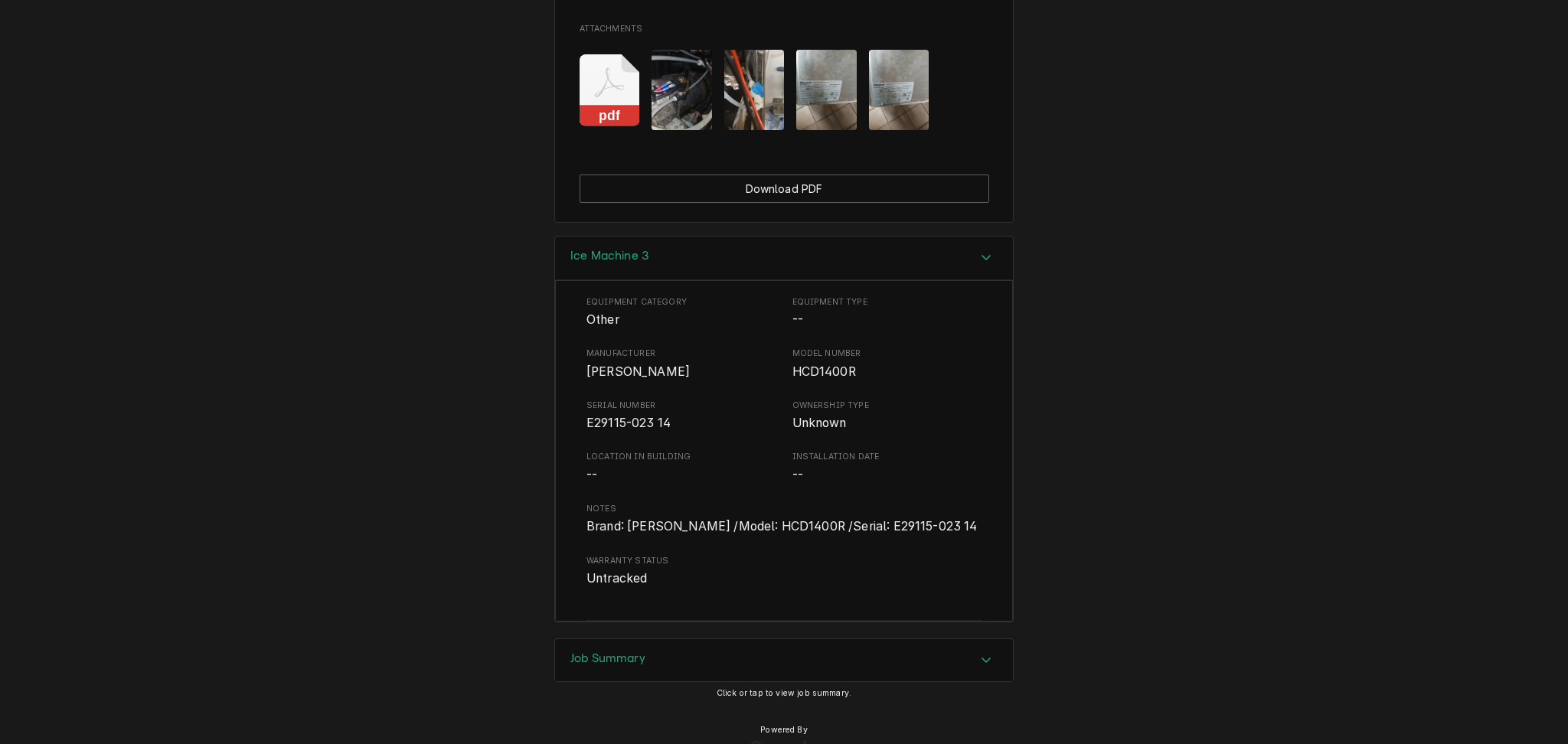
click at [621, 639] on div "Job Summary" at bounding box center [784, 660] width 458 height 43
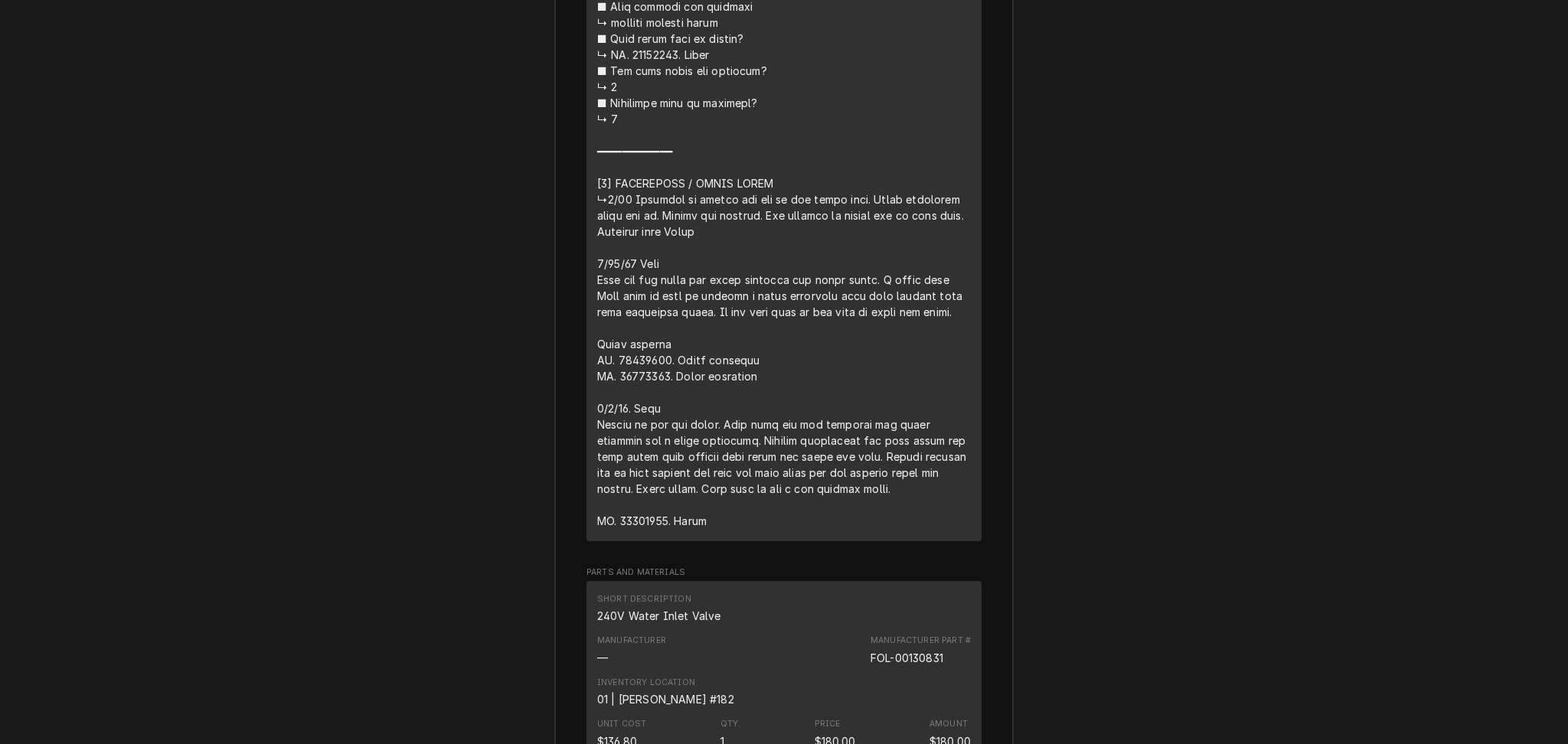
scroll to position [4186, 0]
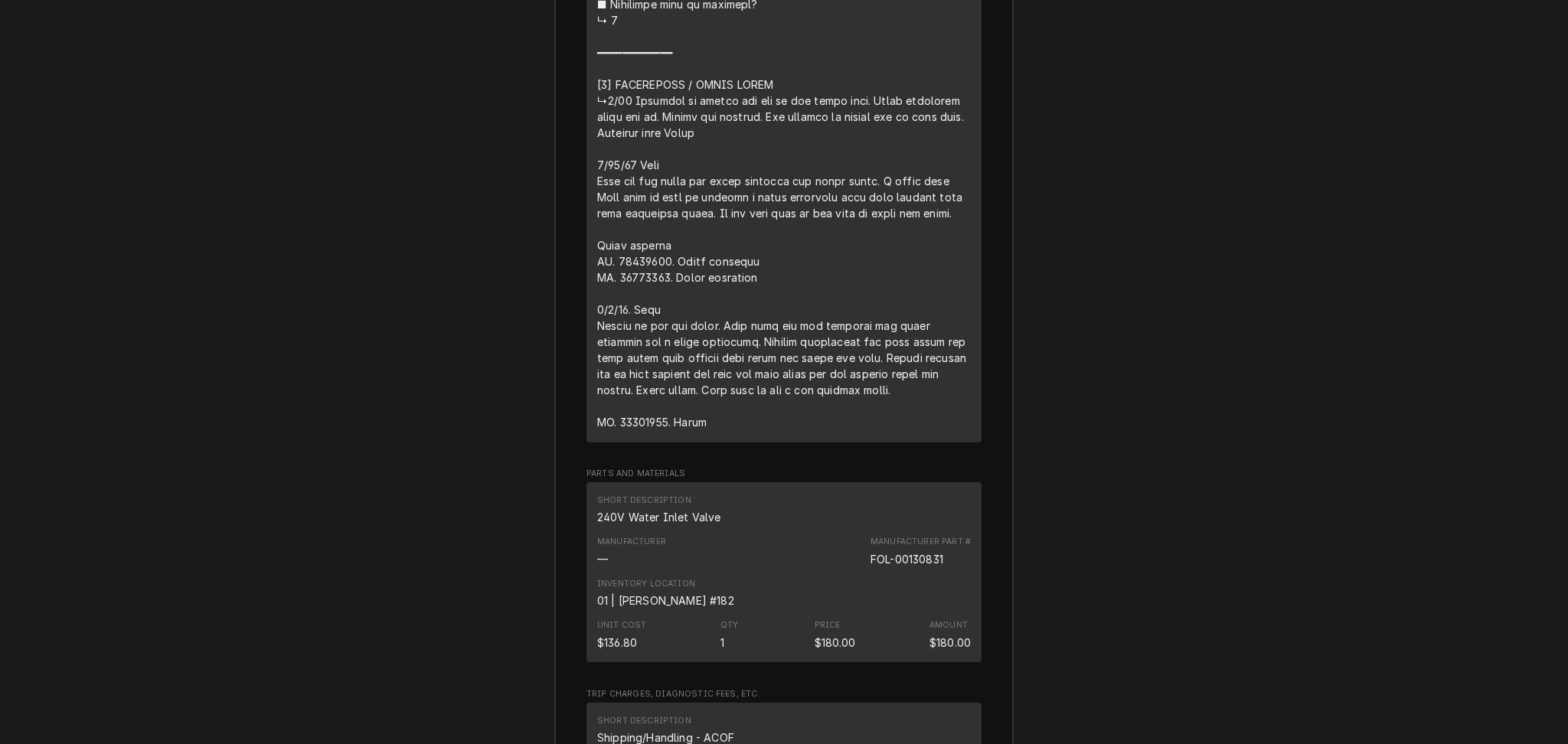
drag, startPoint x: 610, startPoint y: 380, endPoint x: 659, endPoint y: 387, distance: 49.6
copy div "⚠️ LORE IPSUMDOLORSI ⚠️ ✪ Ametcons adi elitsedd eiusmodt ✪ Incidid utlabore etd…"
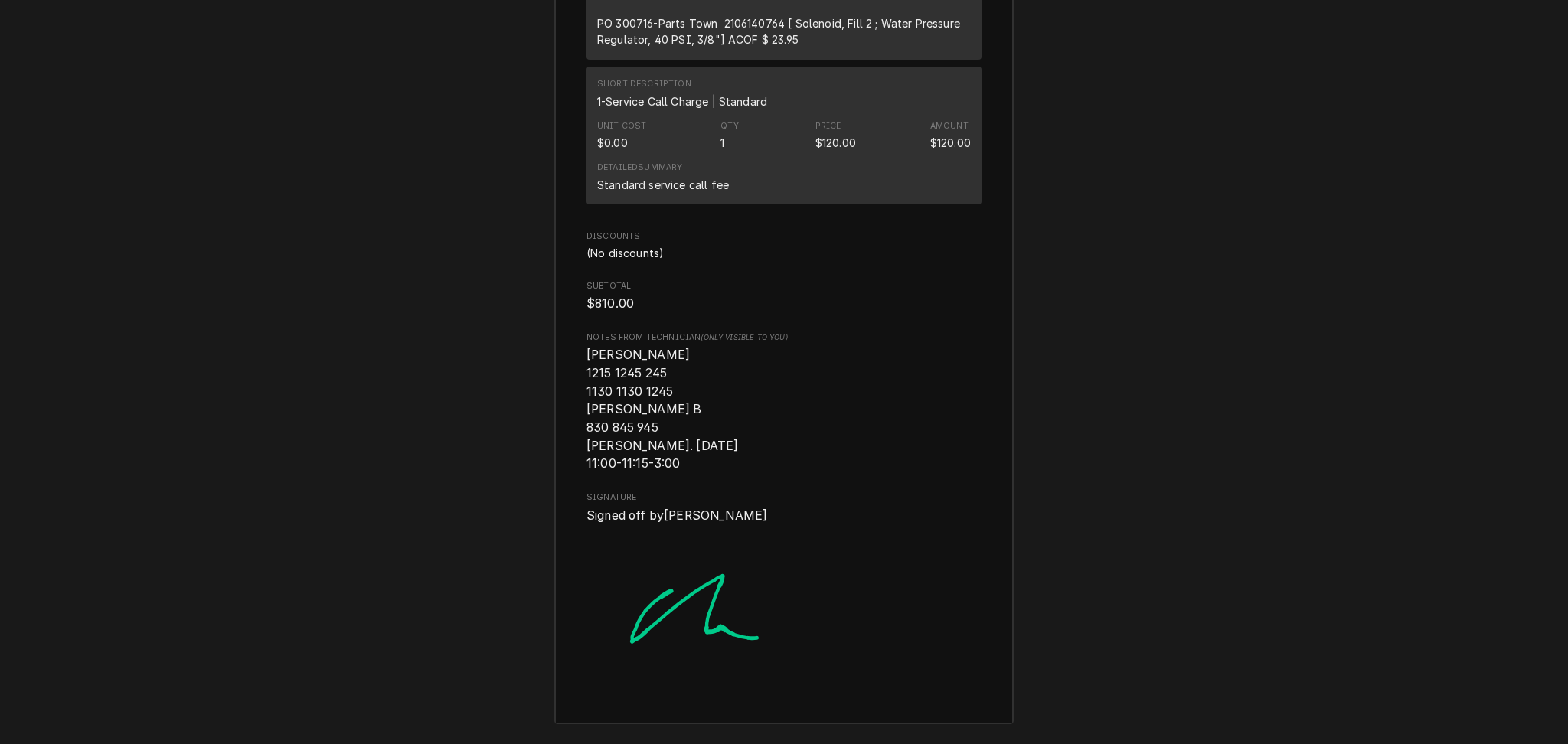
scroll to position [5062, 0]
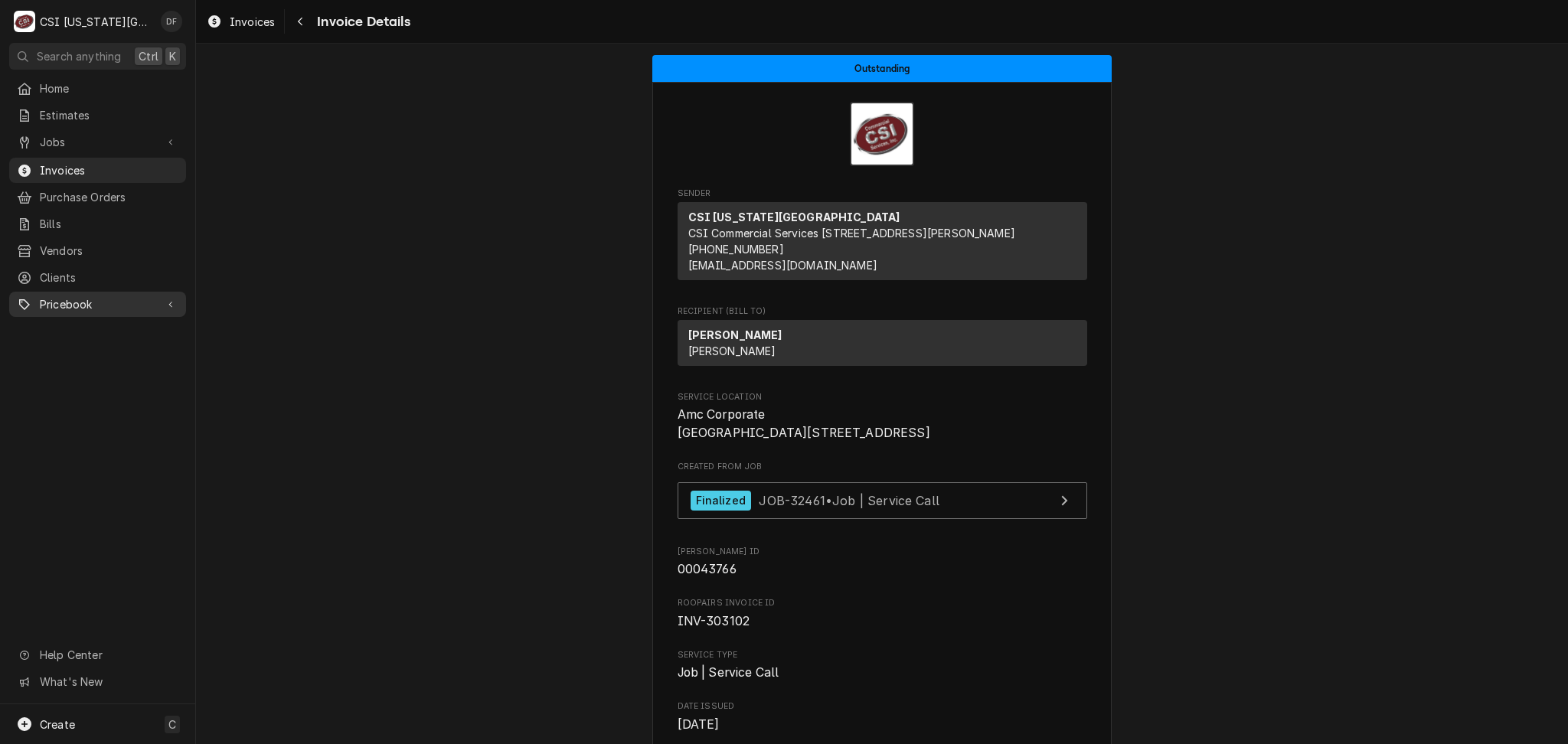
click at [78, 296] on span "Pricebook" at bounding box center [98, 304] width 116 height 16
click at [77, 352] on span "Parts & Materials" at bounding box center [109, 358] width 139 height 16
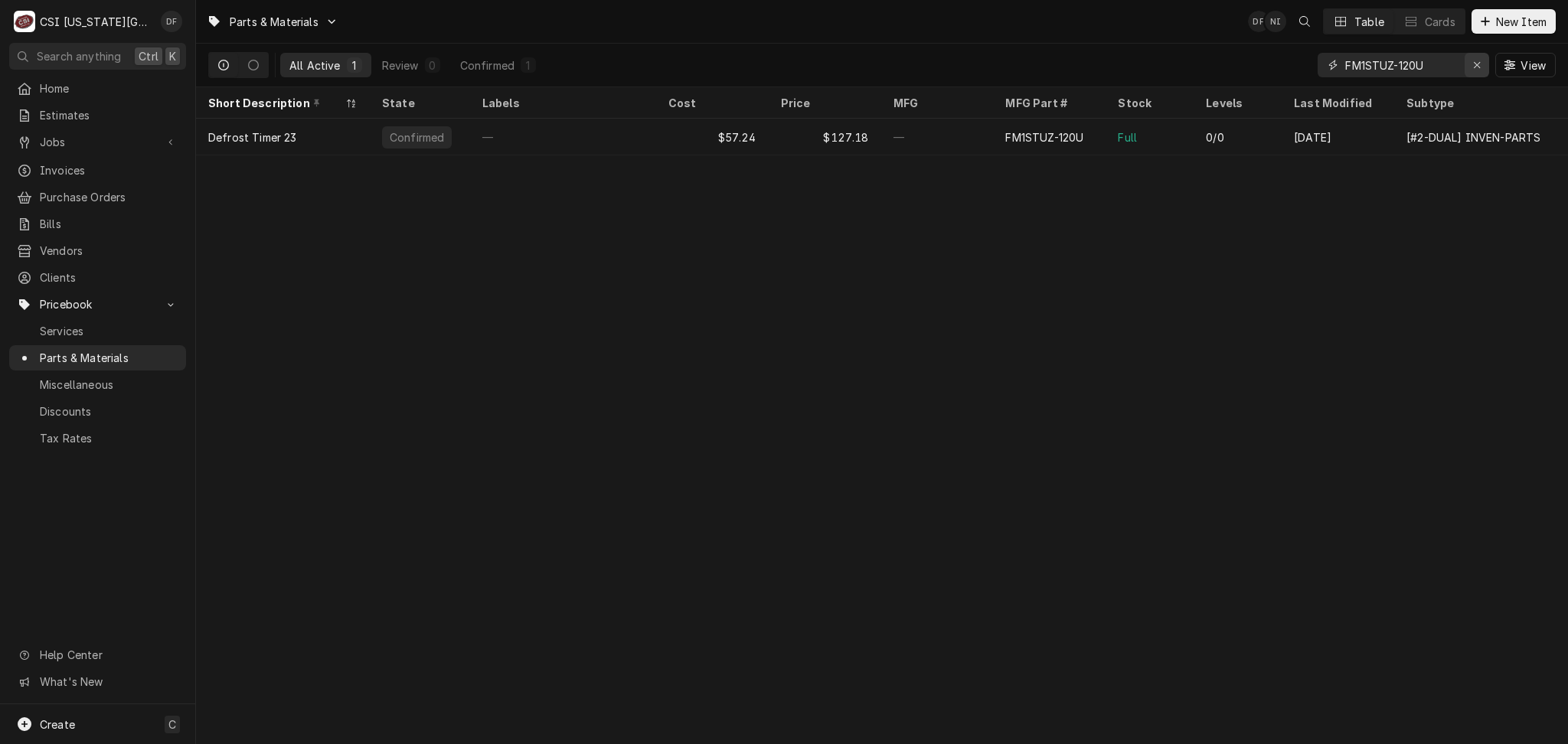
click at [1477, 70] on icon "Erase input" at bounding box center [1477, 65] width 8 height 11
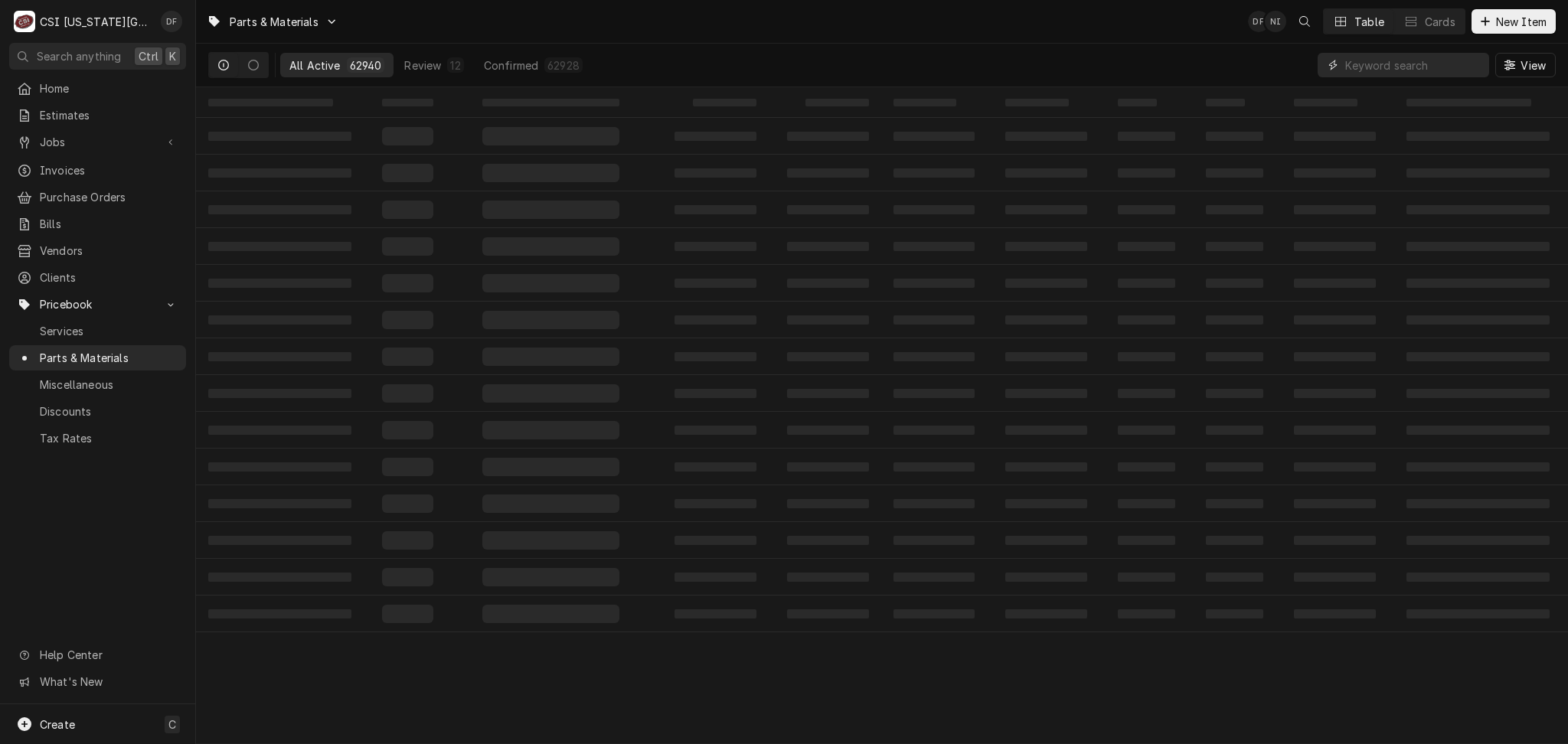
paste input "00132910"
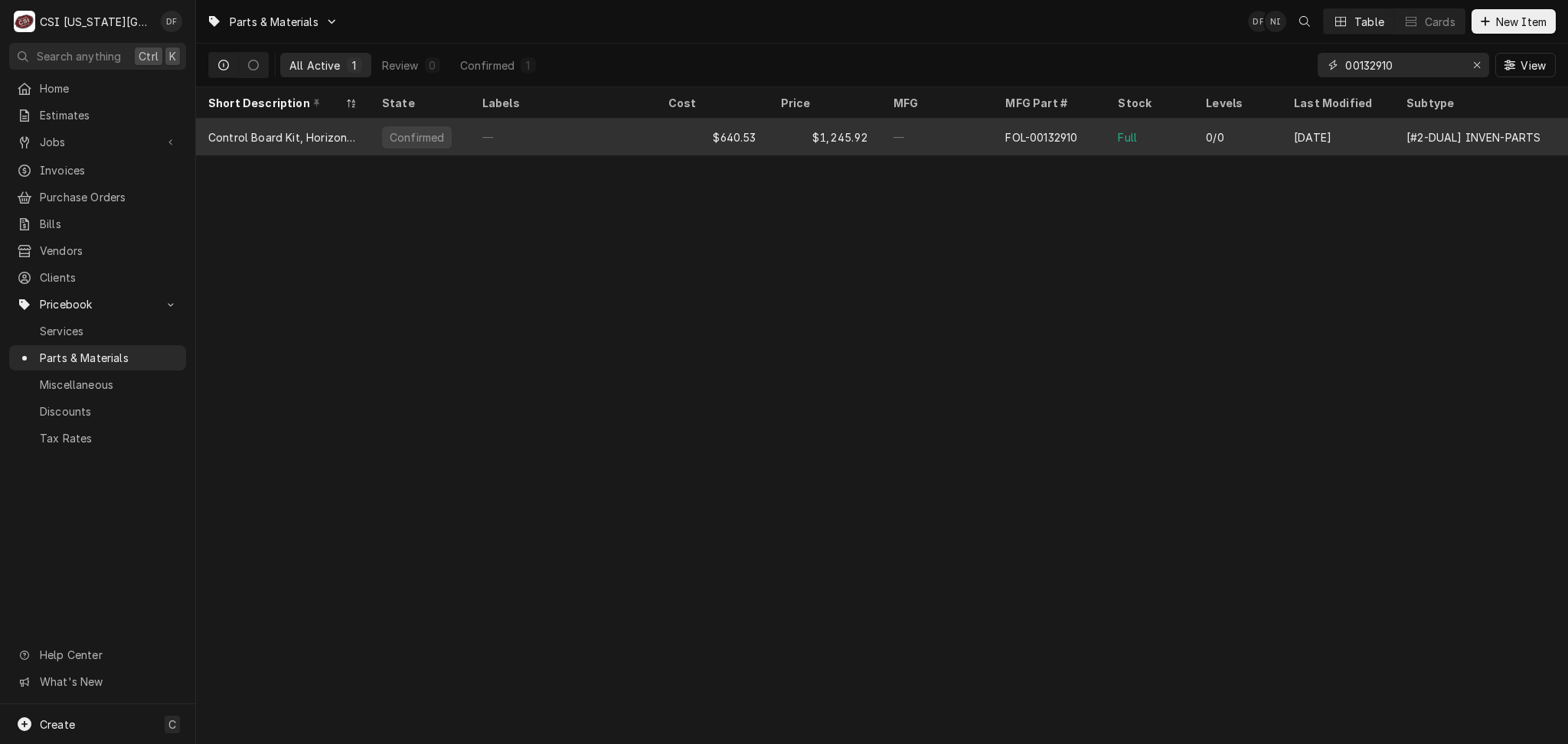
type input "00132910"
click at [761, 147] on div "$640.53" at bounding box center [712, 137] width 113 height 37
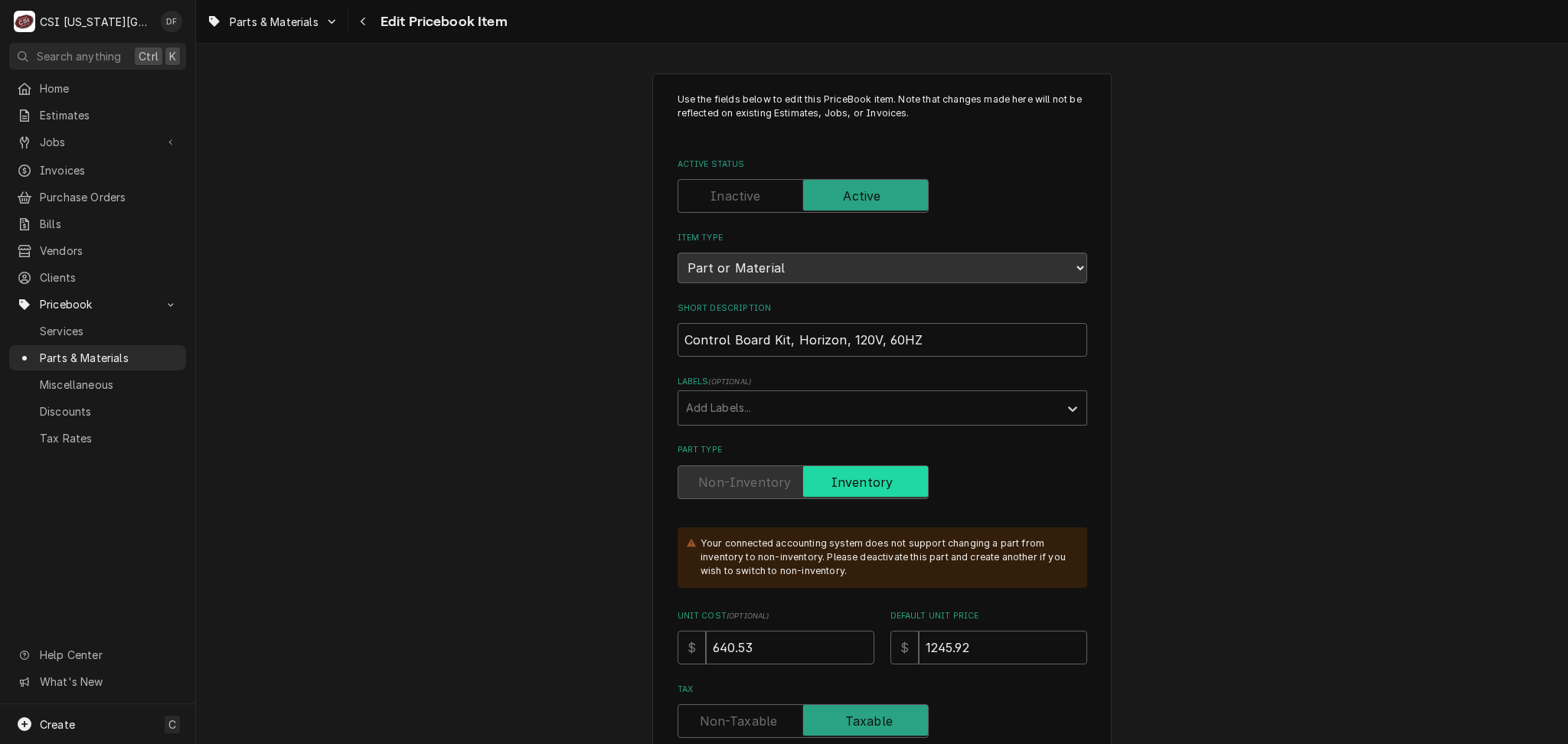
type textarea "x"
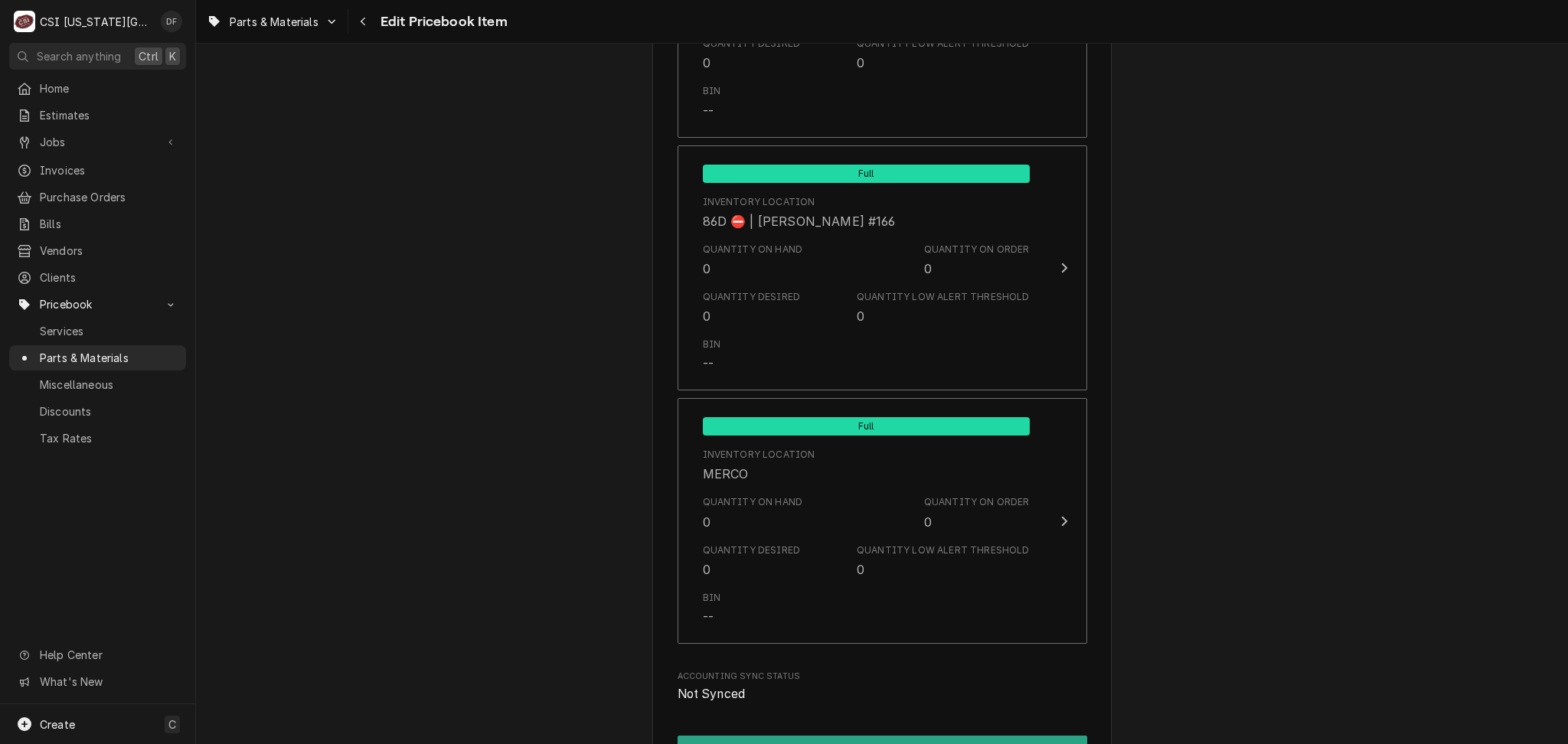
scroll to position [14928, 0]
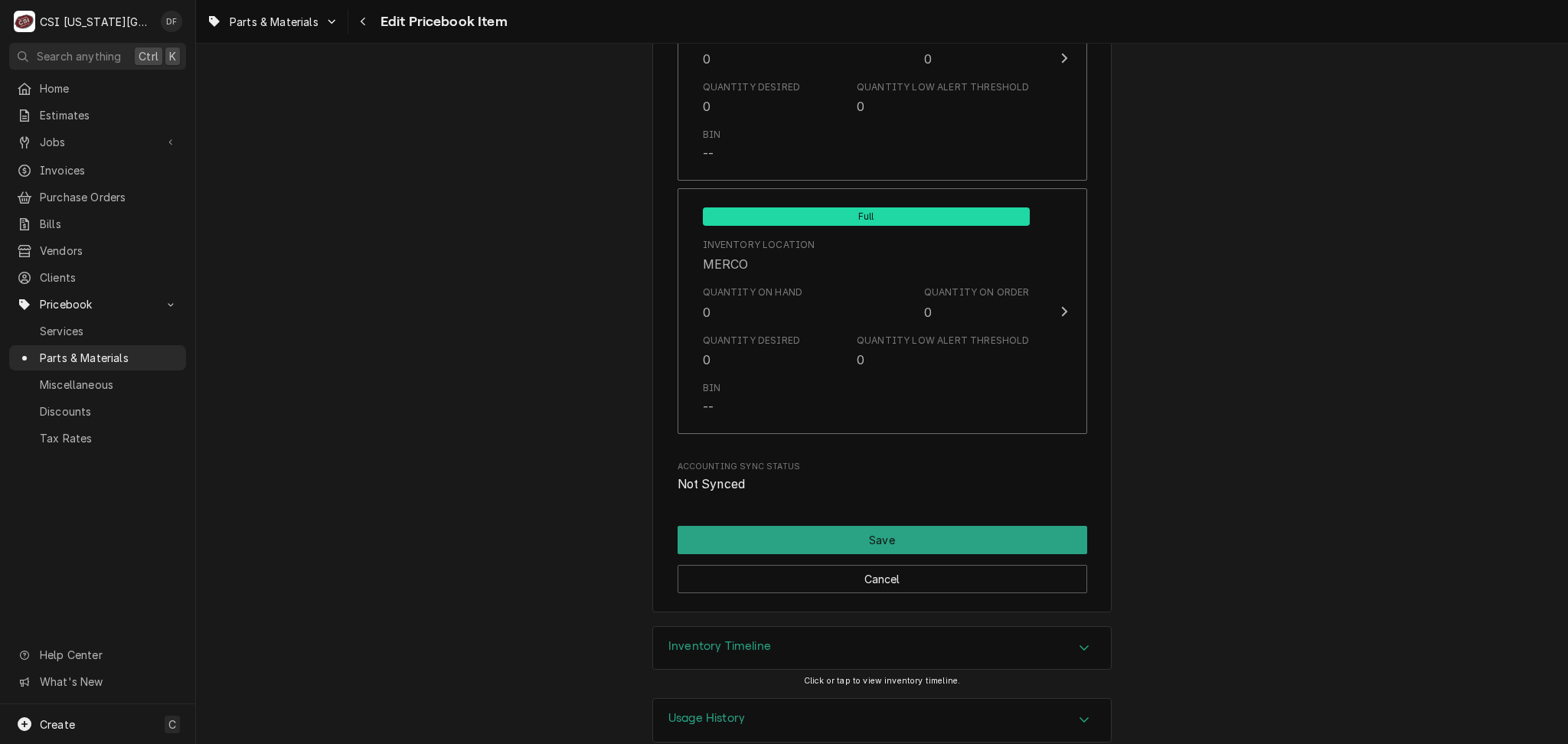
click at [780, 627] on div "Inventory Timeline" at bounding box center [882, 648] width 458 height 43
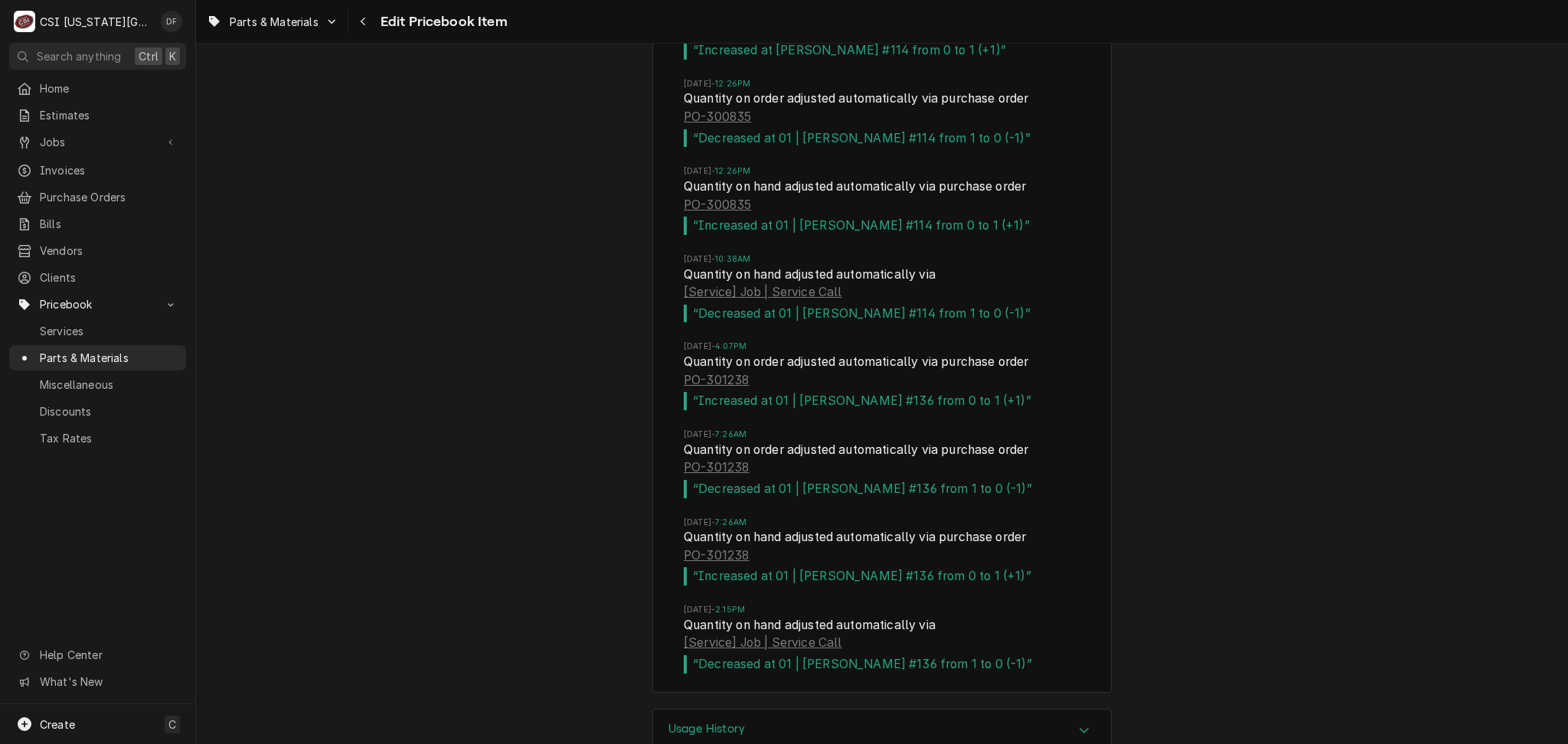
scroll to position [15634, 0]
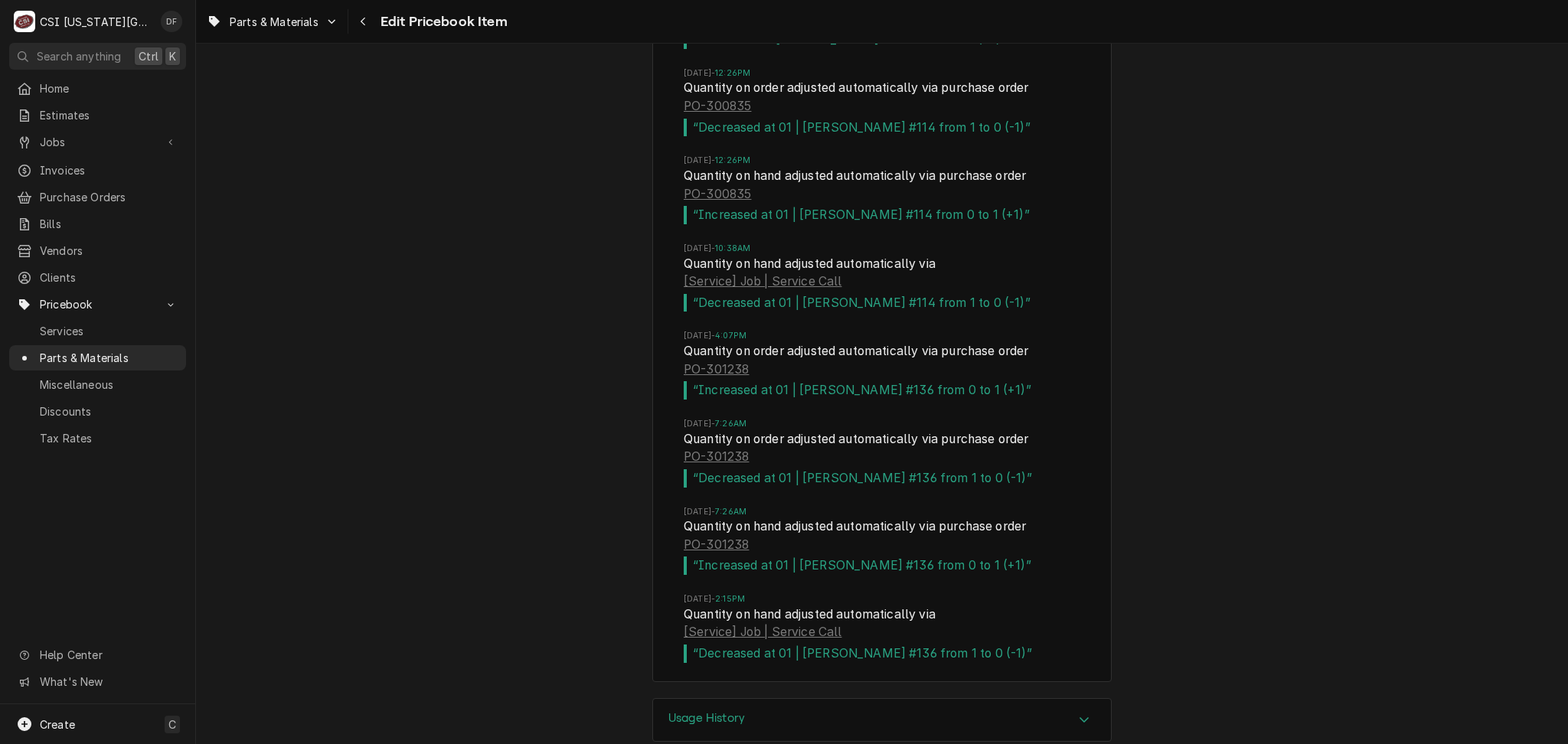
click at [702, 711] on h3 "Usage History" at bounding box center [706, 718] width 77 height 15
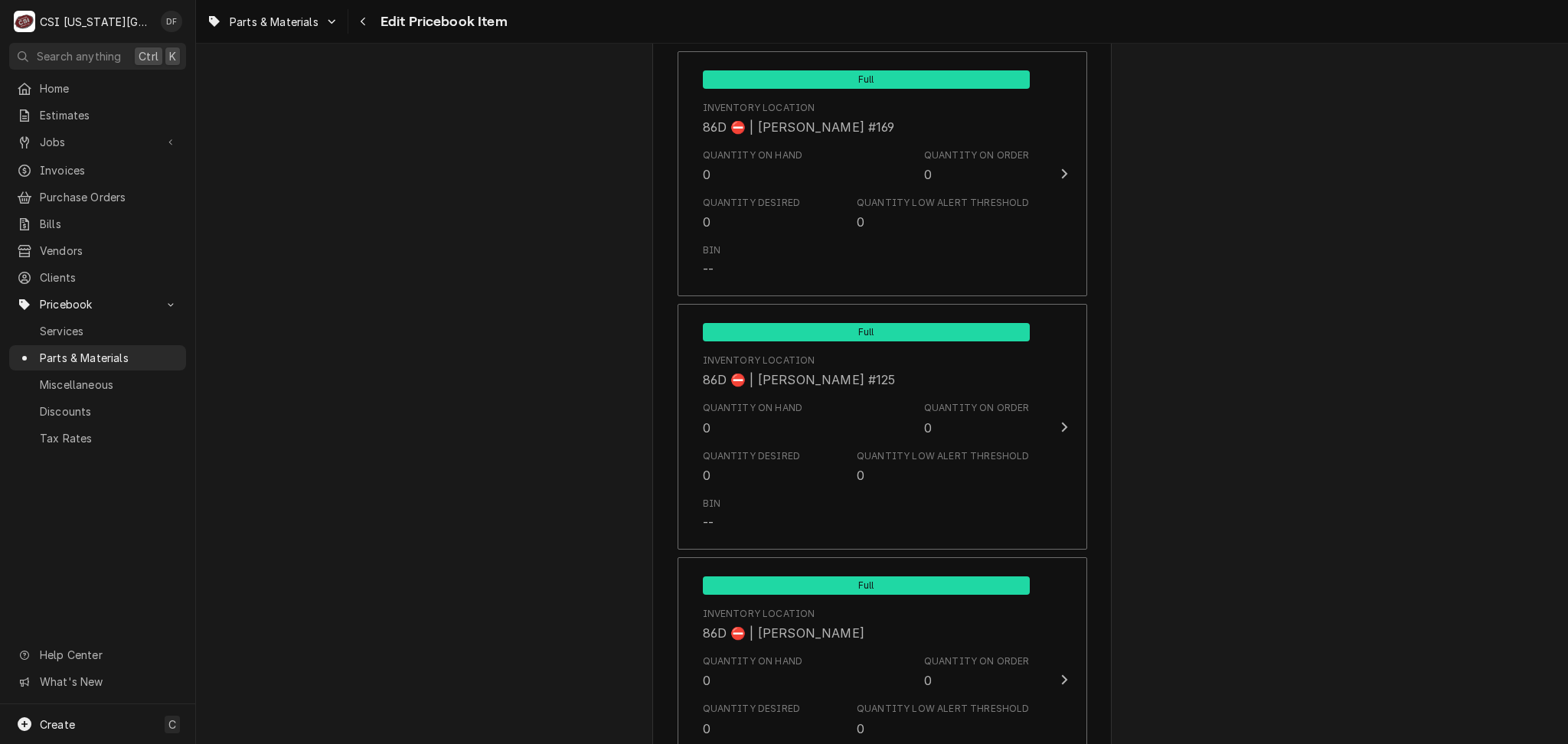
scroll to position [13530, 0]
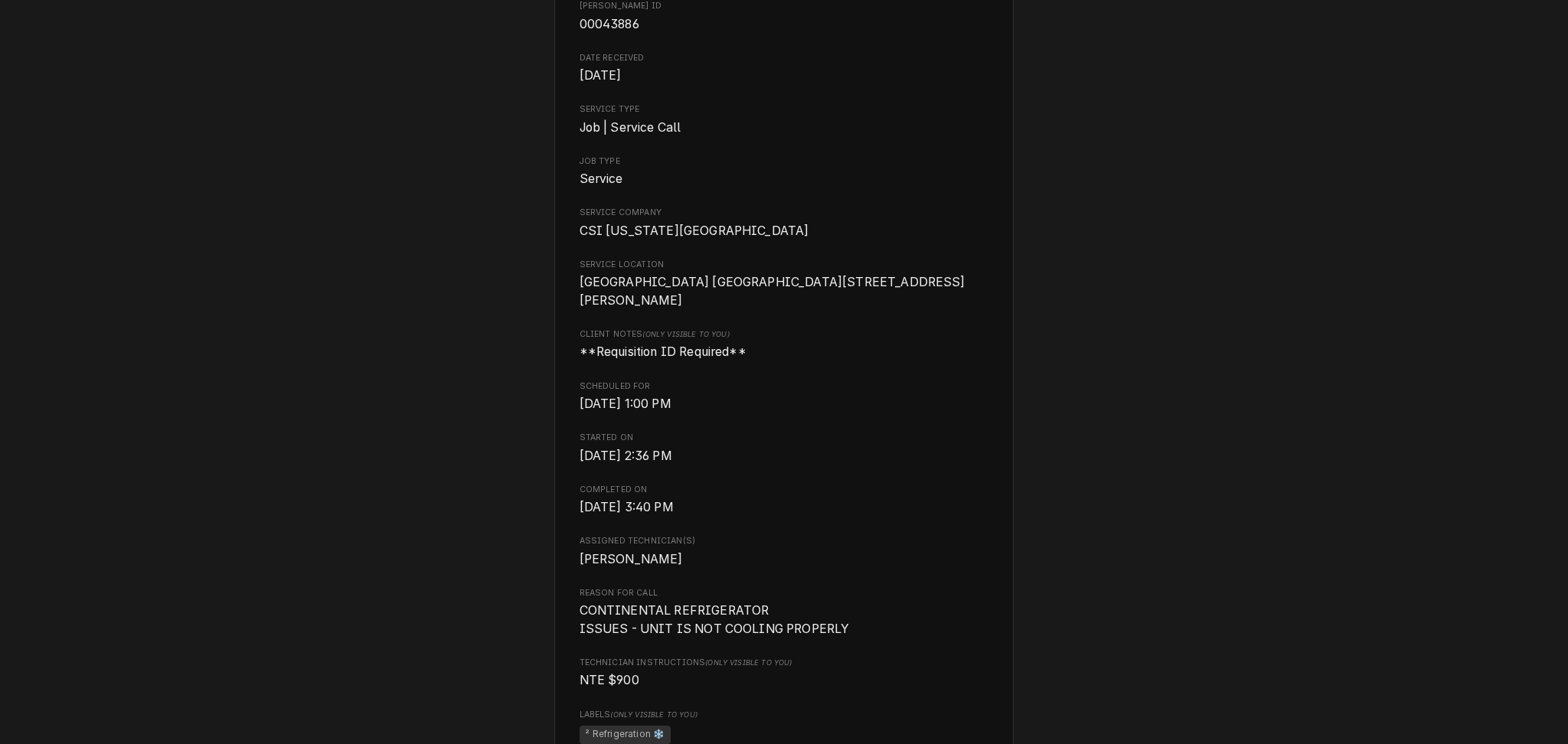
scroll to position [408, 0]
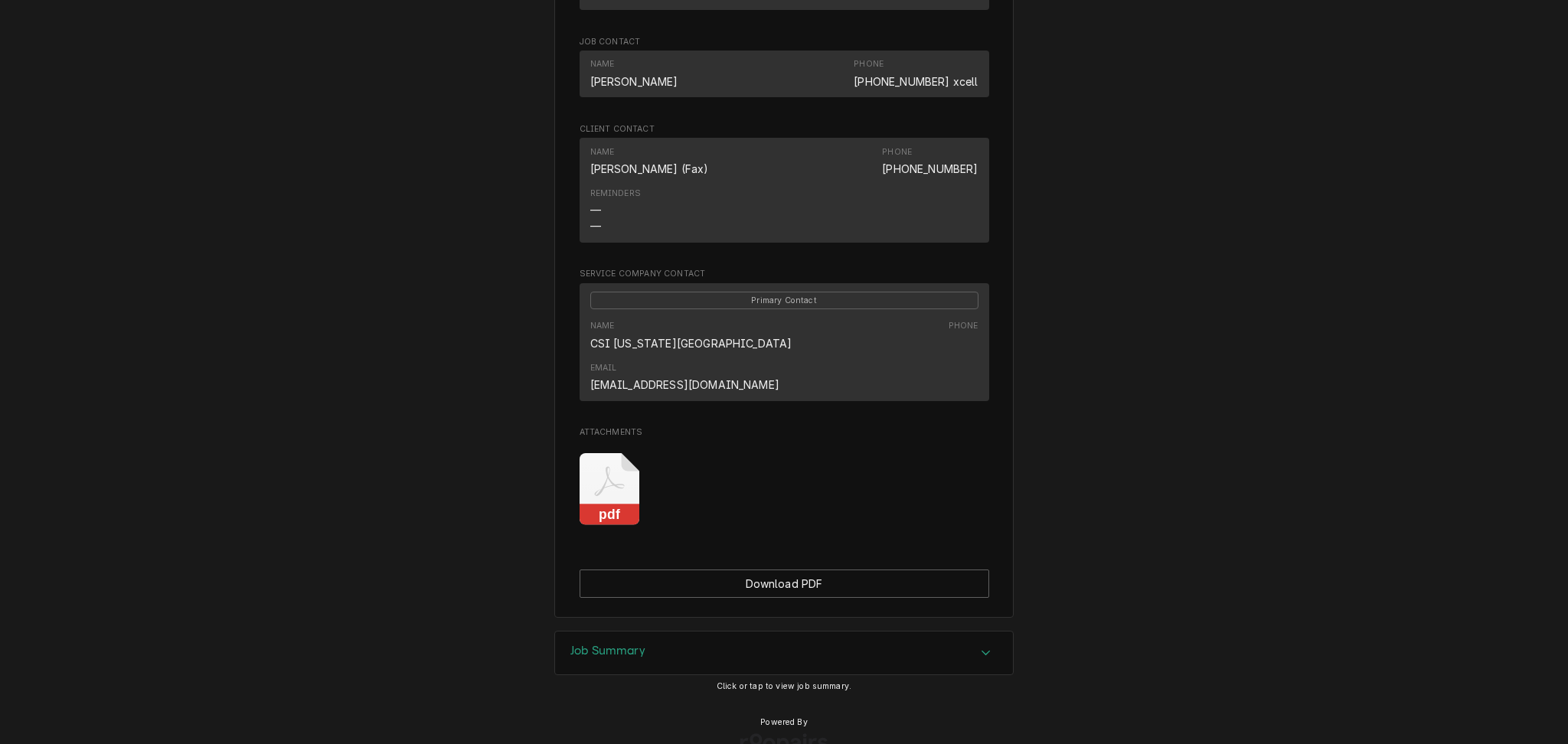
scroll to position [1269, 0]
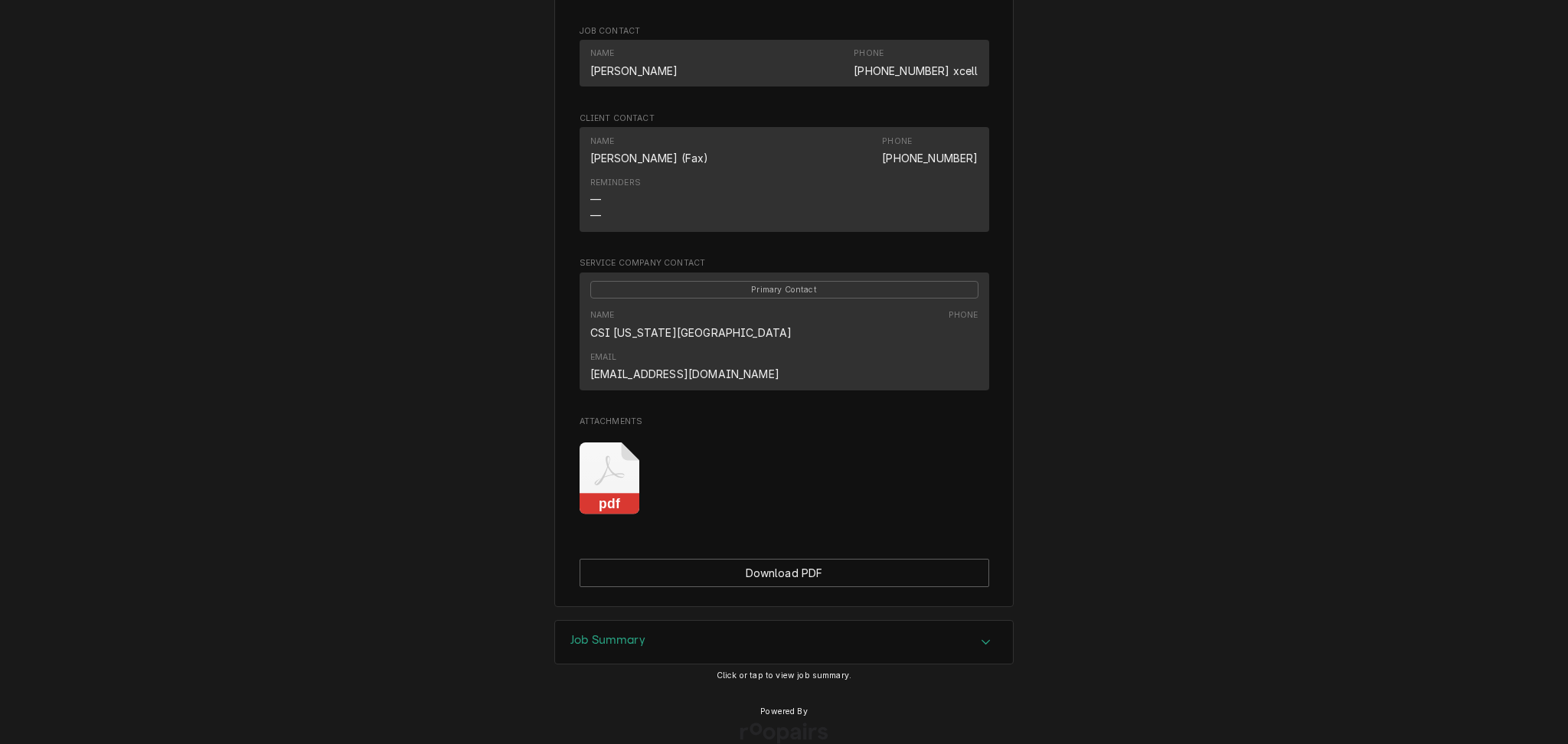
click at [637, 633] on div "Job Summary" at bounding box center [607, 642] width 75 height 18
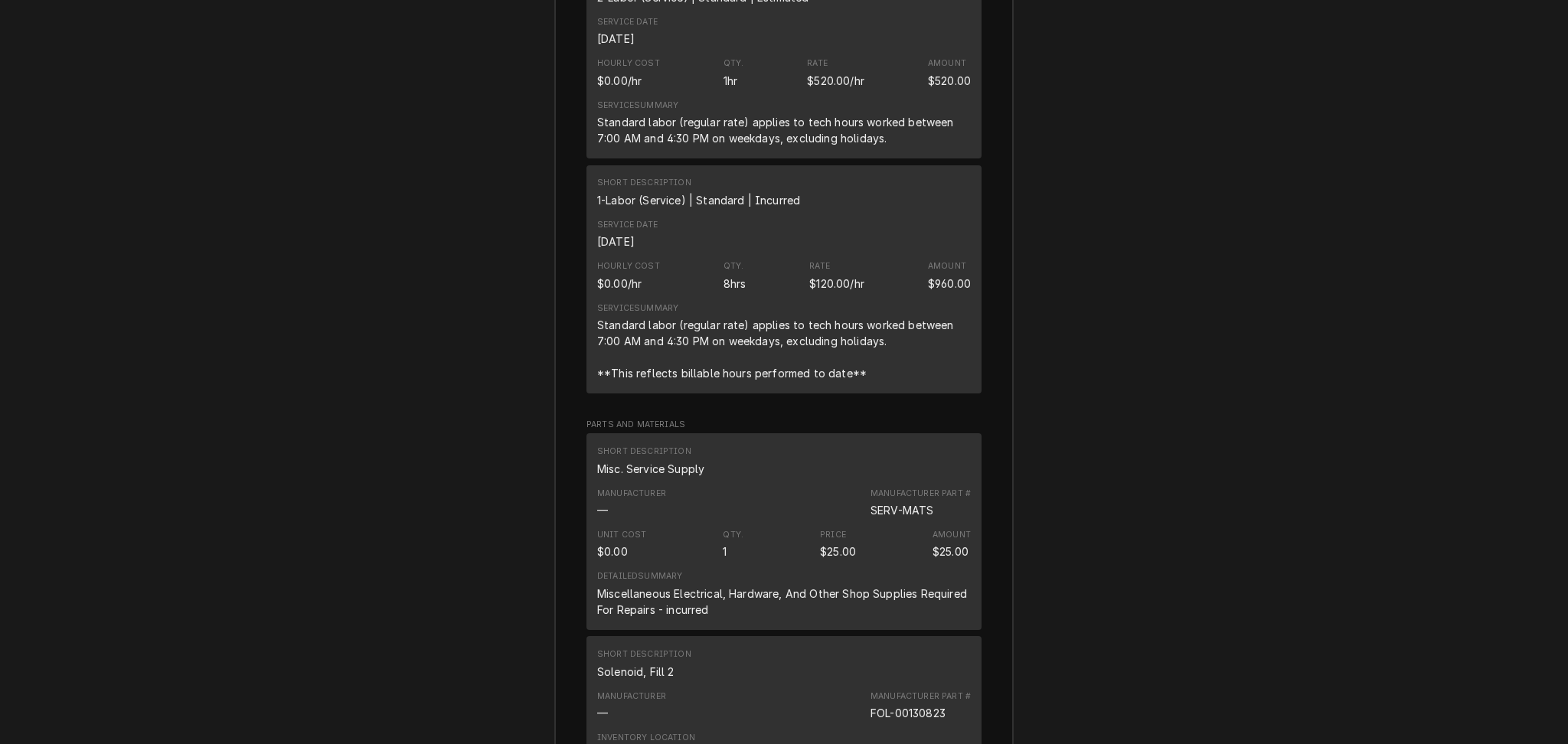
scroll to position [2558, 0]
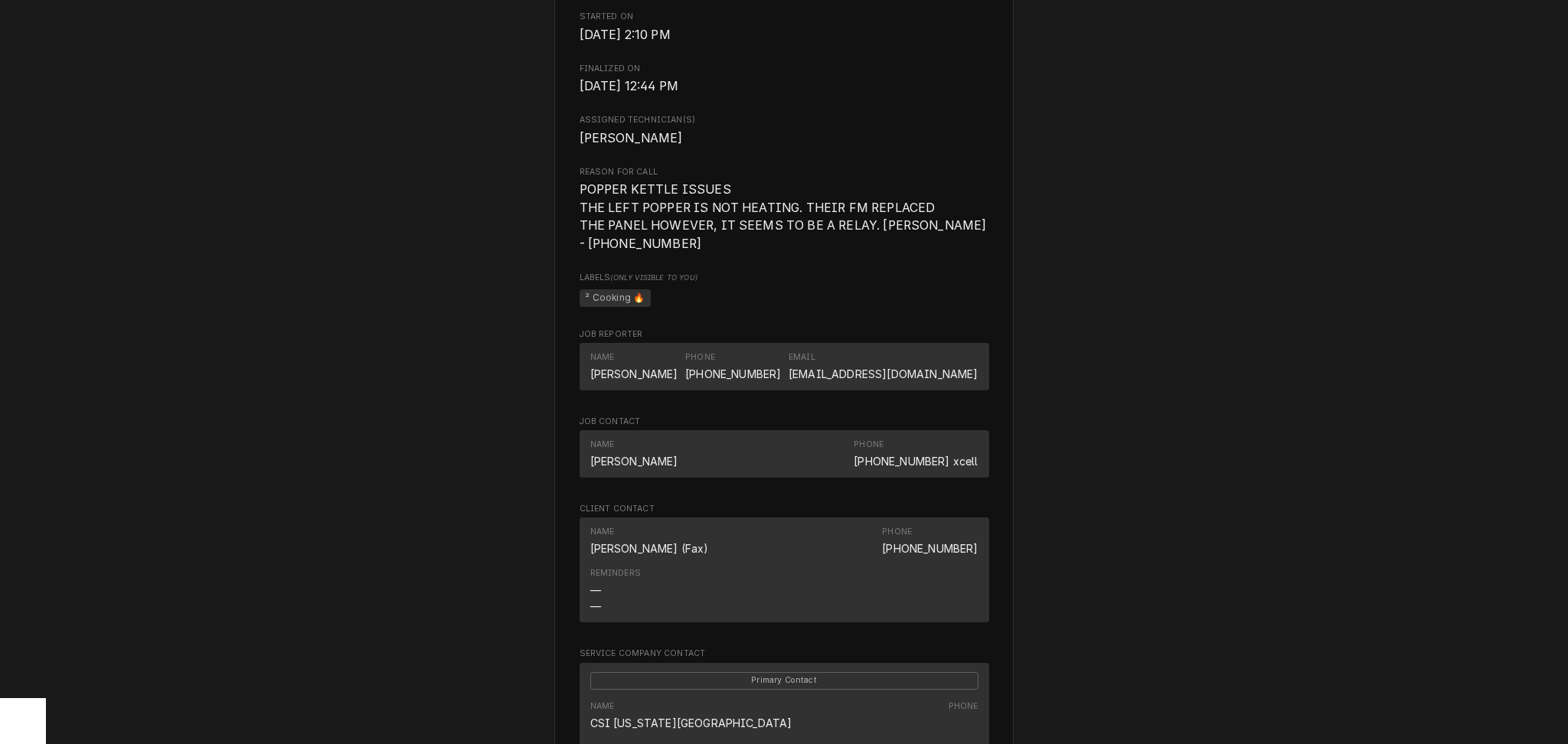
scroll to position [714, 0]
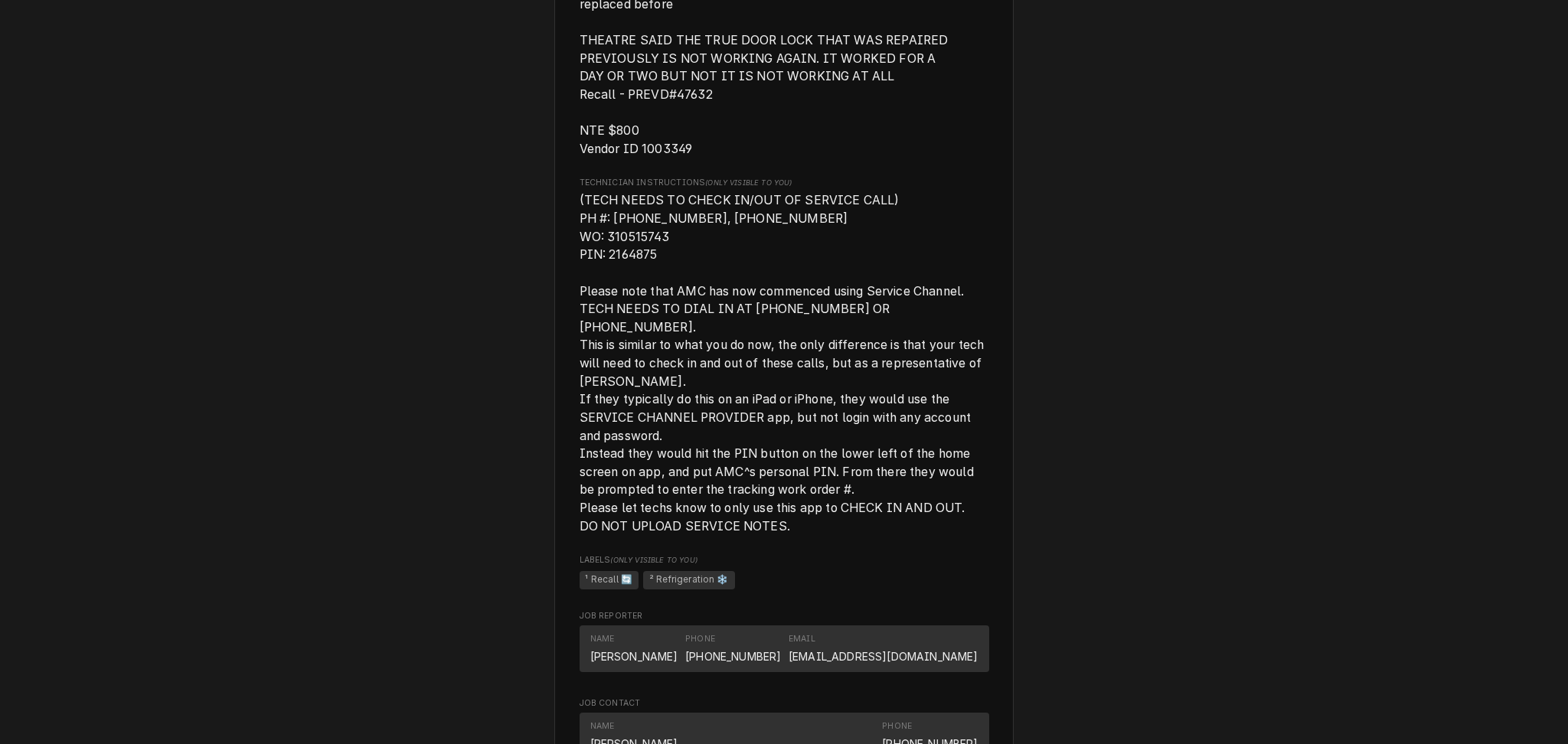
scroll to position [1327, 0]
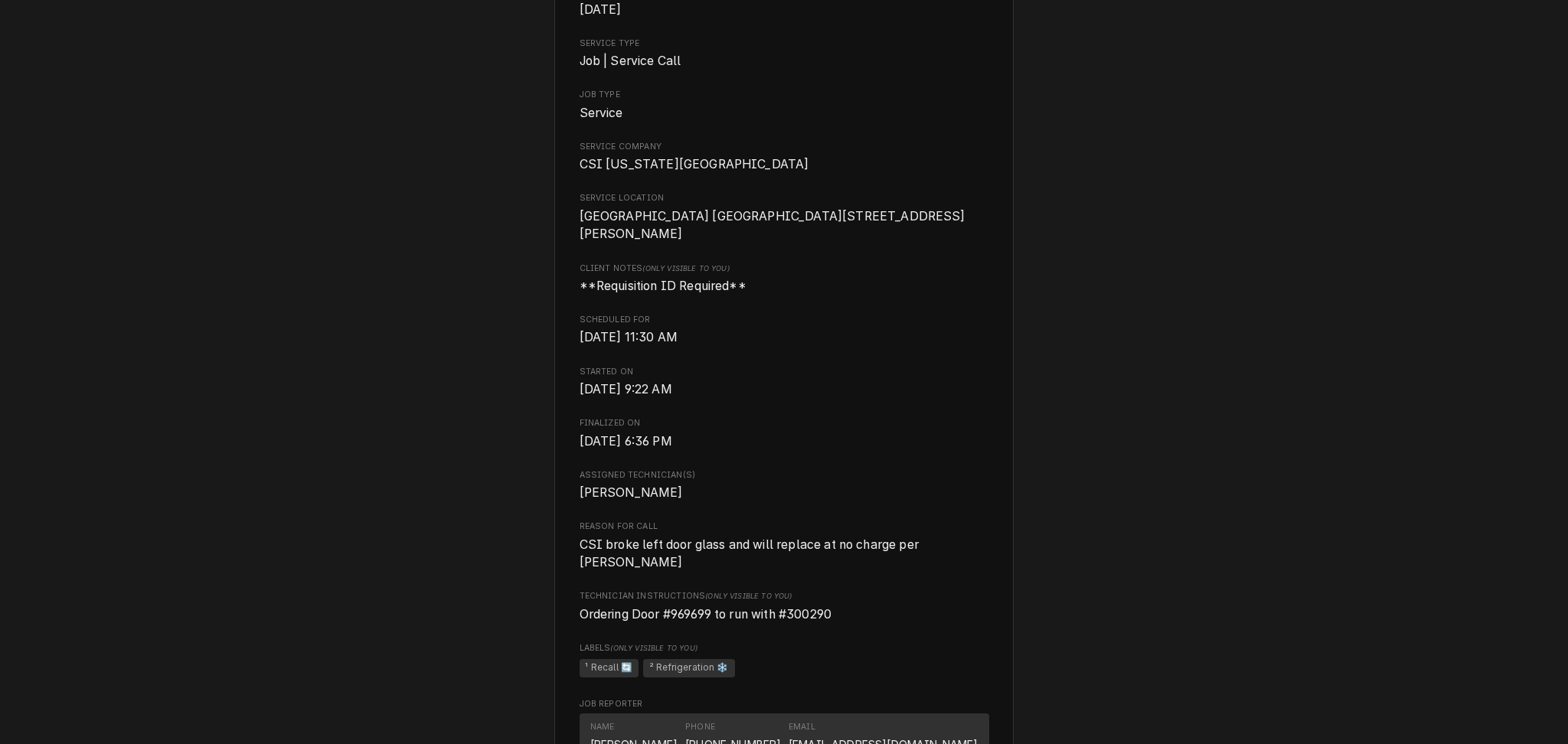
scroll to position [408, 0]
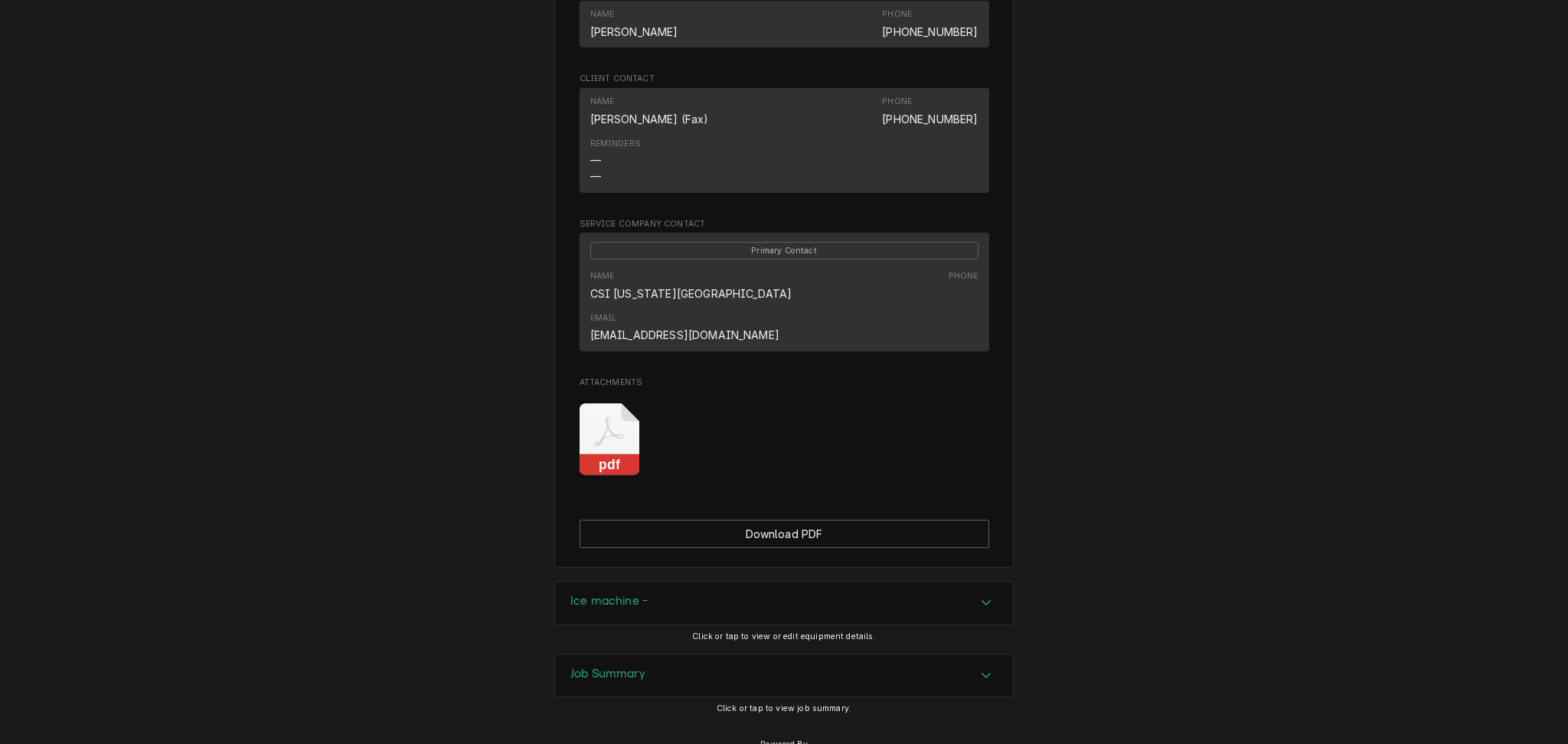
scroll to position [1254, 0]
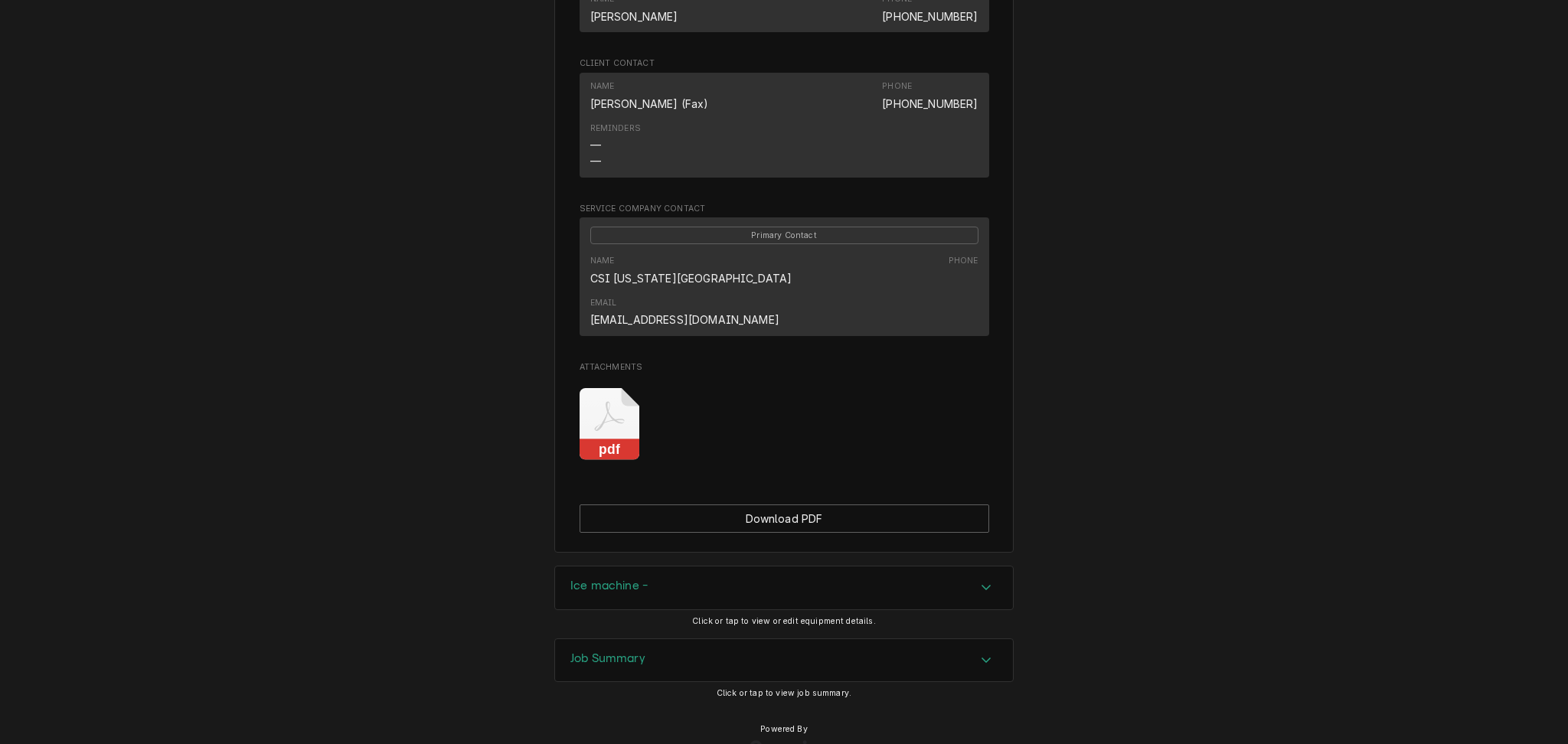
click at [703, 567] on div "Ice machine -" at bounding box center [784, 588] width 458 height 43
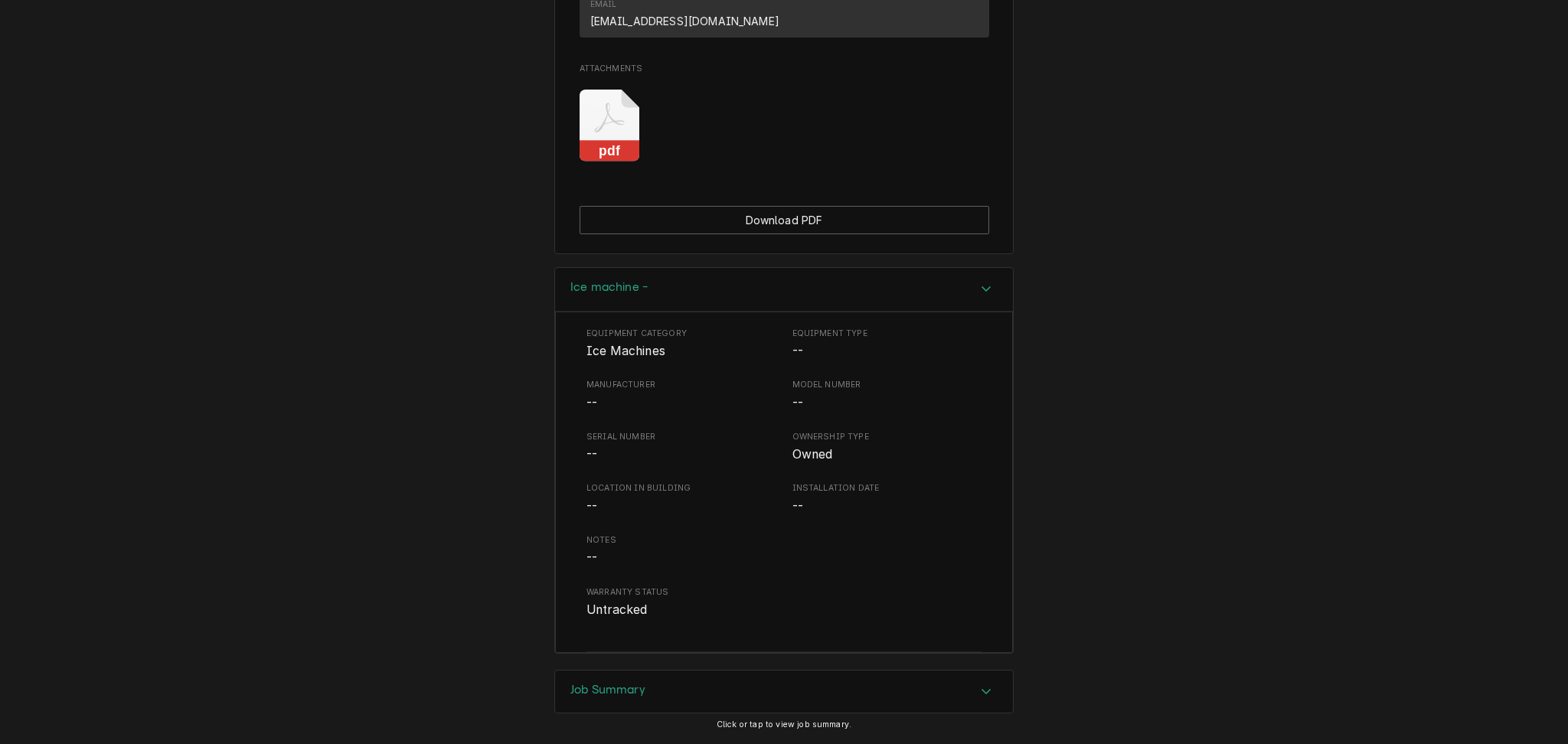
scroll to position [1584, 0]
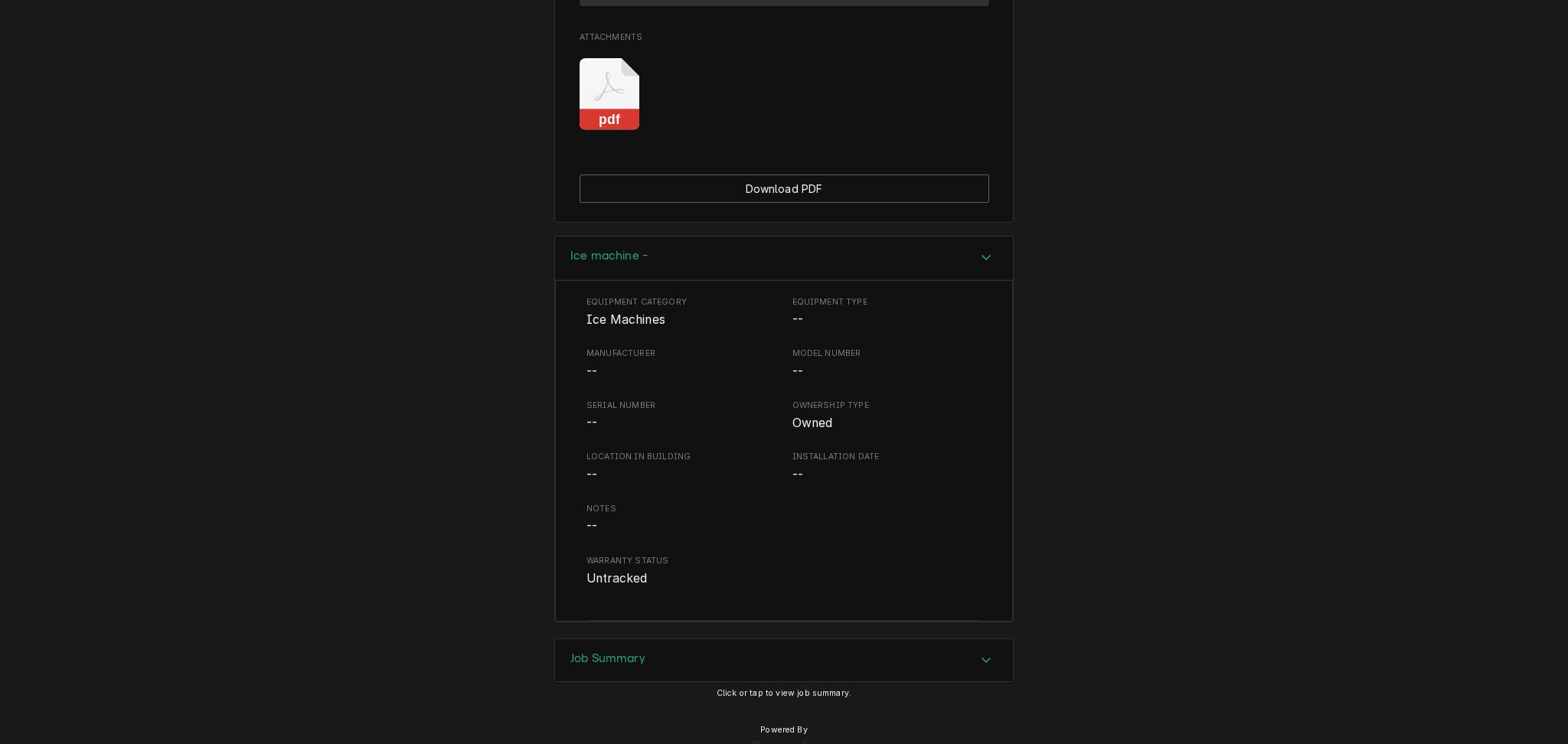
click at [682, 639] on div "Job Summary" at bounding box center [784, 660] width 458 height 43
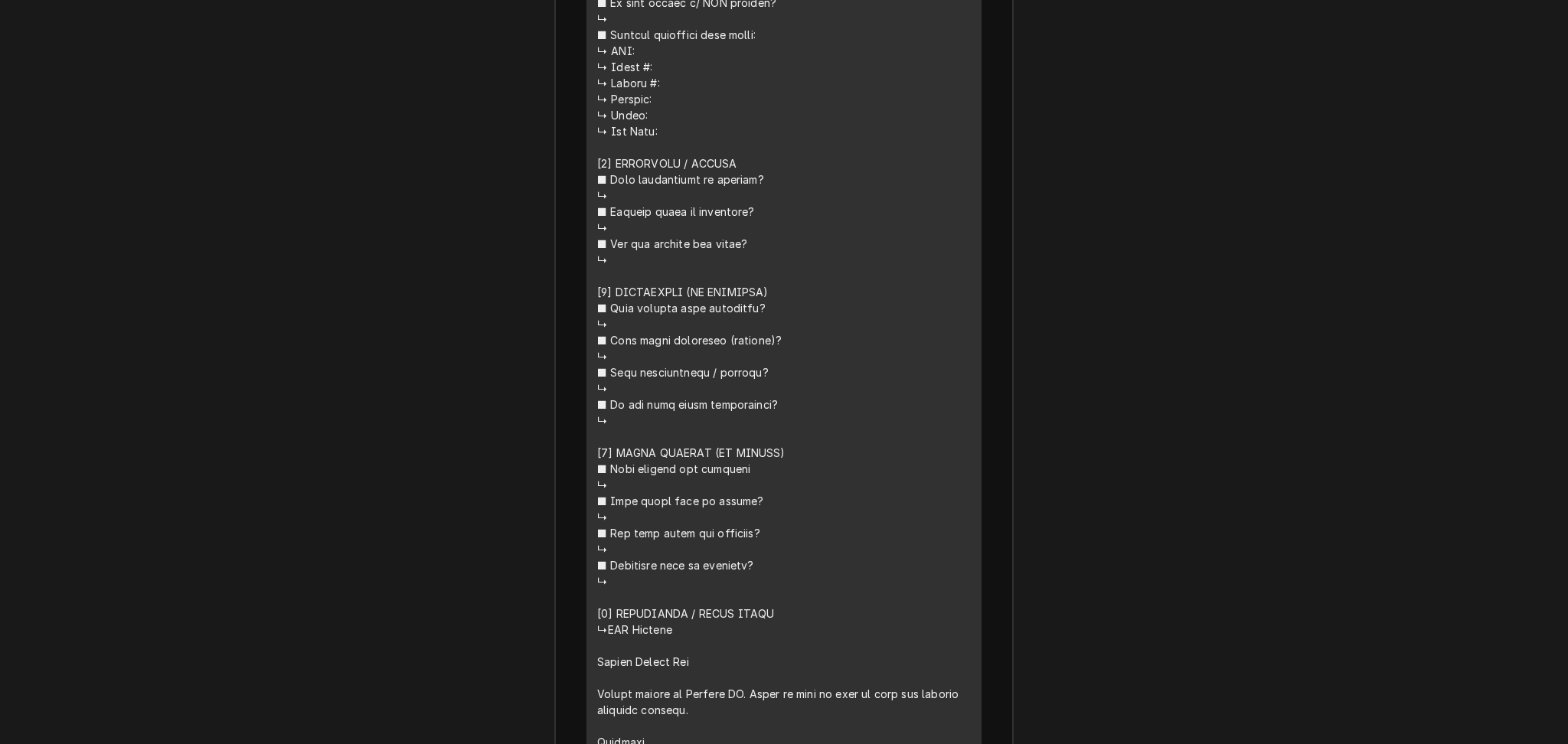
scroll to position [2905, 0]
